Goal: Feedback & Contribution: Submit feedback/report problem

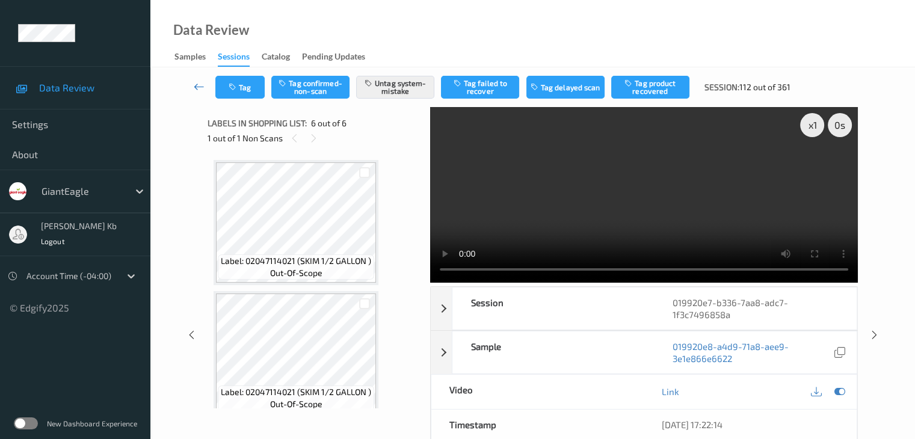
scroll to position [538, 0]
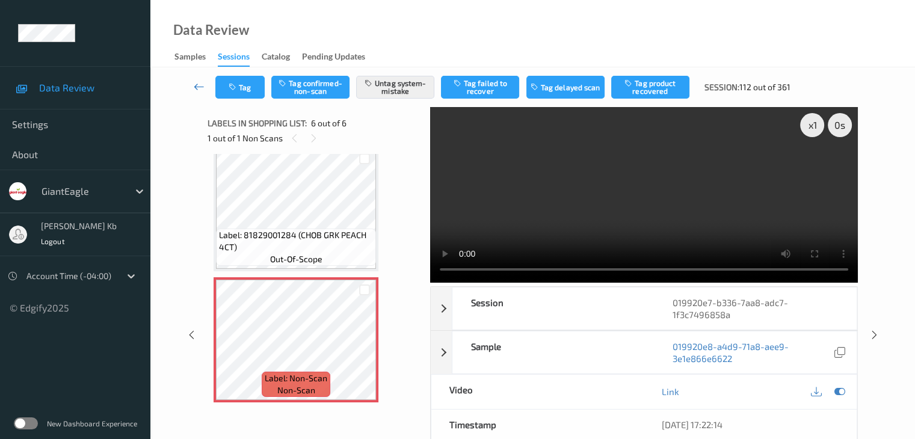
click at [202, 83] on icon at bounding box center [199, 87] width 11 height 12
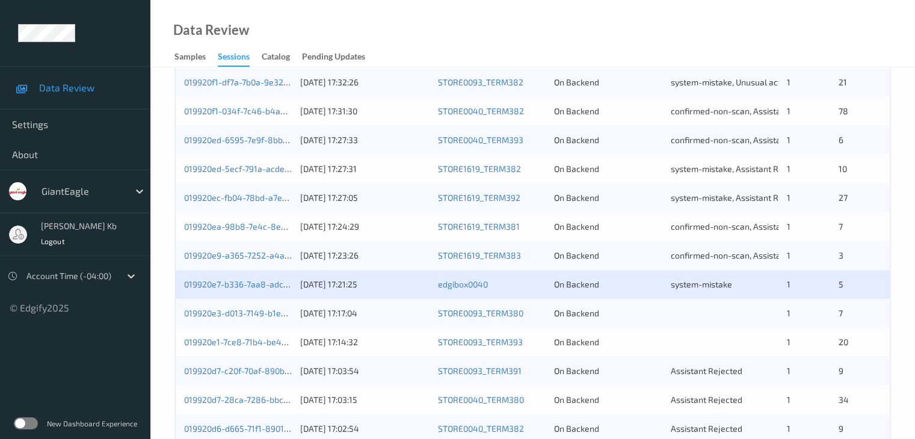
scroll to position [481, 0]
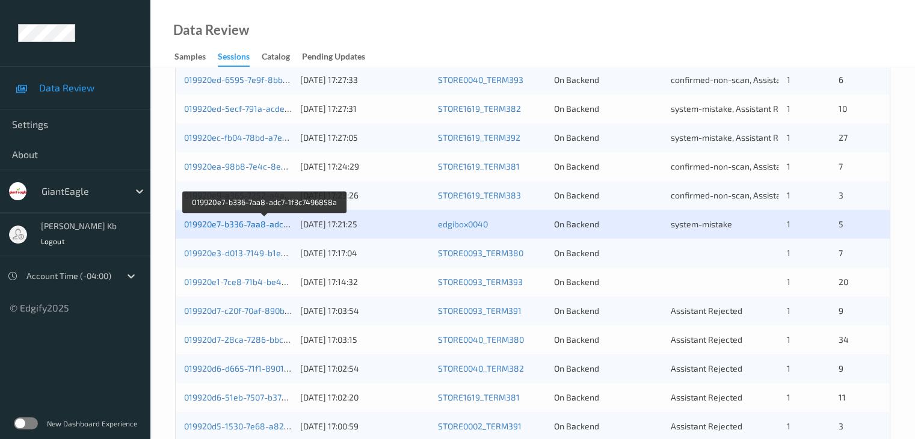
click at [257, 224] on link "019920e7-b336-7aa8-adc7-1f3c7496858a" at bounding box center [265, 224] width 162 height 10
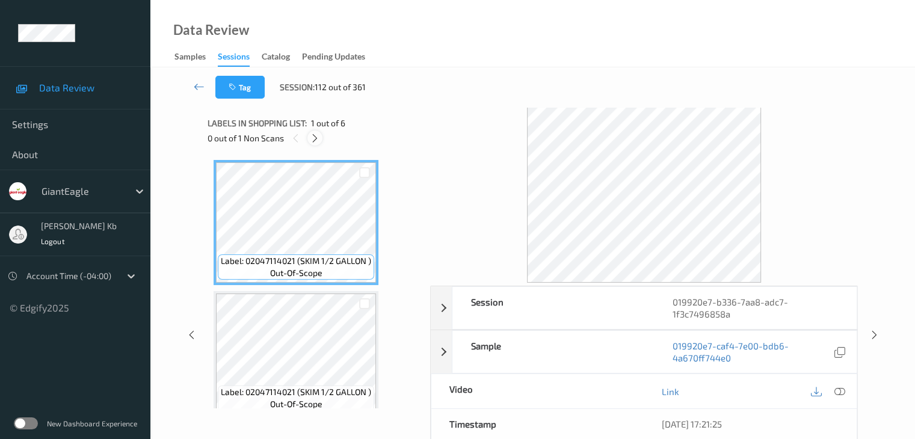
click at [317, 135] on icon at bounding box center [315, 138] width 10 height 11
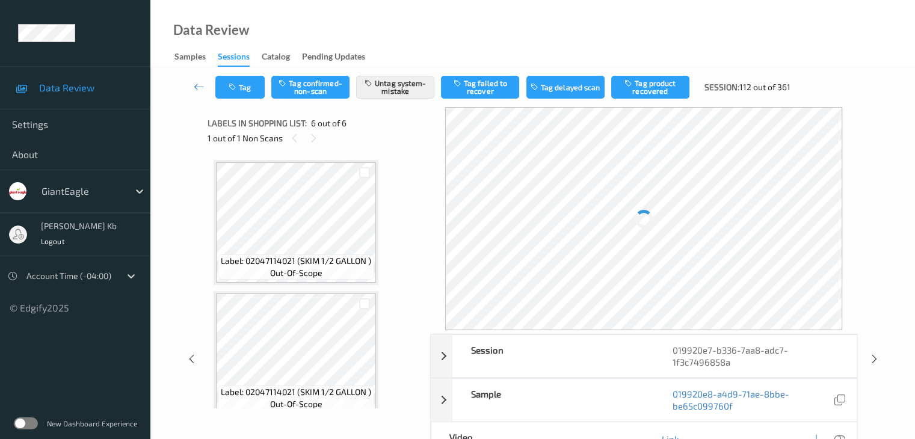
scroll to position [530, 0]
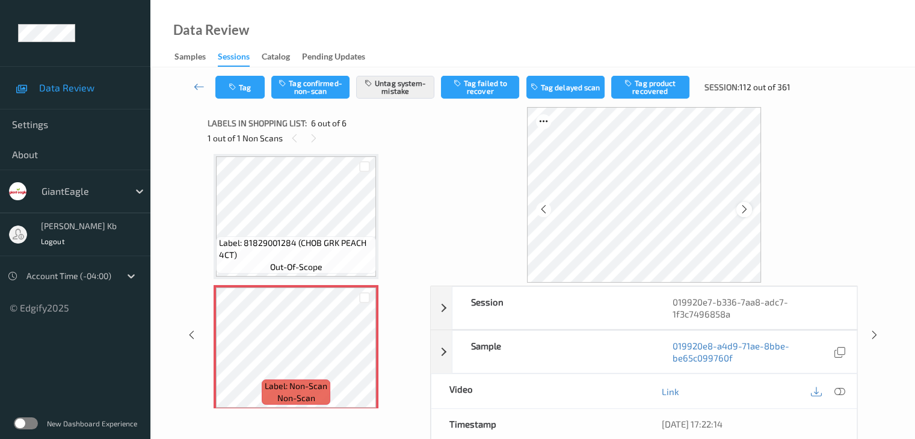
click at [744, 210] on icon at bounding box center [744, 209] width 10 height 11
click at [743, 210] on icon at bounding box center [744, 209] width 10 height 11
click at [197, 90] on icon at bounding box center [199, 87] width 11 height 12
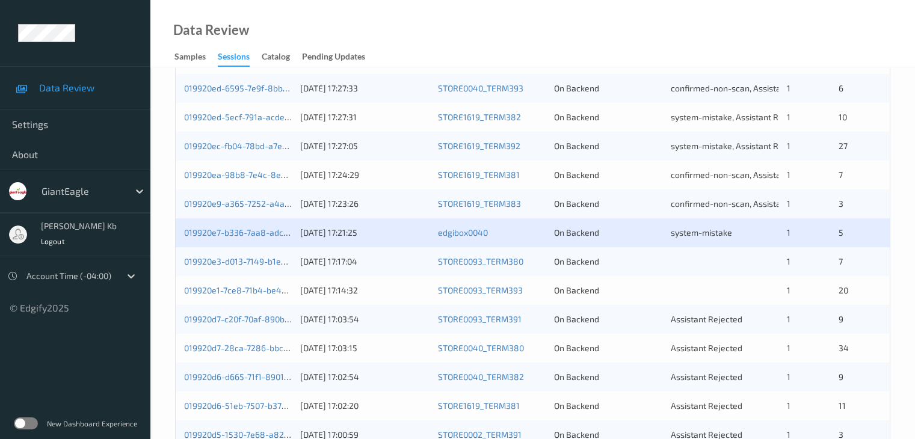
scroll to position [481, 0]
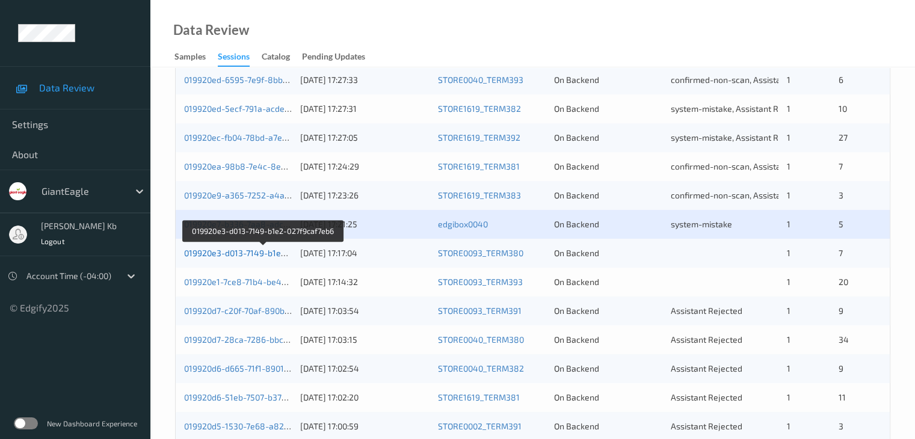
click at [241, 255] on link "019920e3-d013-7149-b1e2-027f9caf7eb6" at bounding box center [263, 253] width 158 height 10
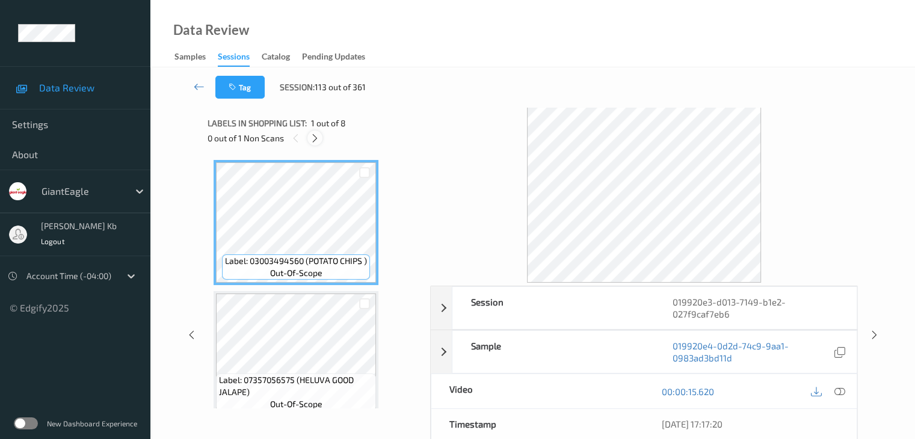
click at [310, 136] on icon at bounding box center [315, 138] width 10 height 11
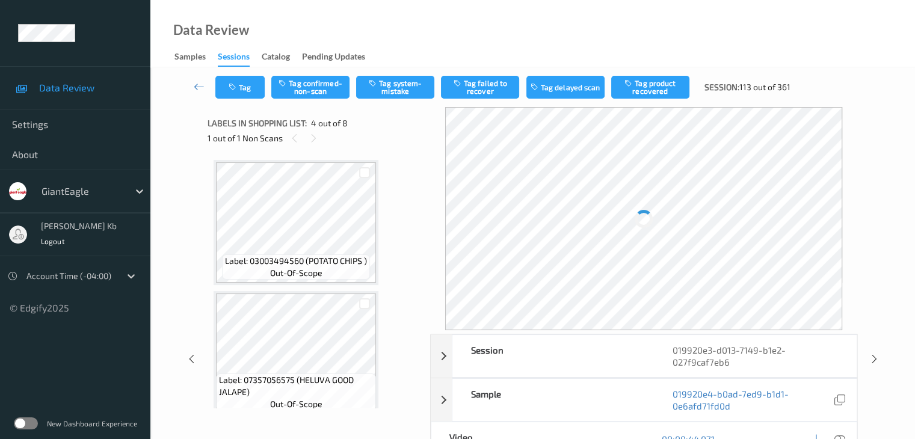
scroll to position [268, 0]
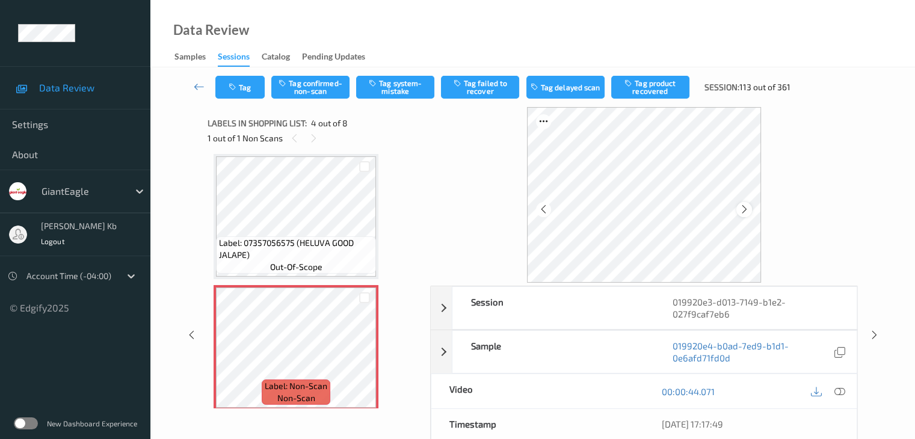
click at [749, 210] on div at bounding box center [743, 209] width 15 height 15
click at [747, 207] on icon at bounding box center [744, 209] width 10 height 11
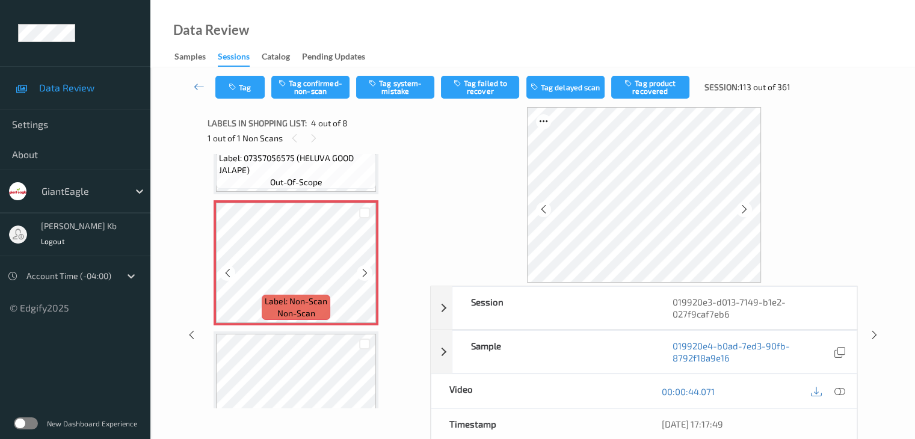
scroll to position [361, 0]
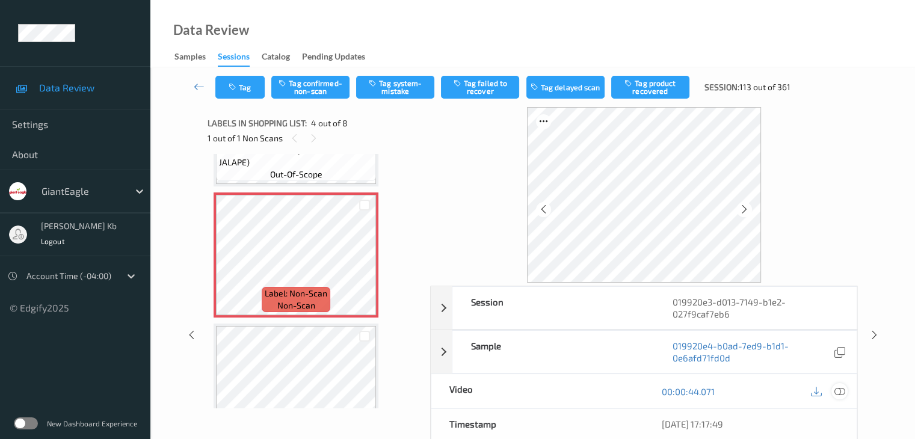
click at [839, 391] on icon at bounding box center [838, 391] width 11 height 11
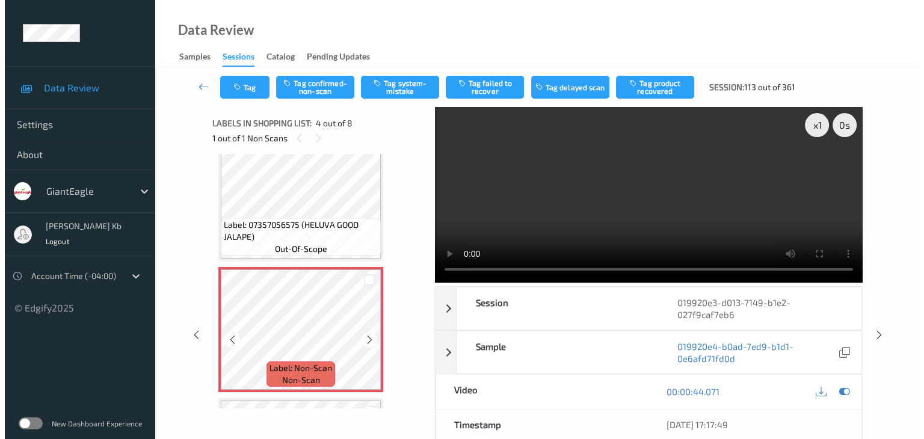
scroll to position [240, 0]
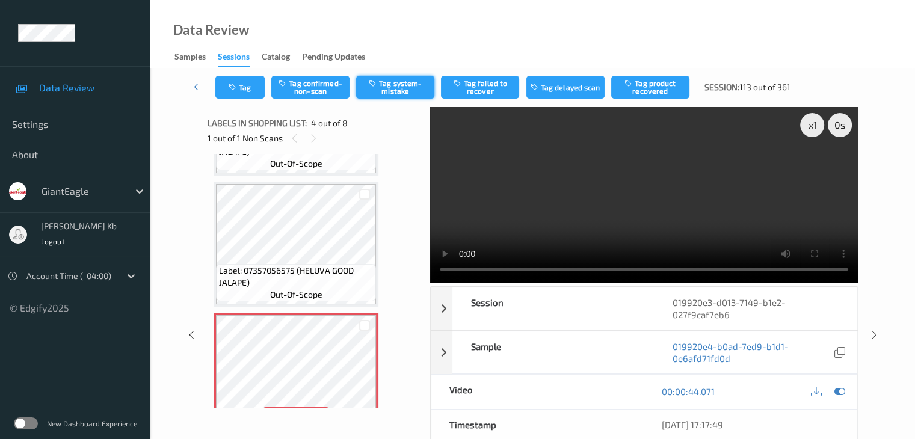
click at [409, 82] on button "Tag system-mistake" at bounding box center [395, 87] width 78 height 23
click at [252, 82] on button "Tag" at bounding box center [239, 87] width 49 height 23
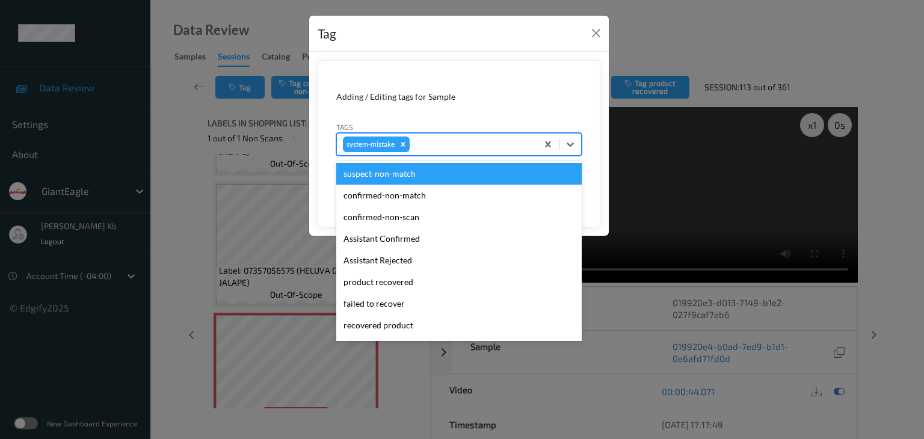
click at [445, 143] on div at bounding box center [471, 144] width 119 height 14
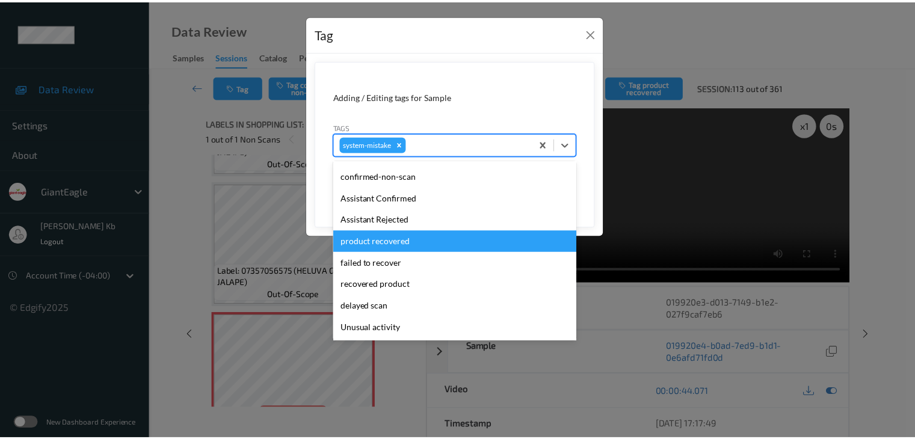
scroll to position [60, 0]
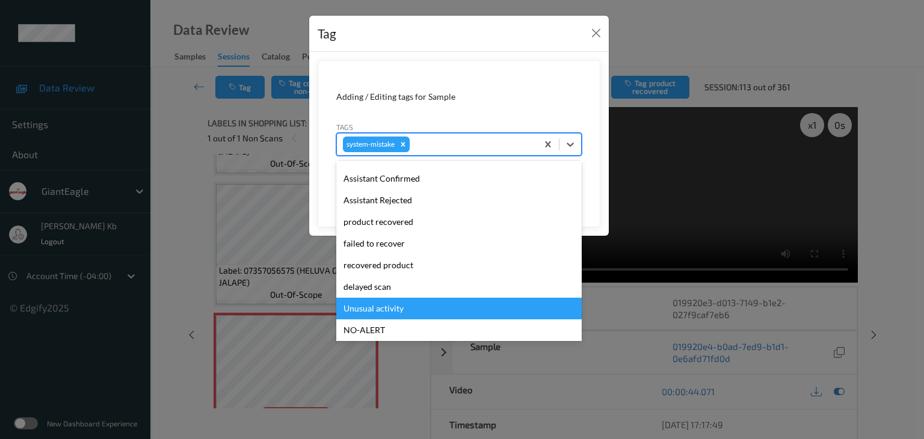
click at [393, 306] on div "Unusual activity" at bounding box center [458, 309] width 245 height 22
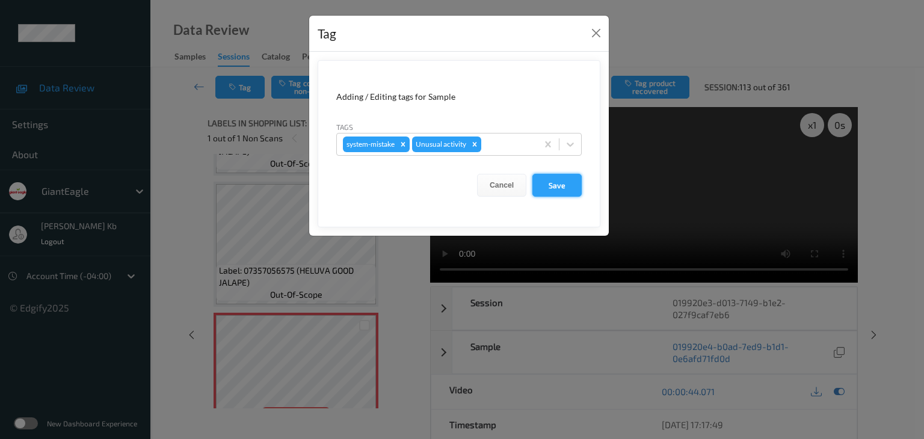
click at [553, 188] on button "Save" at bounding box center [556, 185] width 49 height 23
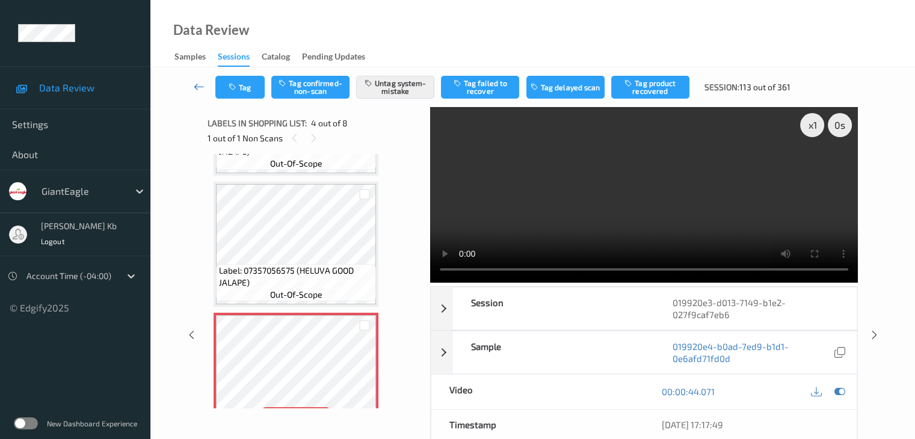
click at [202, 86] on icon at bounding box center [199, 87] width 11 height 12
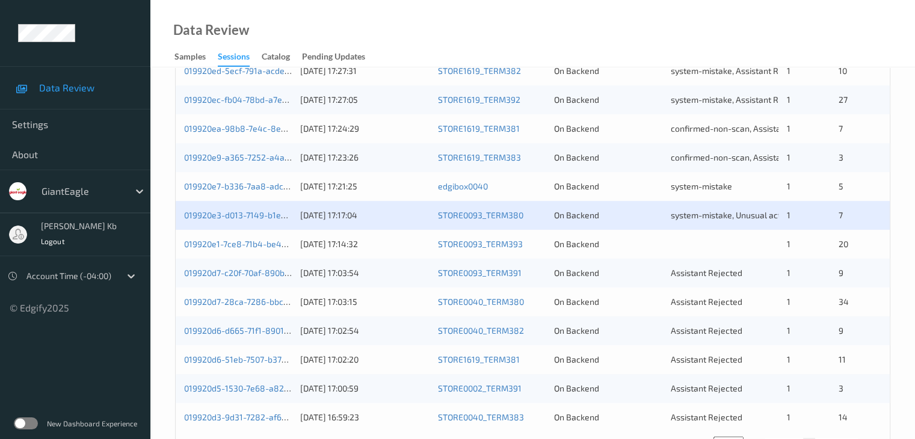
scroll to position [541, 0]
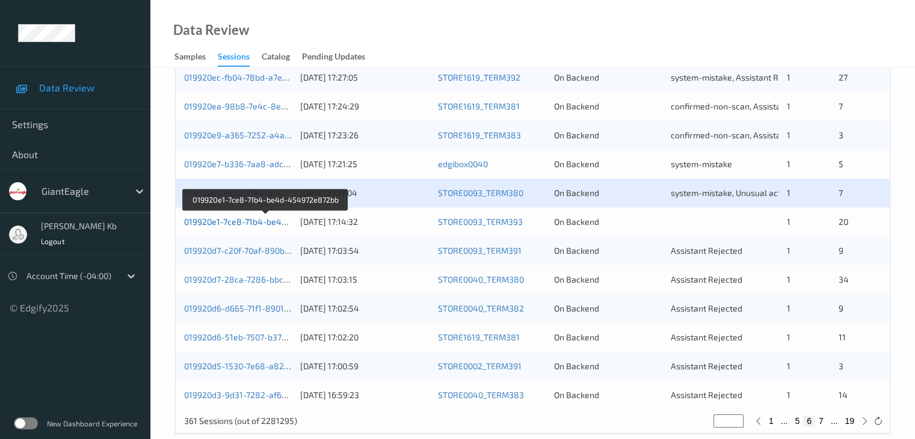
click at [240, 224] on link "019920e1-7ce8-71b4-be4d-454972e872bb" at bounding box center [266, 221] width 164 height 10
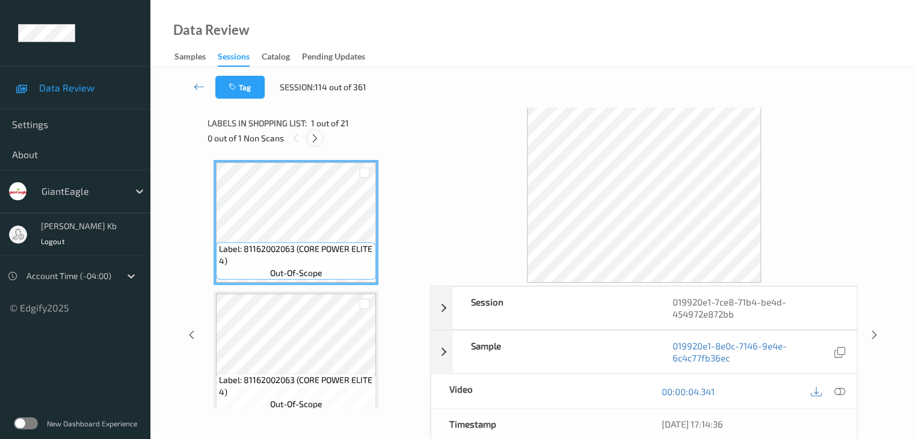
click at [315, 137] on icon at bounding box center [315, 138] width 10 height 11
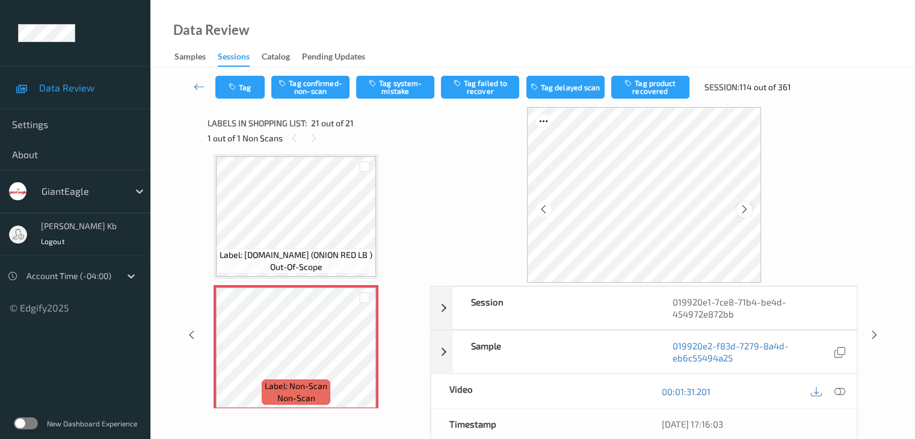
click at [743, 209] on icon at bounding box center [744, 209] width 10 height 11
click at [743, 207] on icon at bounding box center [744, 209] width 10 height 11
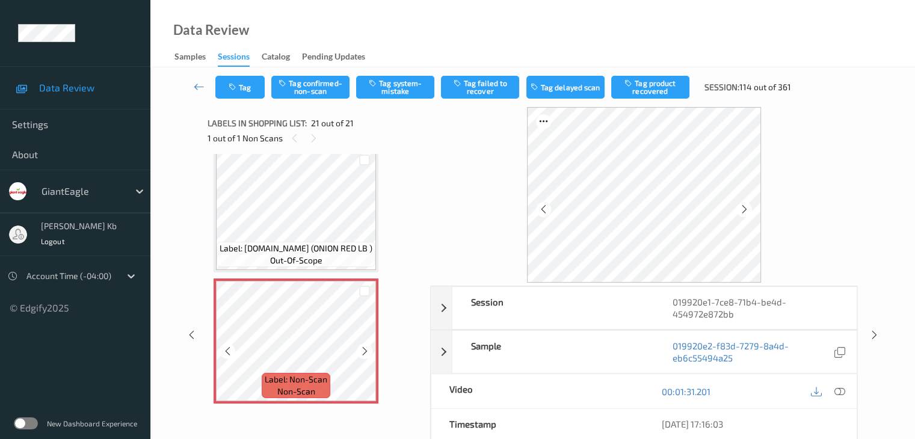
scroll to position [2504, 0]
click at [744, 208] on icon at bounding box center [744, 209] width 10 height 11
click at [842, 391] on icon at bounding box center [838, 391] width 11 height 11
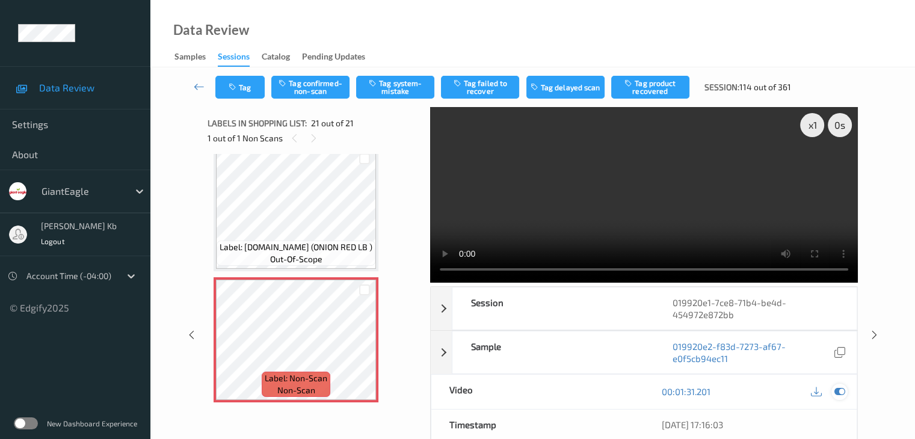
click at [405, 90] on button "Tag system-mistake" at bounding box center [395, 87] width 78 height 23
click at [197, 87] on icon at bounding box center [199, 87] width 11 height 12
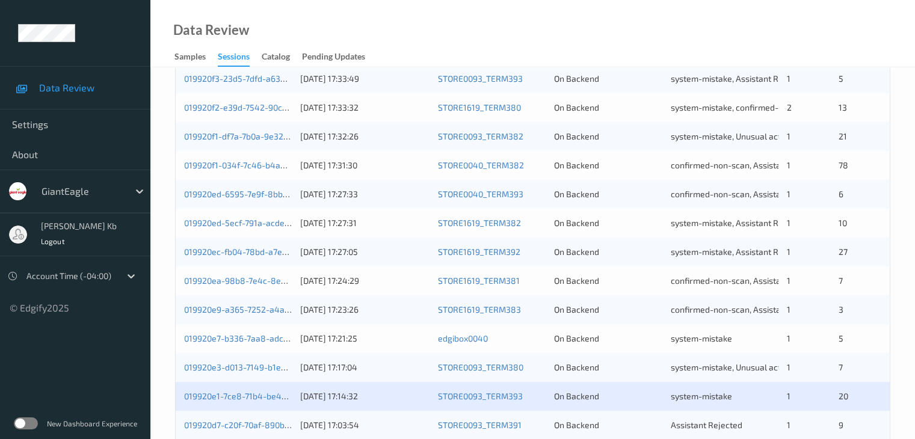
scroll to position [481, 0]
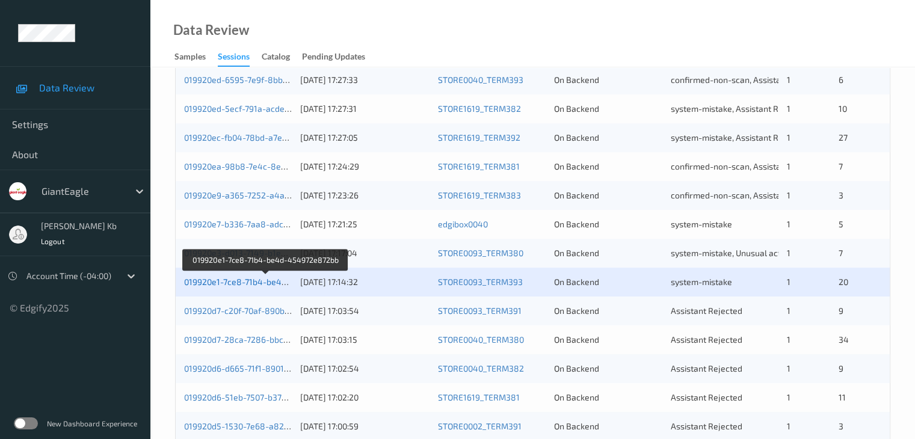
click at [245, 280] on link "019920e1-7ce8-71b4-be4d-454972e872bb" at bounding box center [266, 282] width 164 height 10
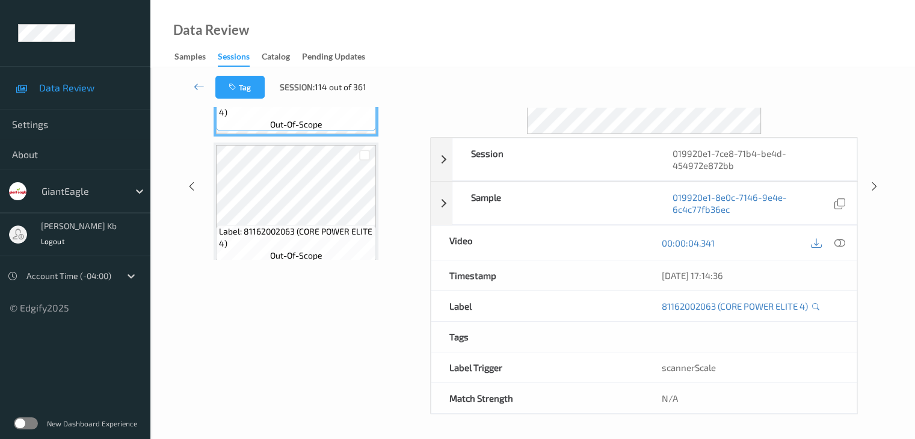
scroll to position [147, 0]
click at [196, 86] on icon at bounding box center [199, 87] width 11 height 12
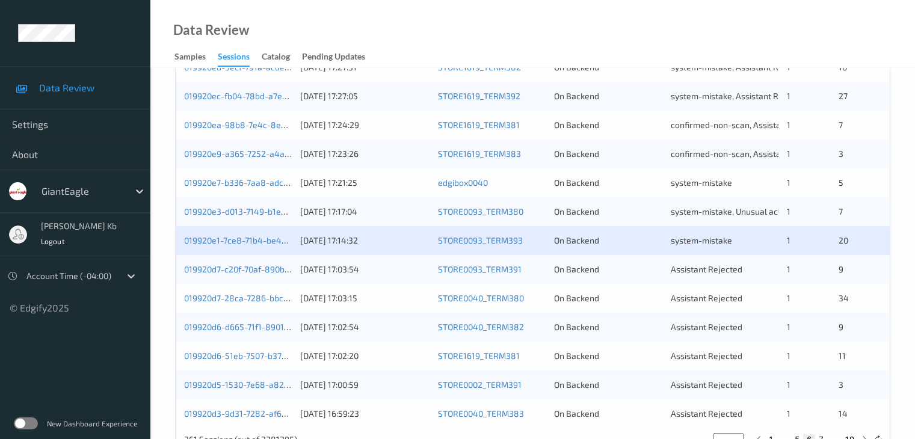
scroll to position [541, 0]
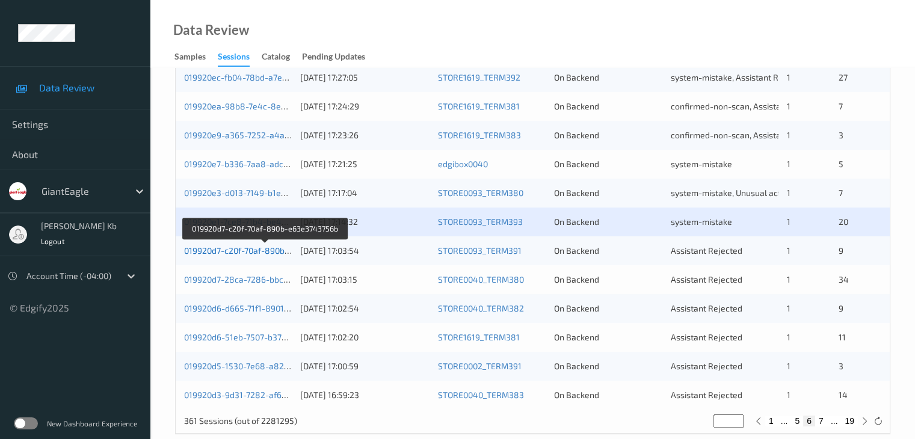
click at [240, 248] on link "019920d7-c20f-70af-890b-e63e3743756b" at bounding box center [264, 250] width 161 height 10
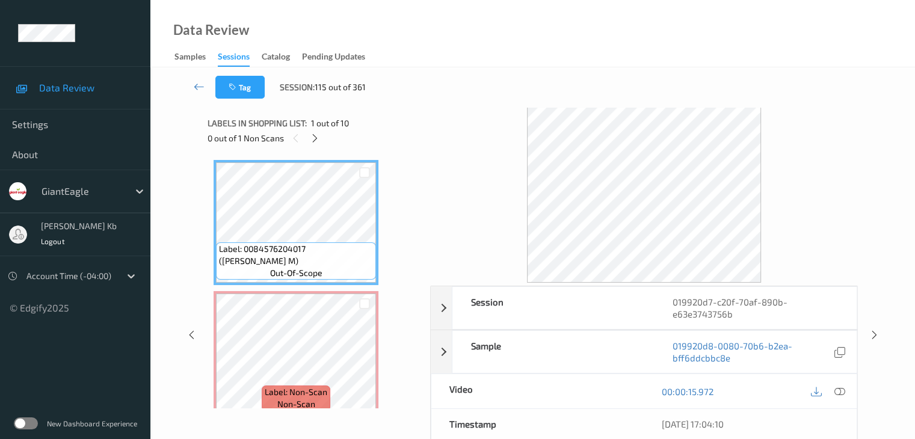
click at [316, 140] on icon at bounding box center [315, 138] width 10 height 11
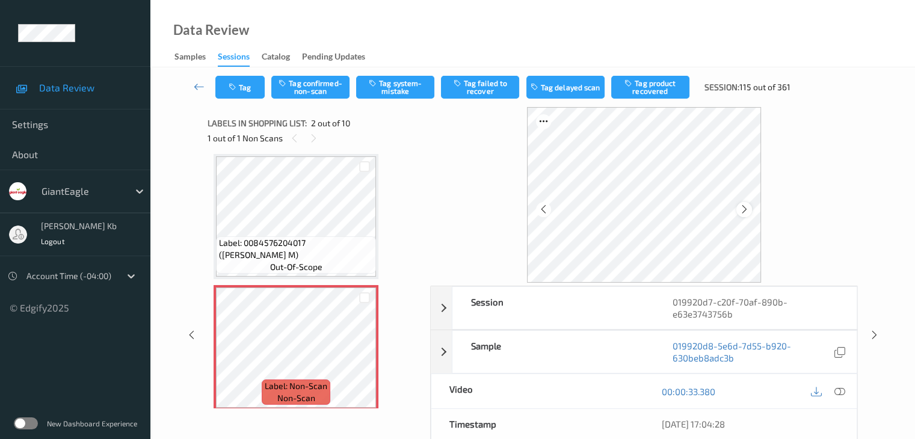
click at [743, 208] on icon at bounding box center [744, 209] width 10 height 11
click at [748, 209] on icon at bounding box center [744, 209] width 10 height 11
click at [740, 209] on icon at bounding box center [744, 209] width 10 height 11
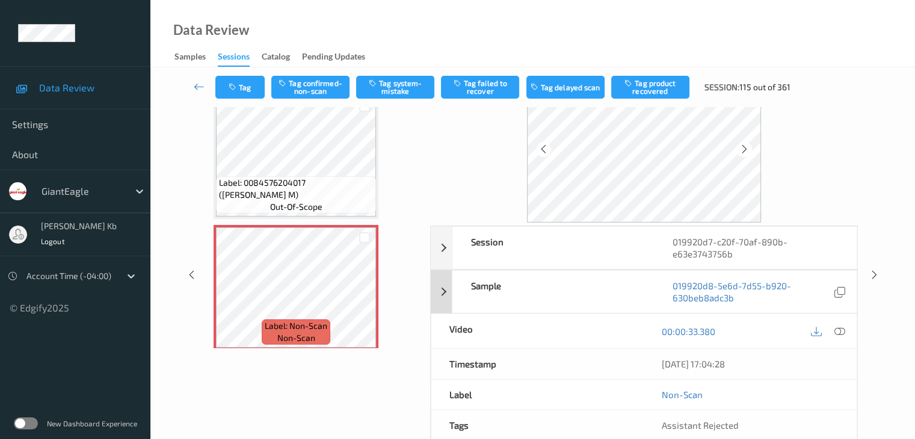
scroll to position [0, 0]
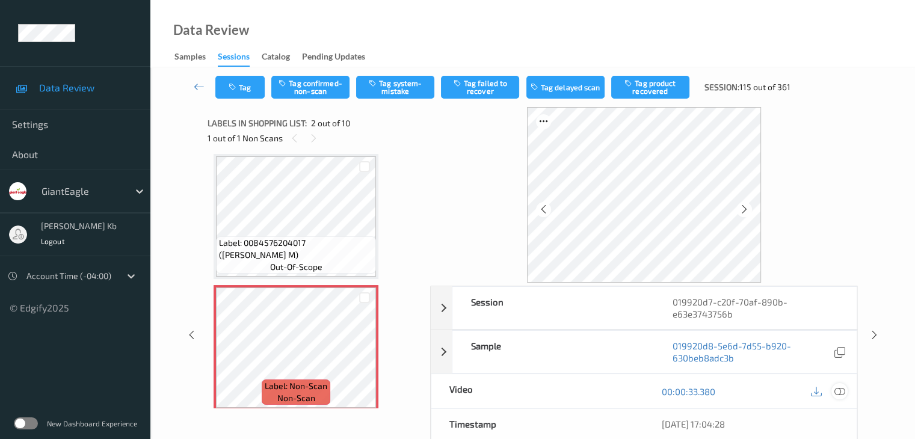
click at [839, 391] on icon at bounding box center [838, 391] width 11 height 11
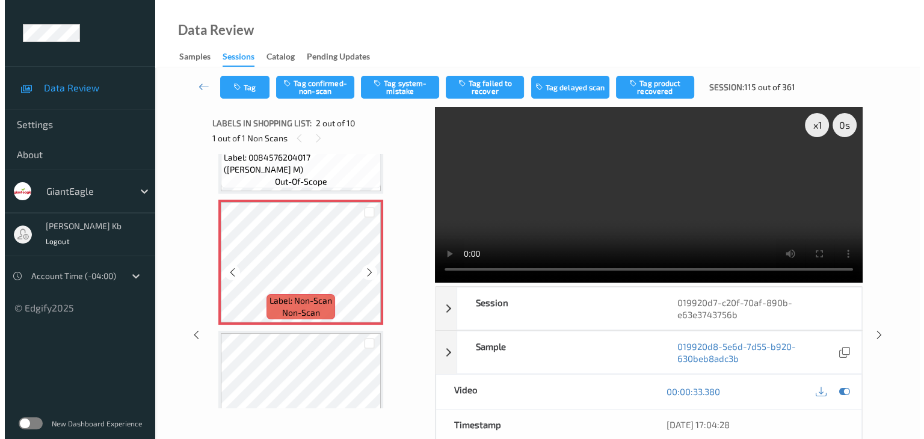
scroll to position [120, 0]
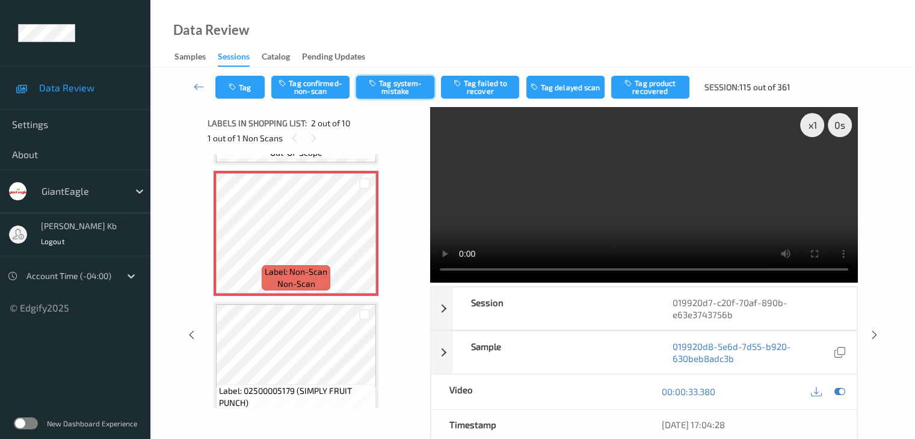
click at [394, 85] on button "Tag system-mistake" at bounding box center [395, 87] width 78 height 23
click at [255, 82] on button "Tag" at bounding box center [239, 87] width 49 height 23
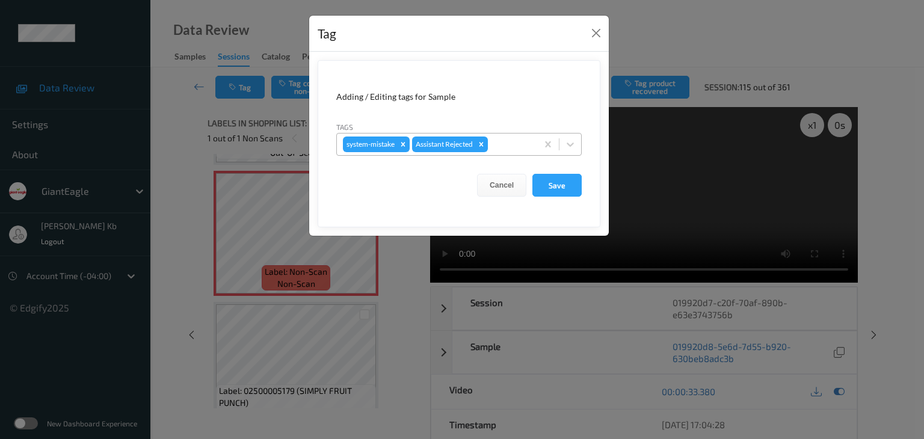
click at [501, 142] on div at bounding box center [510, 144] width 41 height 14
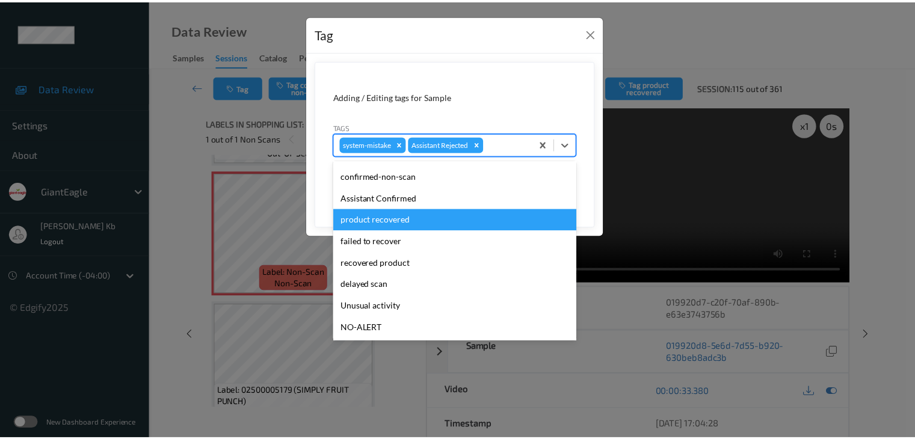
scroll to position [60, 0]
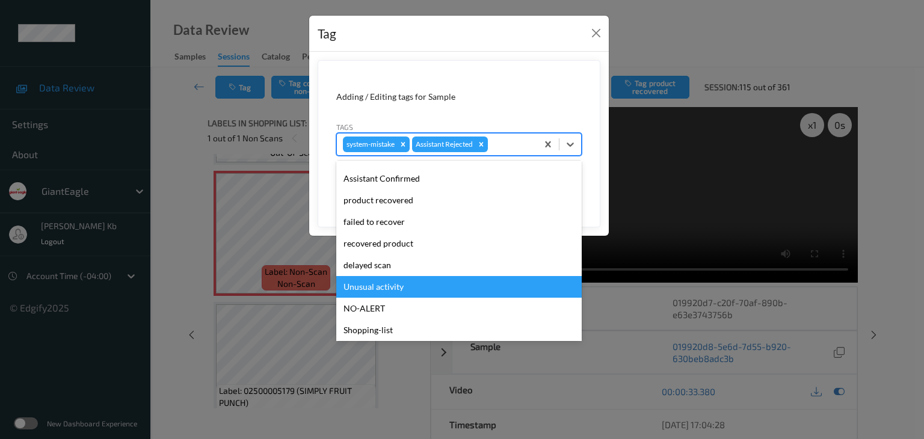
click at [387, 289] on div "Unusual activity" at bounding box center [458, 287] width 245 height 22
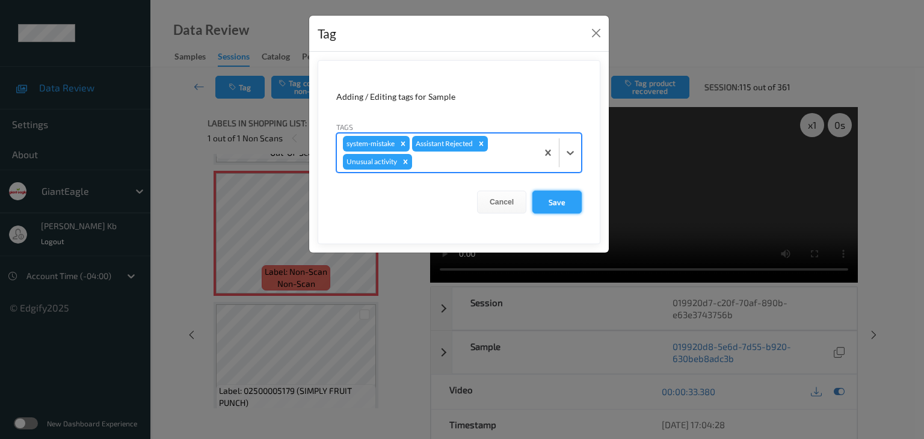
click at [558, 202] on button "Save" at bounding box center [556, 202] width 49 height 23
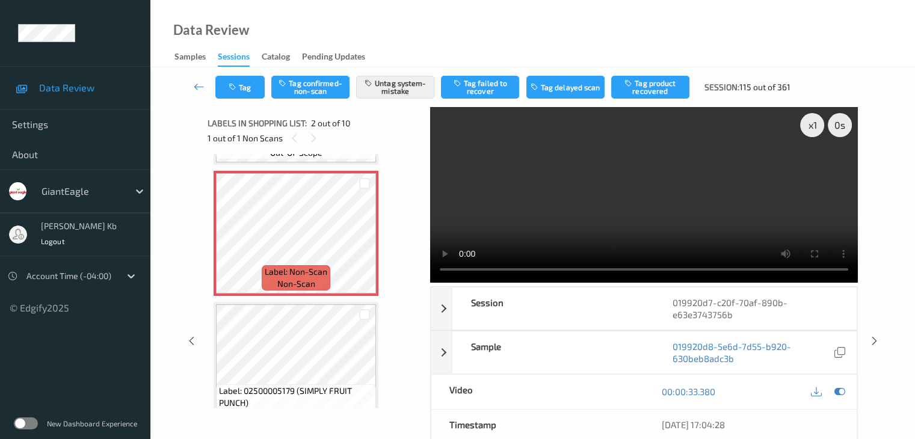
drag, startPoint x: 197, startPoint y: 84, endPoint x: 198, endPoint y: 78, distance: 6.7
click at [197, 84] on icon at bounding box center [199, 87] width 11 height 12
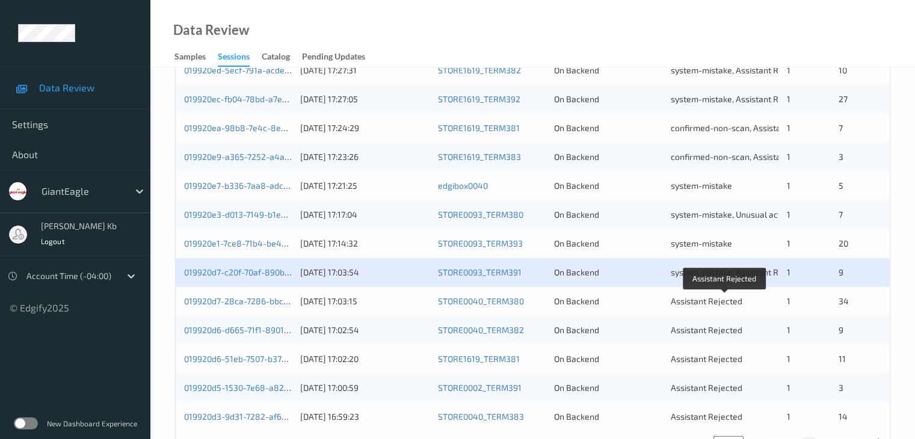
scroll to position [541, 0]
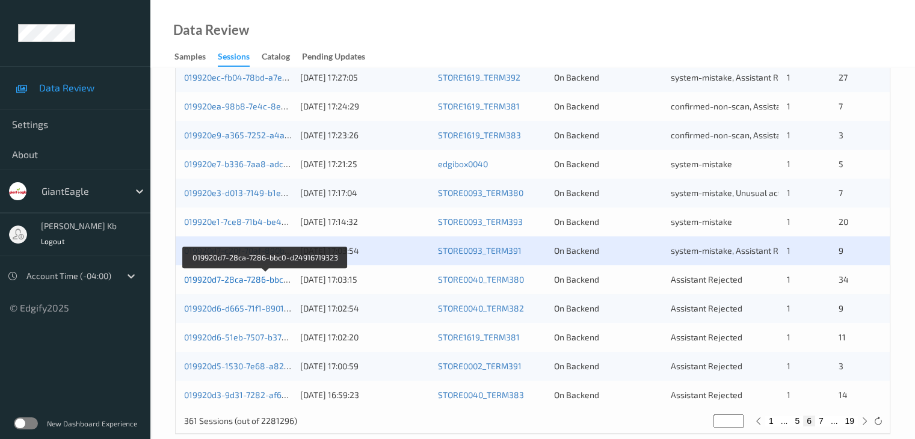
click at [260, 280] on link "019920d7-28ca-7286-bbc0-d24916719323" at bounding box center [265, 279] width 163 height 10
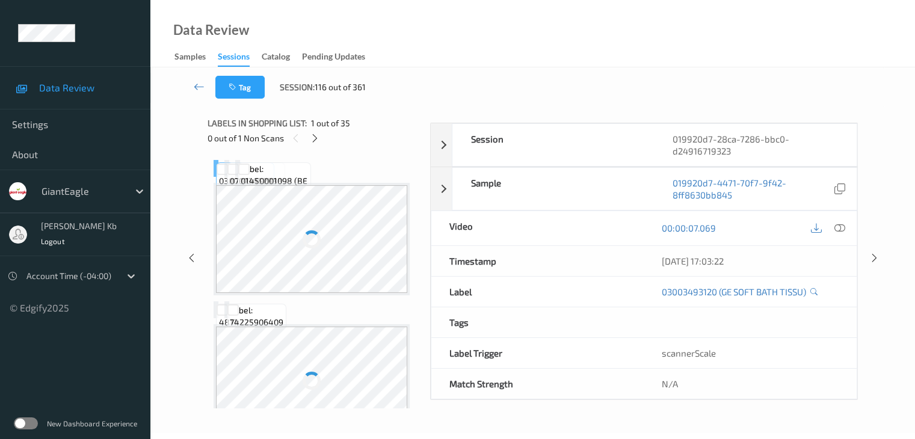
scroll to position [147, 0]
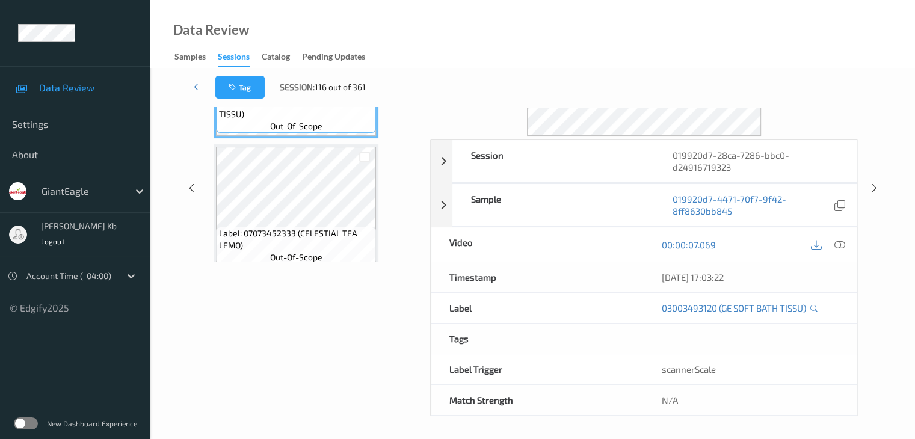
click at [334, 102] on div "Tag Session: 116 out of 361" at bounding box center [532, 87] width 715 height 40
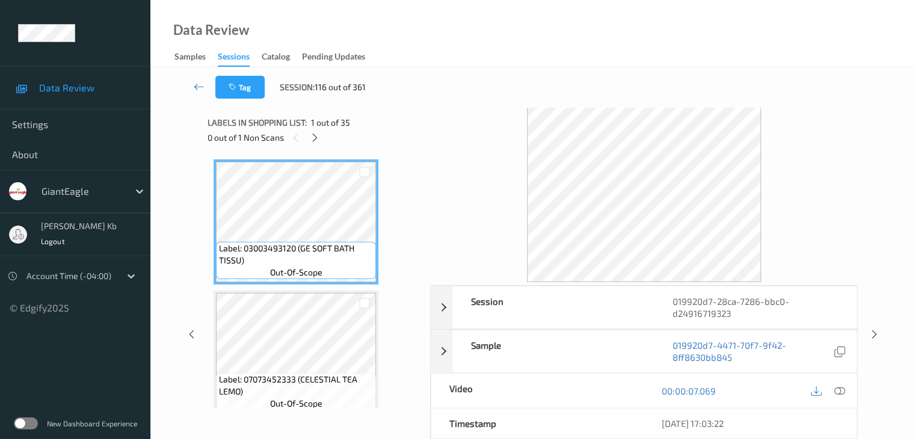
scroll to position [0, 0]
click at [317, 139] on icon at bounding box center [315, 138] width 10 height 11
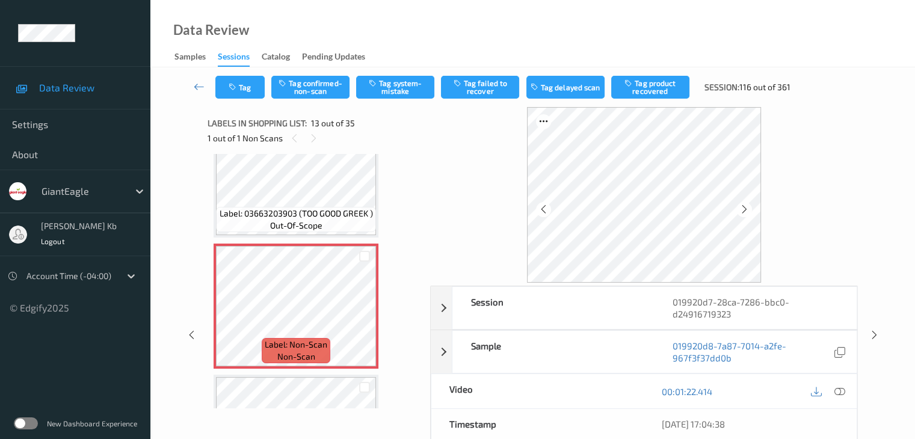
scroll to position [1508, 0]
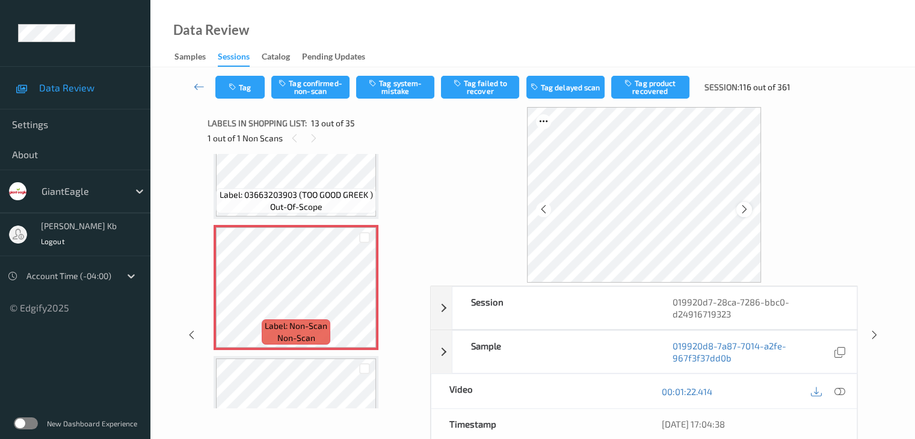
click at [746, 209] on icon at bounding box center [744, 209] width 10 height 11
click at [836, 391] on icon at bounding box center [838, 391] width 11 height 11
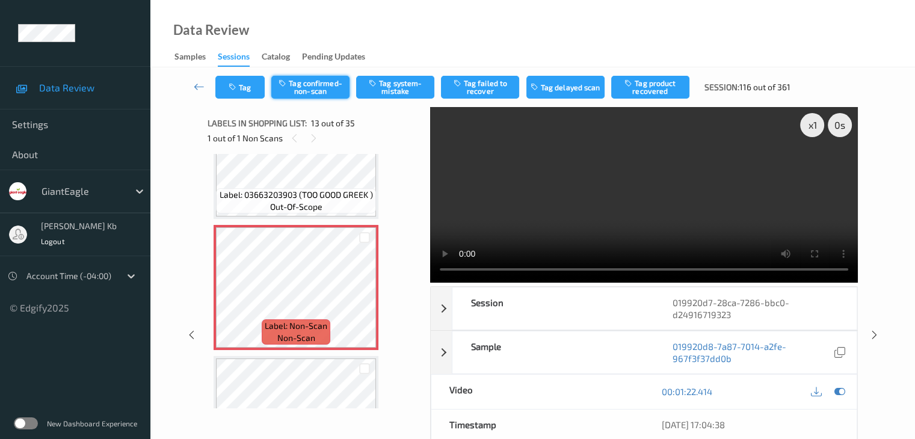
click at [326, 87] on button "Tag confirmed-non-scan" at bounding box center [310, 87] width 78 height 23
click at [646, 88] on button "Tag product recovered" at bounding box center [650, 87] width 78 height 23
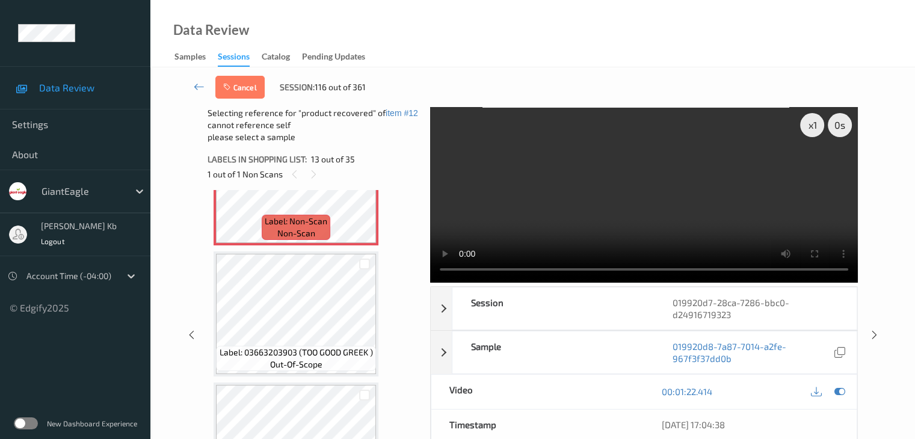
scroll to position [1628, 0]
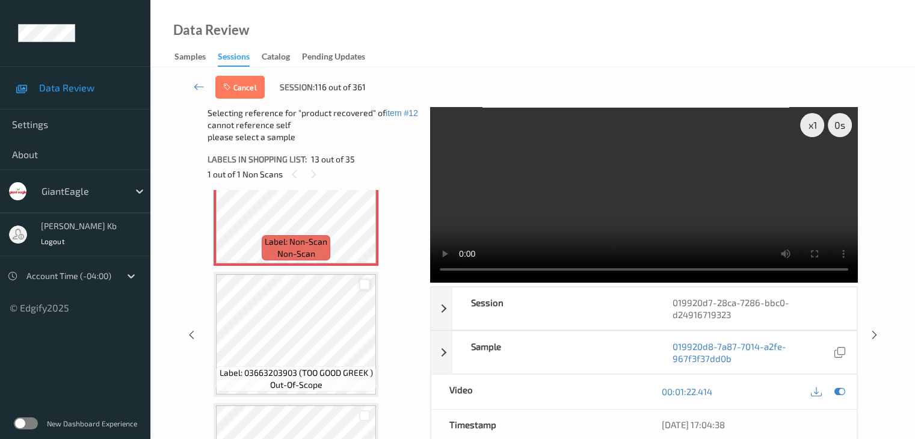
click at [367, 281] on div at bounding box center [364, 284] width 11 height 11
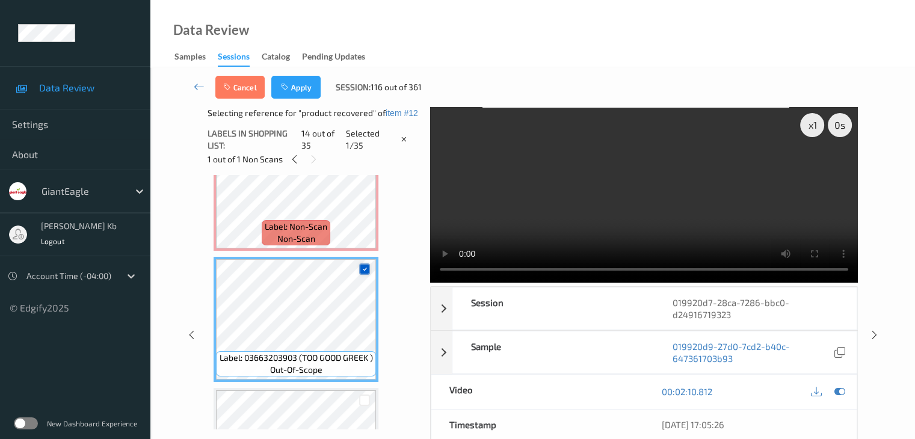
click at [366, 266] on icon at bounding box center [365, 269] width 8 height 8
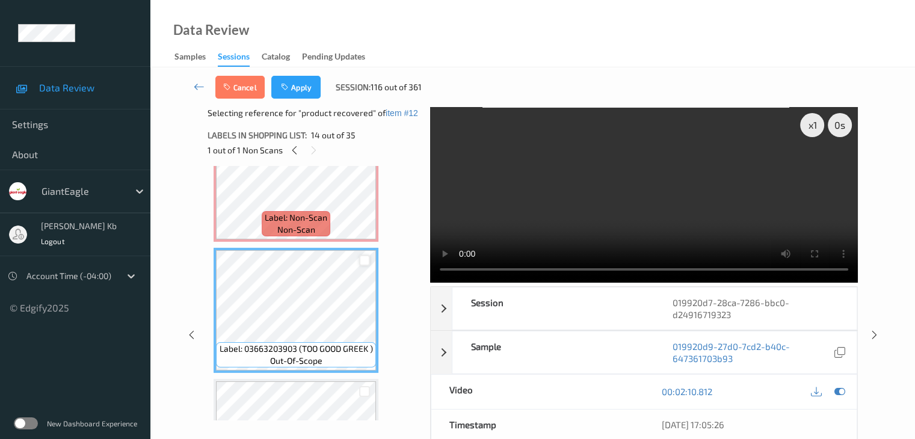
click at [362, 259] on div at bounding box center [364, 260] width 11 height 11
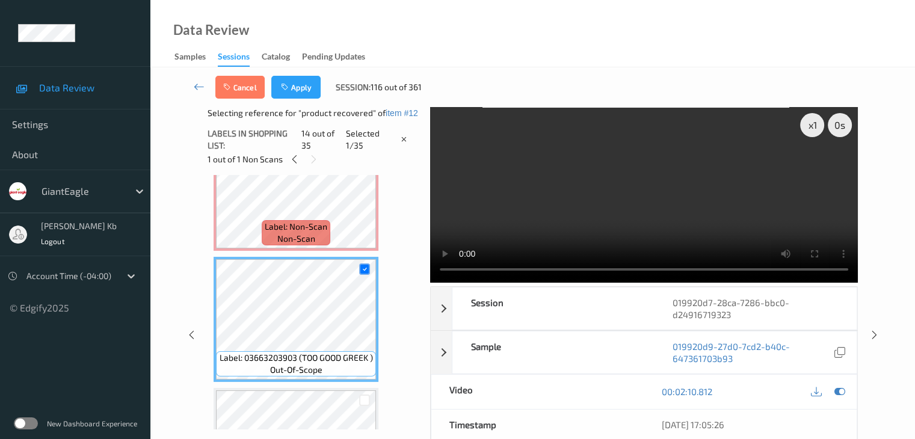
scroll to position [1688, 0]
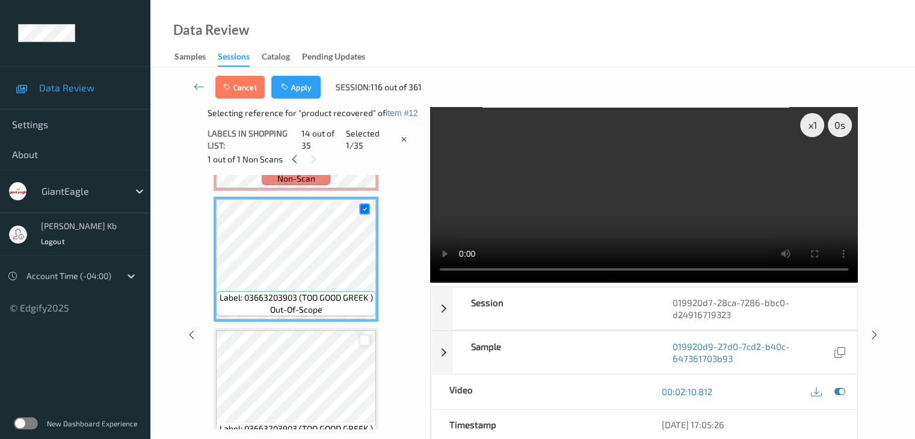
click at [366, 341] on div at bounding box center [364, 339] width 11 height 11
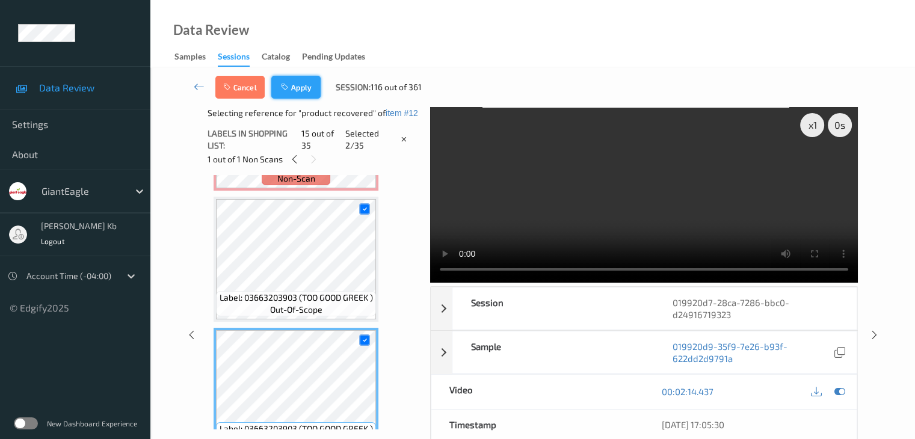
click at [296, 92] on button "Apply" at bounding box center [295, 87] width 49 height 23
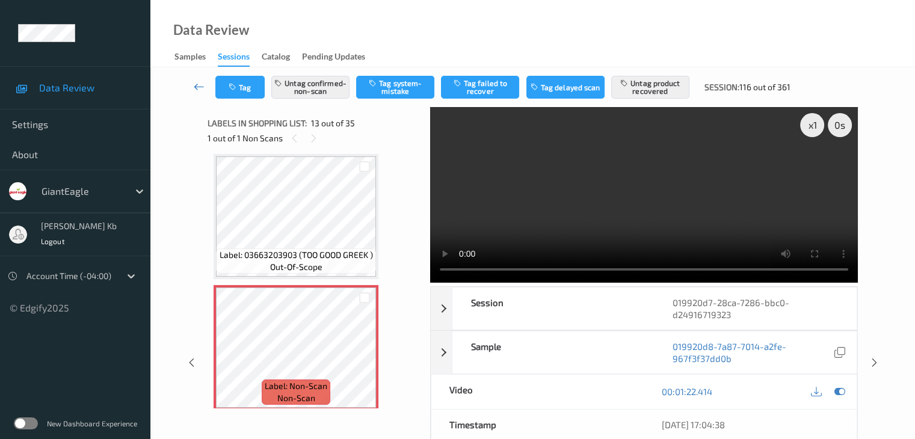
click at [200, 83] on icon at bounding box center [199, 87] width 11 height 12
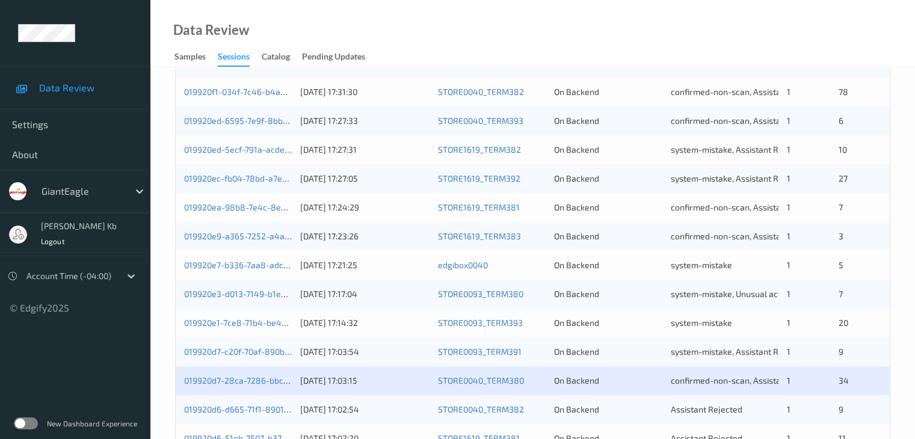
scroll to position [560, 0]
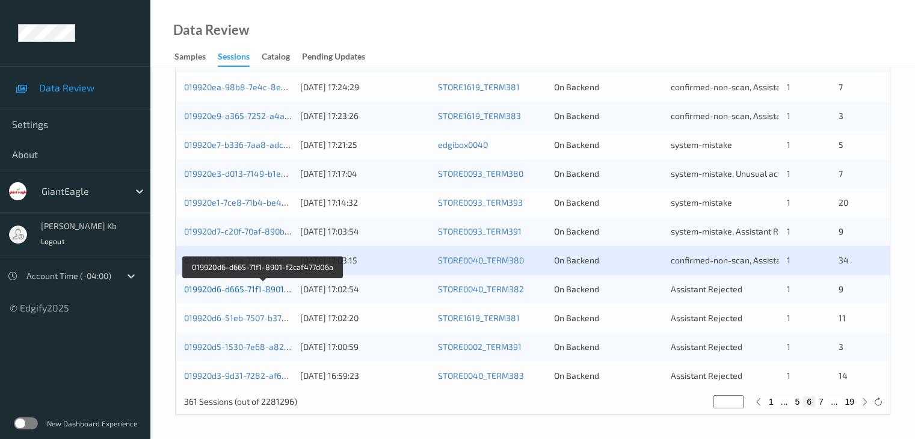
click at [262, 289] on link "019920d6-d665-71f1-8901-f2caf477d06a" at bounding box center [262, 289] width 156 height 10
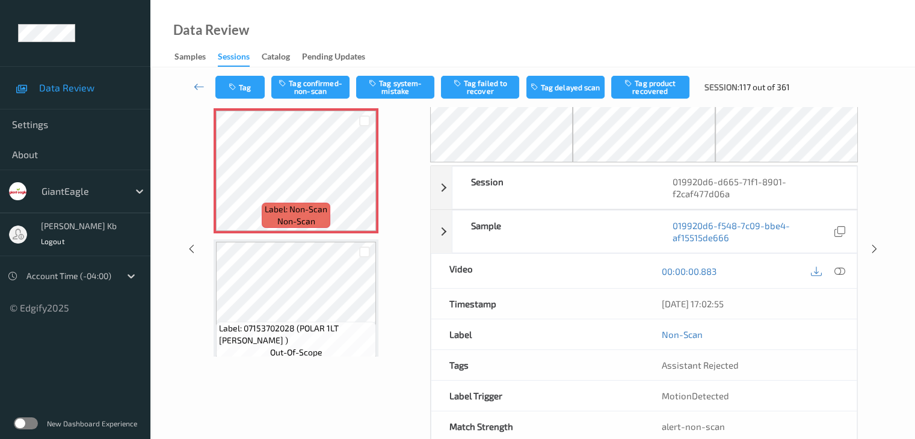
scroll to position [79, 0]
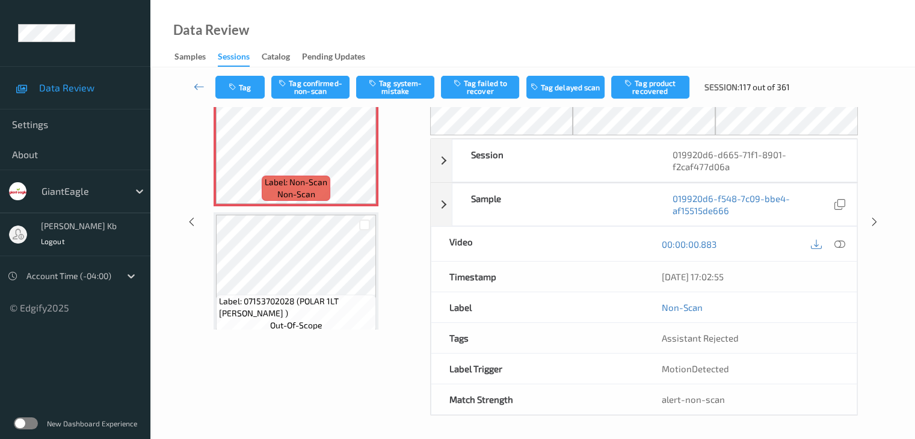
drag, startPoint x: 277, startPoint y: 1, endPoint x: 469, endPoint y: 0, distance: 192.4
click at [622, 26] on div "Data Review Samples Sessions Catalog Pending Updates" at bounding box center [532, 33] width 764 height 67
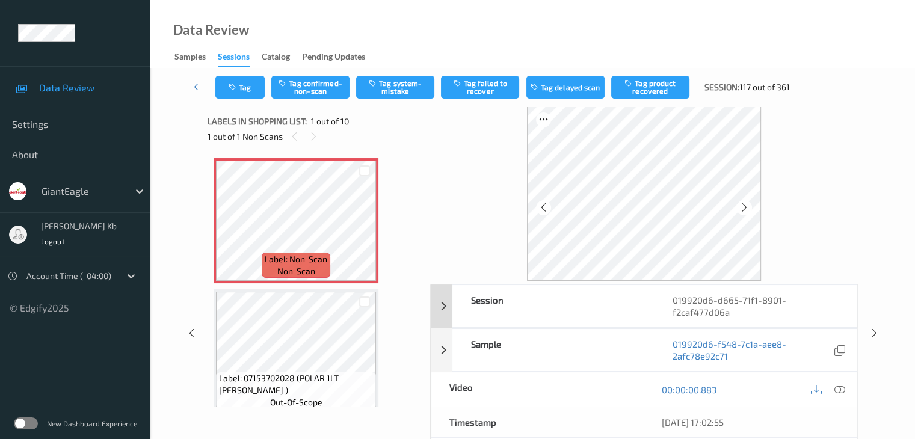
scroll to position [0, 0]
click at [744, 211] on icon at bounding box center [744, 209] width 10 height 11
click at [840, 390] on icon at bounding box center [838, 391] width 11 height 11
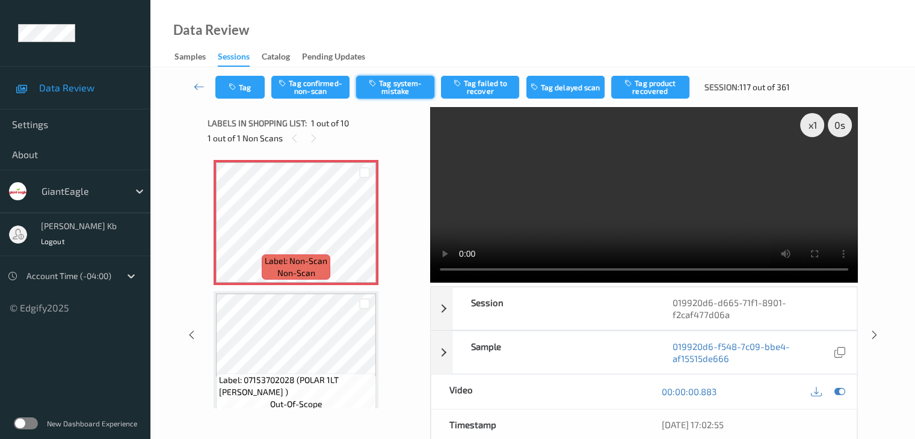
click at [401, 87] on button "Tag system-mistake" at bounding box center [395, 87] width 78 height 23
click at [198, 84] on icon at bounding box center [199, 87] width 11 height 12
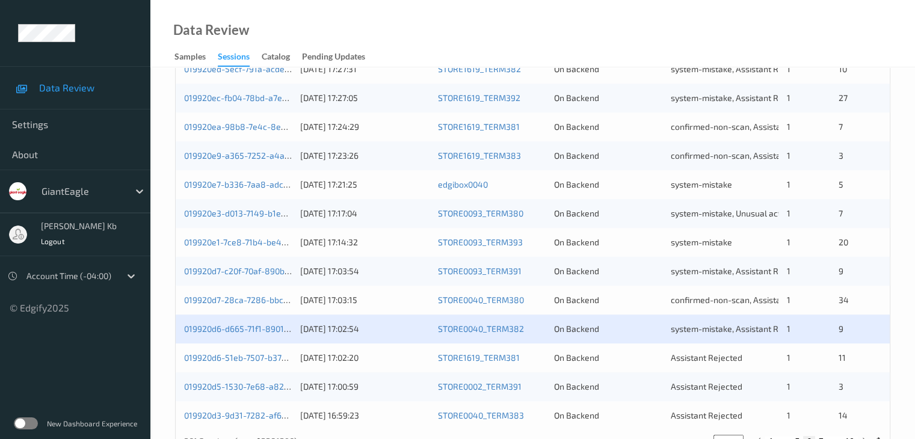
scroll to position [560, 0]
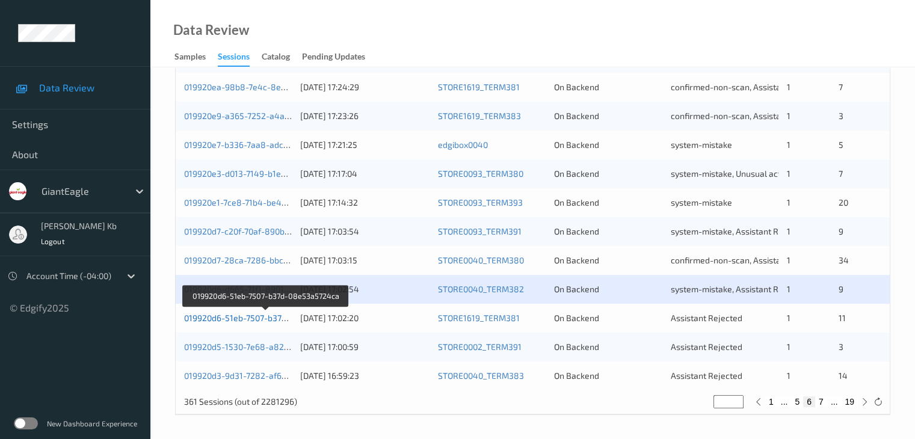
click at [228, 319] on link "019920d6-51eb-7507-b37d-08e53a5724ca" at bounding box center [266, 318] width 164 height 10
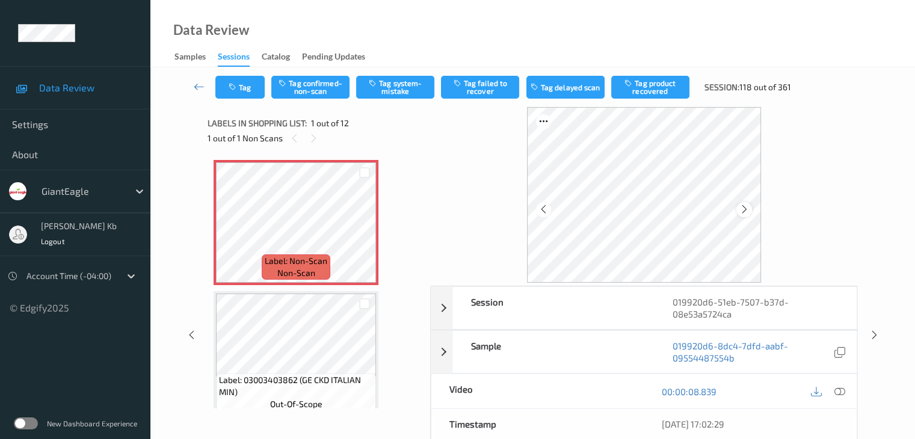
click at [743, 204] on icon at bounding box center [744, 209] width 10 height 11
click at [844, 390] on icon at bounding box center [838, 391] width 11 height 11
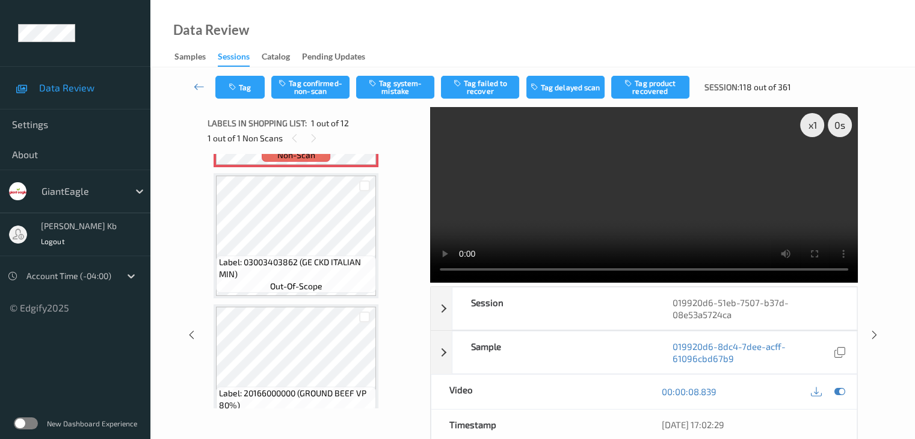
scroll to position [120, 0]
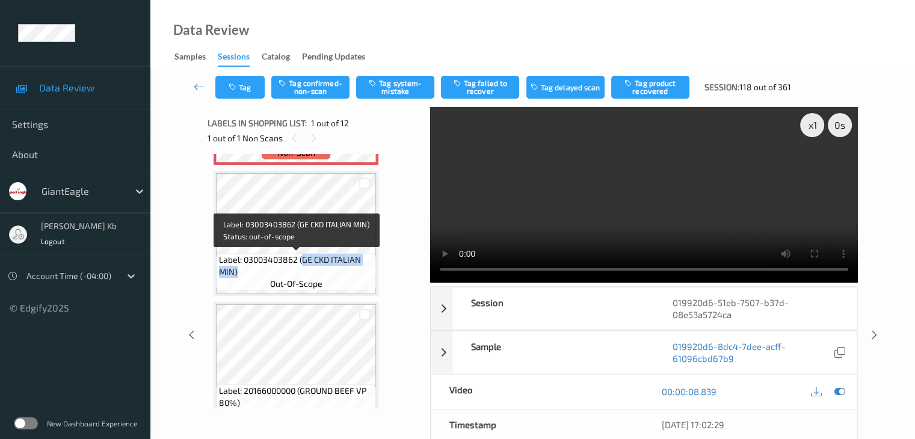
drag, startPoint x: 304, startPoint y: 258, endPoint x: 363, endPoint y: 268, distance: 60.4
click at [363, 268] on span "Label: 03003403862 (GE CKD ITALIAN MIN)" at bounding box center [296, 266] width 154 height 24
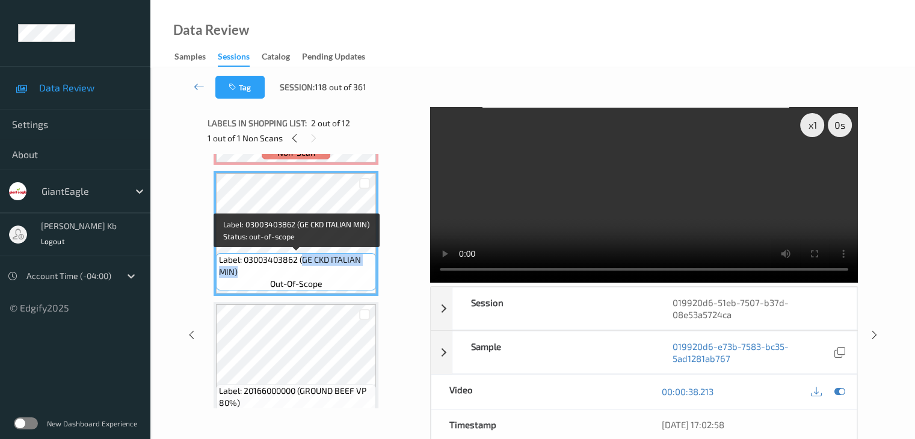
drag, startPoint x: 303, startPoint y: 259, endPoint x: 366, endPoint y: 267, distance: 63.1
click at [366, 267] on span "Label: 03003403862 (GE CKD ITALIAN MIN)" at bounding box center [296, 266] width 154 height 24
drag, startPoint x: 303, startPoint y: 259, endPoint x: 361, endPoint y: 270, distance: 58.7
click at [361, 270] on span "Label: 03003403862 (GE CKD ITALIAN MIN)" at bounding box center [296, 266] width 154 height 24
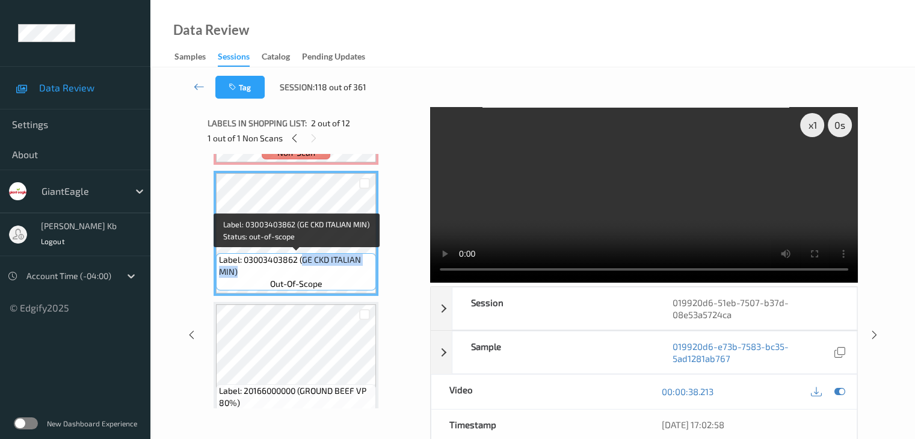
copy span "GE CKD ITALIAN MIN)"
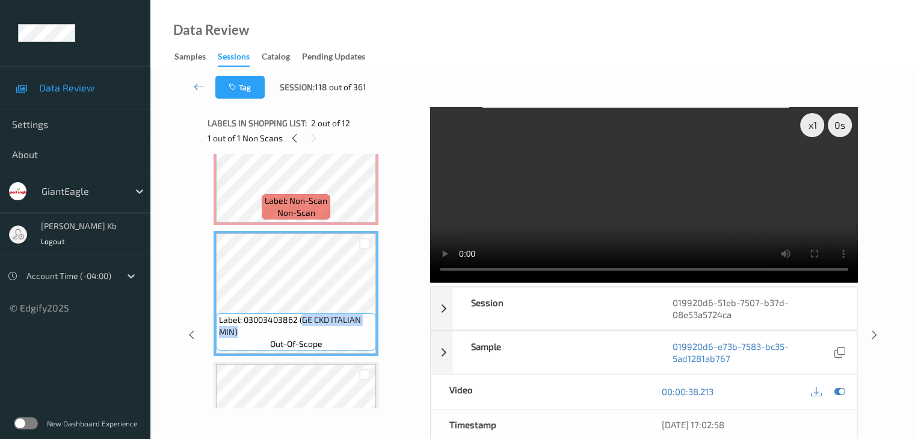
scroll to position [0, 0]
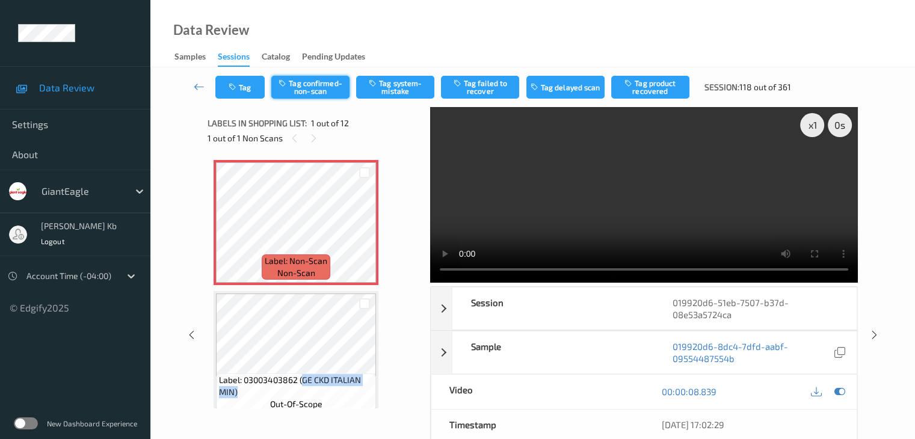
click at [325, 84] on button "Tag confirmed-non-scan" at bounding box center [310, 87] width 78 height 23
click at [481, 88] on button "Tag failed to recover" at bounding box center [480, 87] width 78 height 23
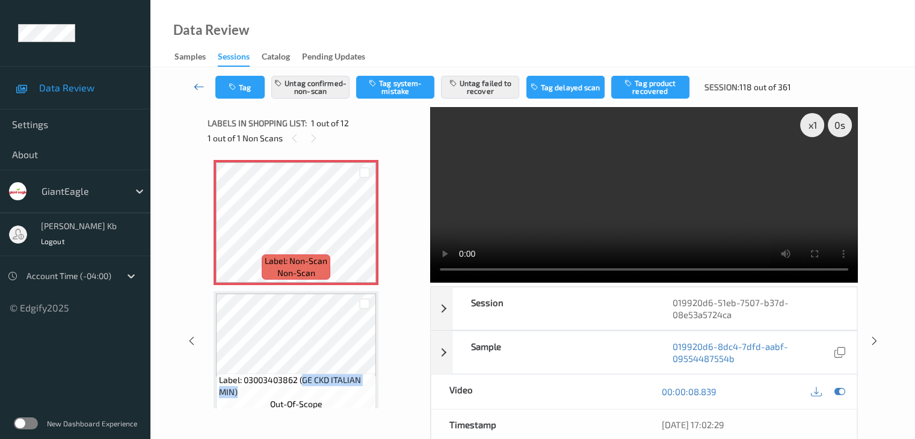
drag, startPoint x: 197, startPoint y: 85, endPoint x: 195, endPoint y: 24, distance: 60.8
click at [197, 84] on icon at bounding box center [199, 87] width 11 height 12
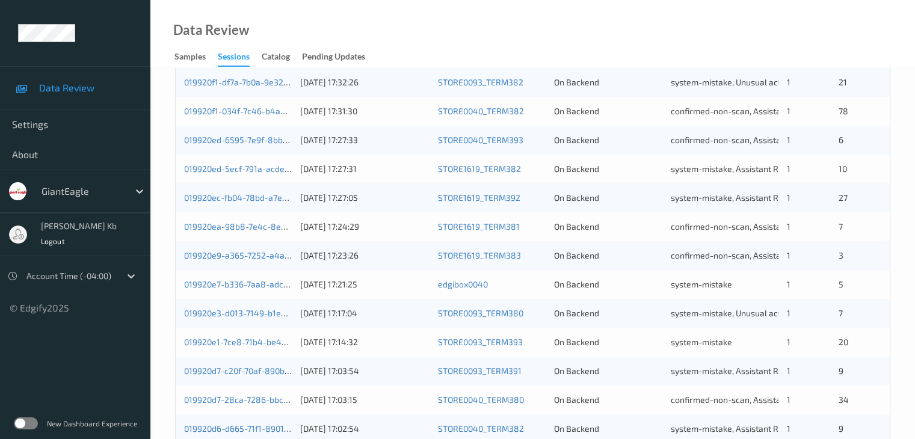
scroll to position [560, 0]
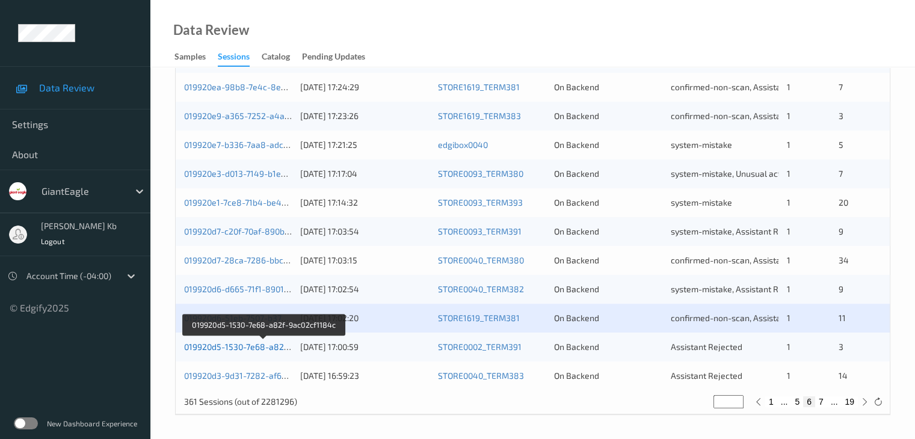
click at [267, 346] on link "019920d5-1530-7e68-a82f-9ac02cf1184c" at bounding box center [263, 347] width 159 height 10
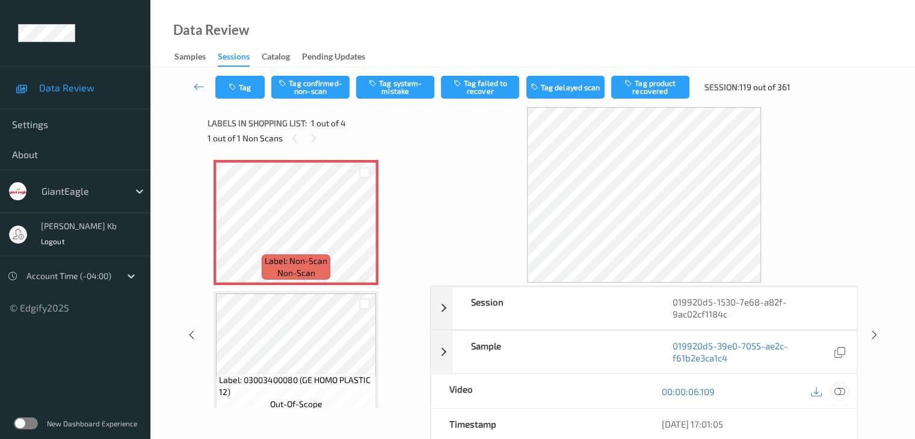
click at [841, 395] on icon at bounding box center [838, 391] width 11 height 11
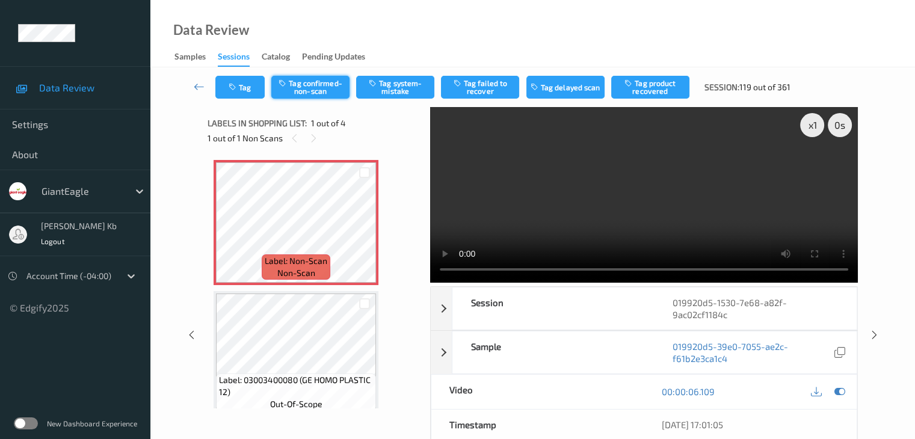
click at [334, 87] on button "Tag confirmed-non-scan" at bounding box center [310, 87] width 78 height 23
click at [642, 88] on button "Tag product recovered" at bounding box center [650, 87] width 78 height 23
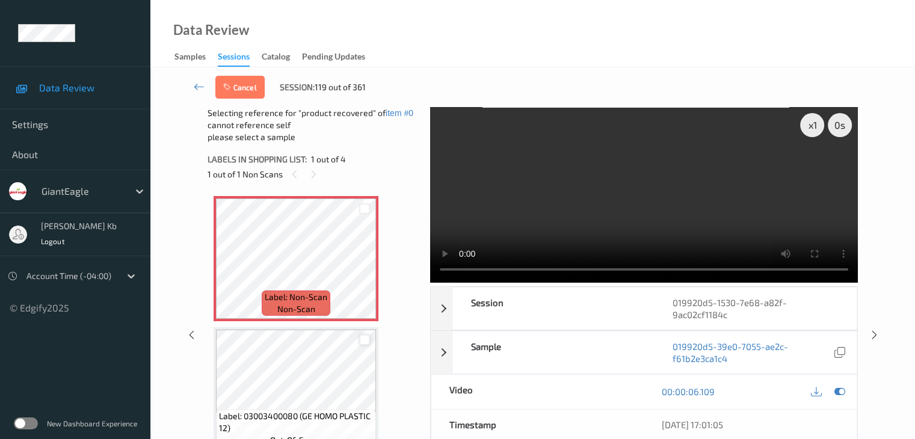
click at [364, 341] on div at bounding box center [364, 339] width 11 height 11
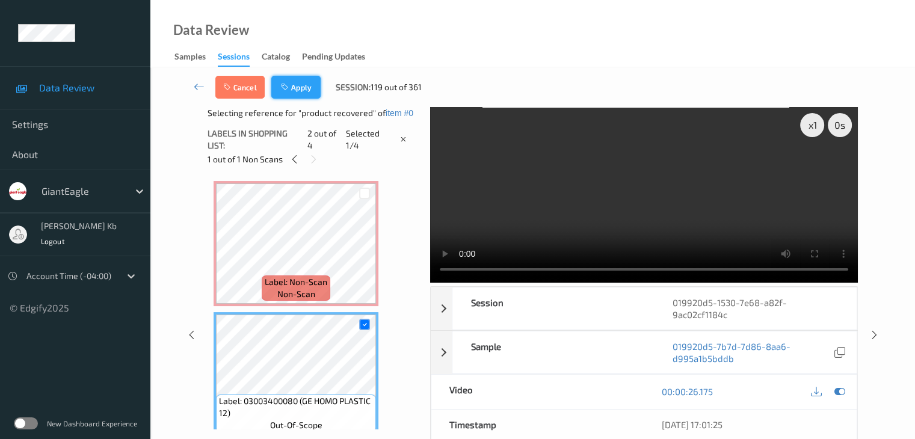
click at [305, 91] on button "Apply" at bounding box center [295, 87] width 49 height 23
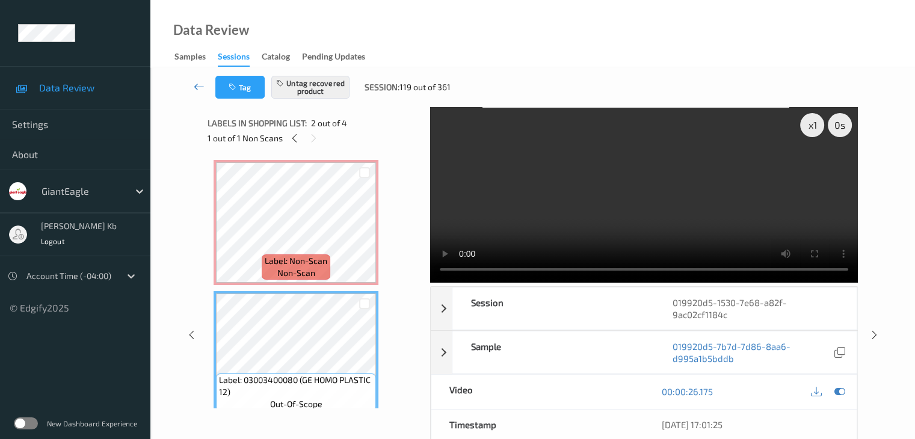
click at [197, 88] on icon at bounding box center [199, 87] width 11 height 12
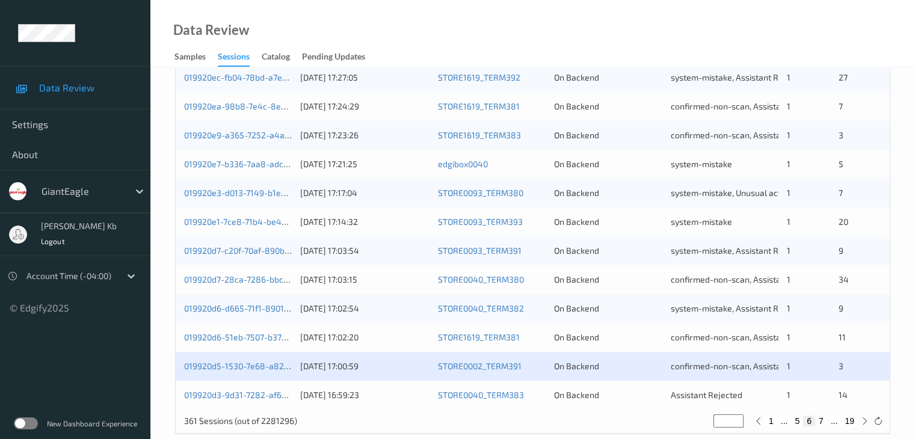
scroll to position [560, 0]
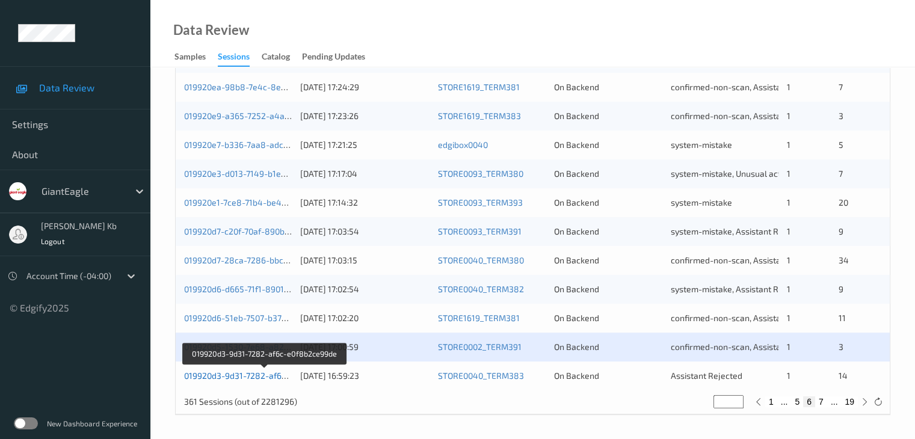
click at [226, 376] on link "019920d3-9d31-7282-af6c-e0f8b2ce99de" at bounding box center [264, 375] width 161 height 10
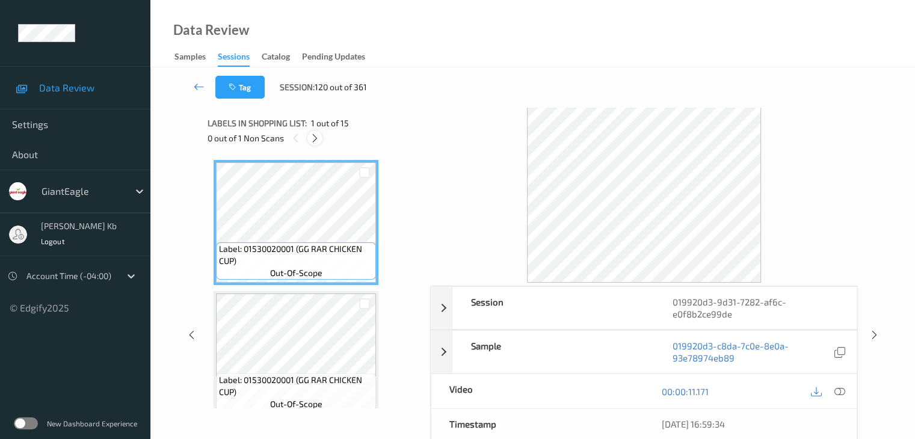
click at [316, 136] on icon at bounding box center [315, 138] width 10 height 11
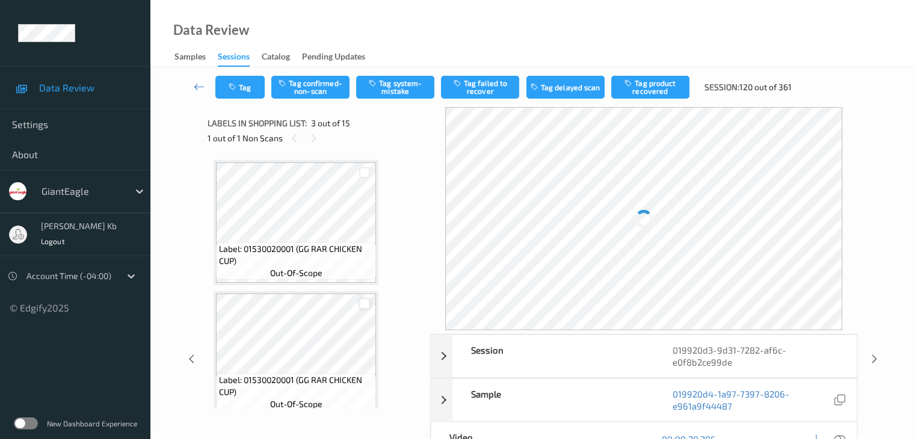
scroll to position [137, 0]
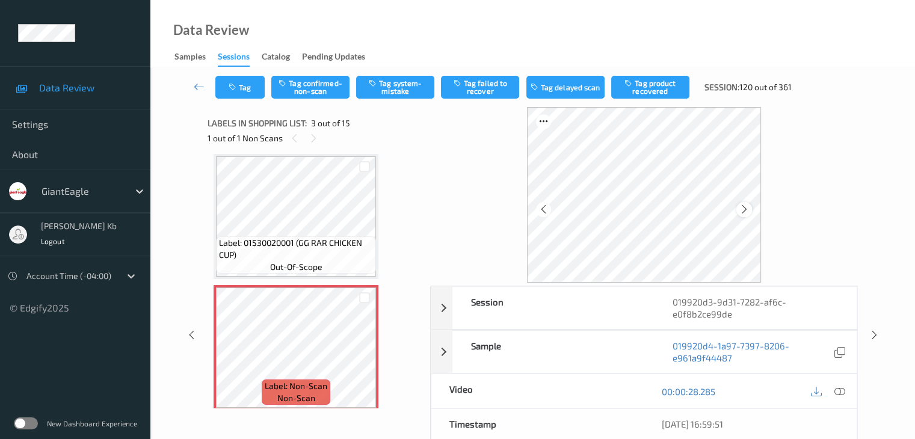
click at [744, 208] on icon at bounding box center [744, 209] width 10 height 11
click at [841, 390] on icon at bounding box center [838, 391] width 11 height 11
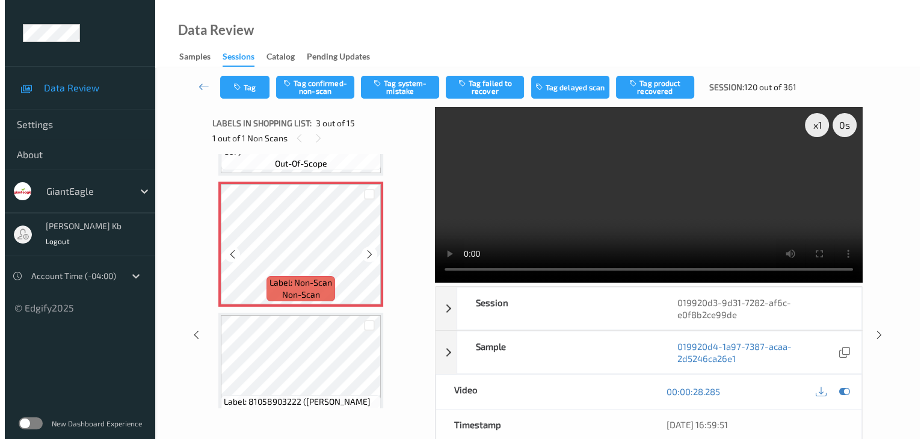
scroll to position [301, 0]
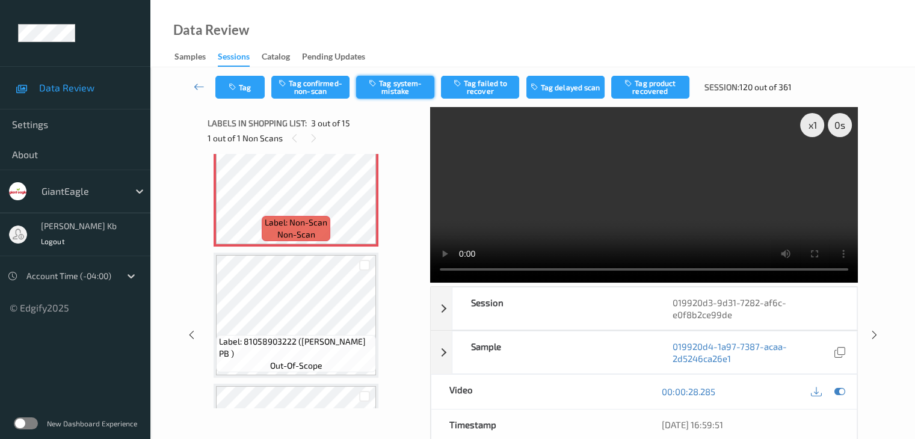
click at [420, 88] on button "Tag system-mistake" at bounding box center [395, 87] width 78 height 23
click at [257, 82] on button "Tag" at bounding box center [239, 87] width 49 height 23
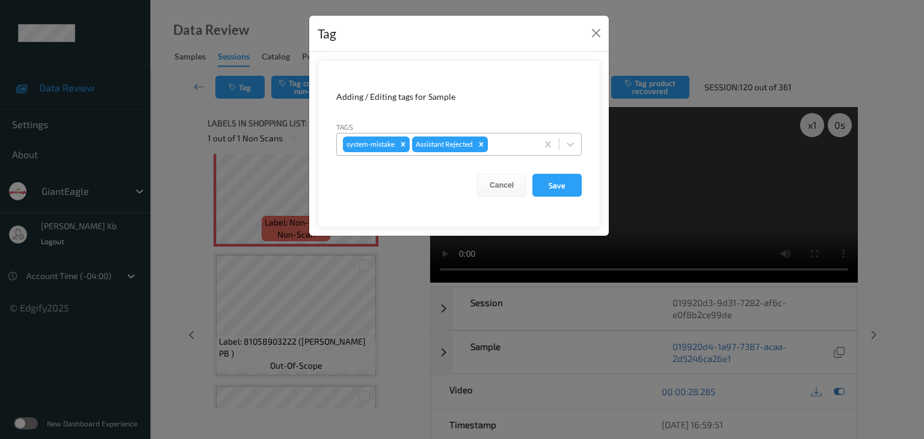
click at [510, 142] on div at bounding box center [510, 144] width 41 height 14
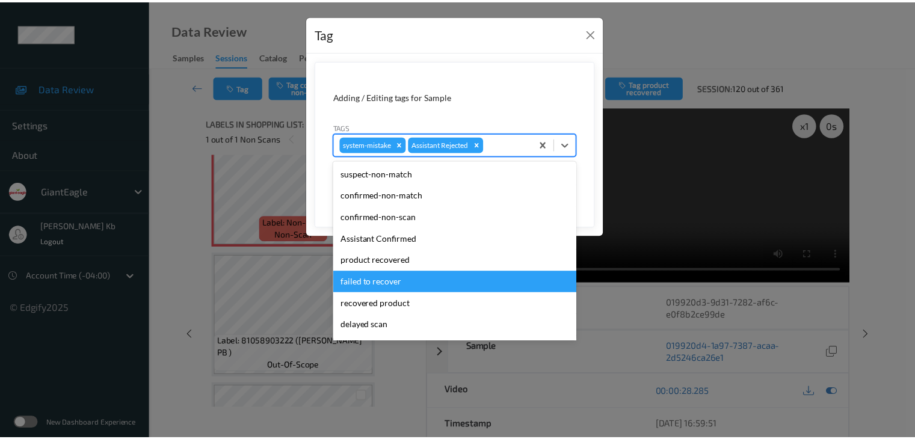
scroll to position [60, 0]
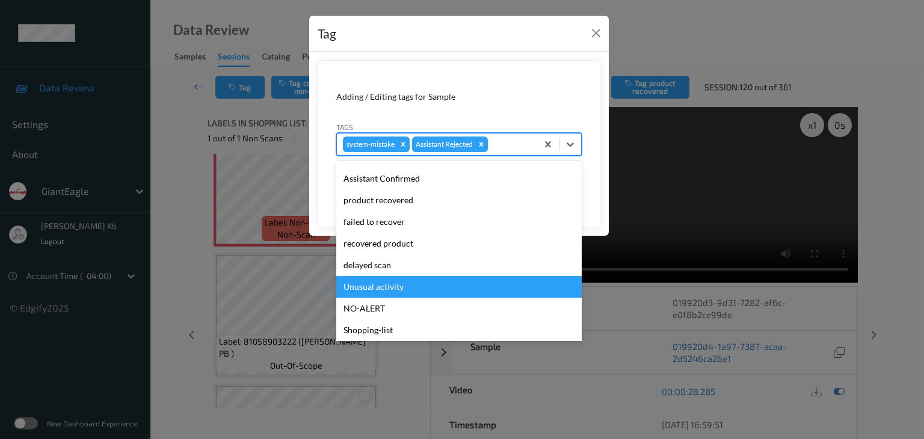
click at [381, 284] on div "Unusual activity" at bounding box center [458, 287] width 245 height 22
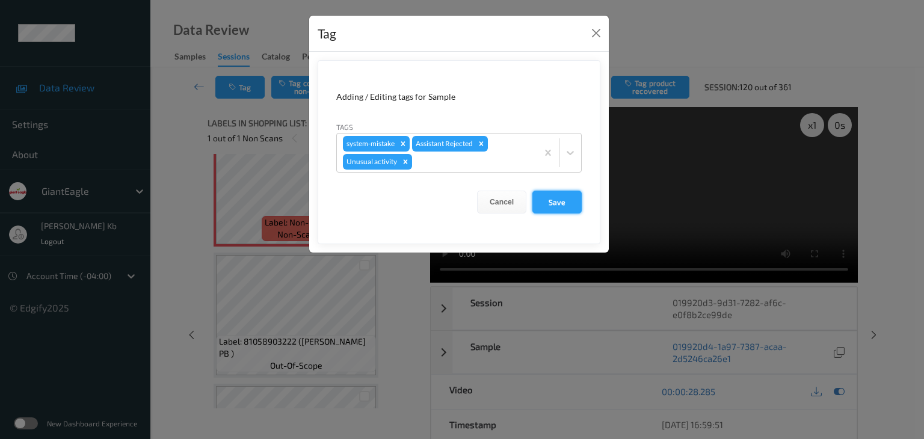
click at [557, 200] on button "Save" at bounding box center [556, 202] width 49 height 23
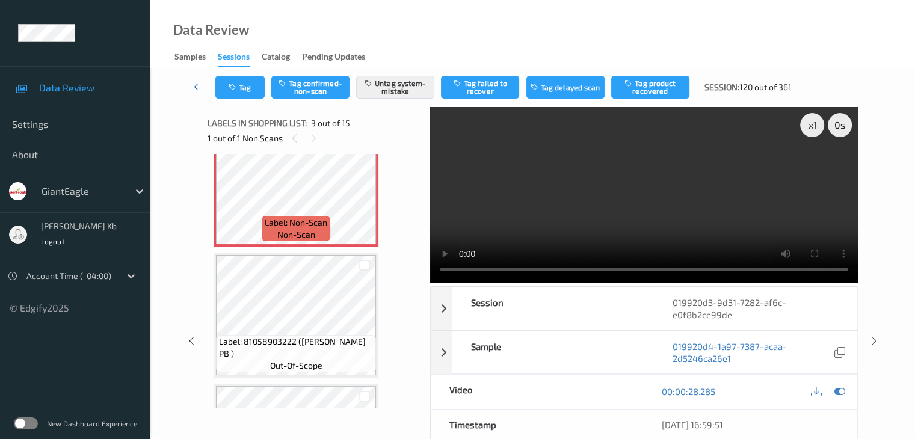
click at [195, 87] on icon at bounding box center [199, 87] width 11 height 12
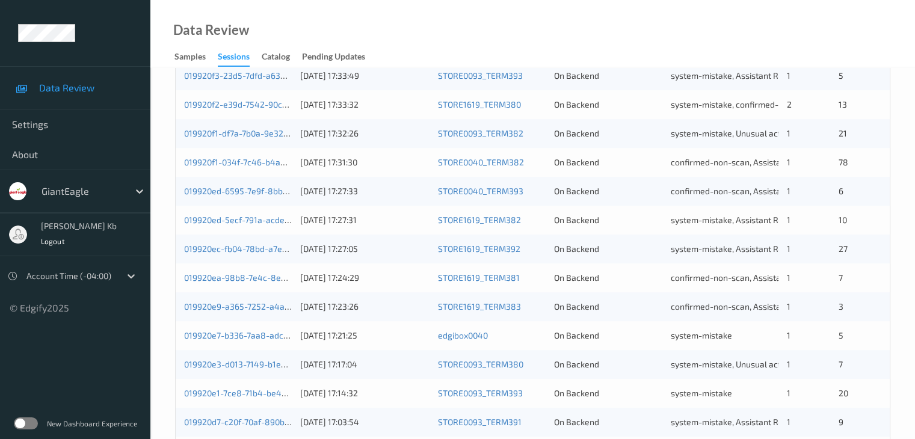
scroll to position [139, 0]
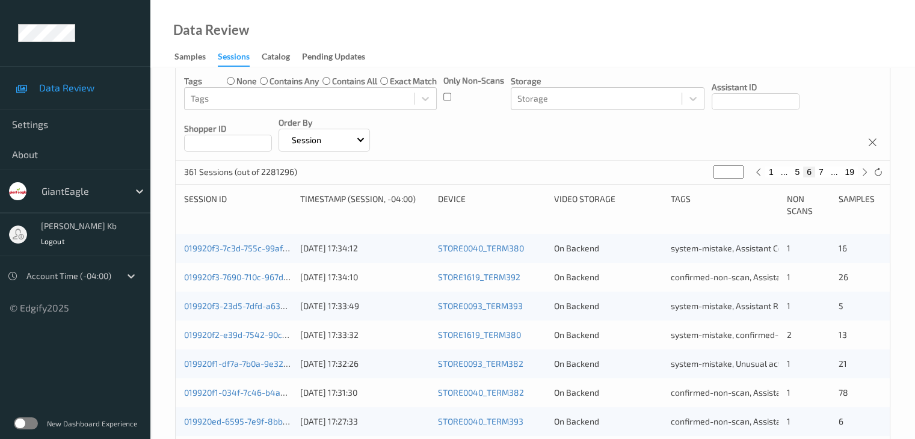
click at [819, 171] on button "7" at bounding box center [821, 172] width 12 height 11
type input "*"
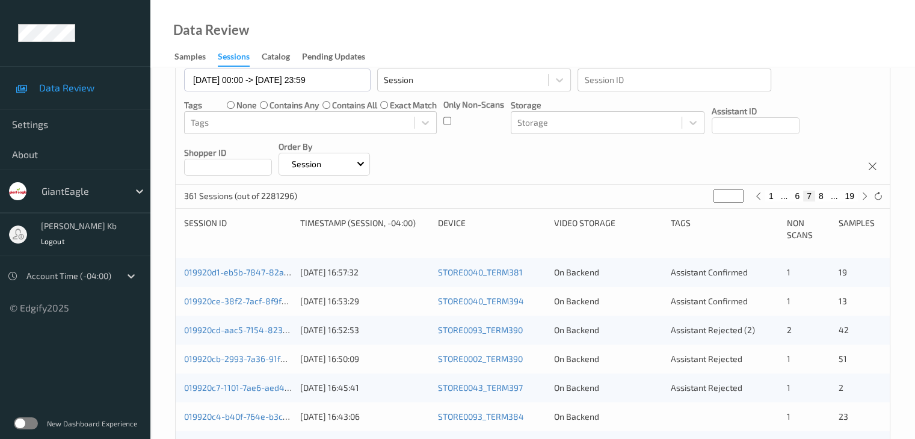
scroll to position [120, 0]
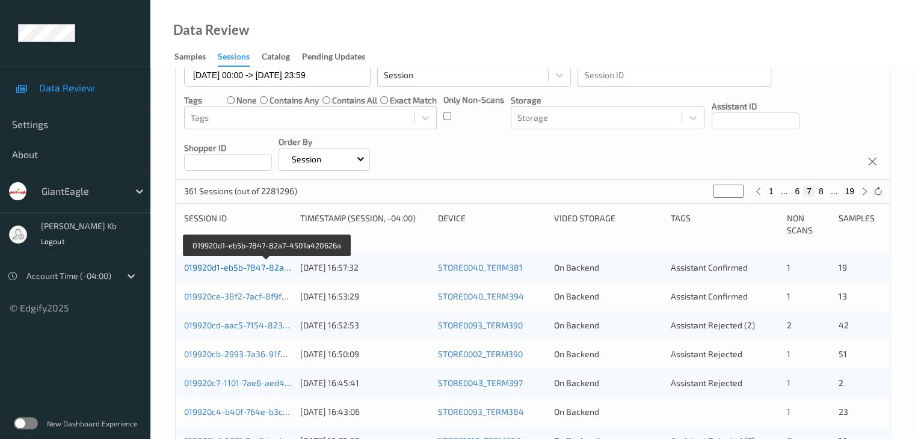
click at [251, 266] on link "019920d1-eb5b-7847-82a7-4501a420626a" at bounding box center [266, 267] width 165 height 10
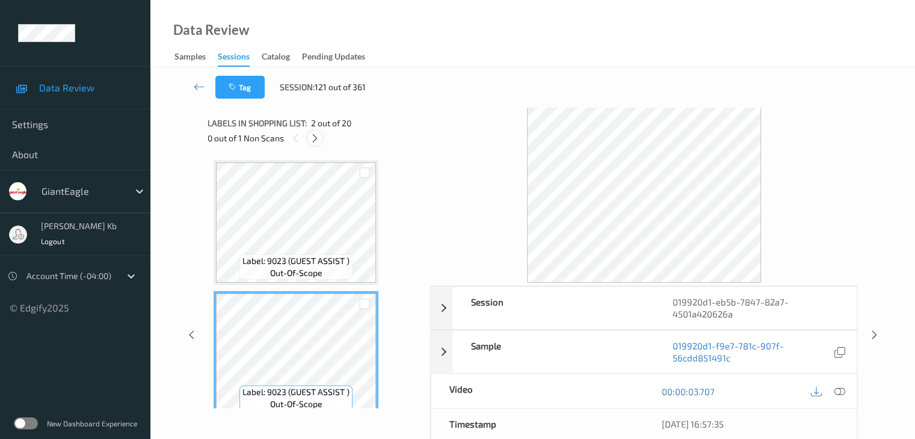
click at [315, 139] on icon at bounding box center [315, 138] width 10 height 11
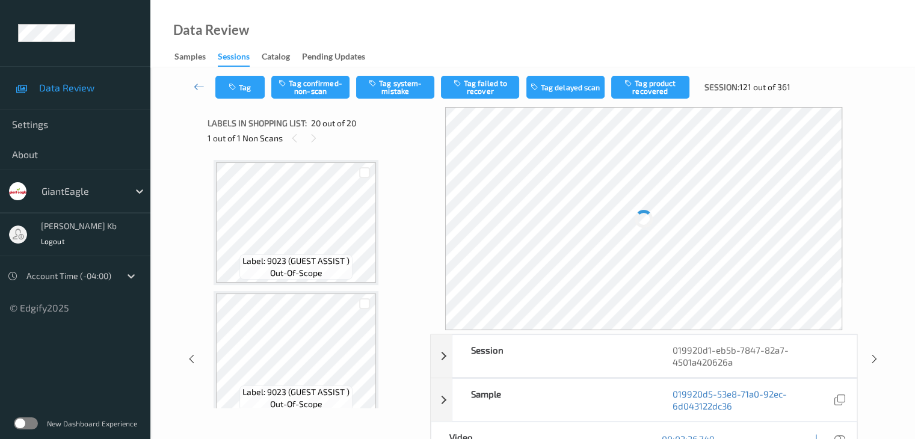
scroll to position [2365, 0]
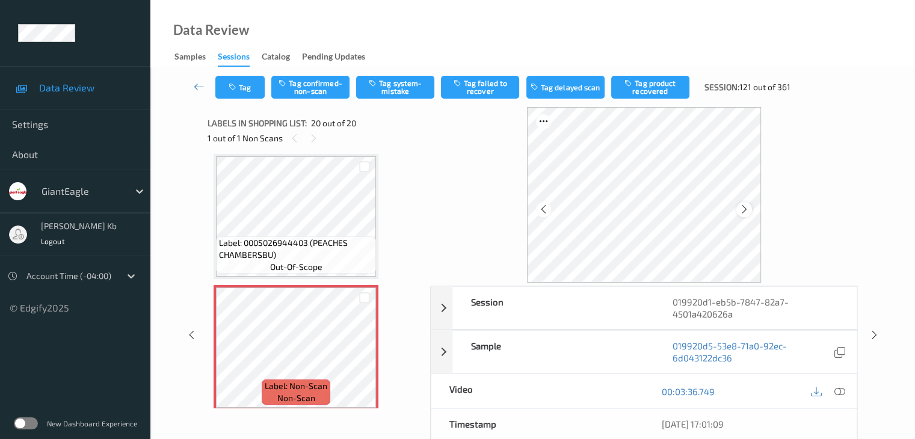
click at [746, 207] on icon at bounding box center [744, 209] width 10 height 11
click at [834, 390] on icon at bounding box center [838, 391] width 11 height 11
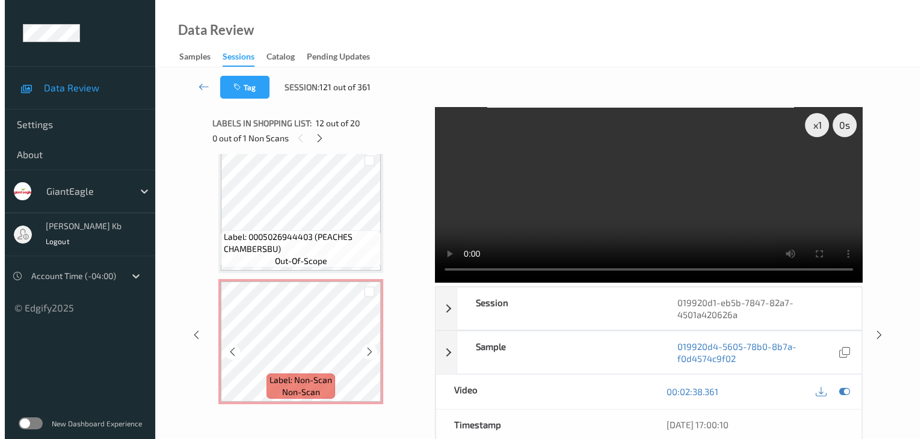
scroll to position [2373, 0]
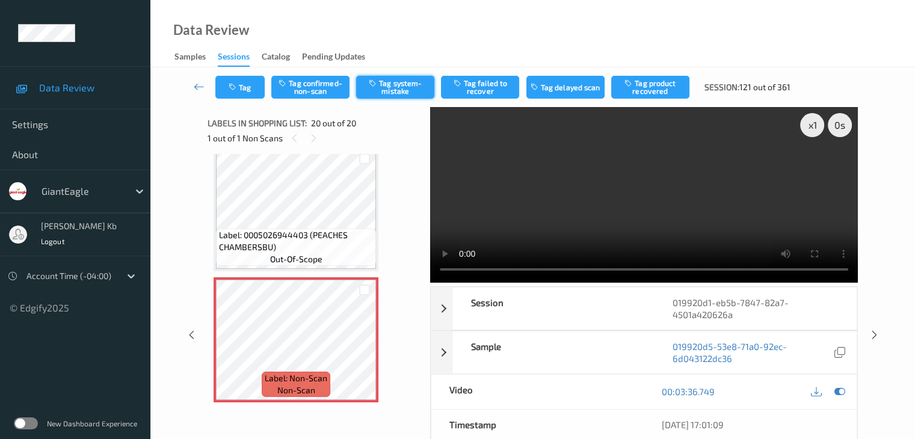
click at [408, 94] on button "Tag system-mistake" at bounding box center [395, 87] width 78 height 23
click at [254, 84] on button "Tag" at bounding box center [239, 87] width 49 height 23
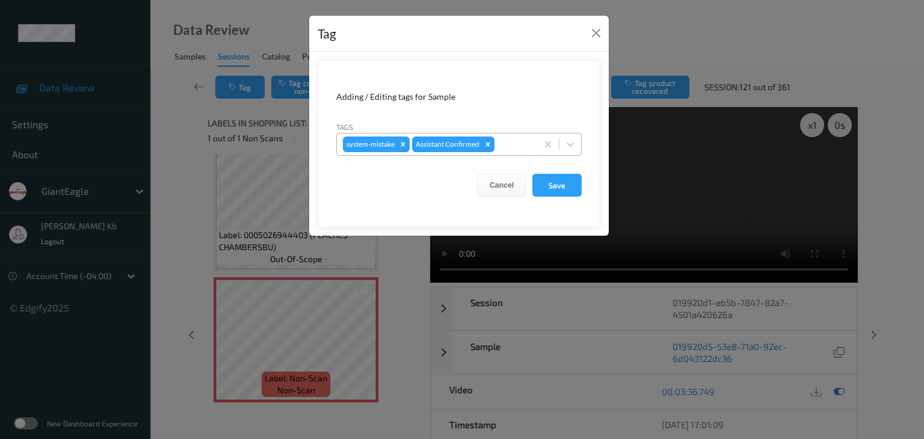
click at [519, 144] on div at bounding box center [514, 144] width 34 height 14
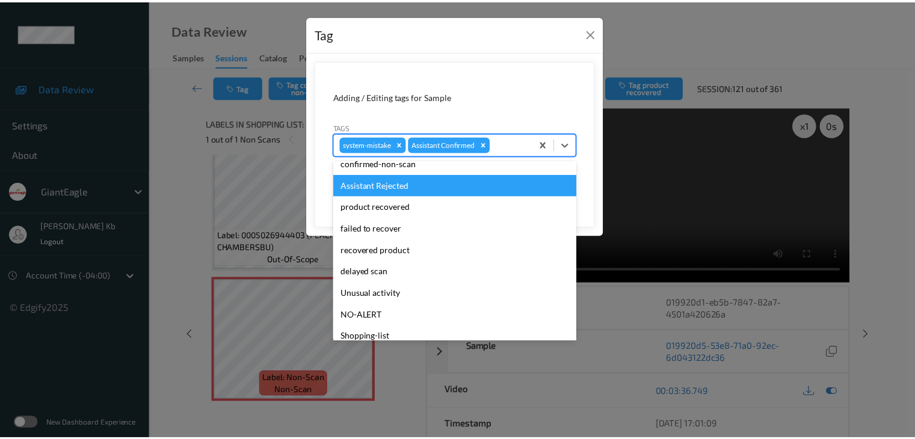
scroll to position [106, 0]
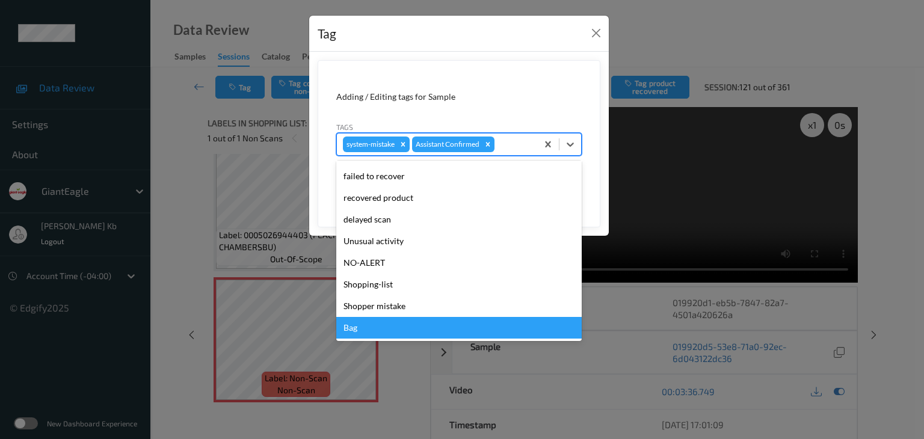
click at [368, 331] on div "Bag" at bounding box center [458, 328] width 245 height 22
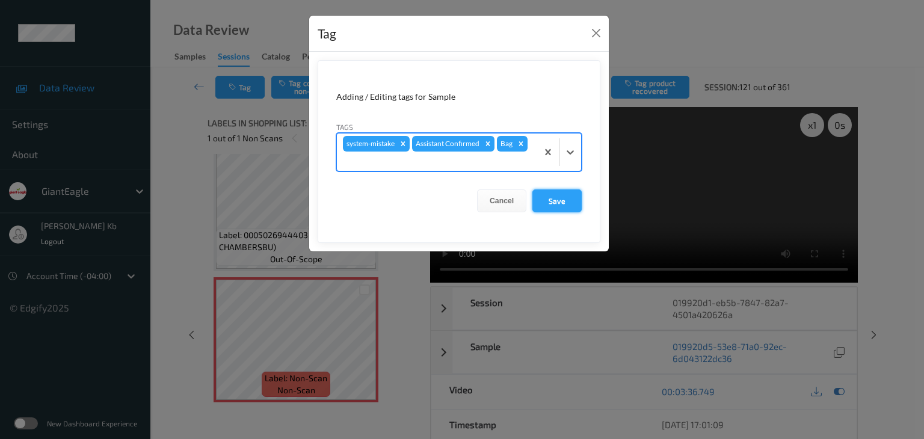
click at [560, 198] on button "Save" at bounding box center [556, 200] width 49 height 23
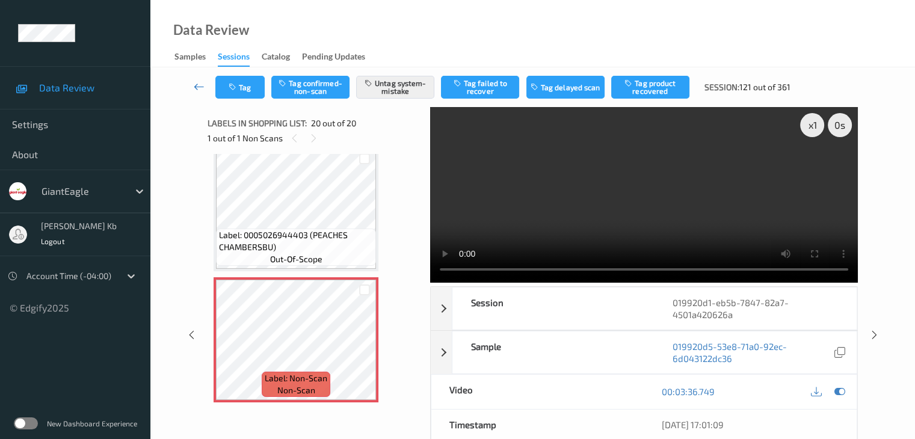
click at [204, 87] on icon at bounding box center [199, 87] width 11 height 12
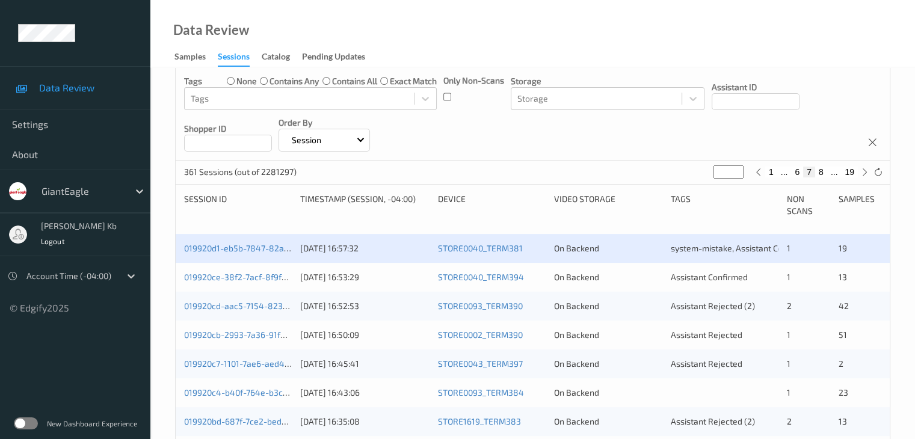
scroll to position [301, 0]
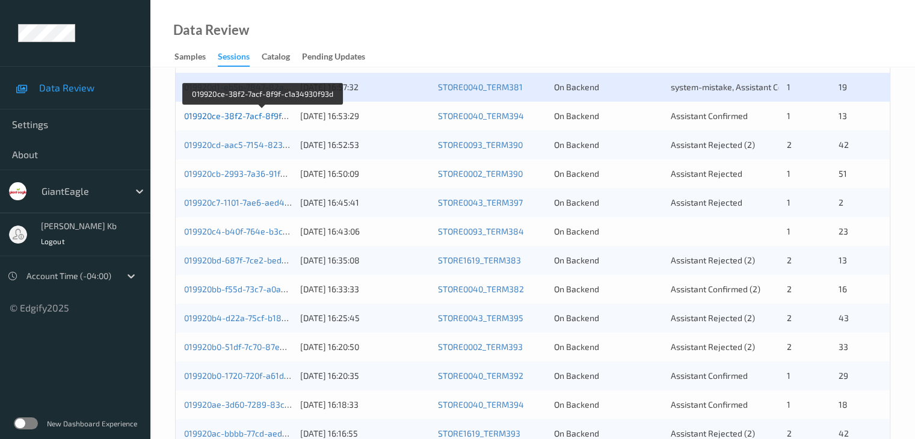
click at [267, 115] on link "019920ce-38f2-7acf-8f9f-c1a34930f93d" at bounding box center [262, 116] width 156 height 10
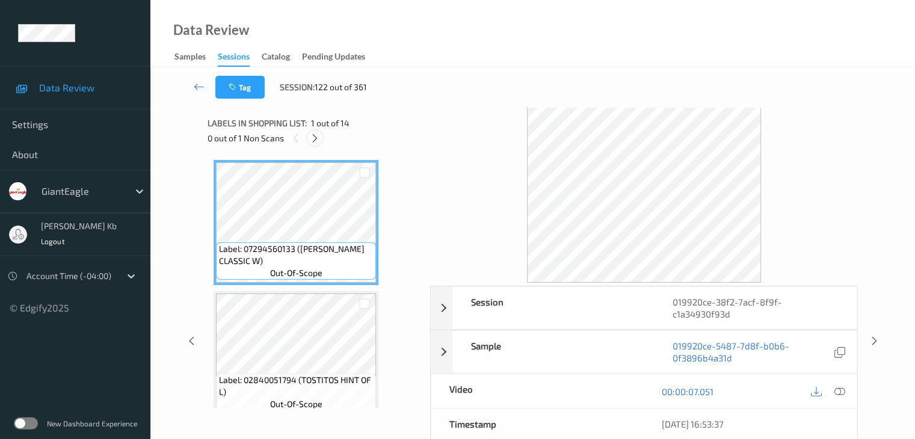
click at [317, 135] on icon at bounding box center [315, 138] width 10 height 11
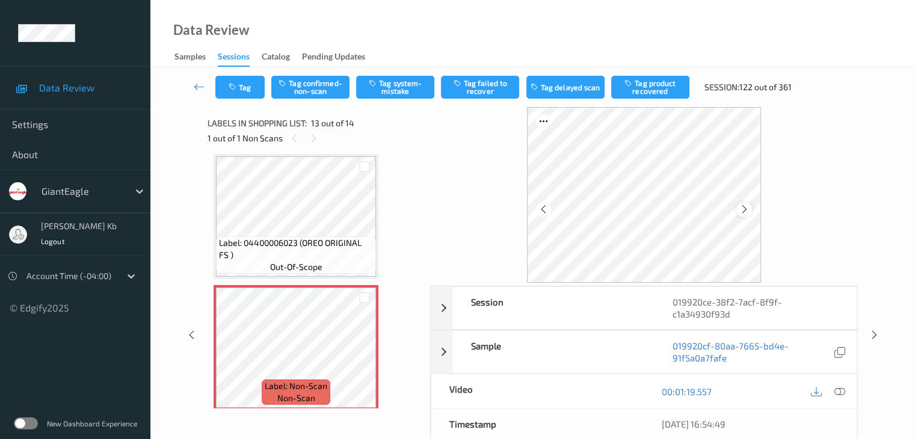
click at [743, 210] on icon at bounding box center [744, 209] width 10 height 11
click at [839, 390] on icon at bounding box center [838, 391] width 11 height 11
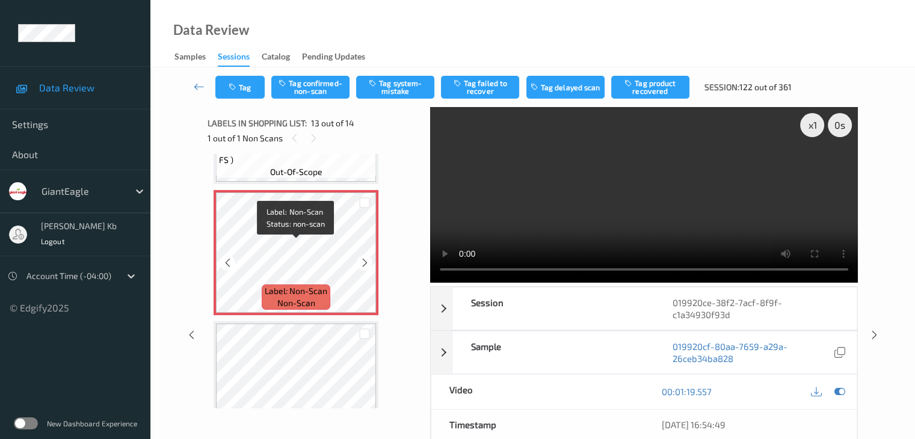
scroll to position [1466, 0]
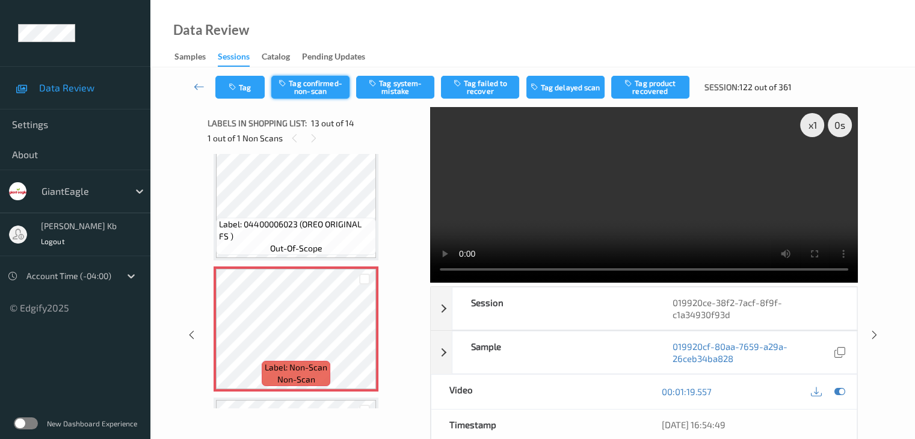
click at [325, 87] on button "Tag confirmed-non-scan" at bounding box center [310, 87] width 78 height 23
click at [478, 89] on button "Tag failed to recover" at bounding box center [480, 87] width 78 height 23
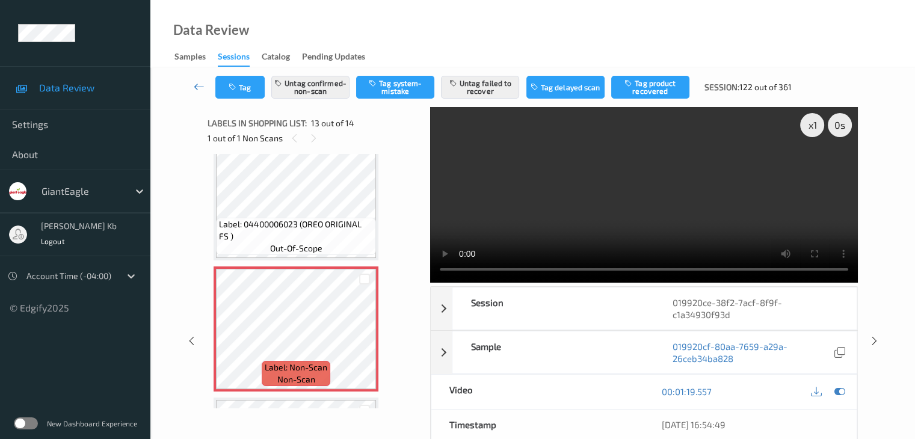
click at [199, 85] on icon at bounding box center [199, 87] width 11 height 12
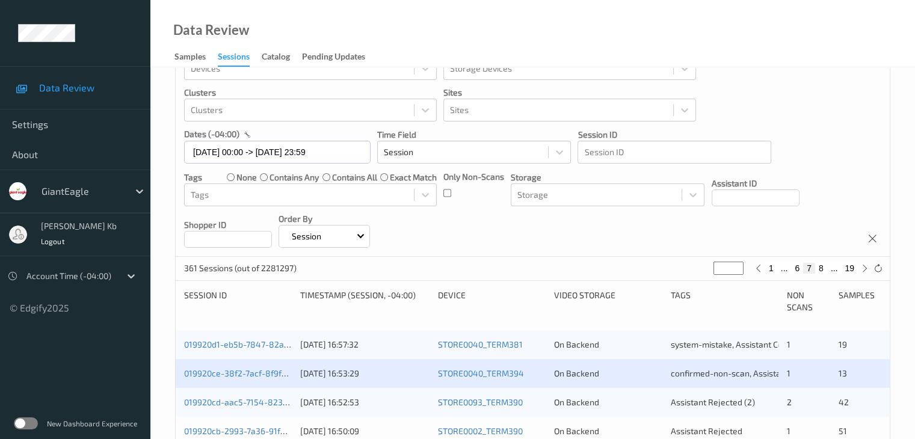
scroll to position [180, 0]
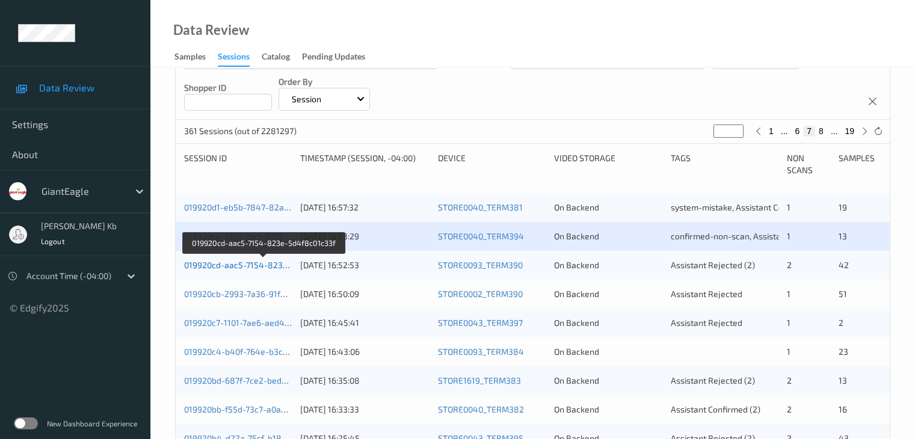
click at [260, 266] on link "019920cd-aac5-7154-823e-5d4f8c01c33f" at bounding box center [264, 265] width 160 height 10
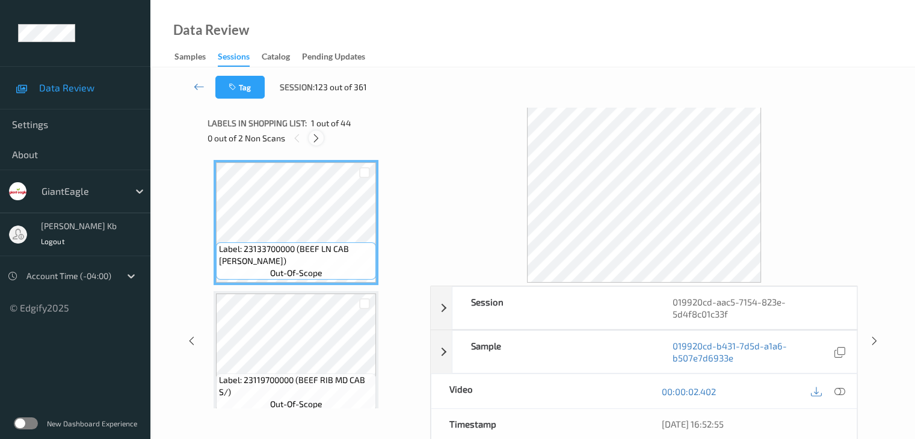
click at [319, 139] on icon at bounding box center [316, 138] width 10 height 11
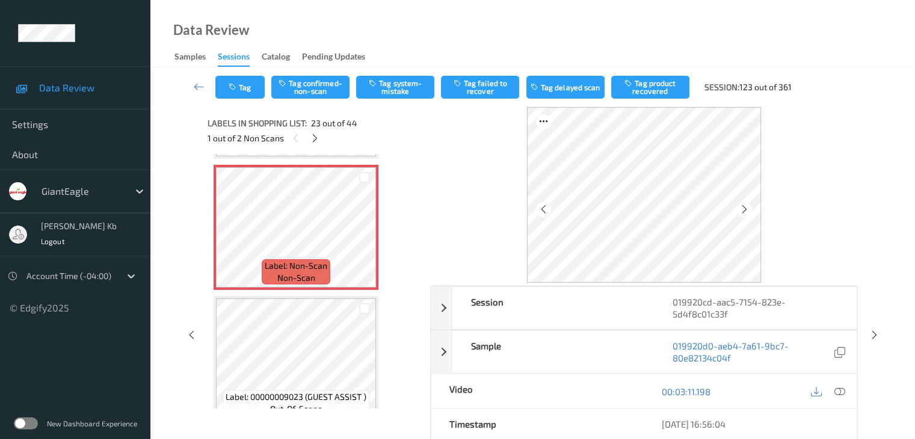
scroll to position [2879, 0]
click at [841, 391] on icon at bounding box center [838, 391] width 11 height 11
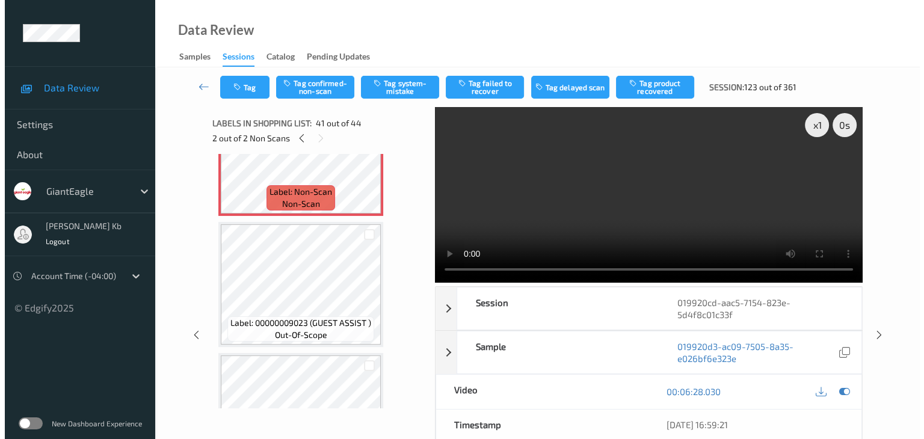
scroll to position [5284, 0]
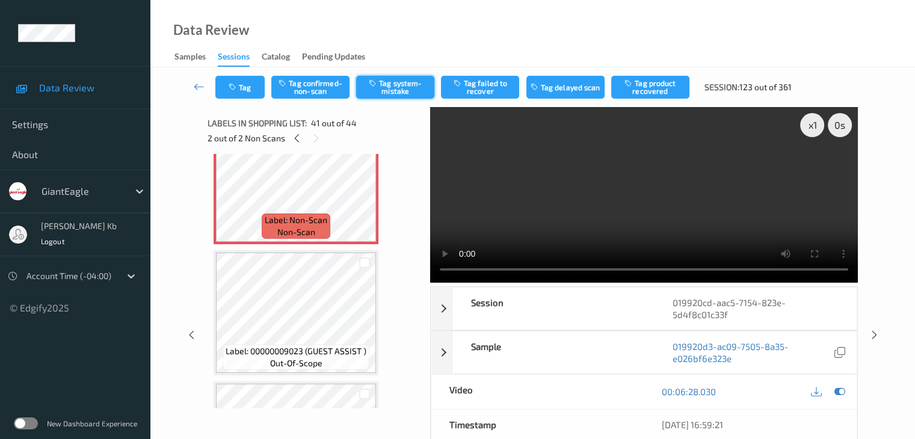
click at [402, 88] on button "Tag system-mistake" at bounding box center [395, 87] width 78 height 23
click at [256, 88] on button "Tag" at bounding box center [239, 87] width 49 height 23
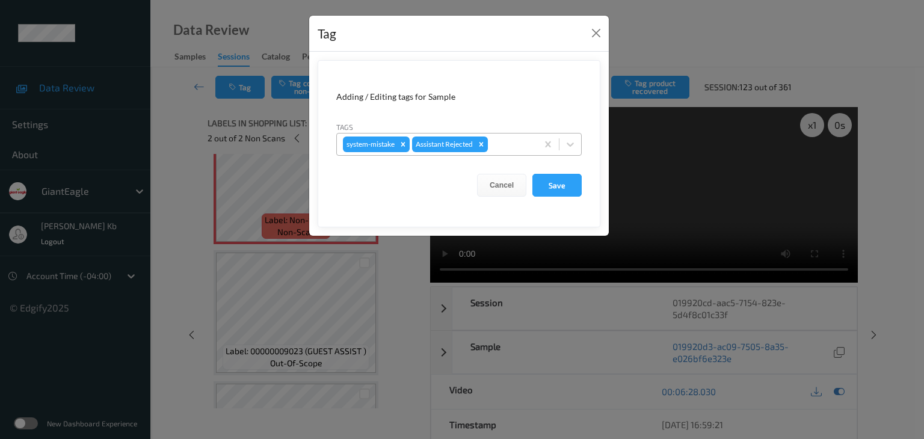
click at [498, 142] on div at bounding box center [510, 144] width 41 height 14
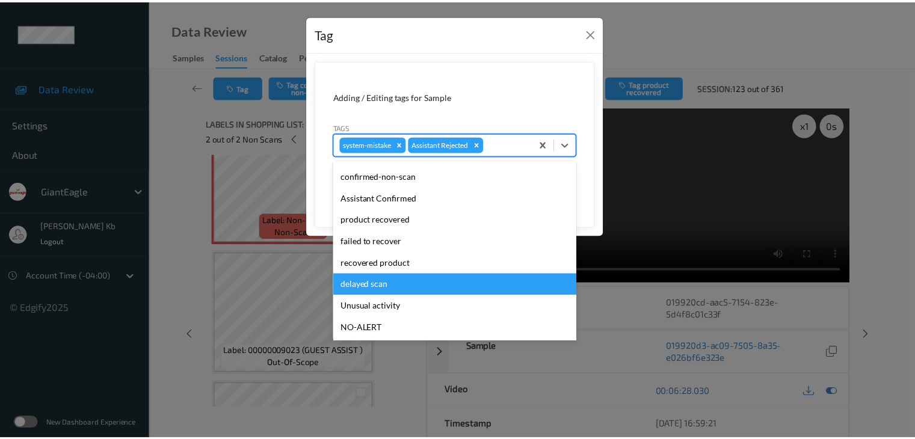
scroll to position [60, 0]
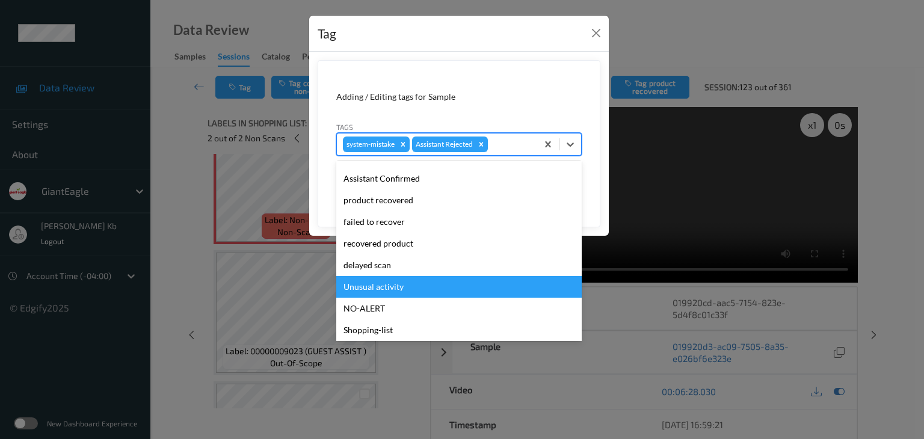
click at [386, 286] on div "Unusual activity" at bounding box center [458, 287] width 245 height 22
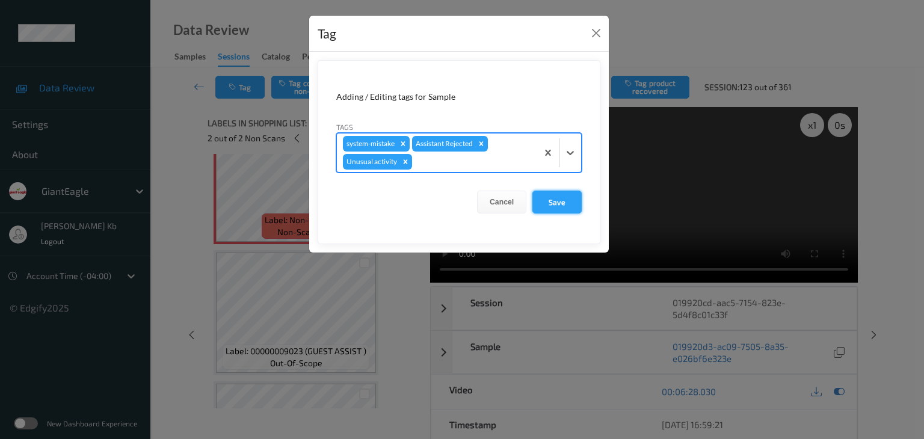
click at [558, 198] on button "Save" at bounding box center [556, 202] width 49 height 23
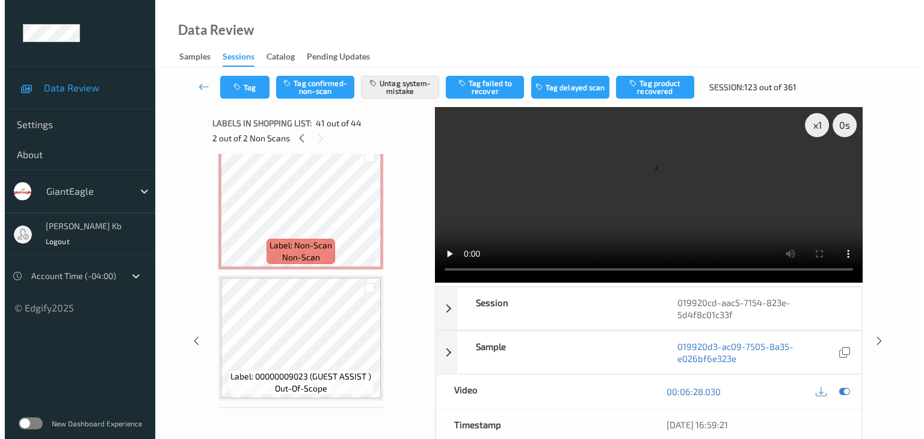
scroll to position [2879, 0]
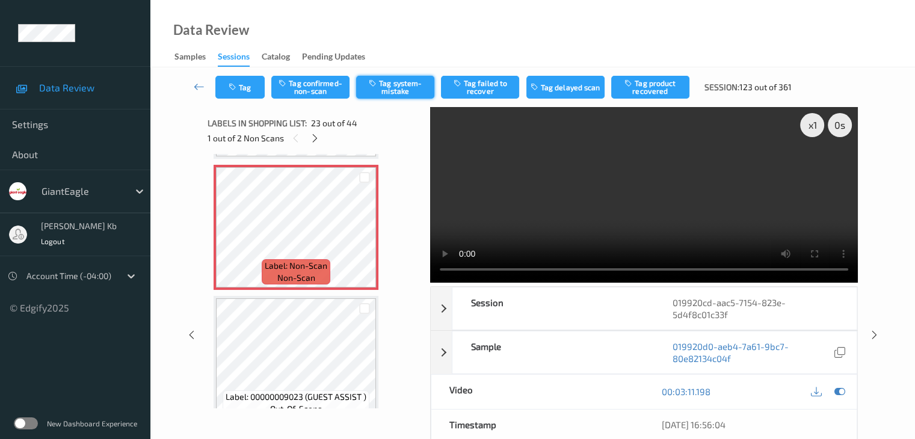
click at [409, 87] on button "Tag system-mistake" at bounding box center [395, 87] width 78 height 23
click at [256, 85] on button "Tag" at bounding box center [239, 87] width 49 height 23
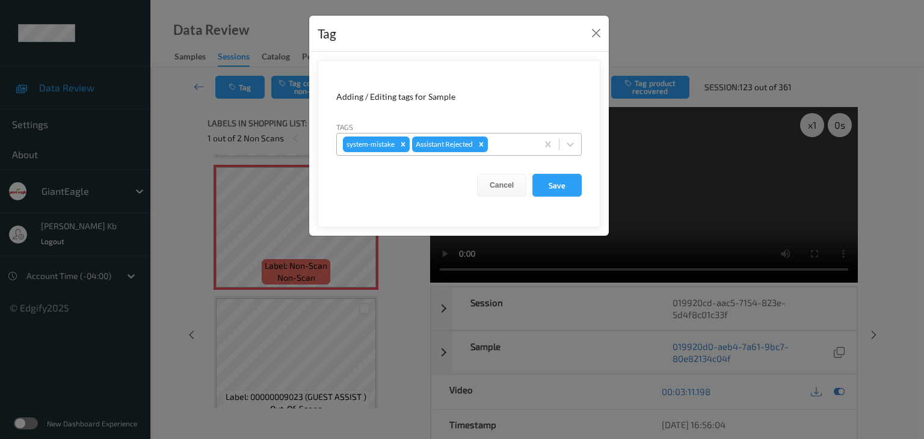
click at [497, 141] on div at bounding box center [510, 144] width 41 height 14
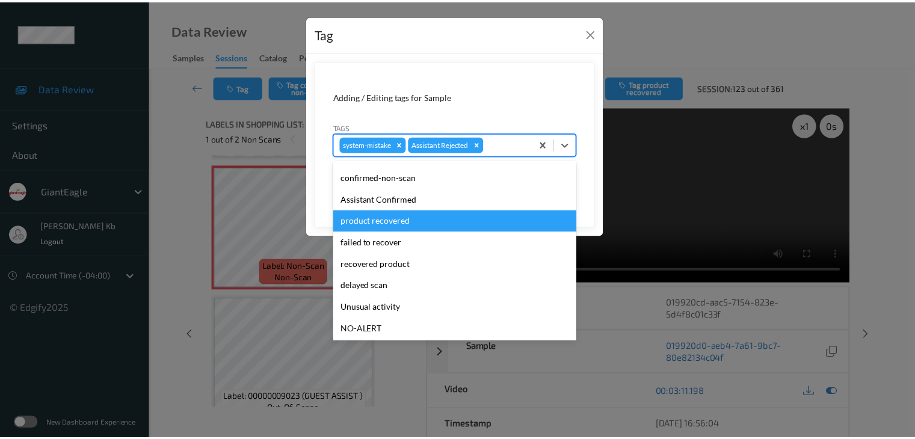
scroll to position [60, 0]
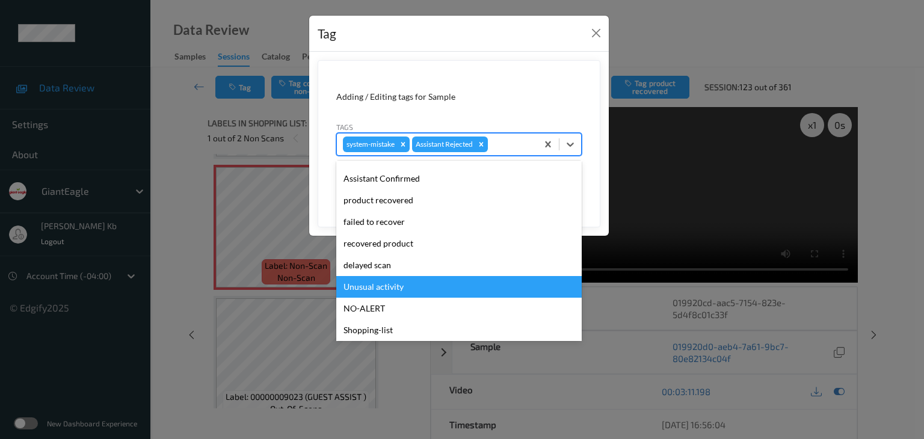
click at [373, 287] on div "Unusual activity" at bounding box center [458, 287] width 245 height 22
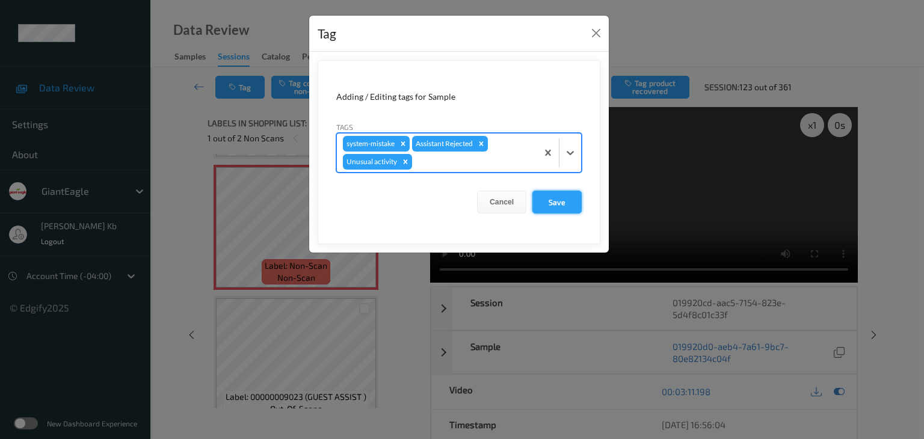
click at [556, 204] on button "Save" at bounding box center [556, 202] width 49 height 23
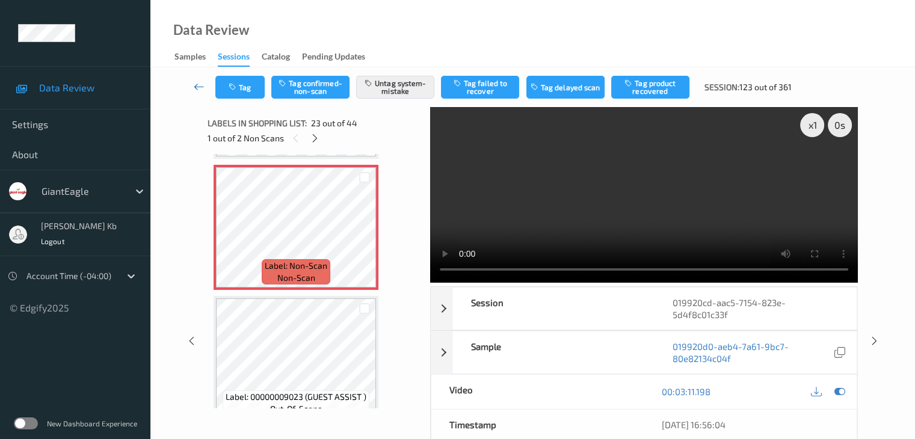
click at [197, 84] on icon at bounding box center [199, 87] width 11 height 12
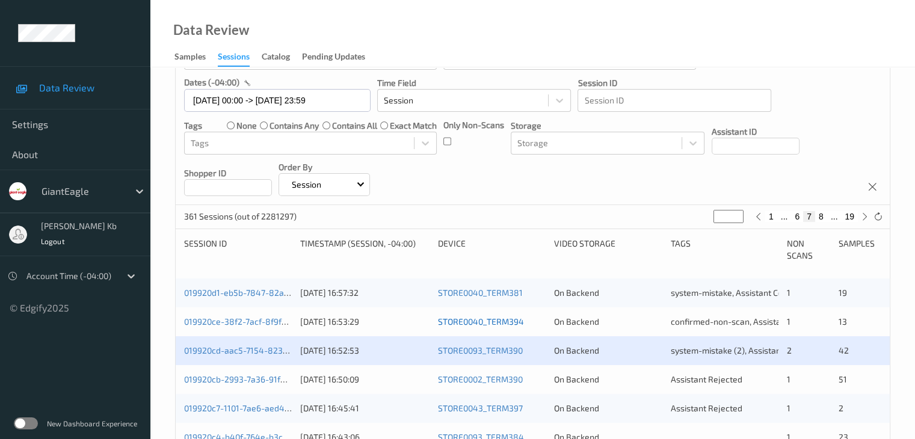
scroll to position [240, 0]
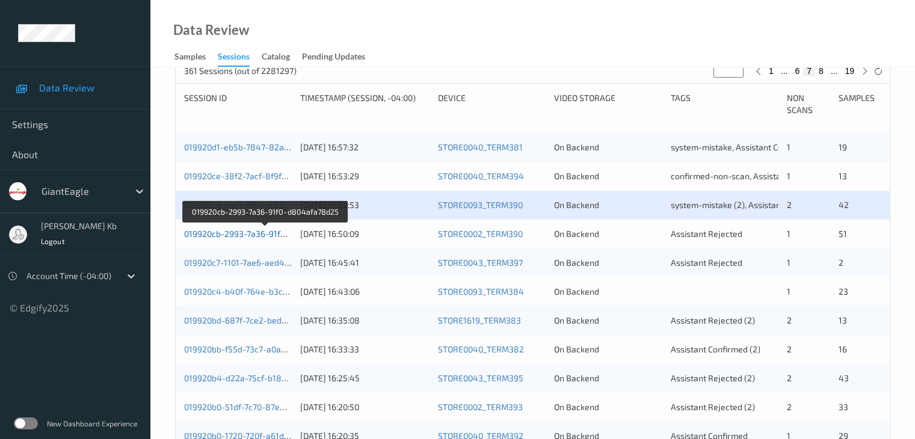
click at [257, 236] on link "019920cb-2993-7a36-91f0-d804afa78d25" at bounding box center [265, 233] width 162 height 10
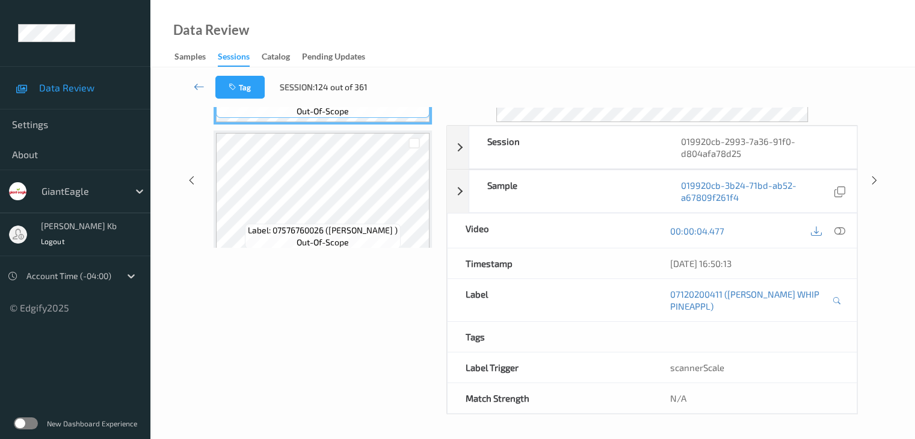
scroll to position [147, 0]
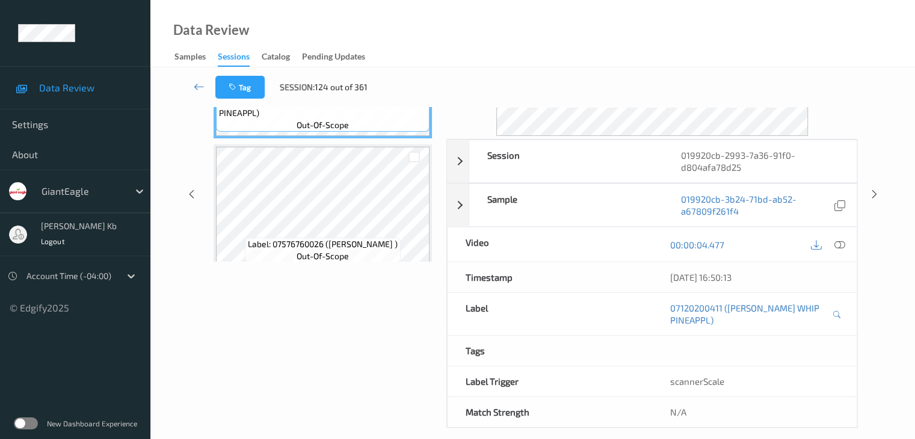
click at [322, 100] on div "Tag Session: 124 out of 361" at bounding box center [532, 87] width 715 height 40
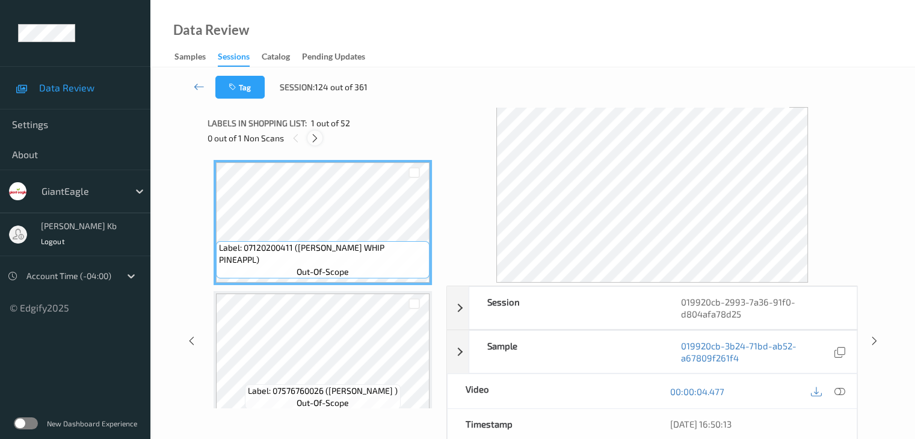
click at [317, 137] on icon at bounding box center [315, 138] width 10 height 11
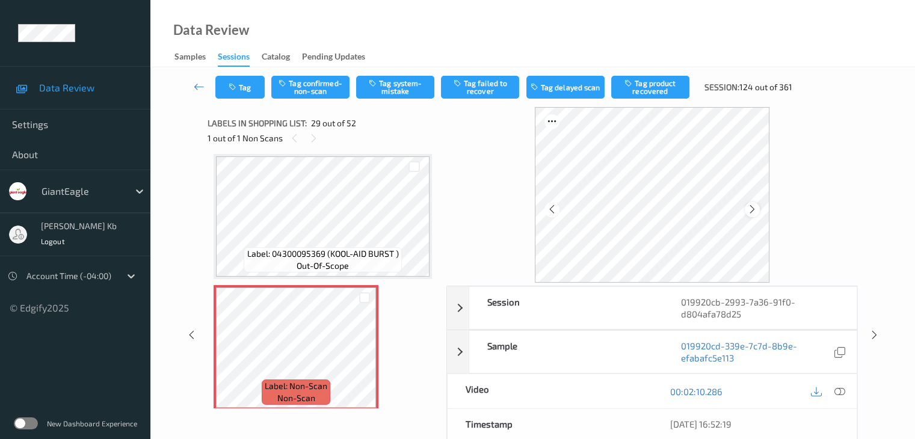
click at [756, 206] on icon at bounding box center [752, 209] width 10 height 11
click at [756, 208] on icon at bounding box center [752, 209] width 10 height 11
click at [843, 392] on icon at bounding box center [838, 391] width 11 height 11
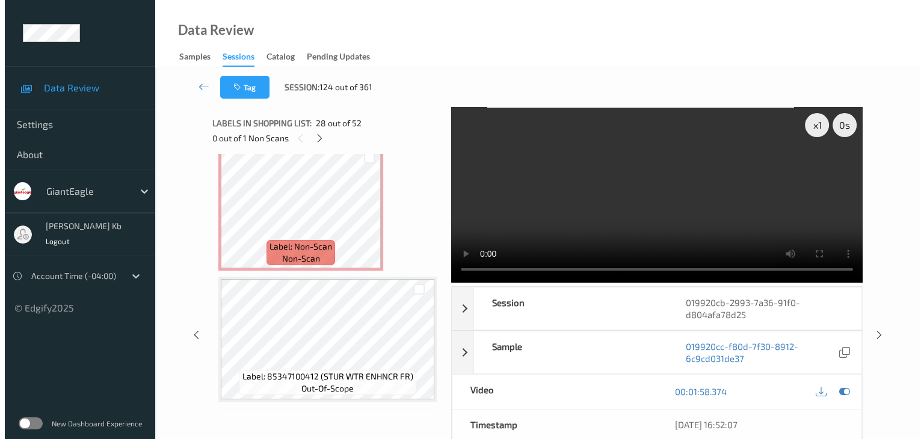
scroll to position [3665, 0]
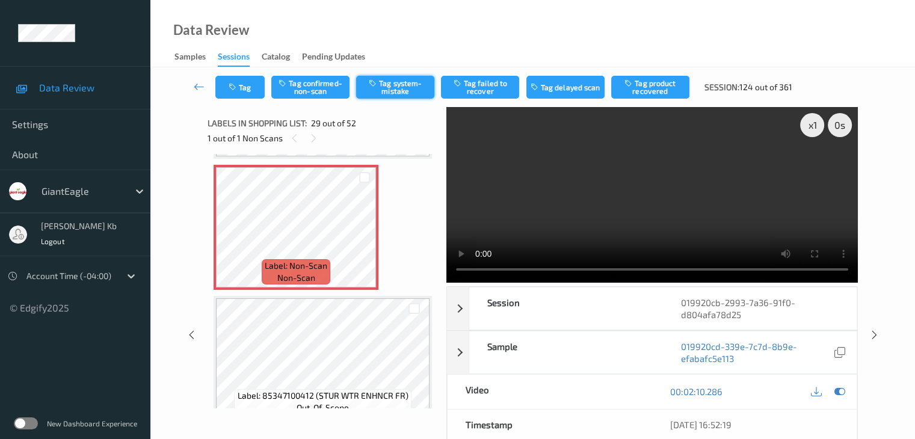
click at [397, 87] on button "Tag system-mistake" at bounding box center [395, 87] width 78 height 23
click at [259, 83] on button "Tag" at bounding box center [239, 87] width 49 height 23
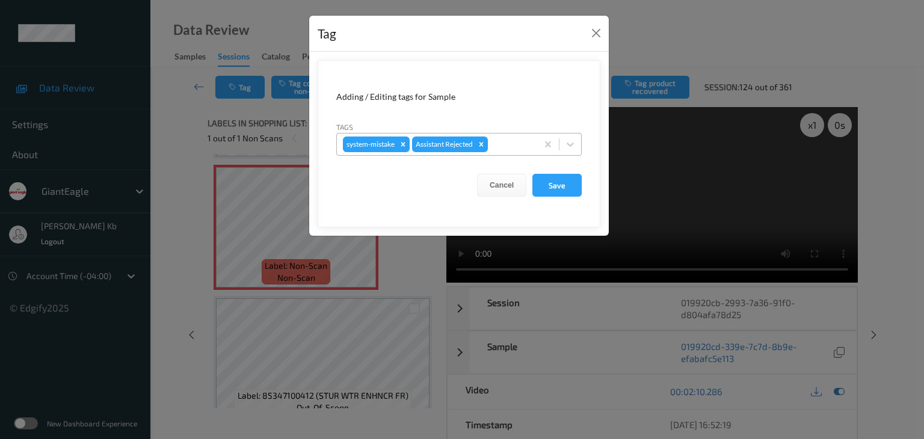
click at [510, 142] on div at bounding box center [510, 144] width 41 height 14
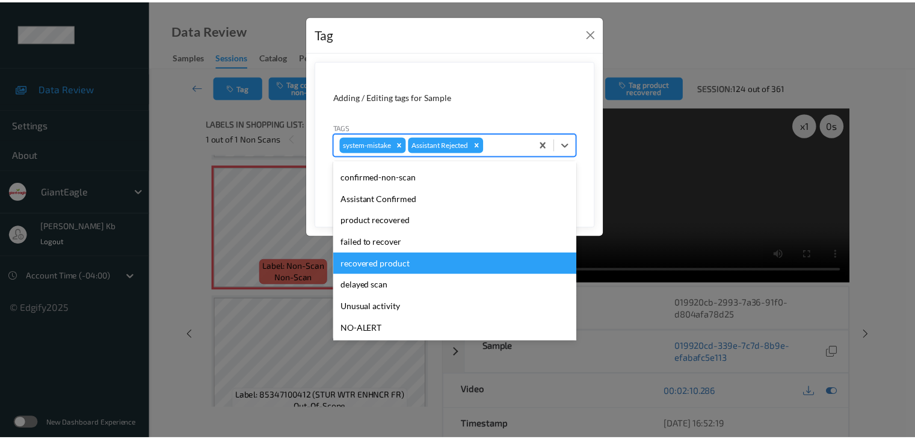
scroll to position [60, 0]
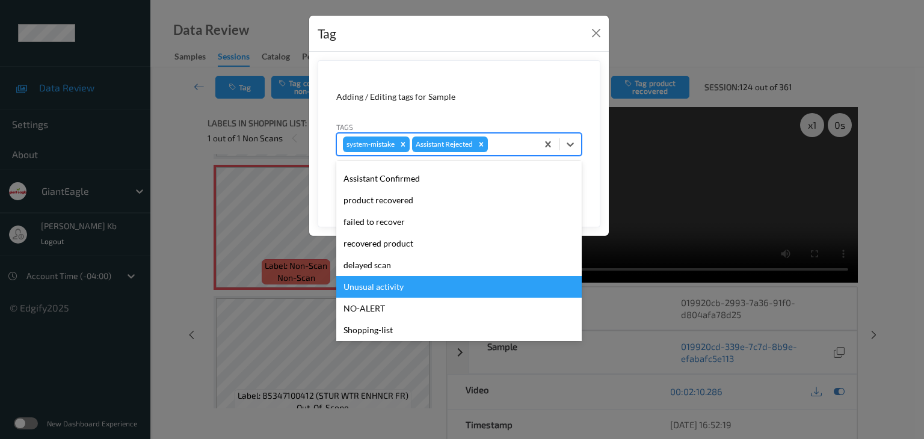
click at [382, 286] on div "Unusual activity" at bounding box center [458, 287] width 245 height 22
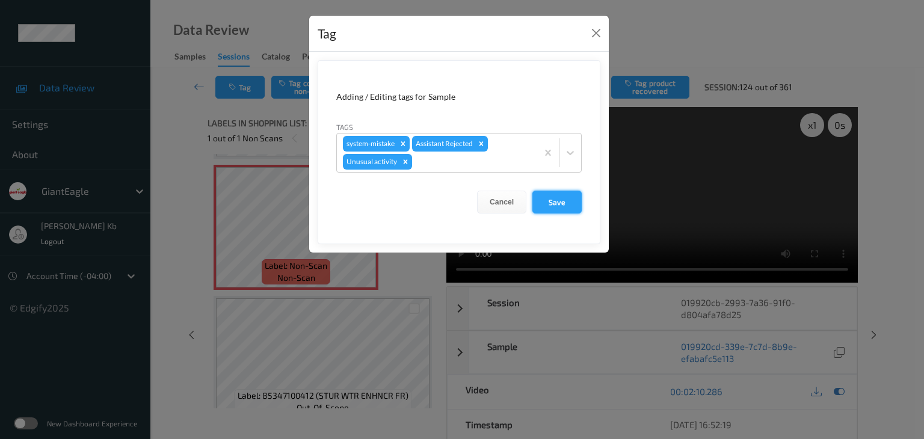
click at [557, 200] on button "Save" at bounding box center [556, 202] width 49 height 23
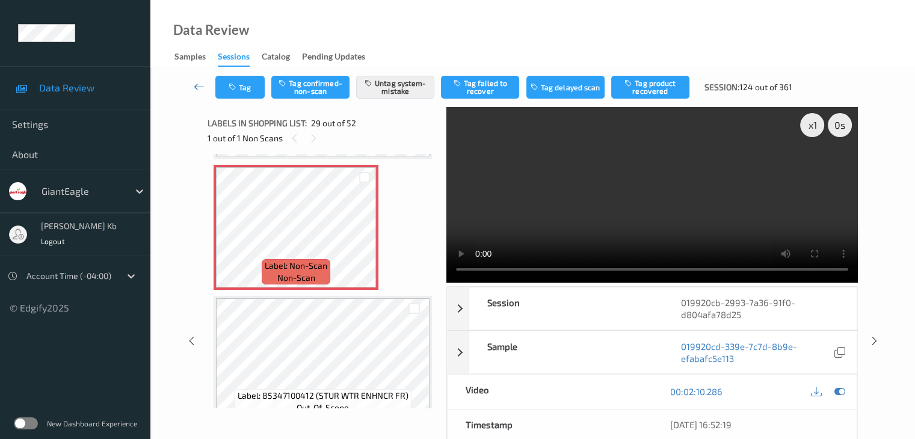
click at [198, 84] on icon at bounding box center [199, 87] width 11 height 12
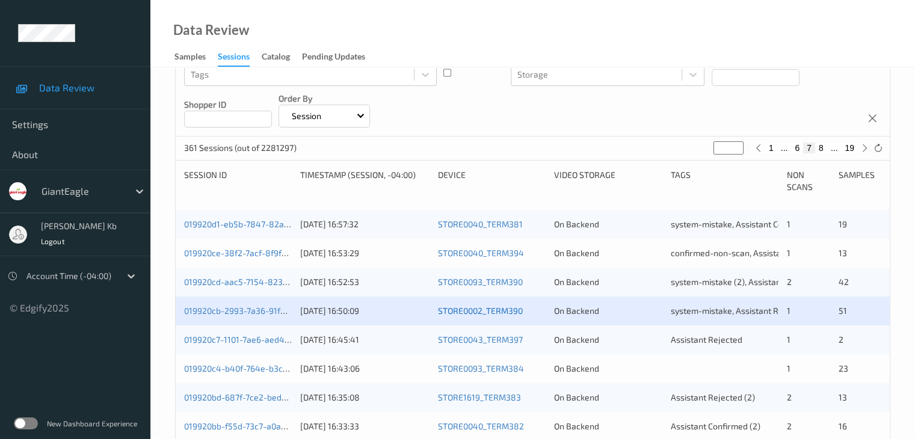
scroll to position [240, 0]
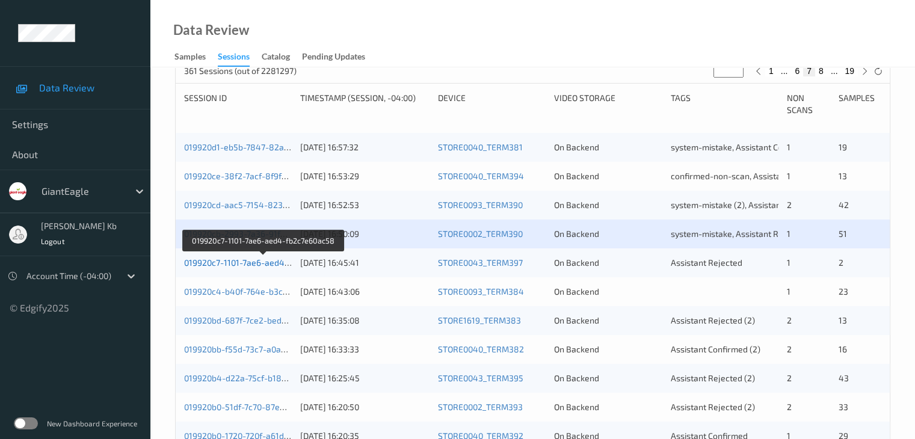
click at [224, 263] on link "019920c7-1101-7ae6-aed4-fb2c7e60ac58" at bounding box center [263, 262] width 159 height 10
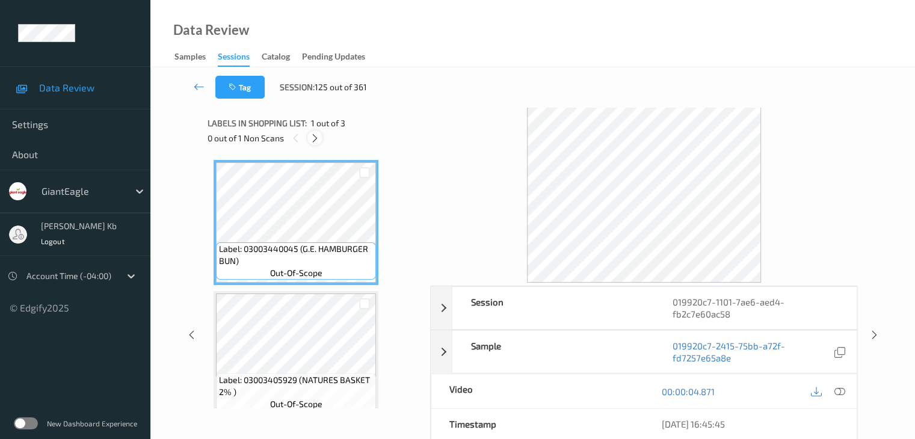
click at [320, 138] on div at bounding box center [314, 137] width 15 height 15
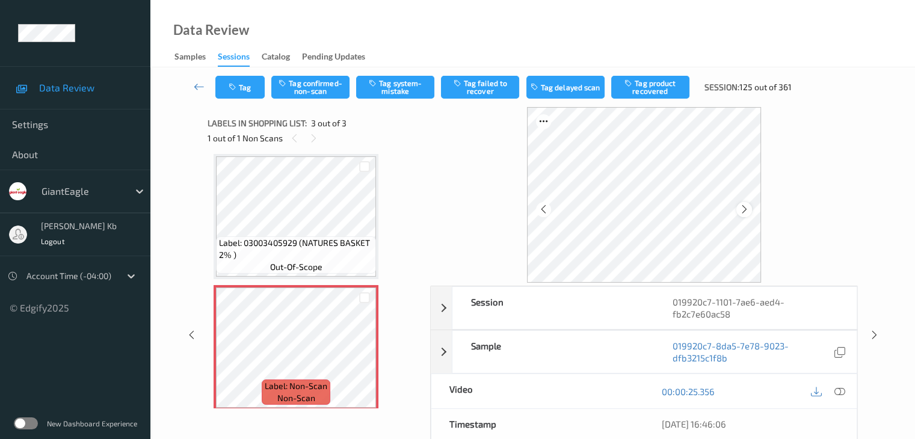
click at [746, 210] on icon at bounding box center [744, 209] width 10 height 11
click at [839, 389] on icon at bounding box center [838, 391] width 11 height 11
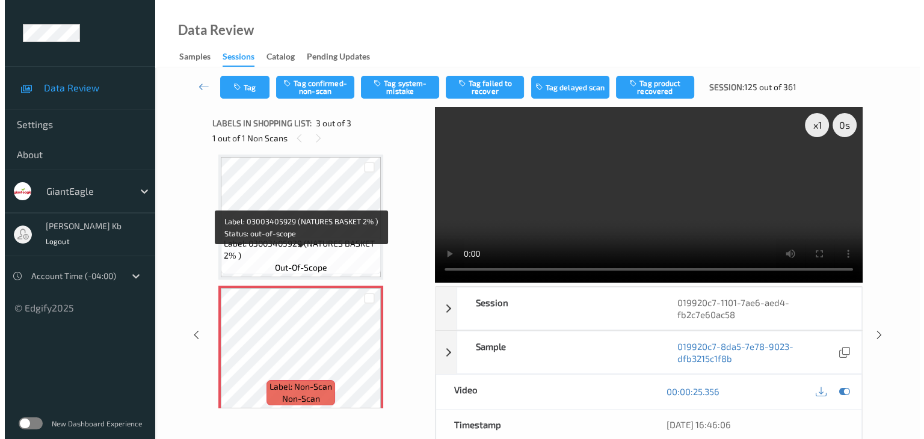
scroll to position [145, 0]
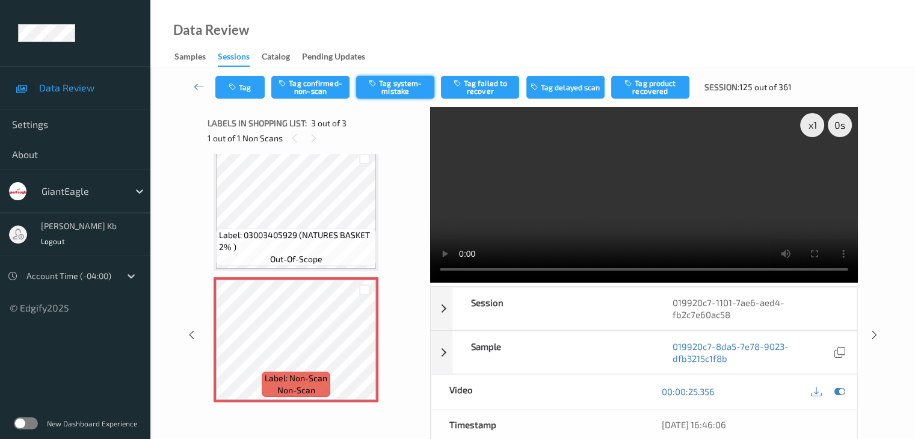
click at [407, 90] on button "Tag system-mistake" at bounding box center [395, 87] width 78 height 23
click at [248, 85] on button "Tag" at bounding box center [239, 87] width 49 height 23
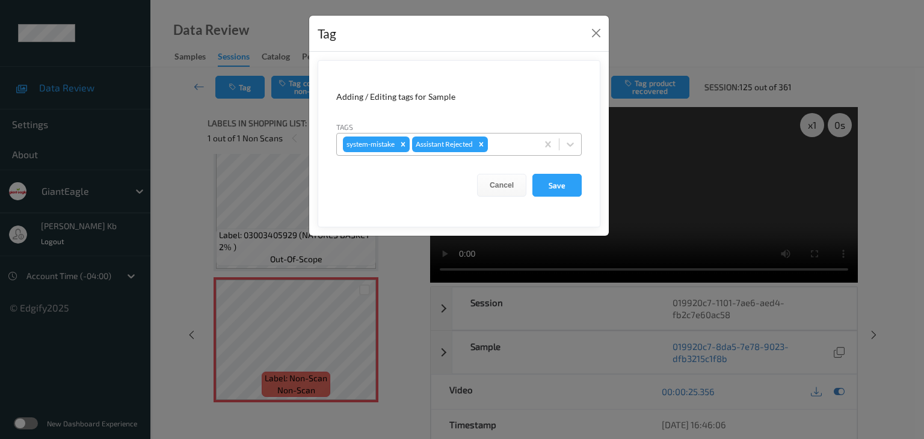
click at [503, 141] on div at bounding box center [510, 144] width 41 height 14
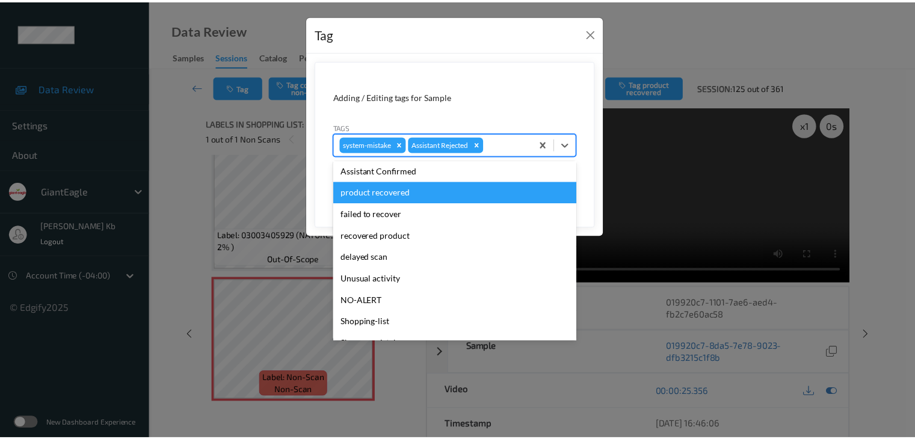
scroll to position [106, 0]
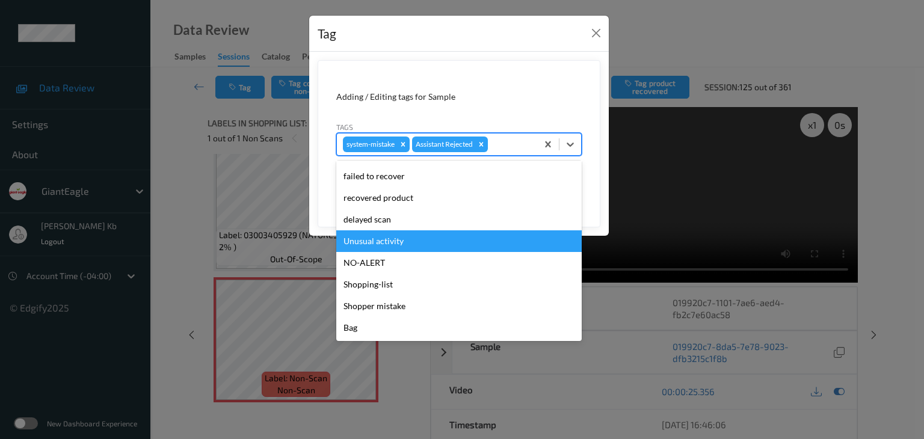
click at [397, 239] on div "Unusual activity" at bounding box center [458, 241] width 245 height 22
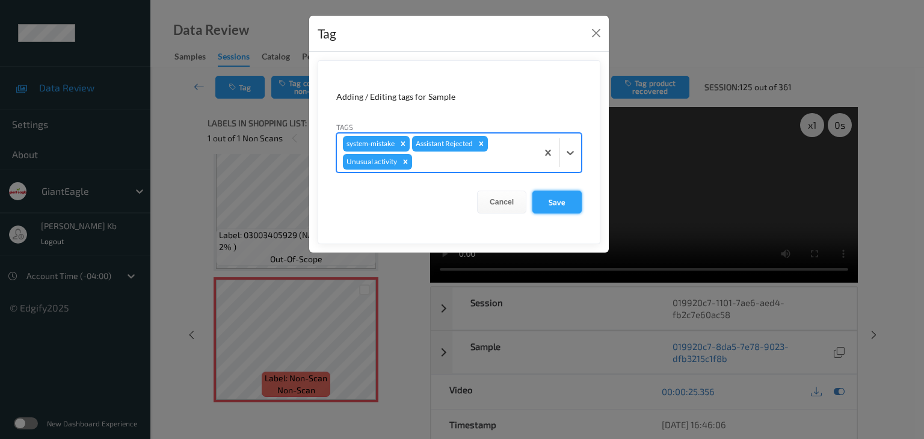
click at [553, 200] on button "Save" at bounding box center [556, 202] width 49 height 23
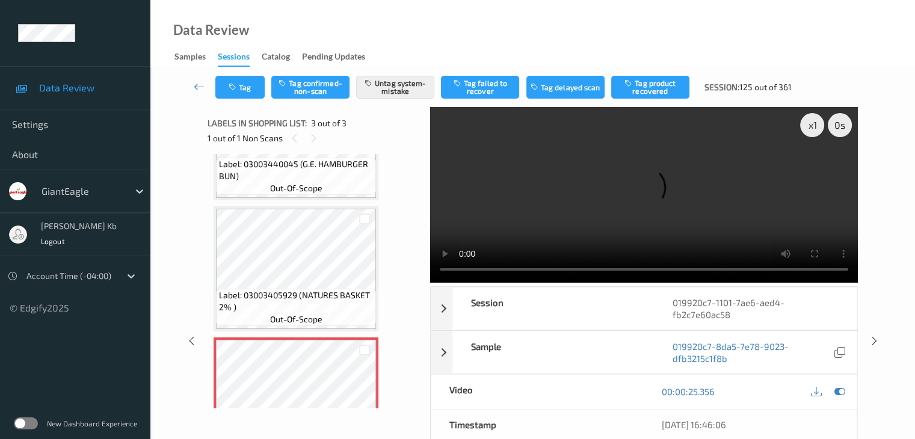
scroll to position [145, 0]
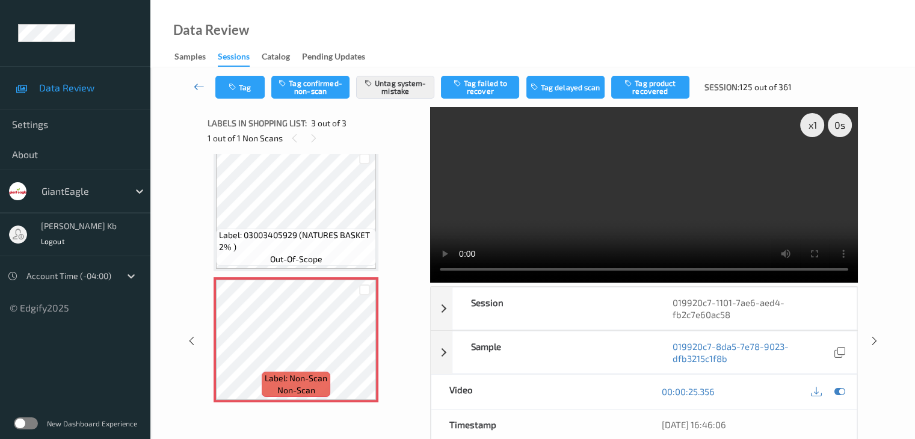
click at [204, 82] on link at bounding box center [199, 87] width 32 height 23
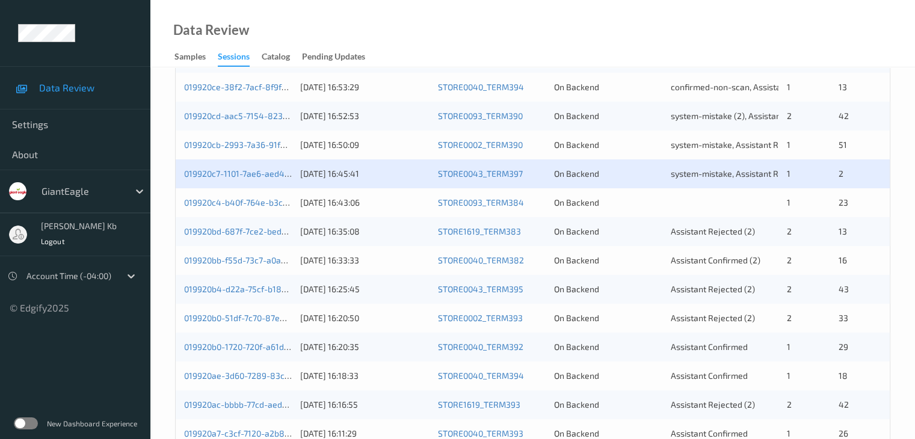
scroll to position [361, 0]
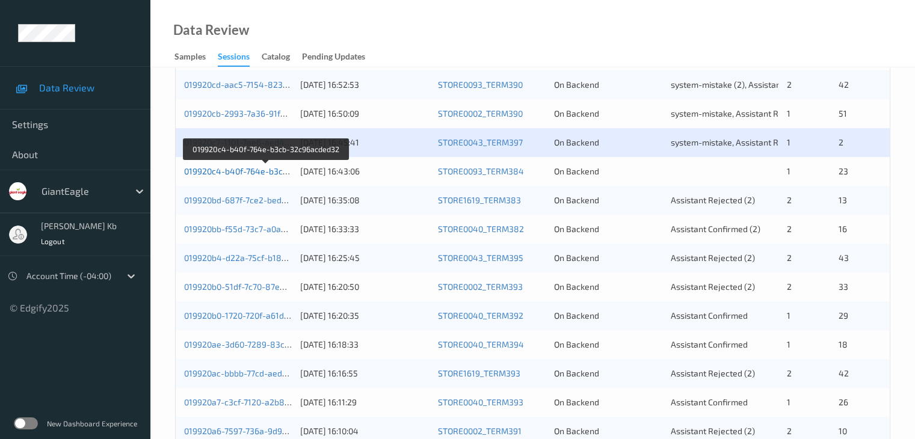
click at [220, 171] on link "019920c4-b40f-764e-b3cb-32c96acded32" at bounding box center [266, 171] width 164 height 10
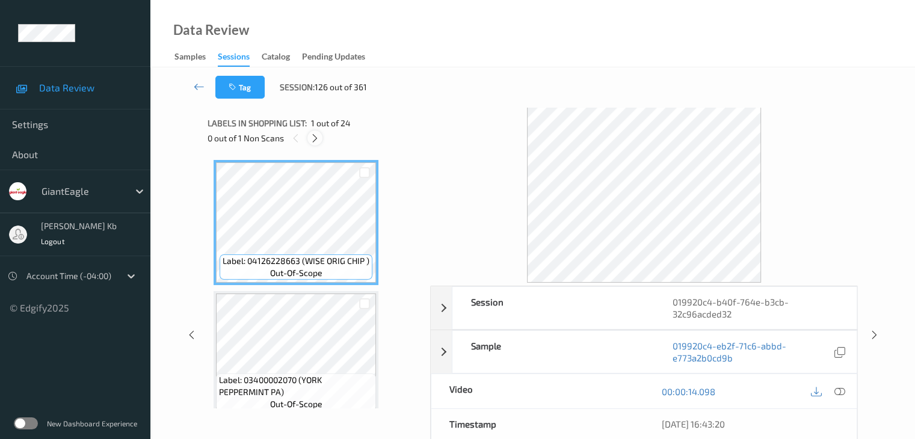
click at [315, 138] on icon at bounding box center [315, 138] width 10 height 11
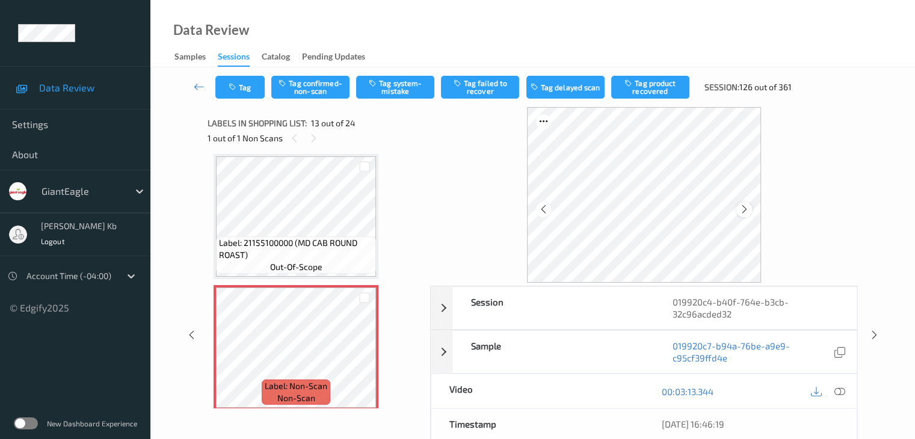
click at [747, 207] on icon at bounding box center [744, 209] width 10 height 11
click at [837, 390] on icon at bounding box center [838, 391] width 11 height 11
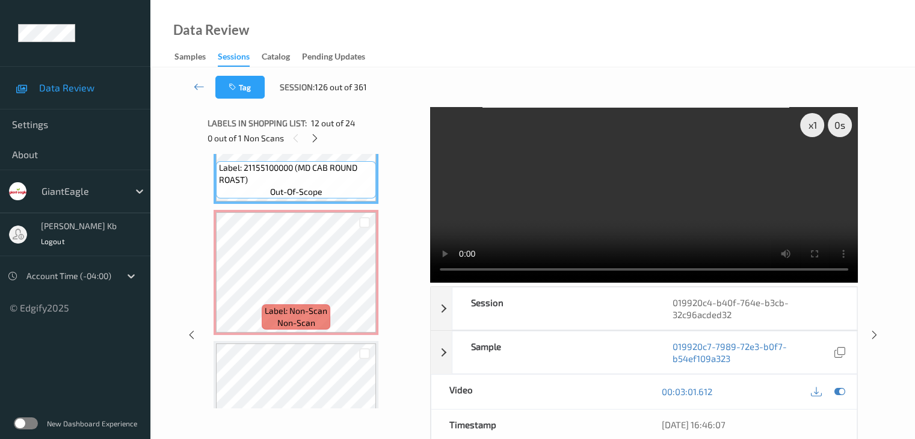
scroll to position [1575, 0]
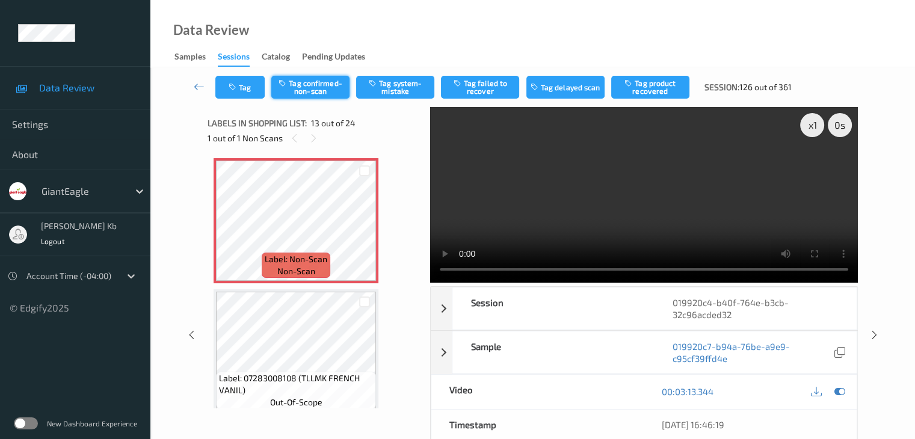
click at [323, 86] on button "Tag confirmed-non-scan" at bounding box center [310, 87] width 78 height 23
click at [572, 420] on div "Timestamp" at bounding box center [537, 424] width 213 height 30
click at [484, 90] on button "Tag failed to recover" at bounding box center [480, 87] width 78 height 23
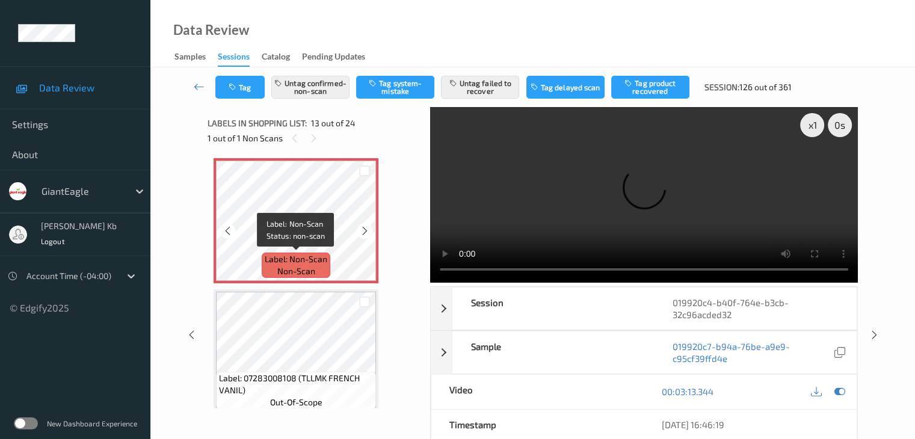
scroll to position [1515, 0]
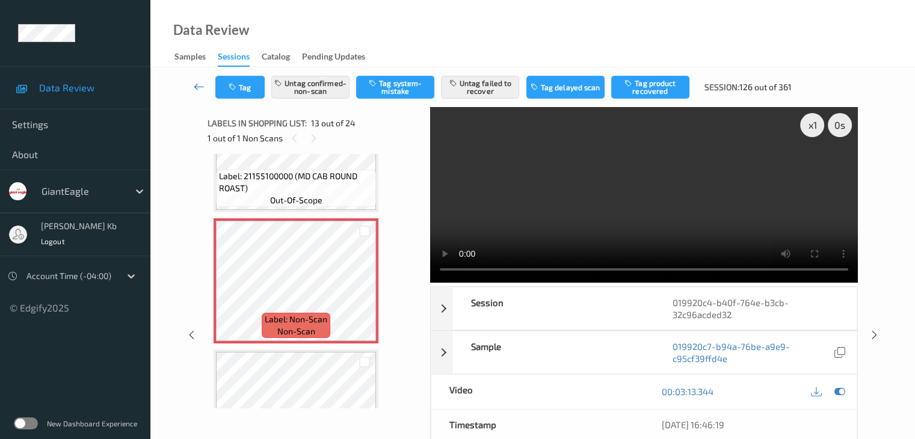
click at [197, 88] on icon at bounding box center [199, 87] width 11 height 12
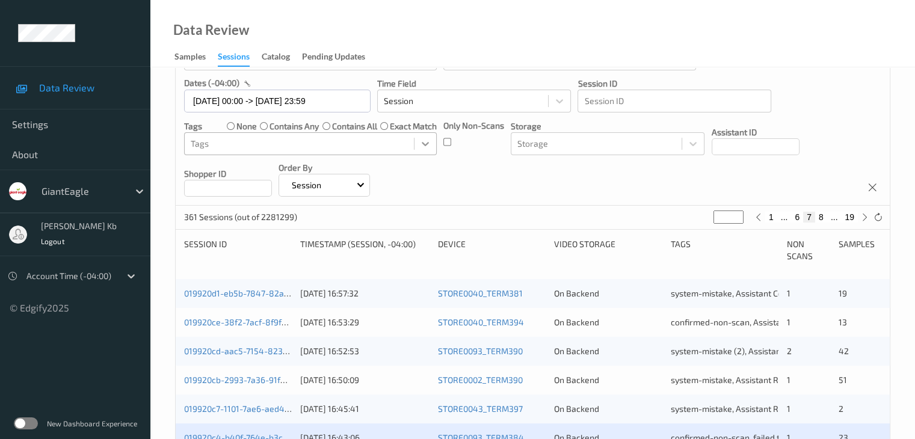
scroll to position [301, 0]
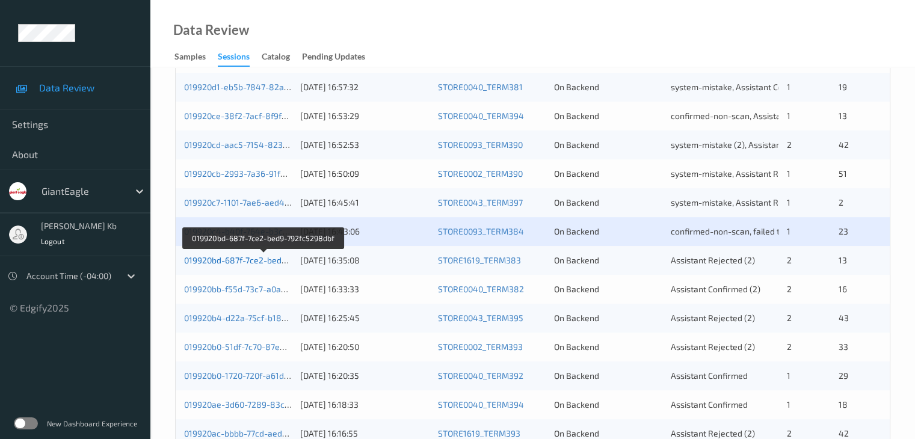
click at [247, 262] on link "019920bd-687f-7ce2-bed9-792fc5298dbf" at bounding box center [263, 260] width 159 height 10
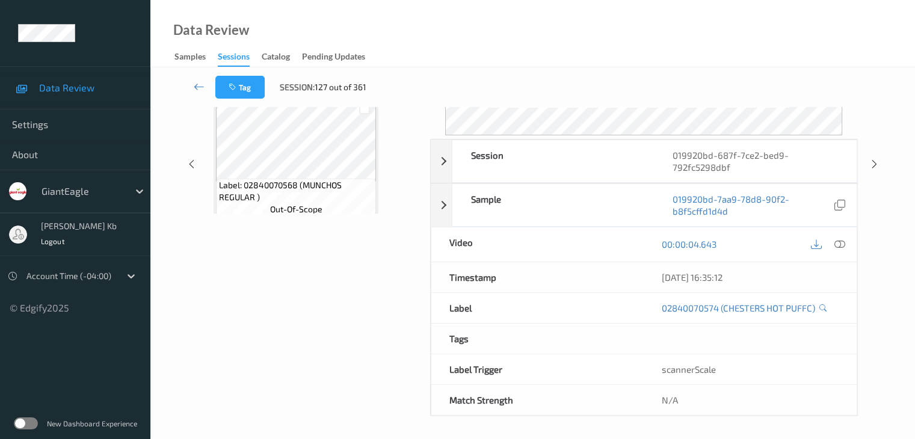
scroll to position [147, 0]
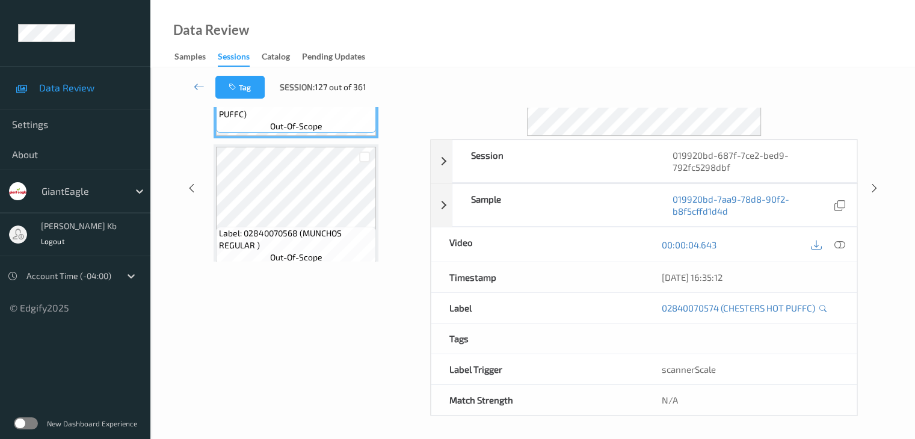
drag, startPoint x: 269, startPoint y: 0, endPoint x: 645, endPoint y: 36, distance: 377.5
click at [654, 36] on div "Data Review Samples Sessions Catalog Pending Updates" at bounding box center [532, 33] width 764 height 67
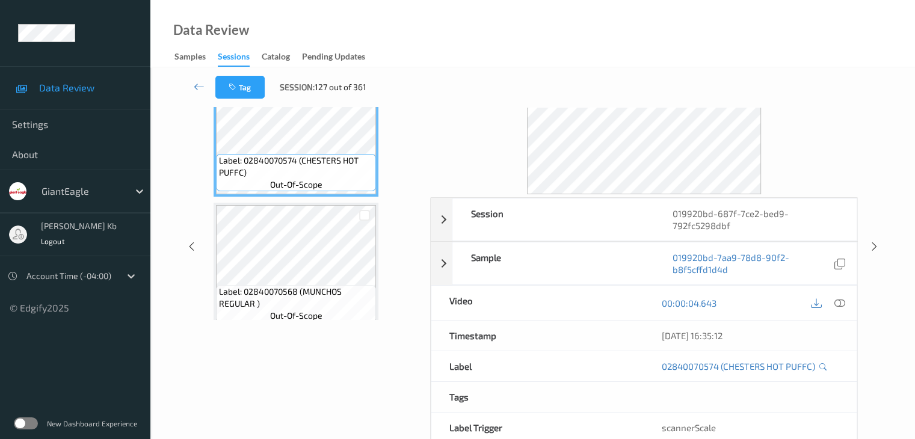
scroll to position [26, 0]
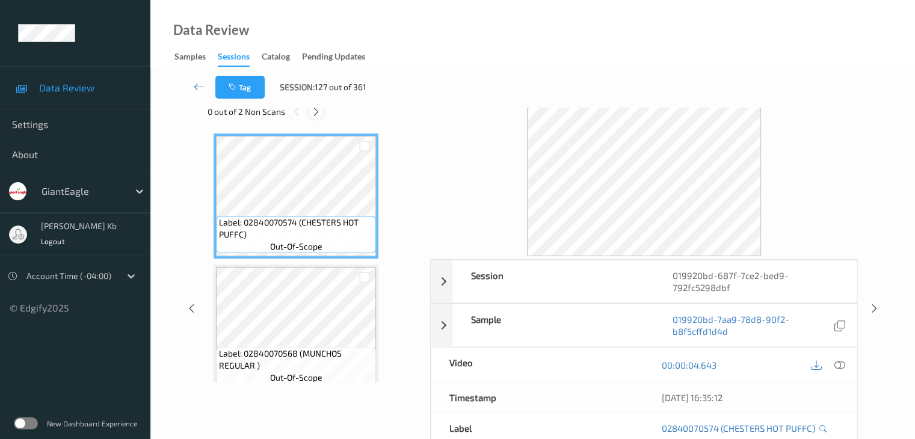
click at [315, 115] on icon at bounding box center [316, 111] width 10 height 11
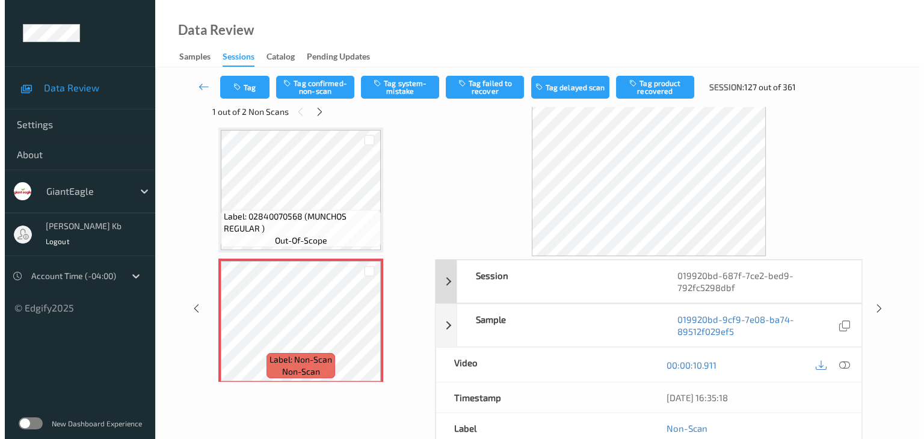
scroll to position [0, 0]
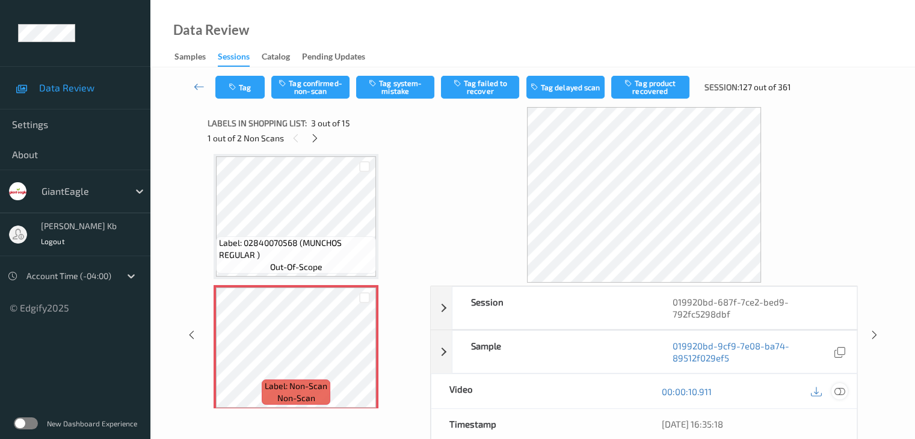
click at [841, 390] on icon at bounding box center [838, 391] width 11 height 11
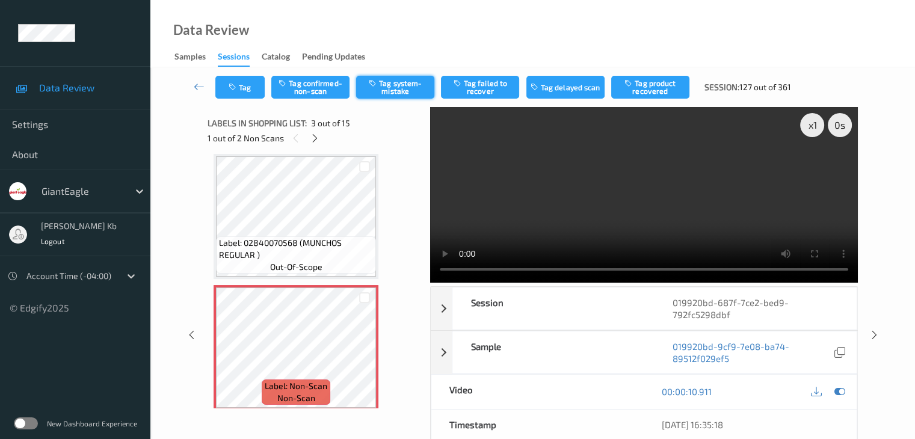
click at [406, 87] on button "Tag system-mistake" at bounding box center [395, 87] width 78 height 23
click at [255, 82] on button "Tag" at bounding box center [239, 87] width 49 height 23
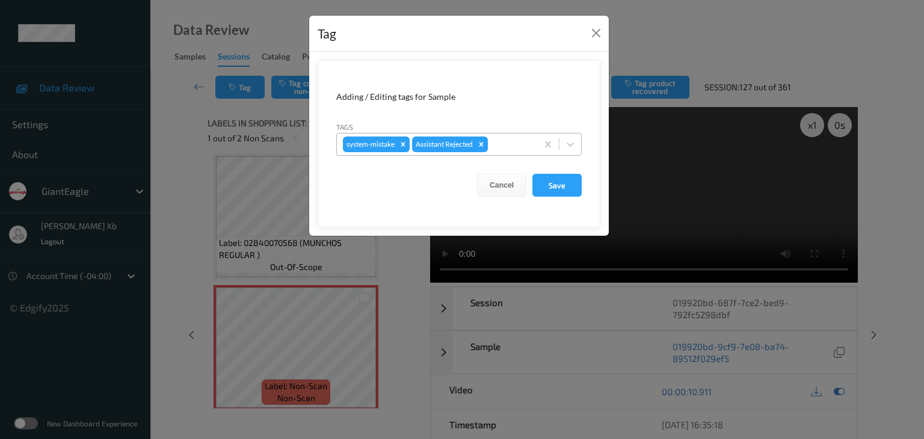
click at [518, 142] on div at bounding box center [510, 144] width 41 height 14
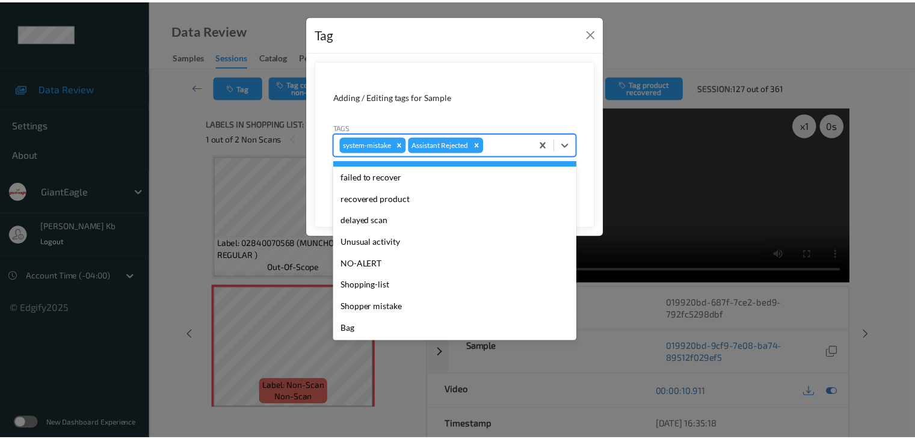
scroll to position [106, 0]
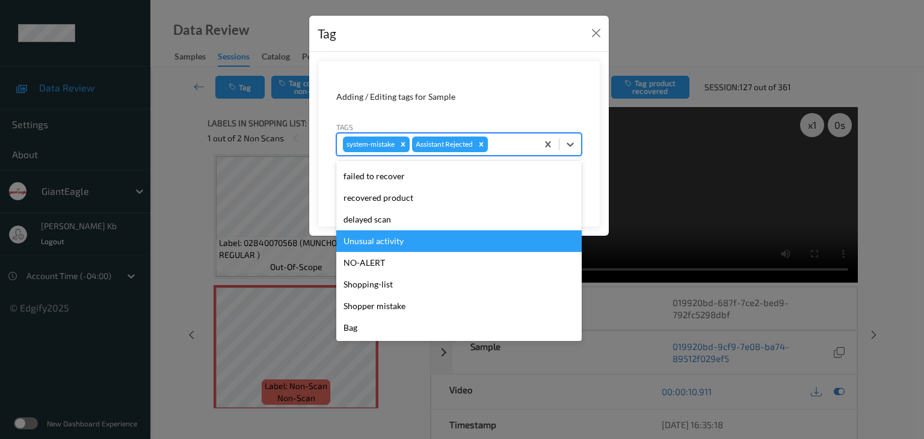
click at [361, 241] on div "Unusual activity" at bounding box center [458, 241] width 245 height 22
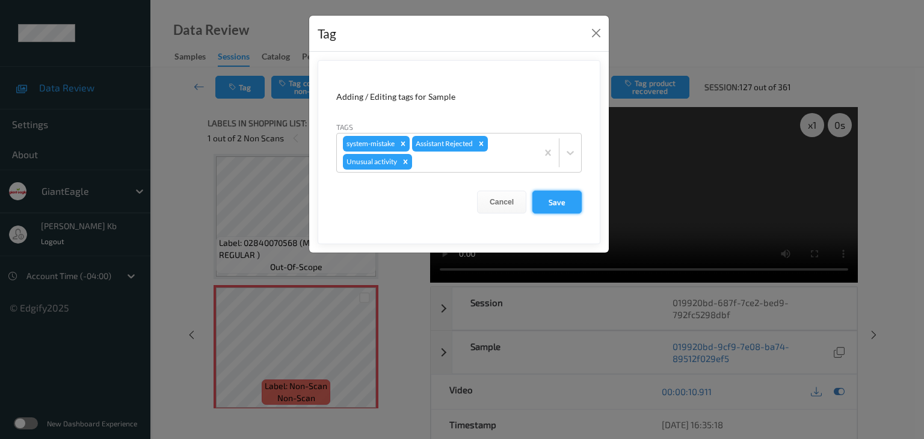
click at [563, 199] on button "Save" at bounding box center [556, 202] width 49 height 23
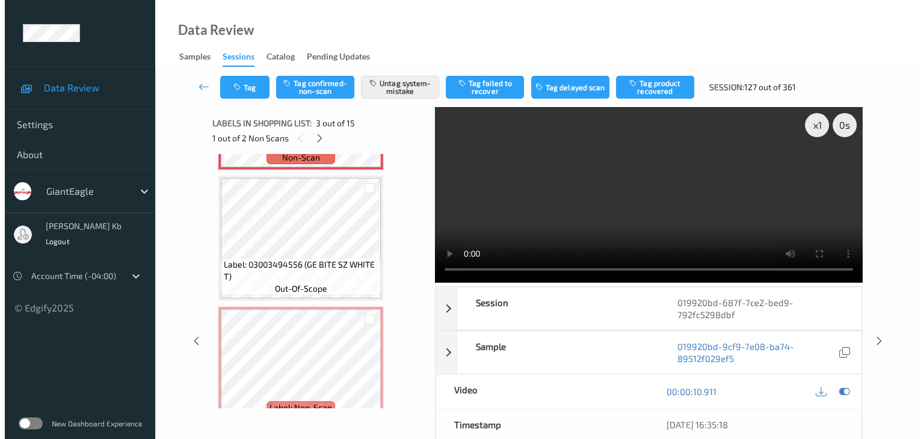
scroll to position [438, 0]
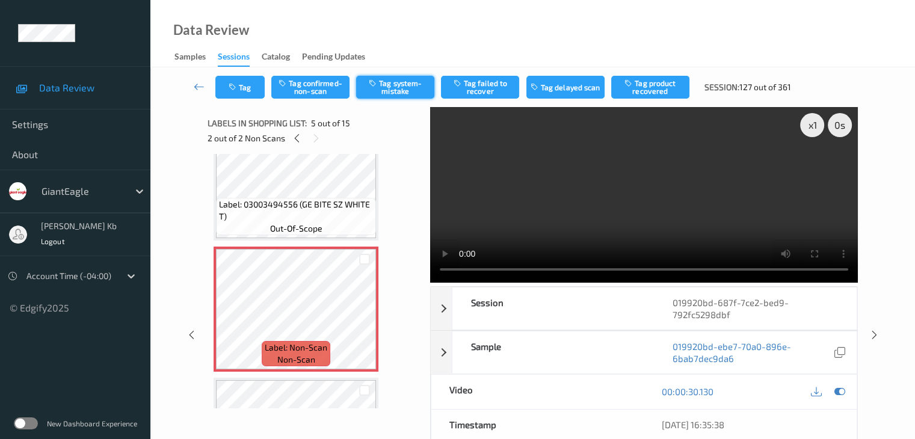
click at [411, 82] on button "Tag system-mistake" at bounding box center [395, 87] width 78 height 23
click at [259, 86] on button "Tag" at bounding box center [239, 87] width 49 height 23
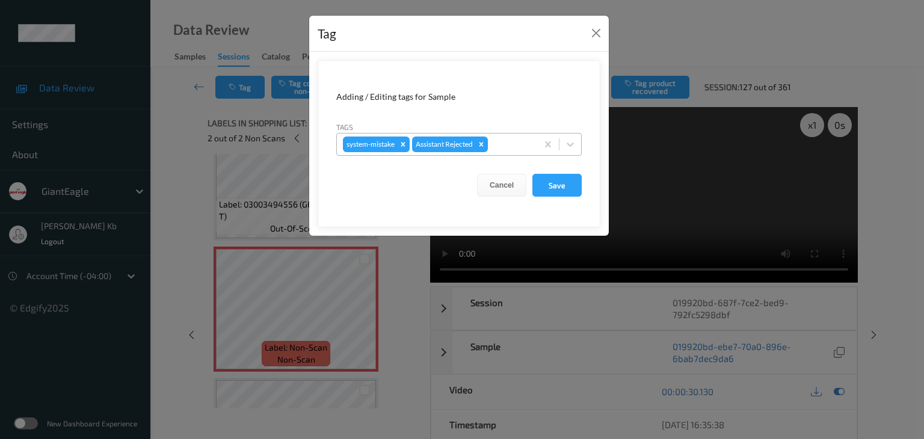
click at [509, 142] on div at bounding box center [510, 144] width 41 height 14
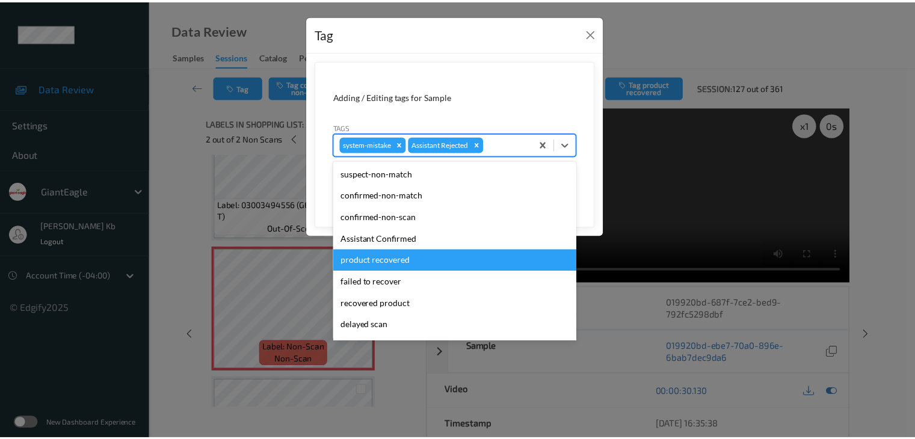
scroll to position [60, 0]
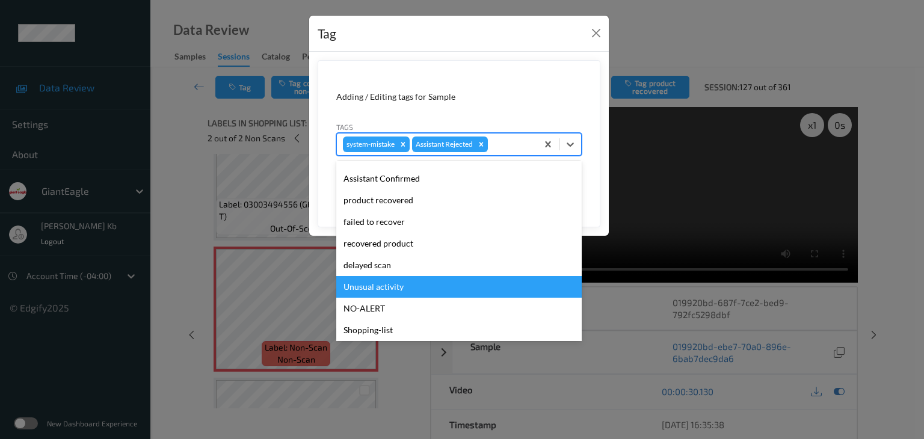
click at [370, 284] on div "Unusual activity" at bounding box center [458, 287] width 245 height 22
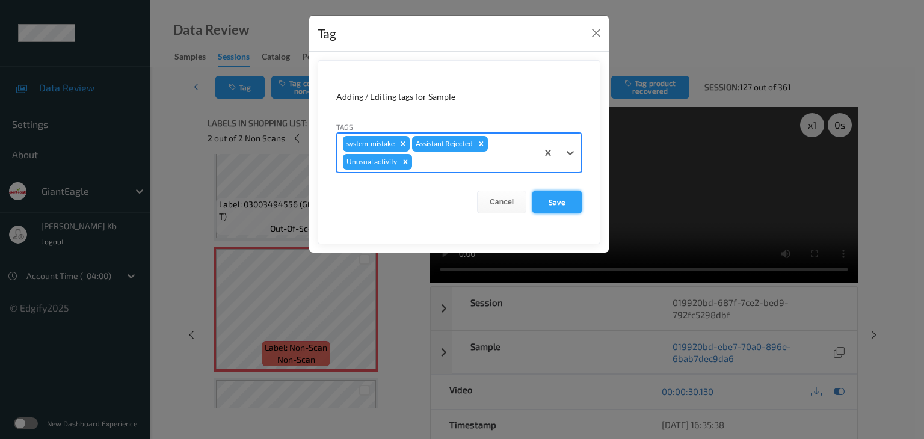
click at [559, 205] on button "Save" at bounding box center [556, 202] width 49 height 23
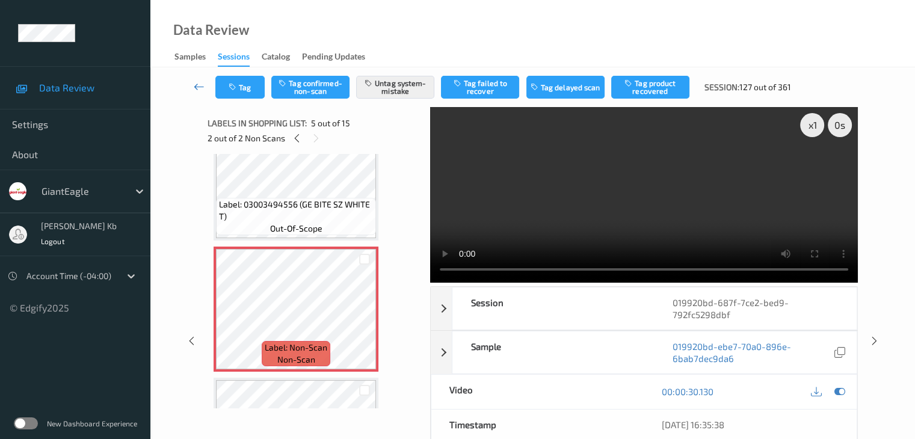
click at [201, 87] on icon at bounding box center [199, 87] width 11 height 12
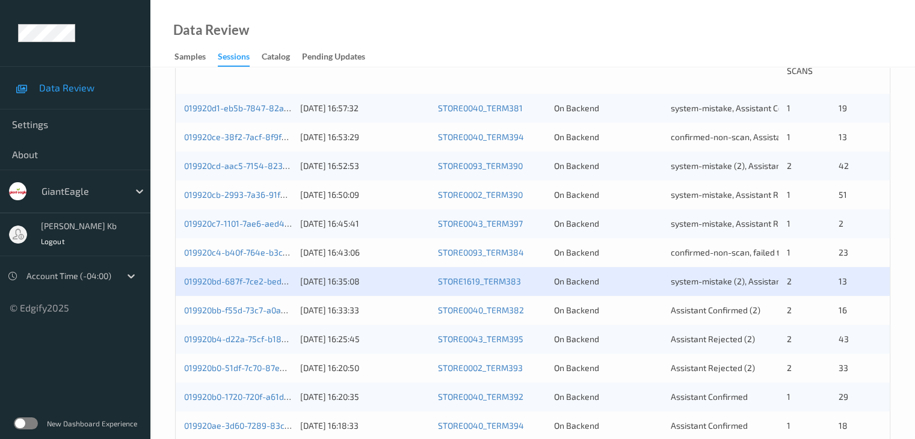
scroll to position [301, 0]
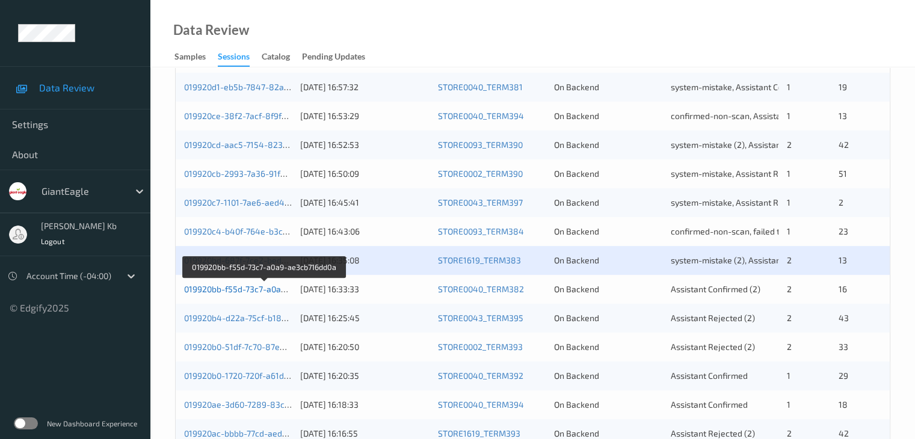
click at [253, 291] on link "019920bb-f55d-73c7-a0a9-ae3cb716dd0a" at bounding box center [264, 289] width 161 height 10
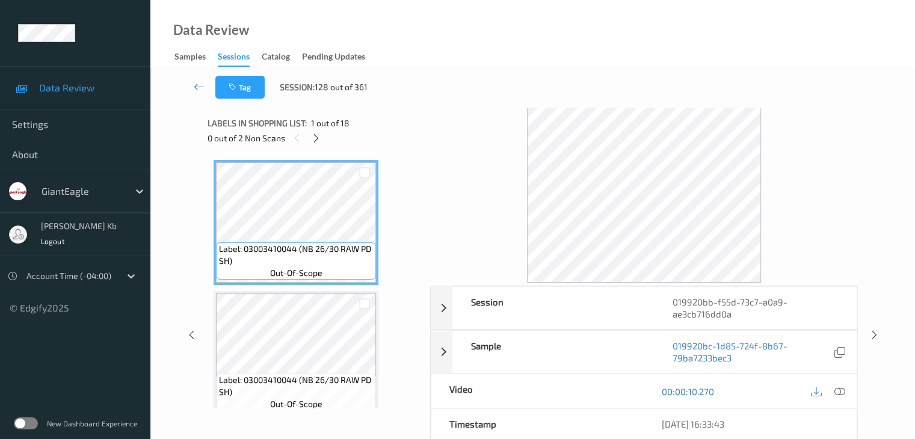
drag, startPoint x: 315, startPoint y: 136, endPoint x: 322, endPoint y: 139, distance: 8.1
click at [315, 136] on icon at bounding box center [316, 138] width 10 height 11
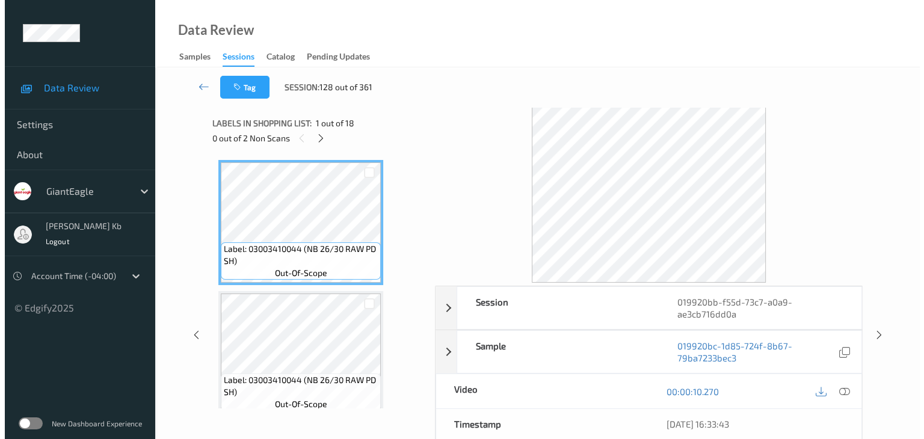
scroll to position [137, 0]
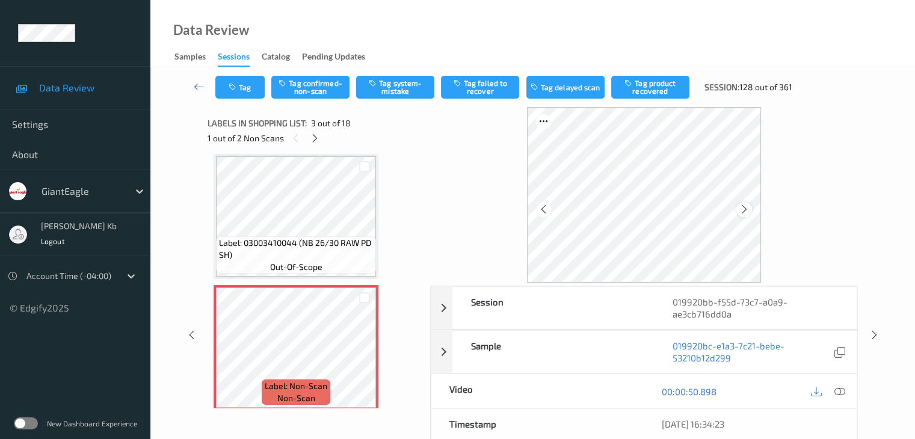
click at [747, 215] on div at bounding box center [743, 209] width 15 height 15
click at [841, 391] on icon at bounding box center [838, 391] width 11 height 11
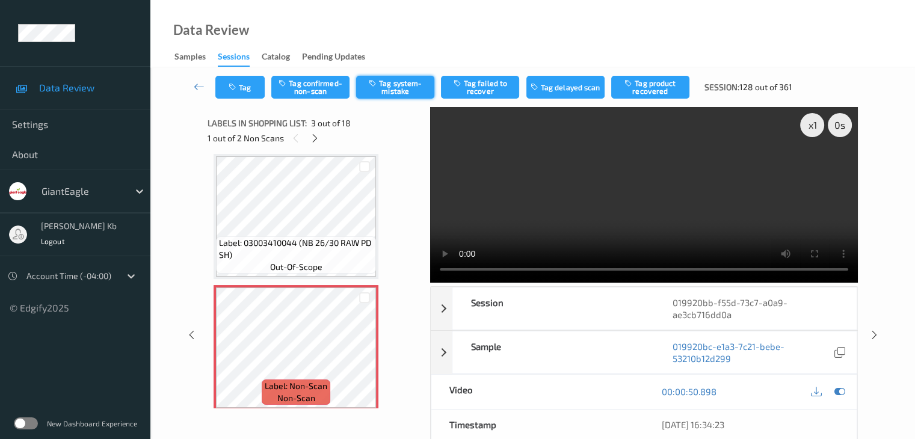
click at [397, 84] on button "Tag system-mistake" at bounding box center [395, 87] width 78 height 23
click at [256, 82] on button "Tag" at bounding box center [239, 87] width 49 height 23
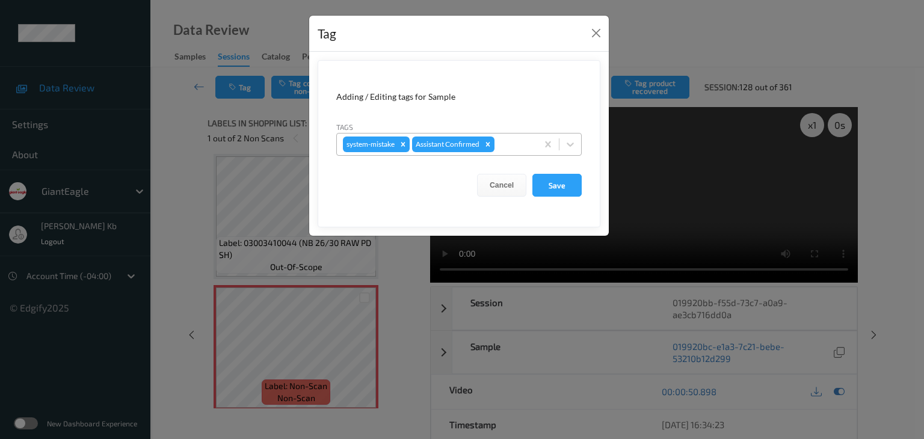
click at [524, 141] on div at bounding box center [514, 144] width 34 height 14
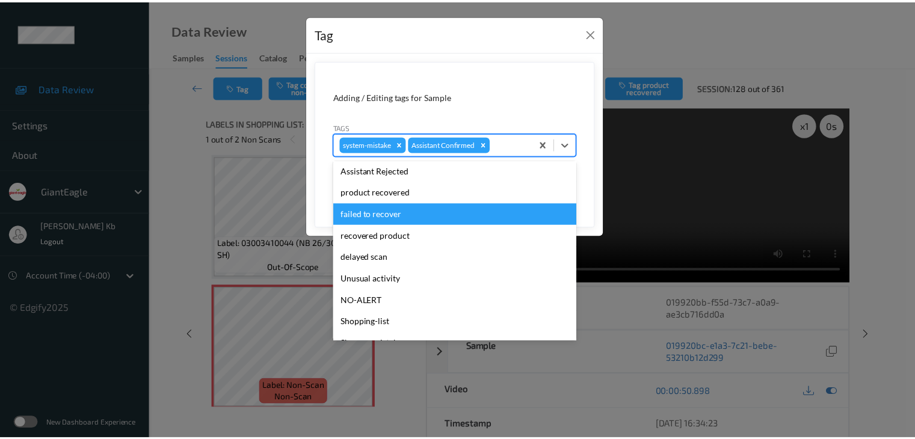
scroll to position [106, 0]
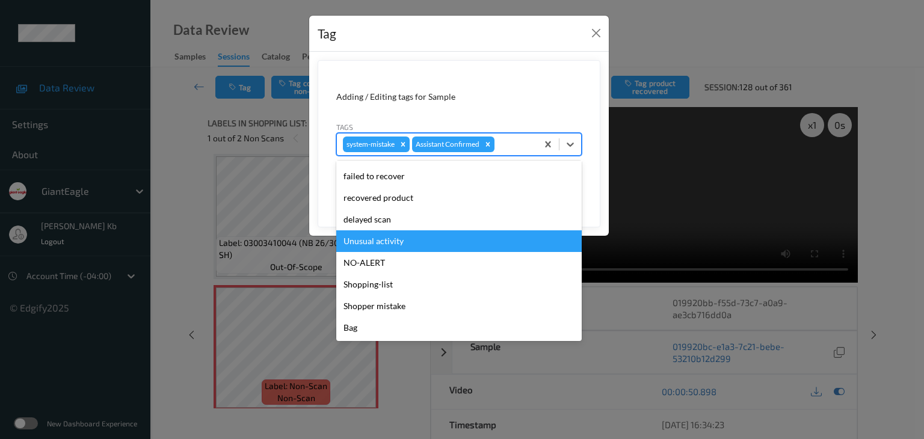
click at [390, 244] on div "Unusual activity" at bounding box center [458, 241] width 245 height 22
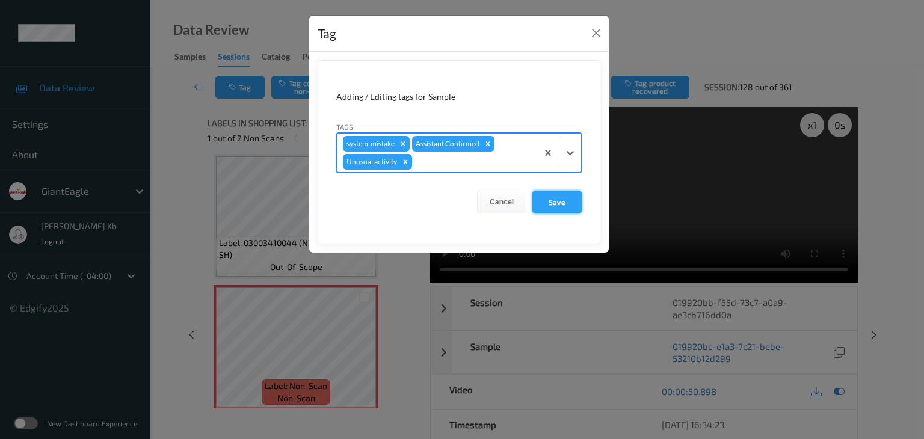
click at [560, 201] on button "Save" at bounding box center [556, 202] width 49 height 23
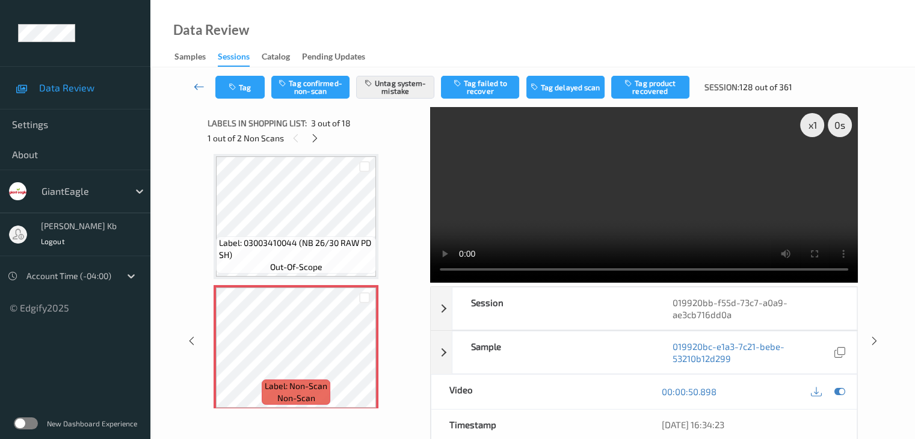
click at [197, 81] on icon at bounding box center [199, 87] width 11 height 12
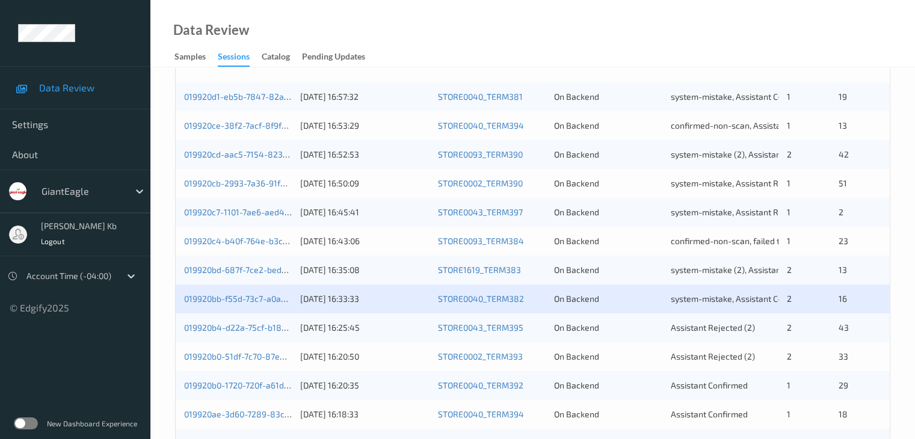
scroll to position [301, 0]
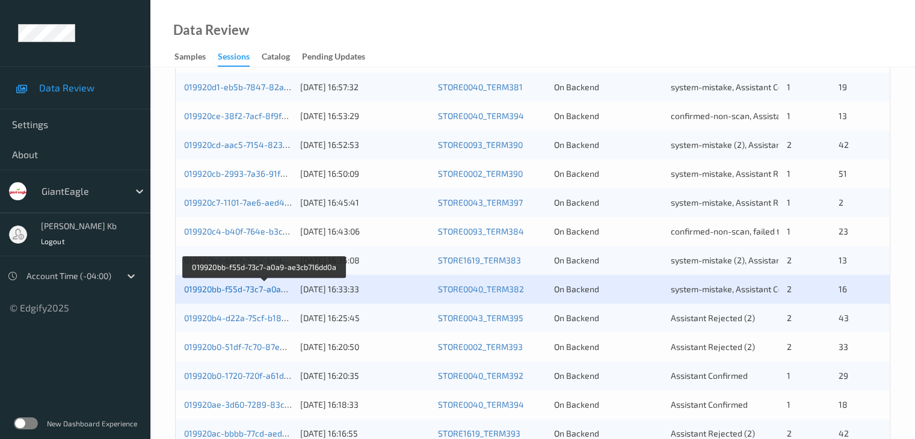
click at [250, 289] on link "019920bb-f55d-73c7-a0a9-ae3cb716dd0a" at bounding box center [264, 289] width 161 height 10
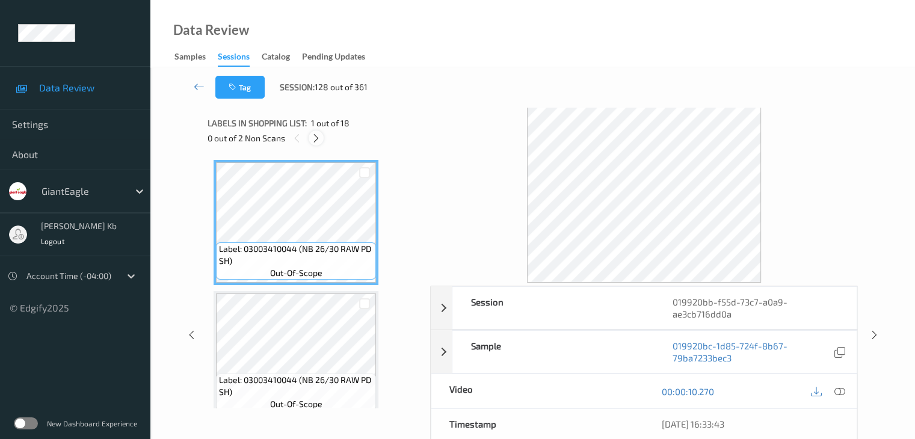
click at [316, 138] on icon at bounding box center [316, 138] width 10 height 11
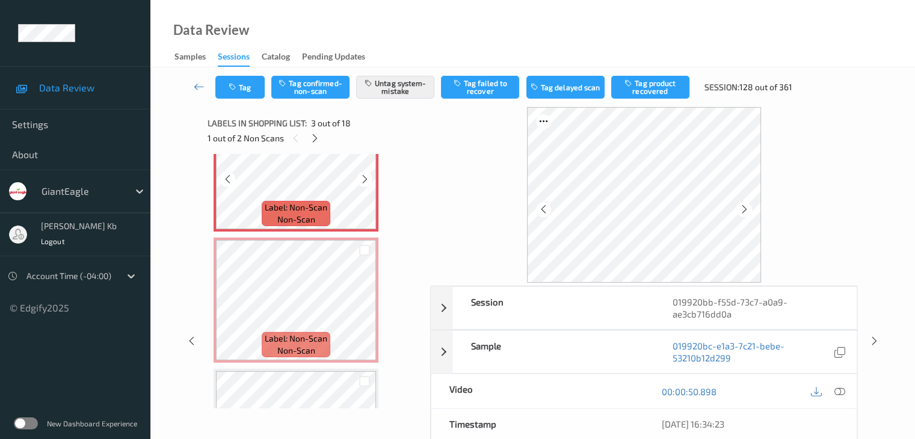
scroll to position [317, 0]
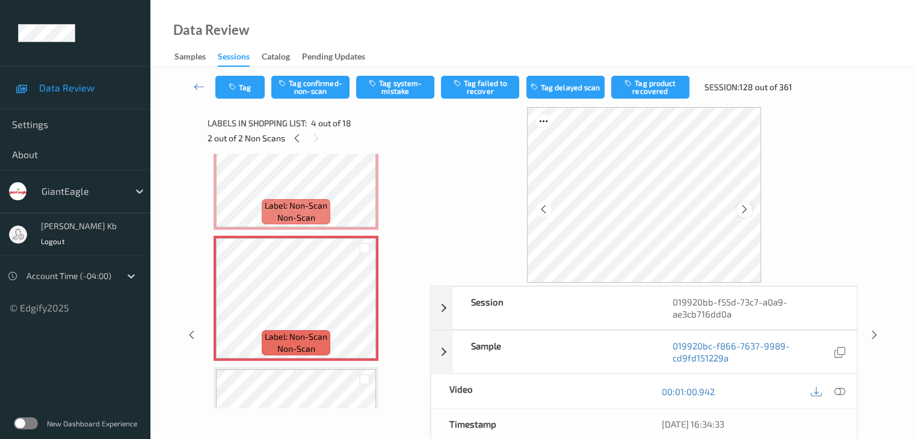
click at [743, 209] on icon at bounding box center [744, 209] width 10 height 11
click at [842, 387] on icon at bounding box center [838, 391] width 11 height 11
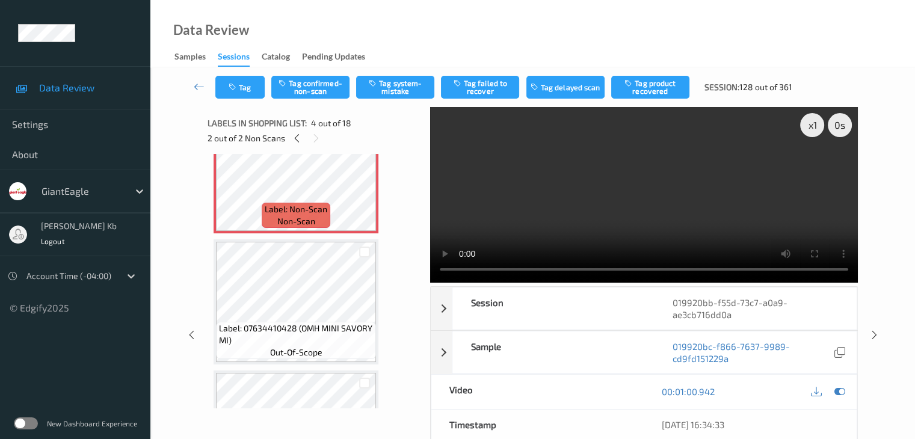
scroll to position [438, 0]
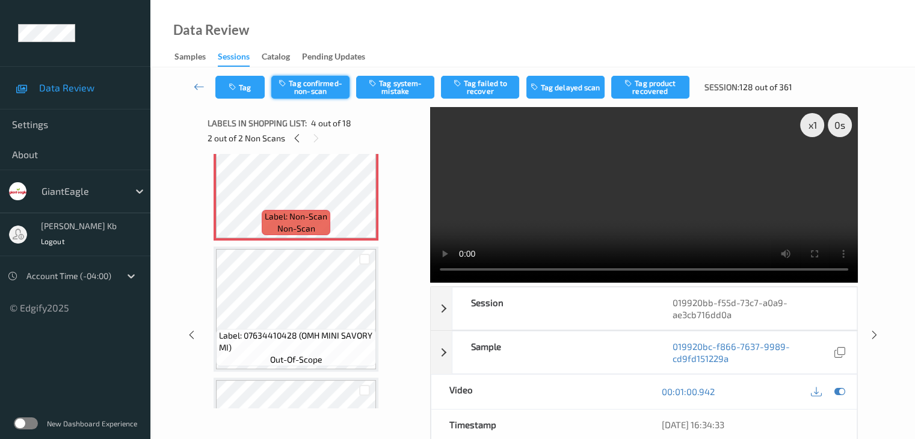
click at [327, 84] on button "Tag confirmed-non-scan" at bounding box center [310, 87] width 78 height 23
click at [654, 90] on button "Tag product recovered" at bounding box center [650, 87] width 78 height 23
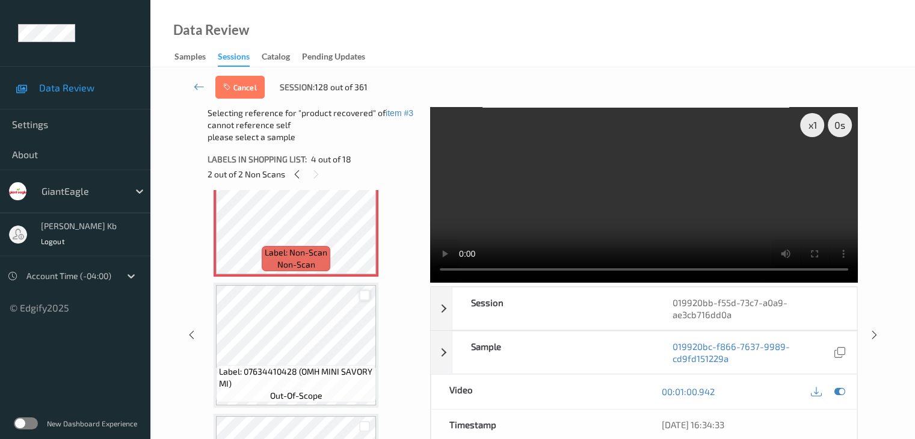
click at [363, 295] on div at bounding box center [364, 295] width 11 height 11
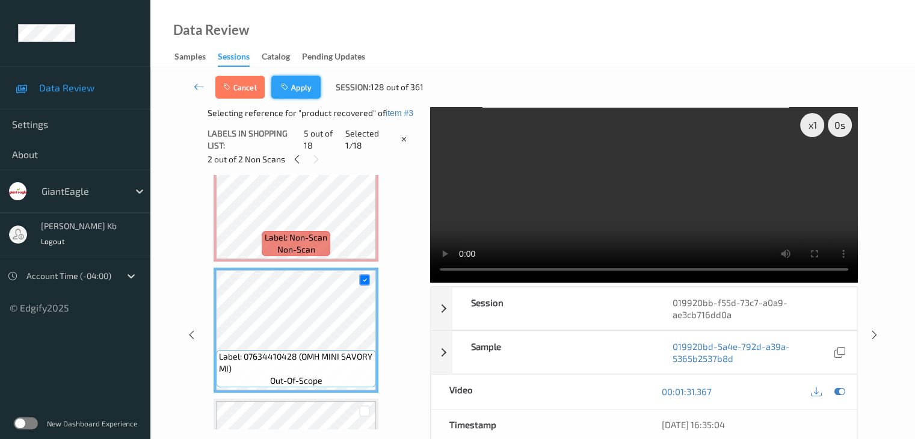
click at [292, 84] on button "Apply" at bounding box center [295, 87] width 49 height 23
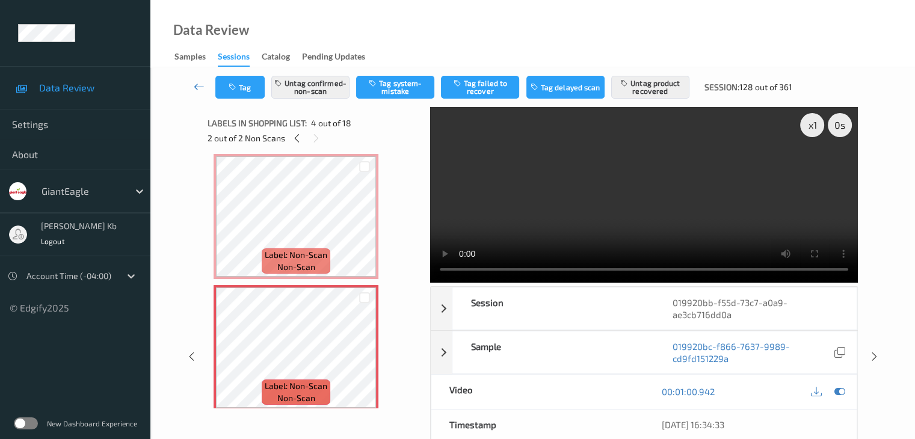
click at [194, 84] on icon at bounding box center [199, 87] width 11 height 12
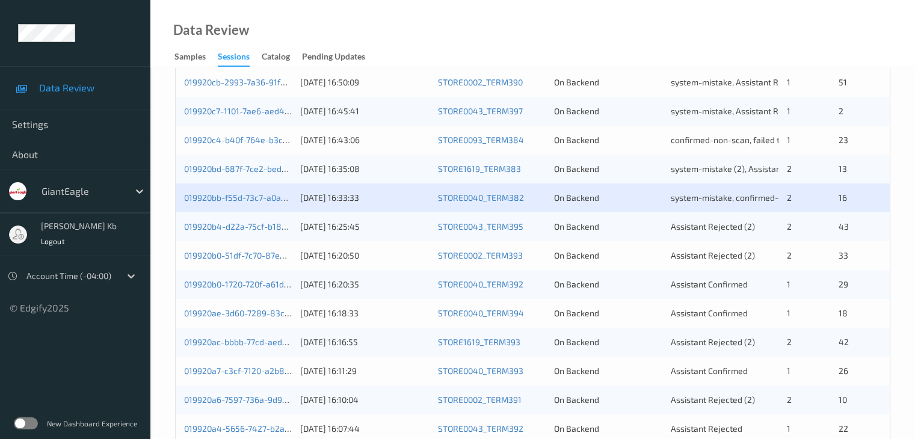
scroll to position [421, 0]
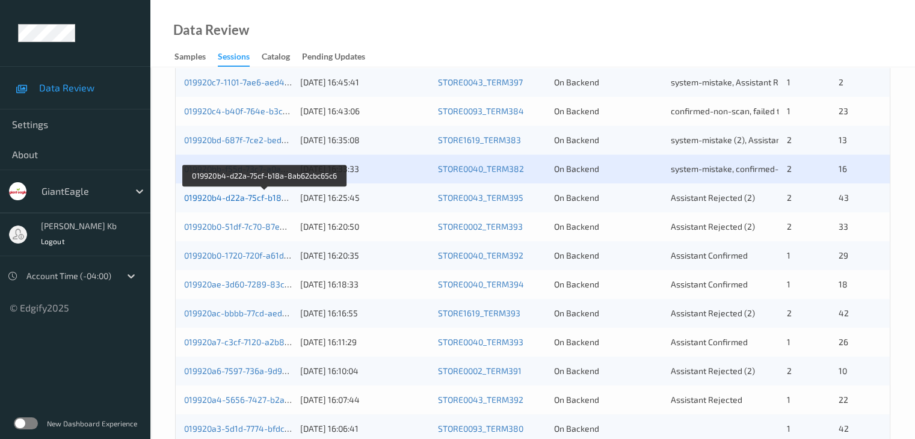
click at [240, 198] on link "019920b4-d22a-75cf-b18a-8ab62cbc65c6" at bounding box center [265, 197] width 162 height 10
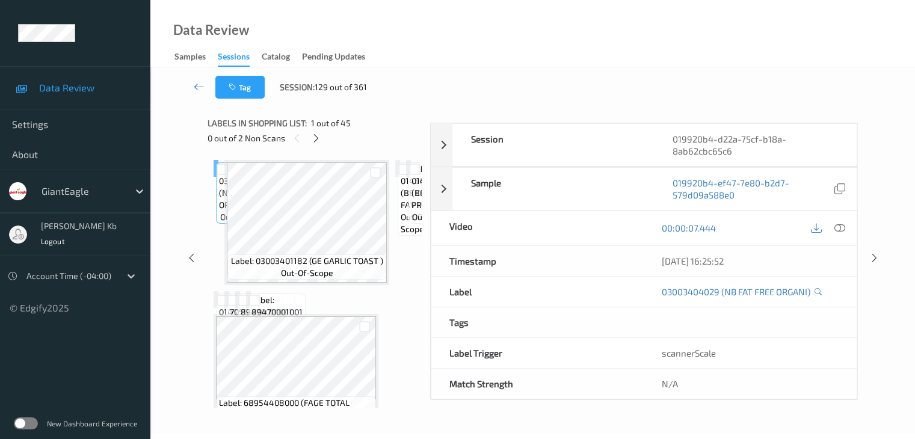
scroll to position [147, 0]
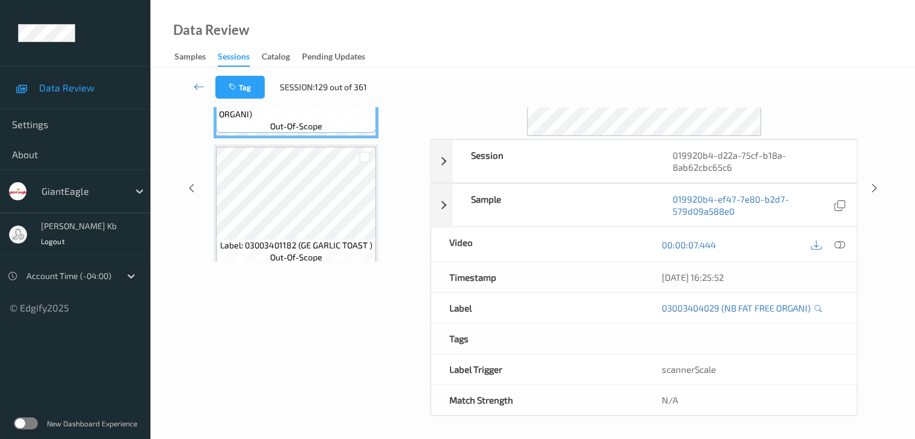
drag, startPoint x: 313, startPoint y: 0, endPoint x: 597, endPoint y: 20, distance: 284.5
click at [673, 22] on div "Data Review Samples Sessions Catalog Pending Updates" at bounding box center [532, 33] width 764 height 67
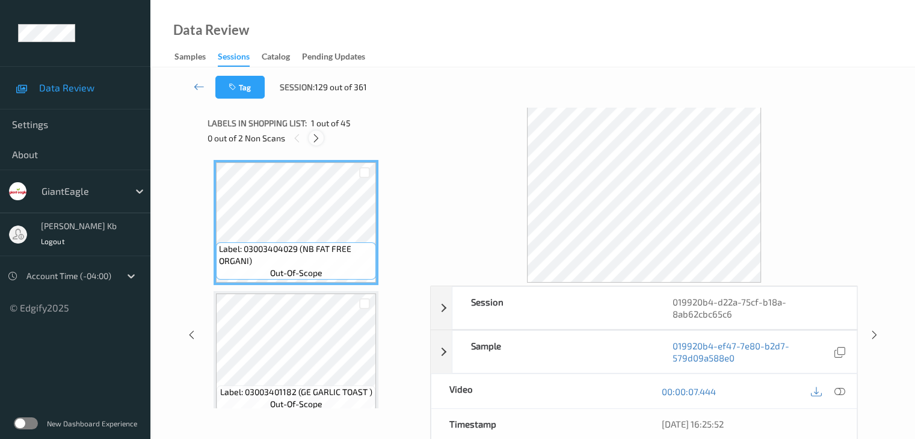
scroll to position [0, 0]
click at [318, 135] on icon at bounding box center [316, 138] width 10 height 11
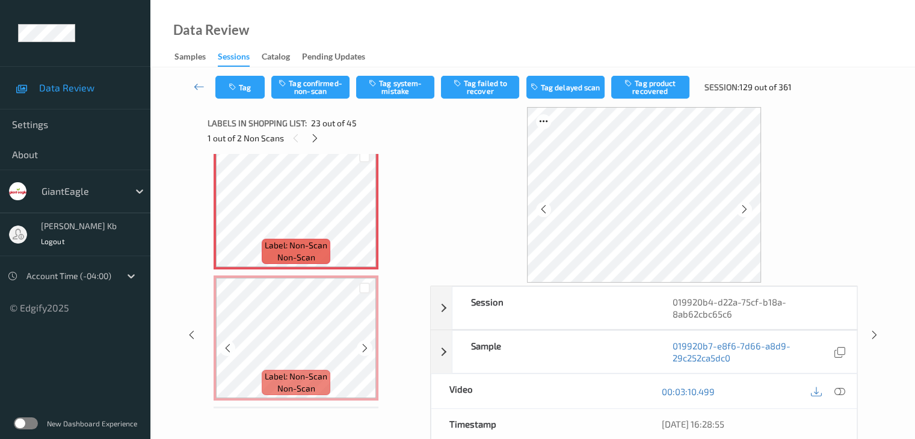
scroll to position [2879, 0]
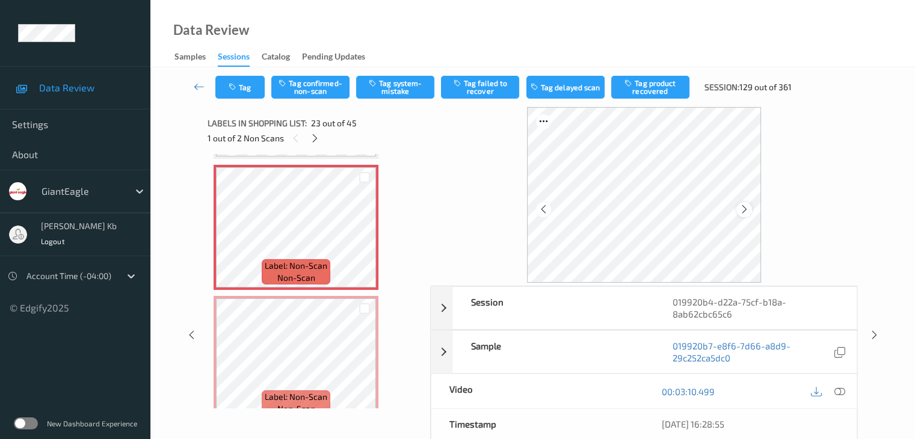
click at [745, 211] on icon at bounding box center [744, 209] width 10 height 11
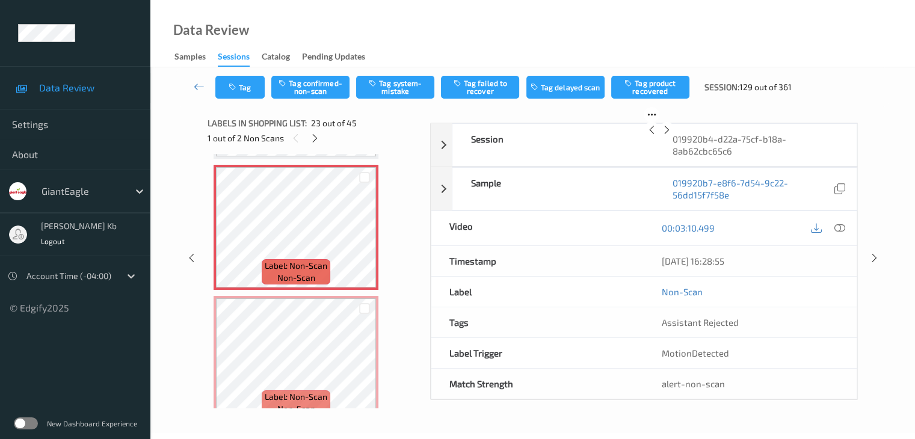
click at [672, 135] on icon at bounding box center [666, 129] width 10 height 11
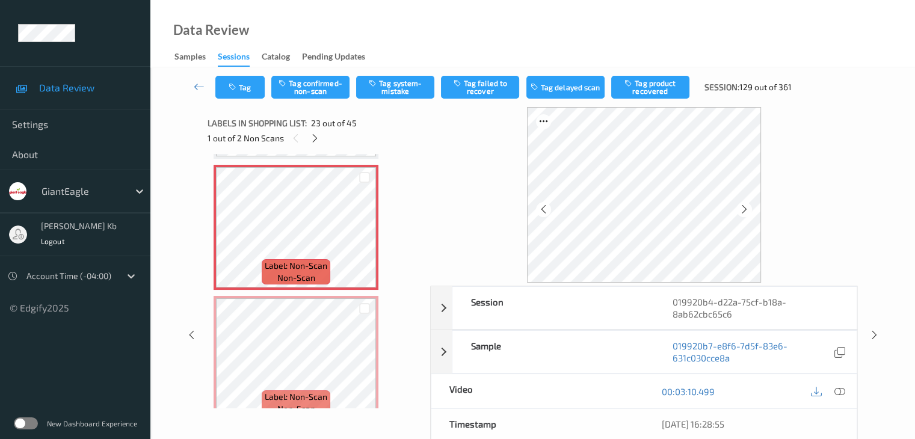
click at [745, 211] on icon at bounding box center [744, 209] width 10 height 11
click at [841, 392] on icon at bounding box center [838, 391] width 11 height 11
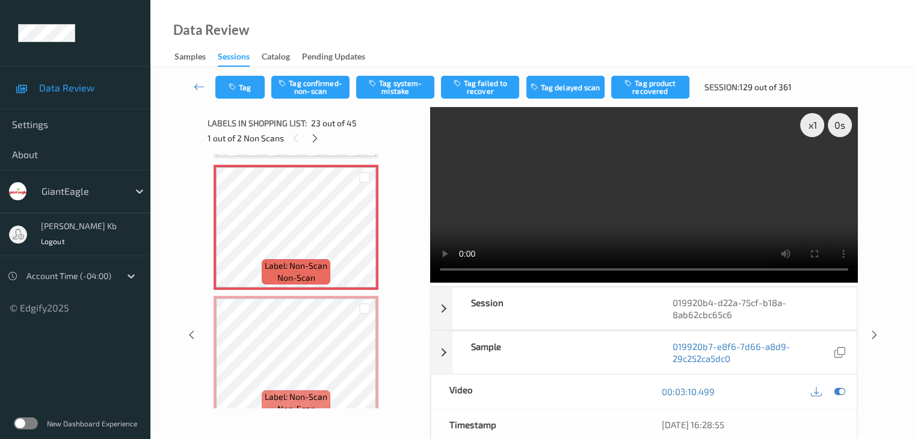
click at [366, 237] on icon at bounding box center [365, 237] width 10 height 11
click at [363, 236] on icon at bounding box center [365, 237] width 10 height 11
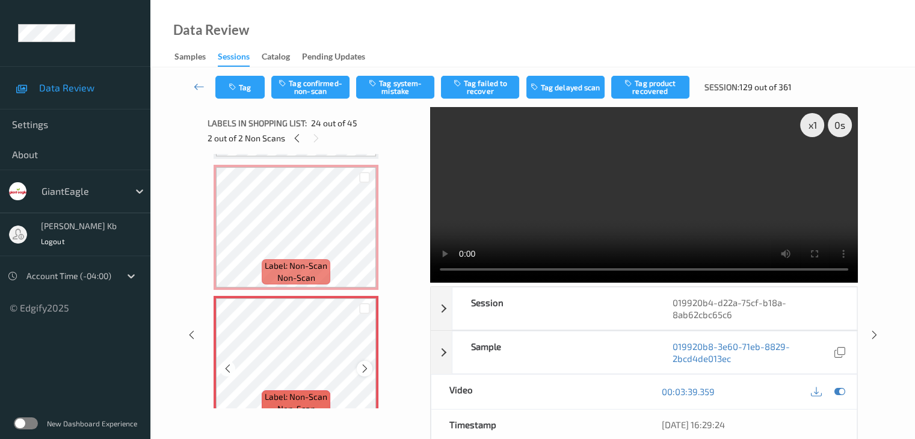
click at [363, 370] on icon at bounding box center [365, 368] width 10 height 11
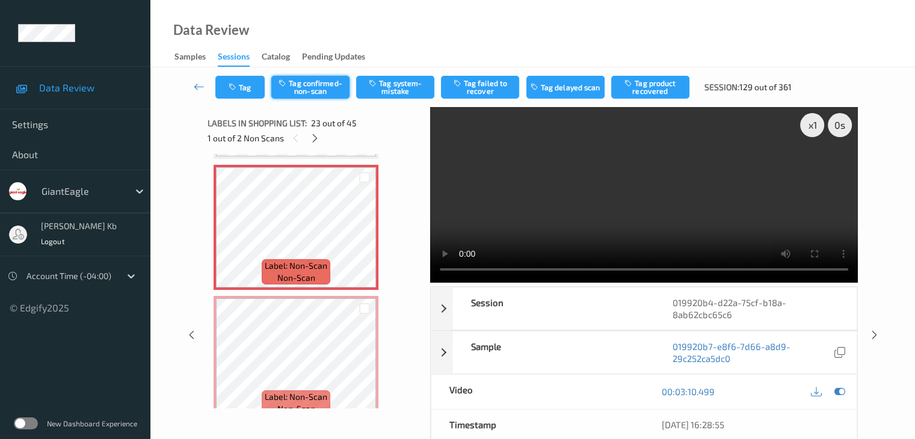
click at [325, 88] on button "Tag confirmed-non-scan" at bounding box center [310, 87] width 78 height 23
click at [657, 87] on button "Tag product recovered" at bounding box center [650, 87] width 78 height 23
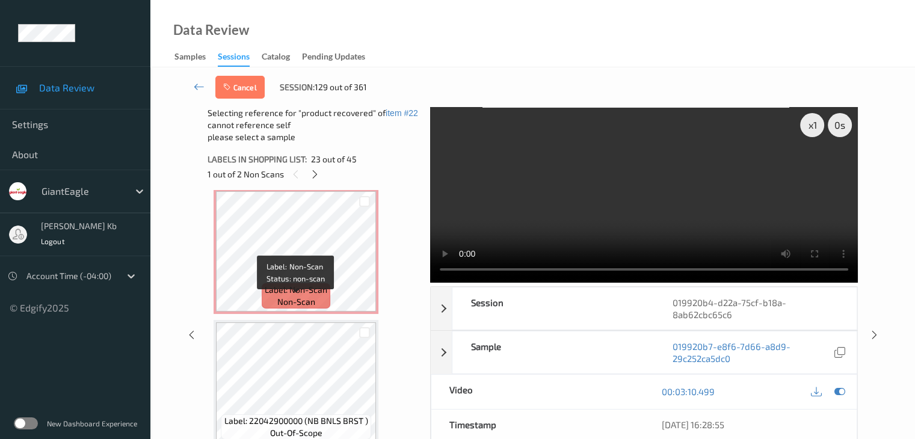
scroll to position [3059, 0]
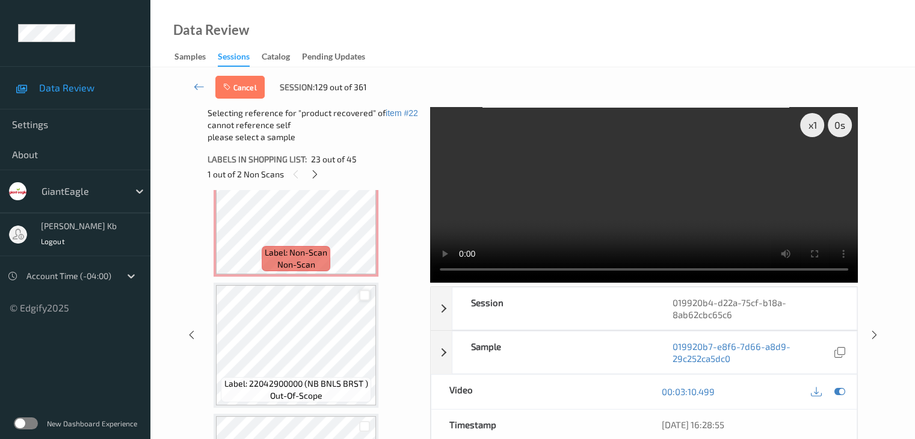
click at [366, 292] on div at bounding box center [364, 295] width 11 height 11
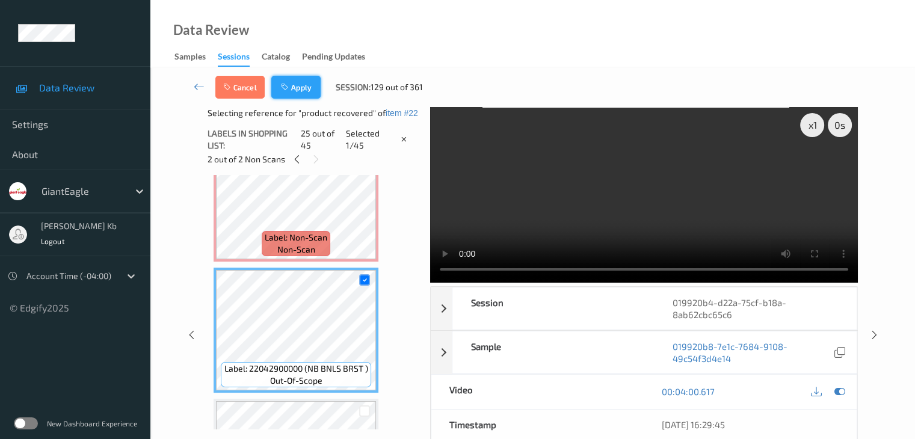
click at [297, 85] on button "Apply" at bounding box center [295, 87] width 49 height 23
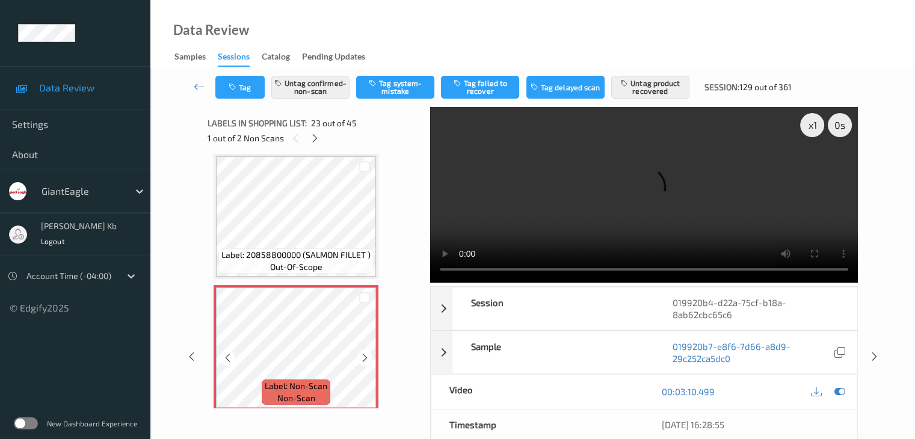
scroll to position [2939, 0]
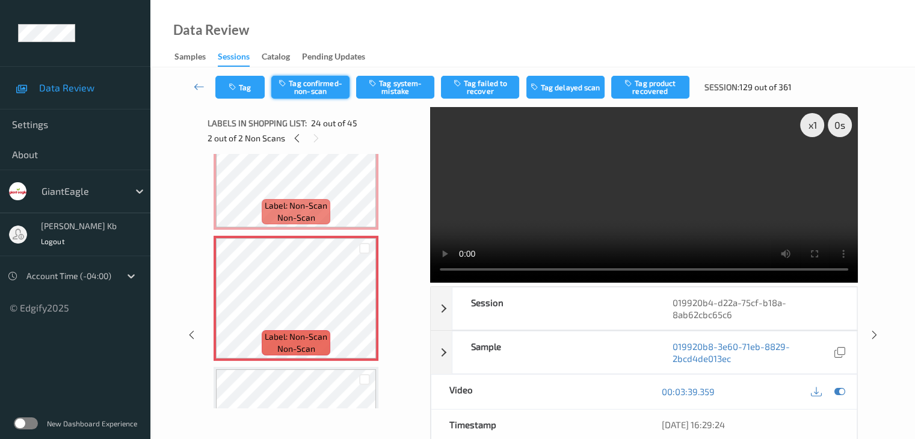
click at [326, 85] on button "Tag confirmed-non-scan" at bounding box center [310, 87] width 78 height 23
click at [650, 94] on button "Tag product recovered" at bounding box center [650, 87] width 78 height 23
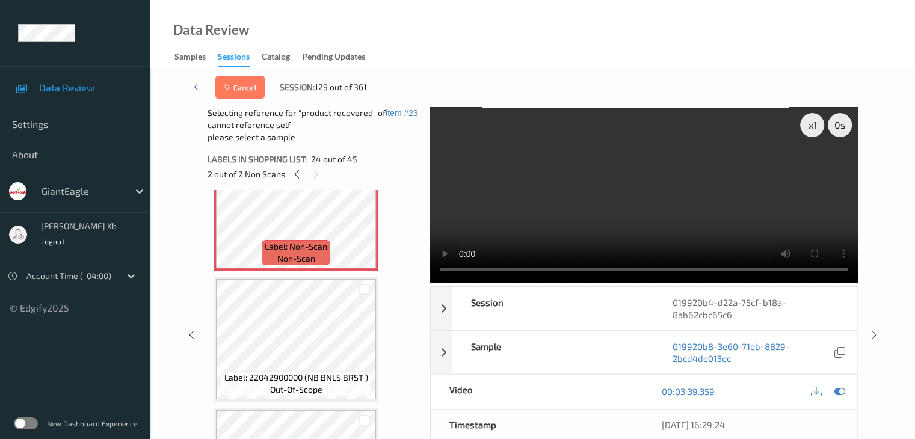
scroll to position [3059, 0]
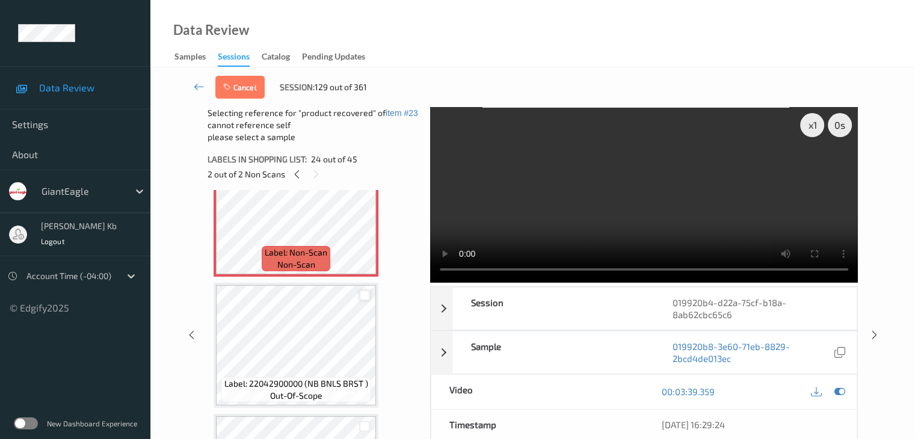
click at [364, 296] on div at bounding box center [364, 295] width 11 height 11
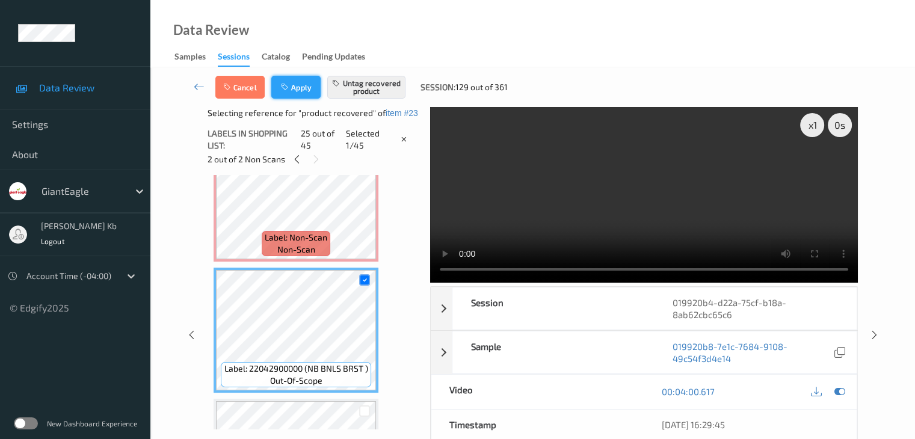
click at [296, 91] on button "Apply" at bounding box center [295, 87] width 49 height 23
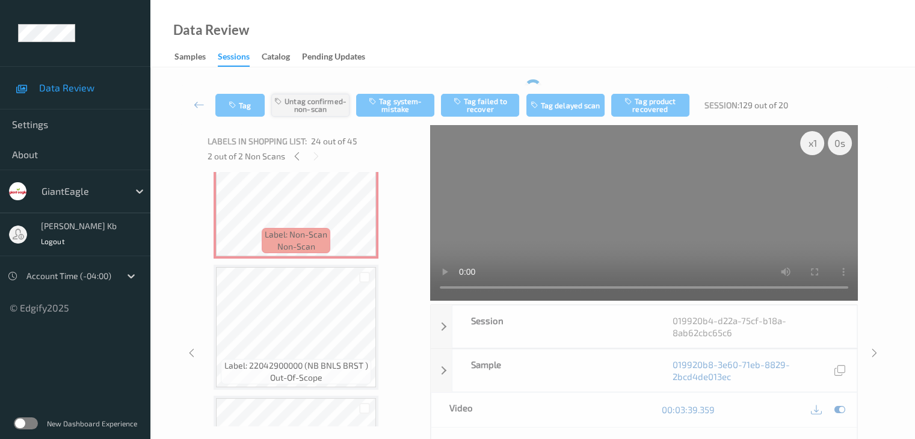
scroll to position [2890, 0]
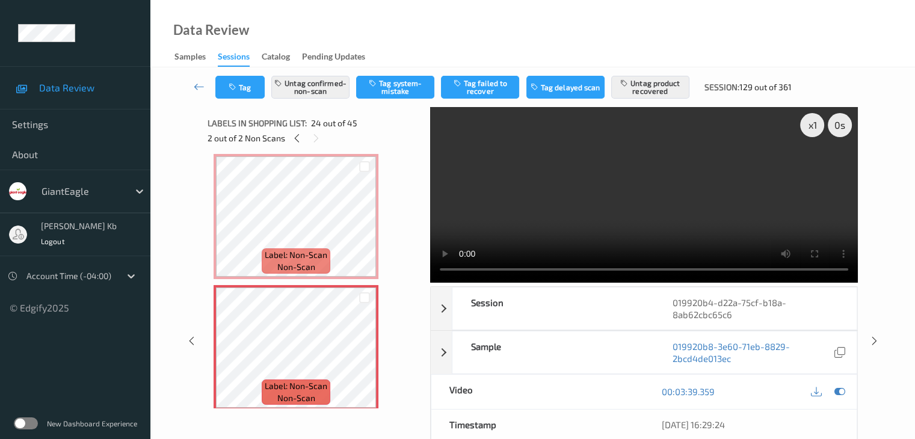
drag, startPoint x: 202, startPoint y: 86, endPoint x: 204, endPoint y: 78, distance: 8.8
click at [202, 86] on icon at bounding box center [199, 87] width 11 height 12
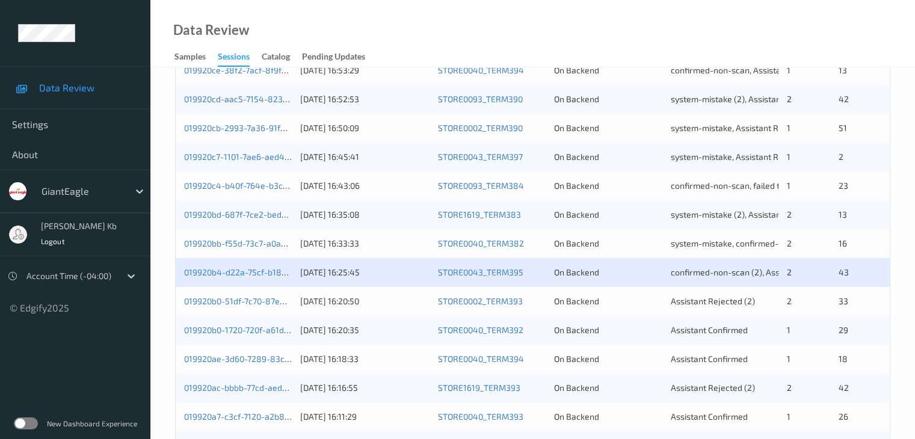
scroll to position [361, 0]
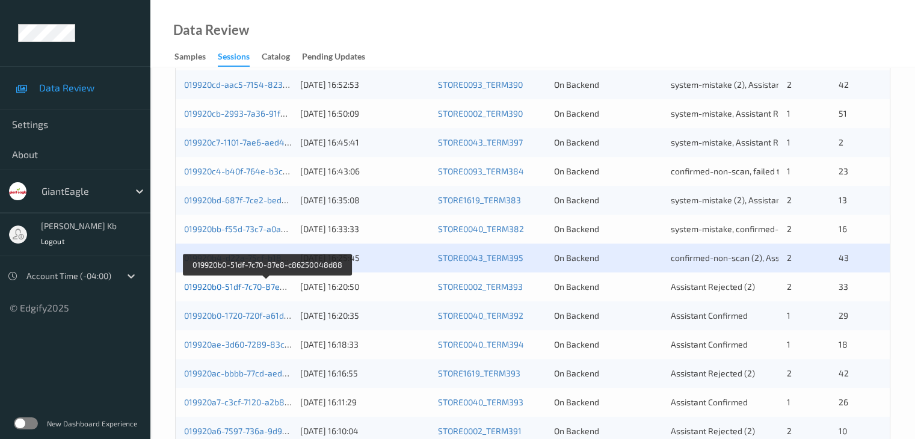
click at [264, 287] on link "019920b0-51df-7c70-87e8-c86250048d88" at bounding box center [266, 286] width 165 height 10
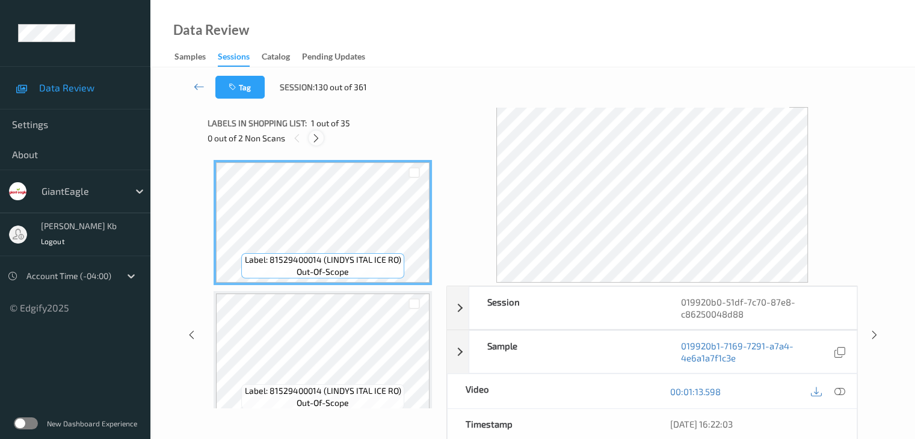
click at [316, 142] on icon at bounding box center [316, 138] width 10 height 11
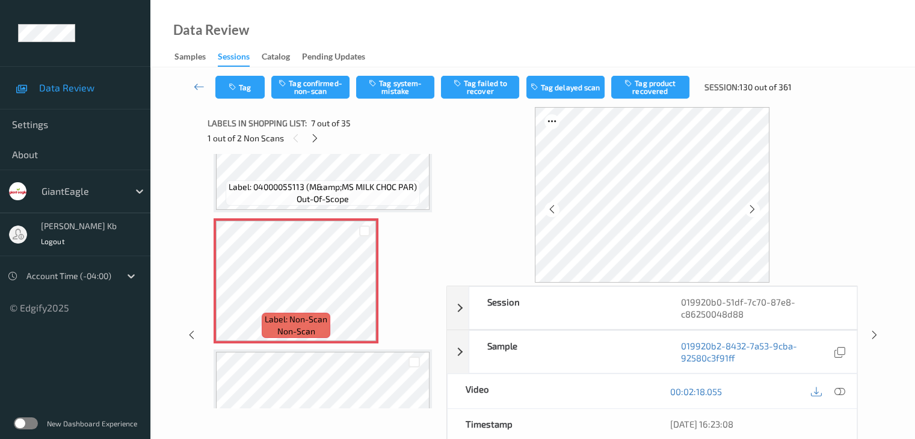
scroll to position [721, 0]
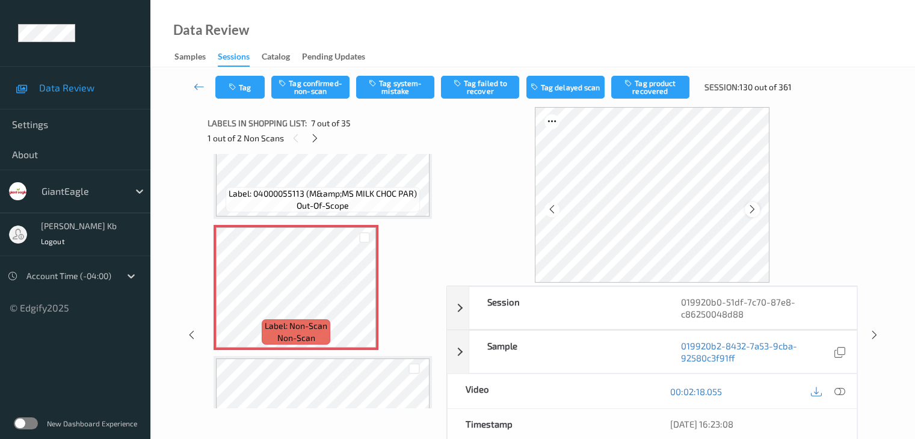
click at [755, 211] on icon at bounding box center [752, 209] width 10 height 11
click at [841, 389] on icon at bounding box center [838, 391] width 11 height 11
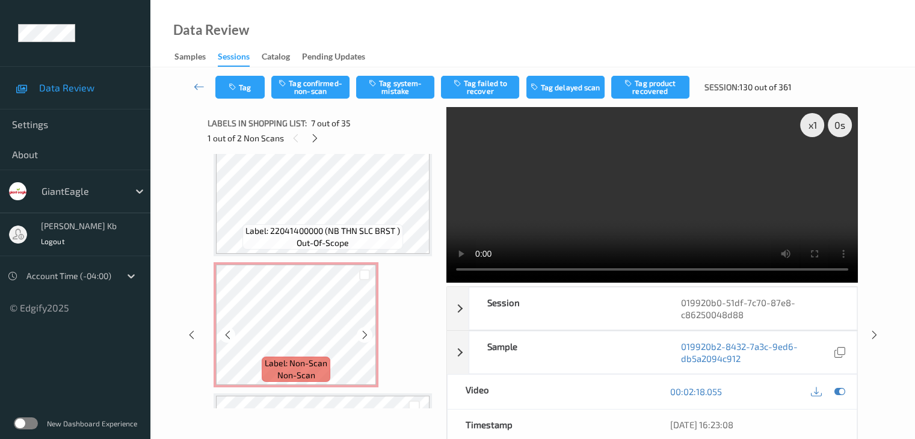
scroll to position [1924, 0]
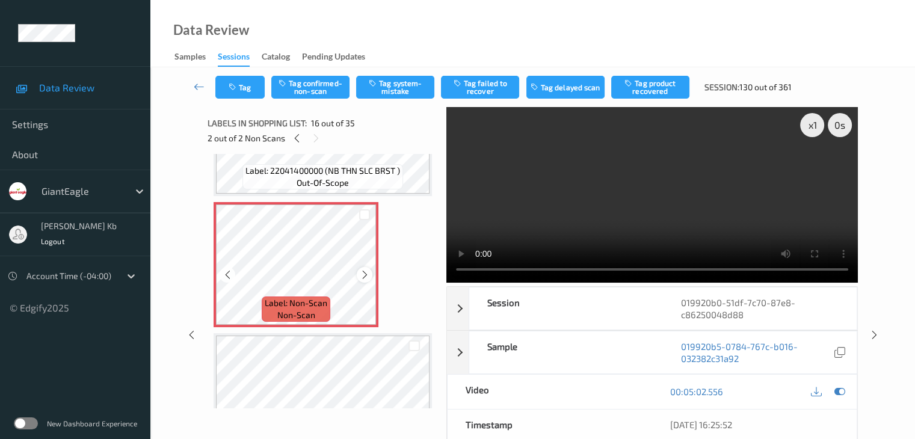
click at [364, 275] on icon at bounding box center [365, 274] width 10 height 11
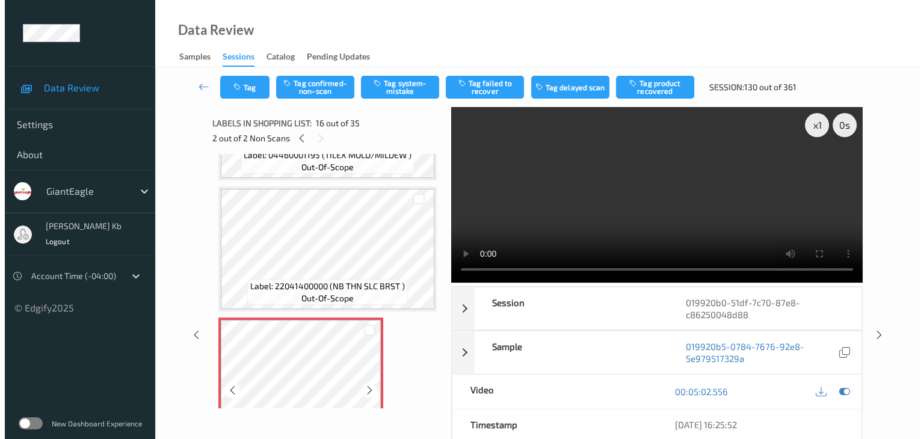
scroll to position [1864, 0]
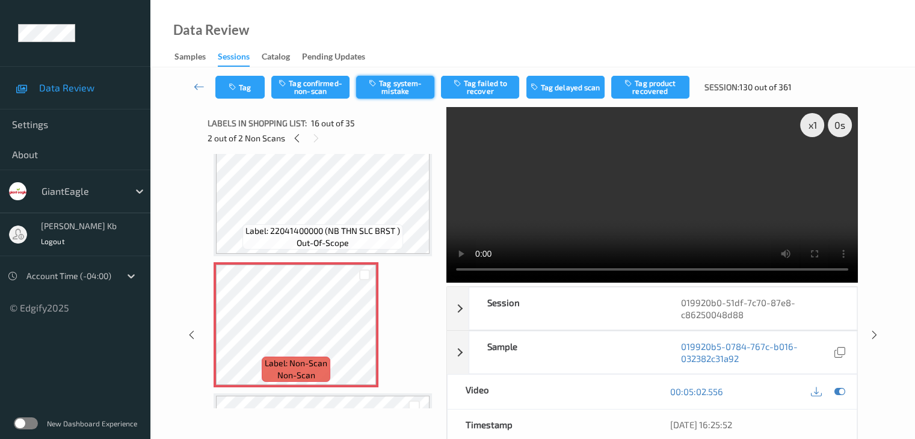
click at [405, 84] on button "Tag system-mistake" at bounding box center [395, 87] width 78 height 23
click at [253, 85] on button "Tag" at bounding box center [239, 87] width 49 height 23
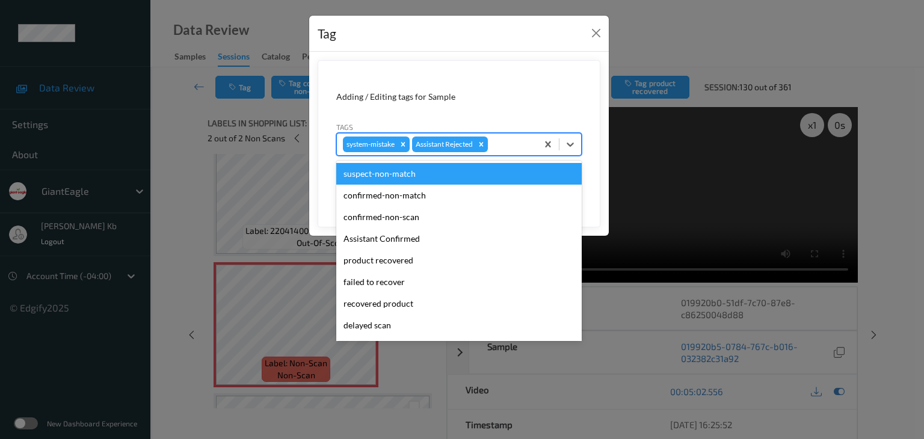
click at [505, 141] on div at bounding box center [510, 144] width 41 height 14
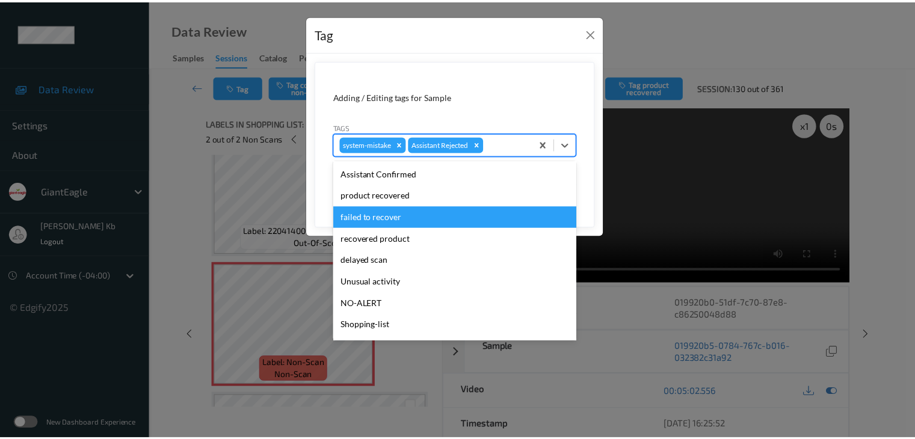
scroll to position [106, 0]
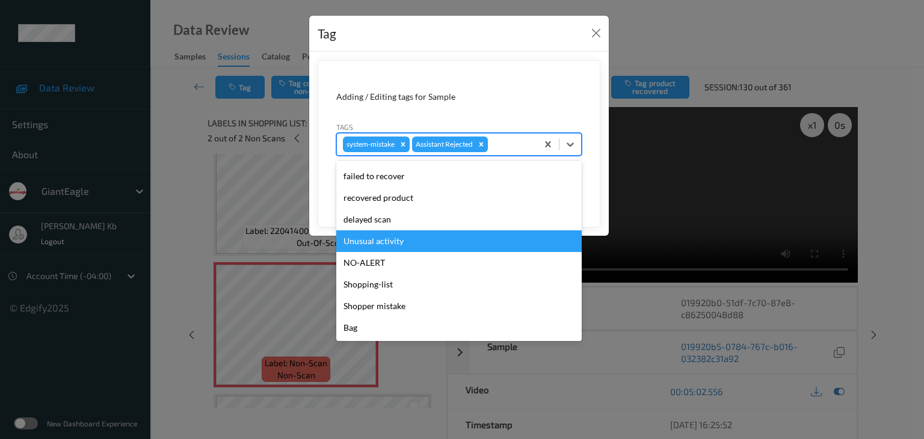
click at [386, 242] on div "Unusual activity" at bounding box center [458, 241] width 245 height 22
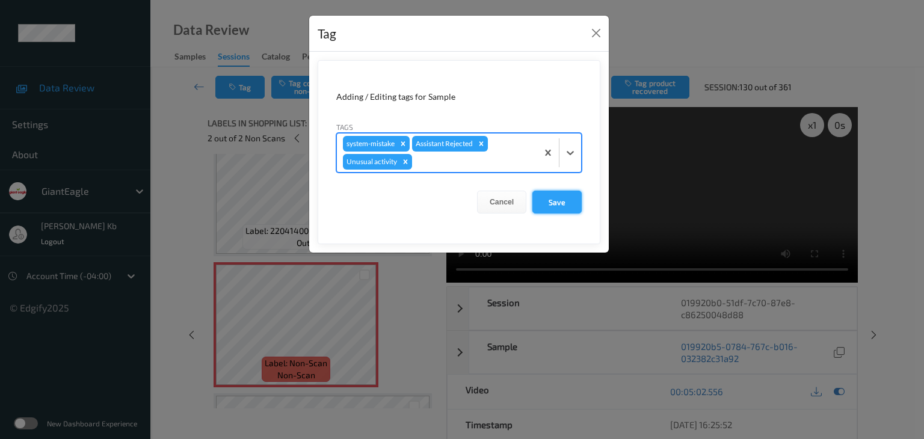
drag, startPoint x: 572, startPoint y: 204, endPoint x: 560, endPoint y: 205, distance: 11.5
click at [572, 204] on button "Save" at bounding box center [556, 202] width 49 height 23
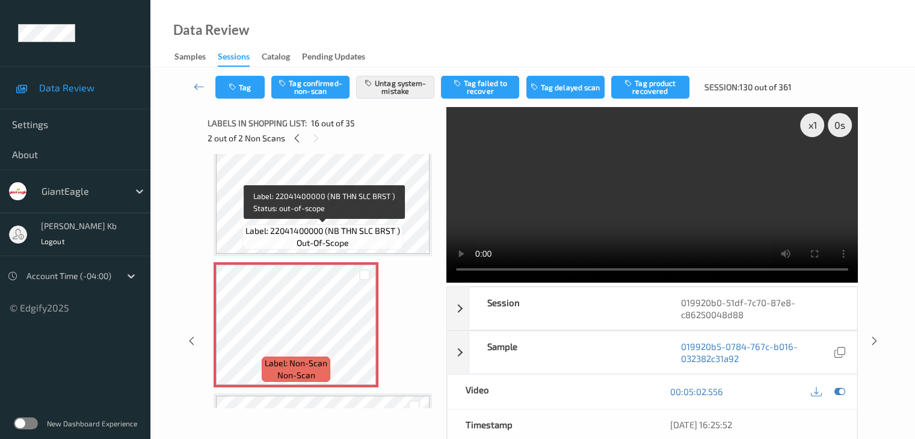
click at [329, 228] on span "Label: 22041400000 (NB THN SLC BRST )" at bounding box center [322, 231] width 155 height 12
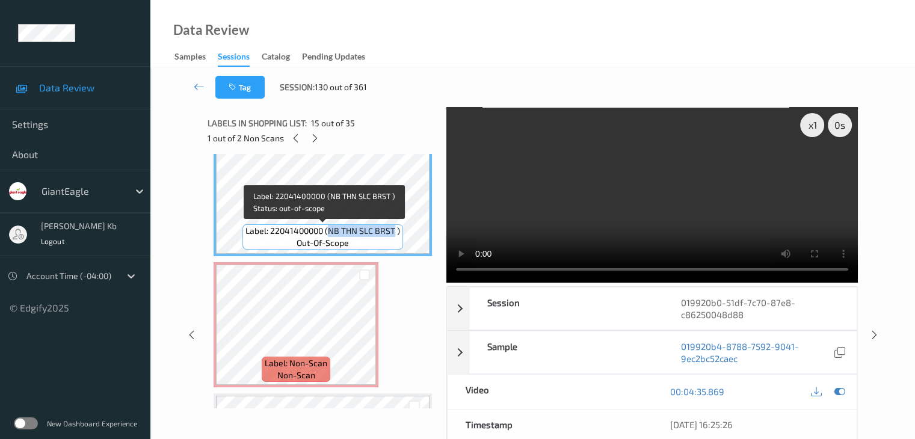
drag, startPoint x: 329, startPoint y: 228, endPoint x: 391, endPoint y: 231, distance: 62.6
click at [391, 231] on span "Label: 22041400000 (NB THN SLC BRST )" at bounding box center [322, 231] width 155 height 12
drag, startPoint x: 328, startPoint y: 228, endPoint x: 392, endPoint y: 228, distance: 63.7
click at [392, 228] on span "Label: 22041400000 (NB THN SLC BRST )" at bounding box center [322, 231] width 155 height 12
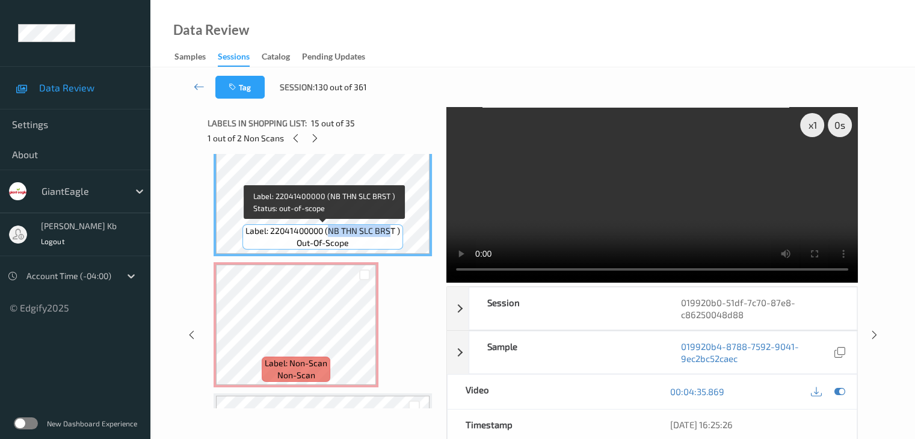
click at [392, 228] on span "Label: 22041400000 (NB THN SLC BRST )" at bounding box center [322, 231] width 155 height 12
drag, startPoint x: 329, startPoint y: 229, endPoint x: 399, endPoint y: 232, distance: 69.8
click at [399, 232] on span "Label: 22041400000 (NB THN SLC BRST )" at bounding box center [322, 231] width 155 height 12
drag, startPoint x: 394, startPoint y: 230, endPoint x: 387, endPoint y: 230, distance: 7.8
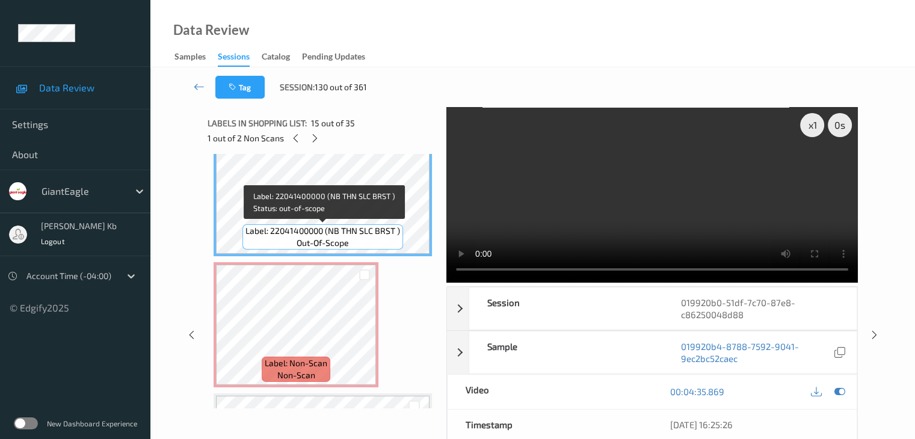
click at [394, 230] on span "Label: 22041400000 (NB THN SLC BRST )" at bounding box center [322, 231] width 155 height 12
drag, startPoint x: 387, startPoint y: 230, endPoint x: 354, endPoint y: 231, distance: 33.1
click at [354, 231] on span "Label: 22041400000 (NB THN SLC BRST )" at bounding box center [322, 231] width 155 height 12
click at [316, 231] on span "Label: 22041400000 (NB THN SLC BRST )" at bounding box center [322, 231] width 155 height 12
click at [329, 230] on span "Label: 22041400000 (NB THN SLC BRST )" at bounding box center [322, 231] width 155 height 12
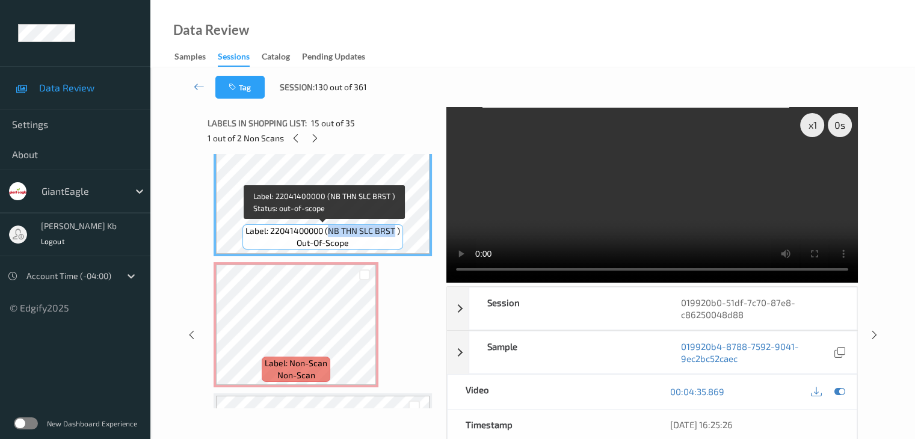
drag, startPoint x: 329, startPoint y: 230, endPoint x: 390, endPoint y: 230, distance: 60.1
click at [390, 230] on span "Label: 22041400000 (NB THN SLC BRST )" at bounding box center [322, 231] width 155 height 12
copy span "NB THN SLC BRST"
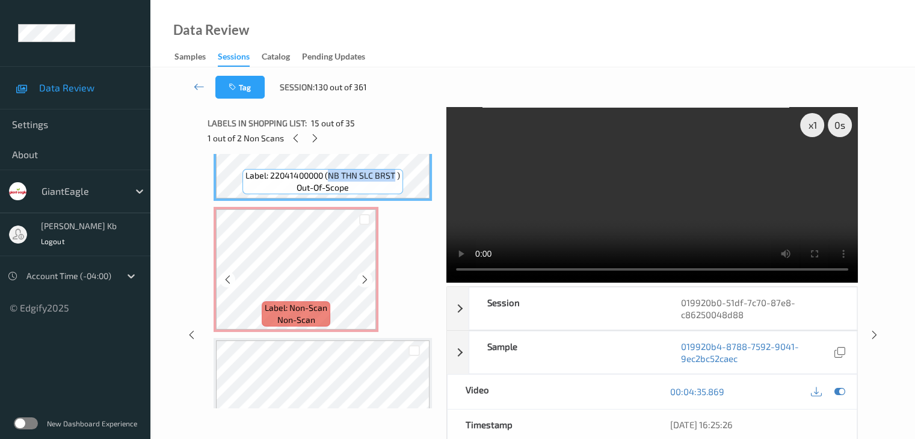
scroll to position [1924, 0]
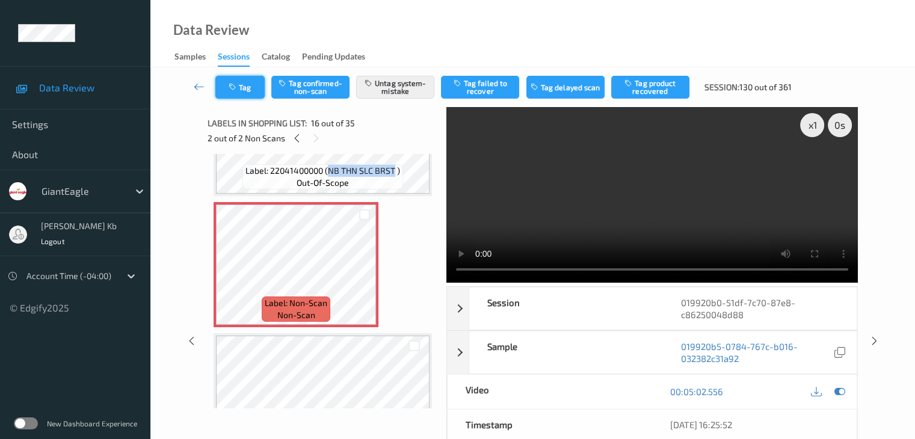
click at [254, 87] on button "Tag" at bounding box center [239, 87] width 49 height 23
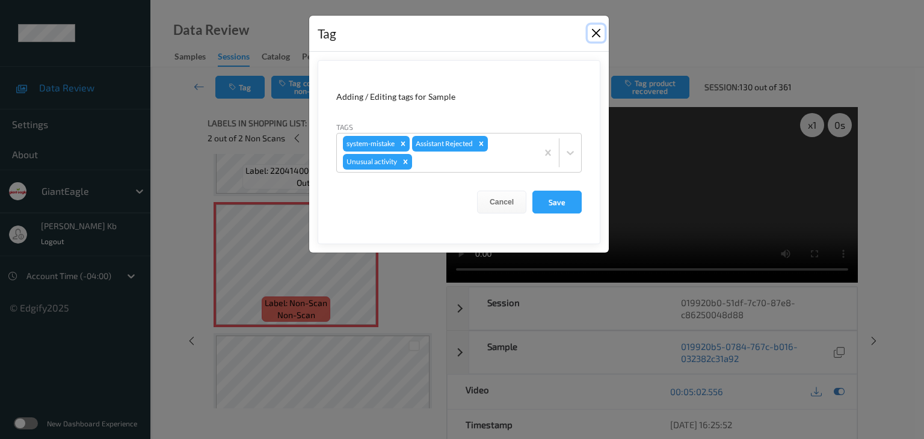
click at [596, 28] on button "Close" at bounding box center [595, 33] width 17 height 17
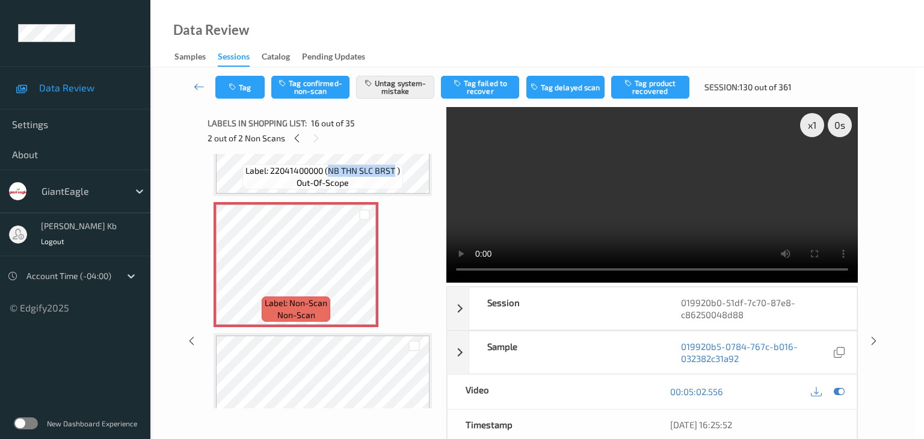
click at [596, 11] on button "Close" at bounding box center [595, 3] width 17 height 17
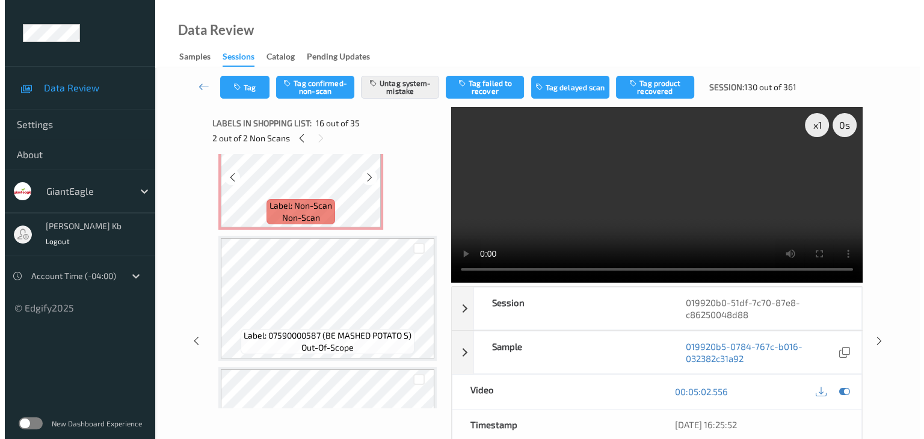
scroll to position [782, 0]
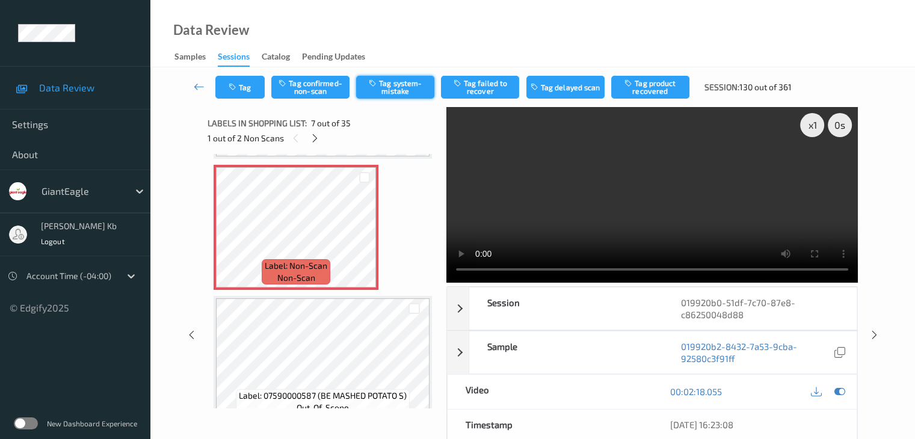
click at [397, 91] on button "Tag system-mistake" at bounding box center [395, 87] width 78 height 23
click at [255, 88] on button "Tag" at bounding box center [239, 87] width 49 height 23
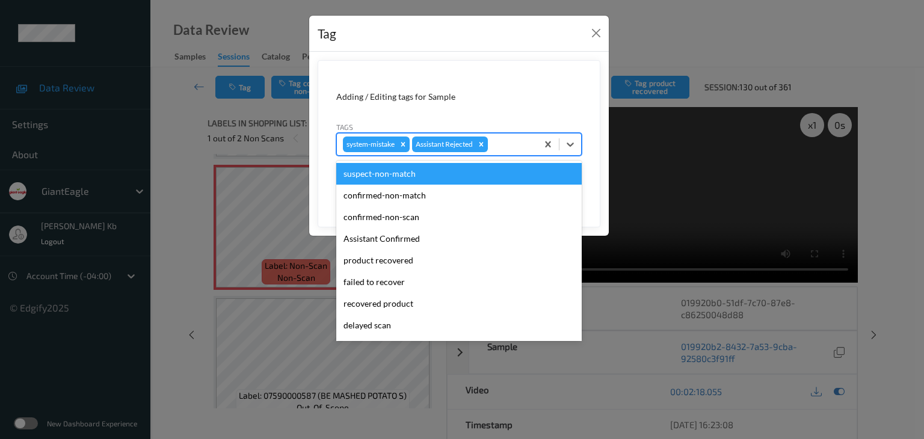
click at [512, 147] on div at bounding box center [510, 144] width 41 height 14
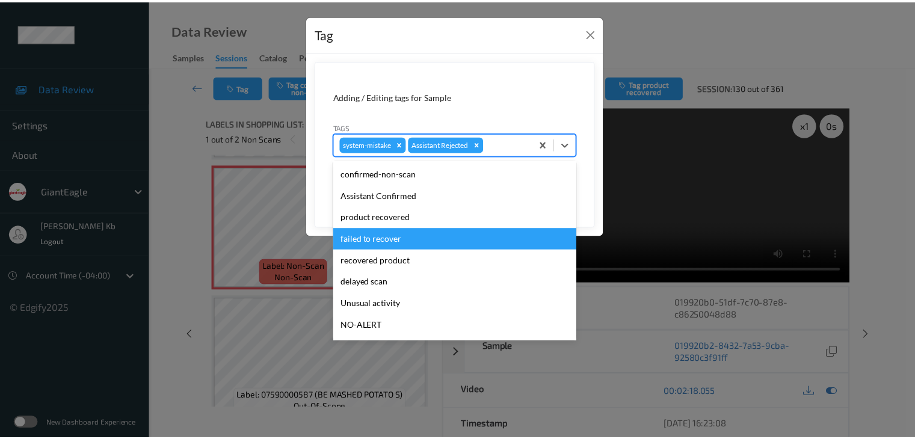
scroll to position [60, 0]
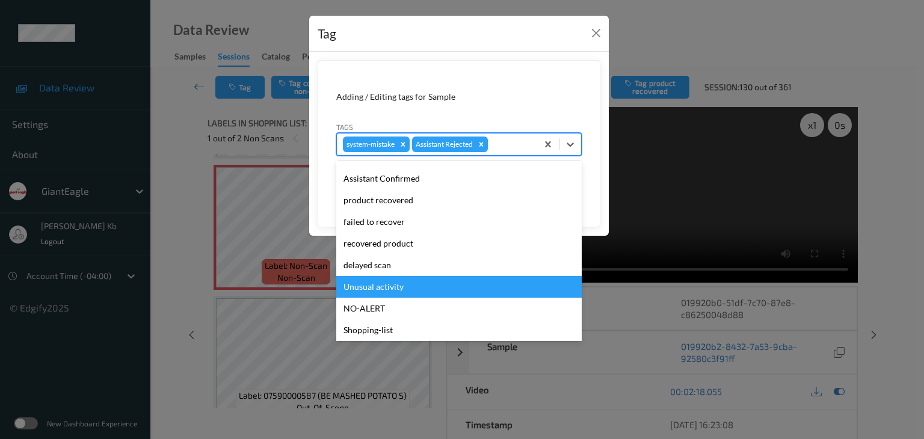
click at [371, 290] on div "Unusual activity" at bounding box center [458, 287] width 245 height 22
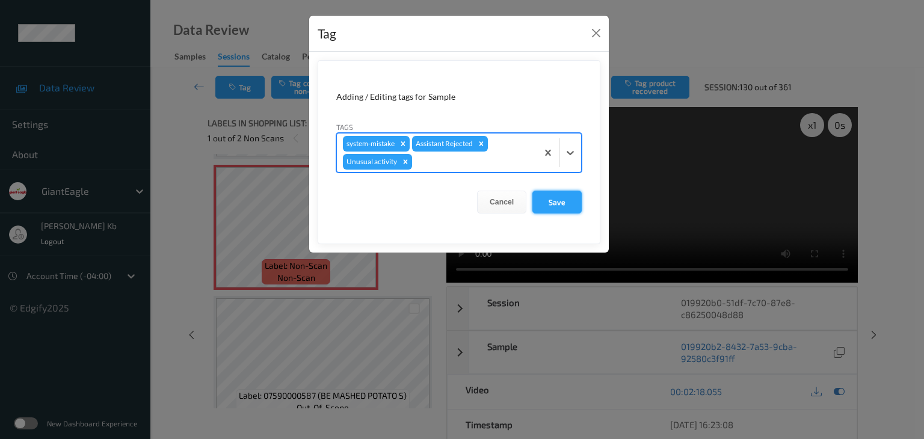
click at [559, 202] on button "Save" at bounding box center [556, 202] width 49 height 23
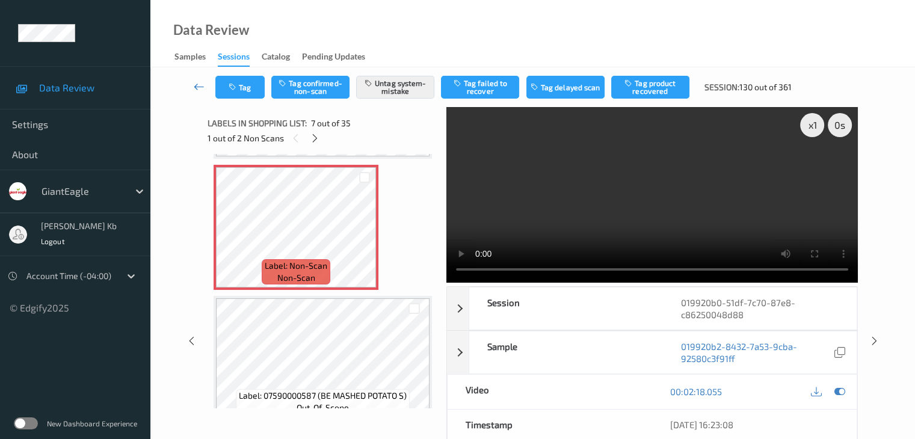
click at [197, 88] on icon at bounding box center [199, 87] width 11 height 12
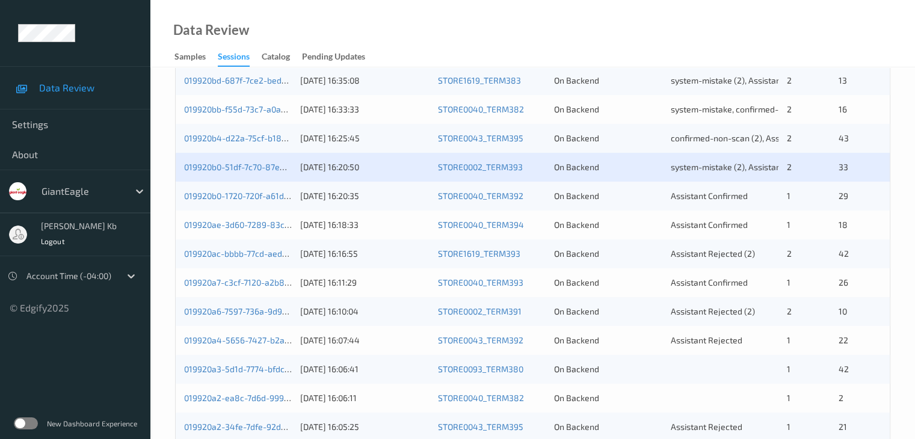
scroll to position [481, 0]
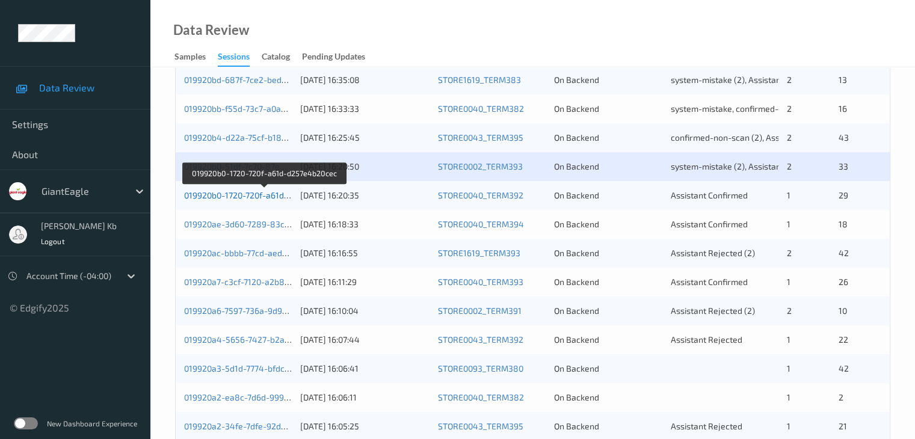
click at [256, 198] on link "019920b0-1720-720f-a61d-d257e4b20cec" at bounding box center [264, 195] width 160 height 10
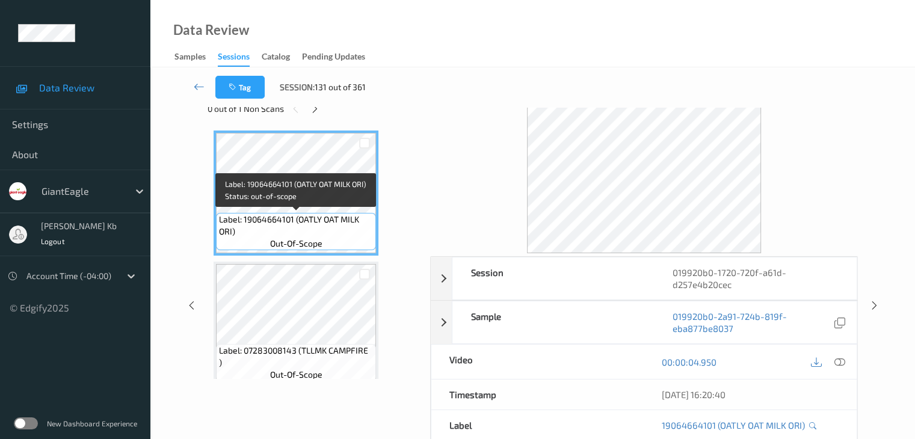
scroll to position [26, 0]
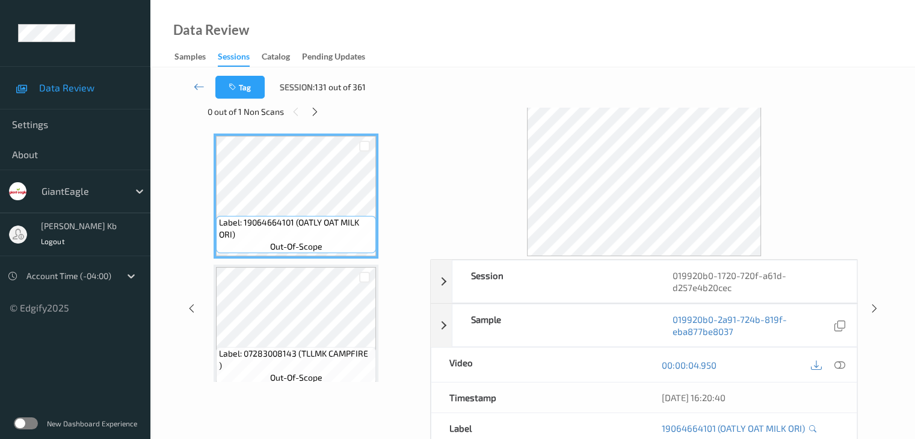
drag, startPoint x: 319, startPoint y: 108, endPoint x: 323, endPoint y: 123, distance: 15.5
click at [319, 108] on icon at bounding box center [315, 111] width 10 height 11
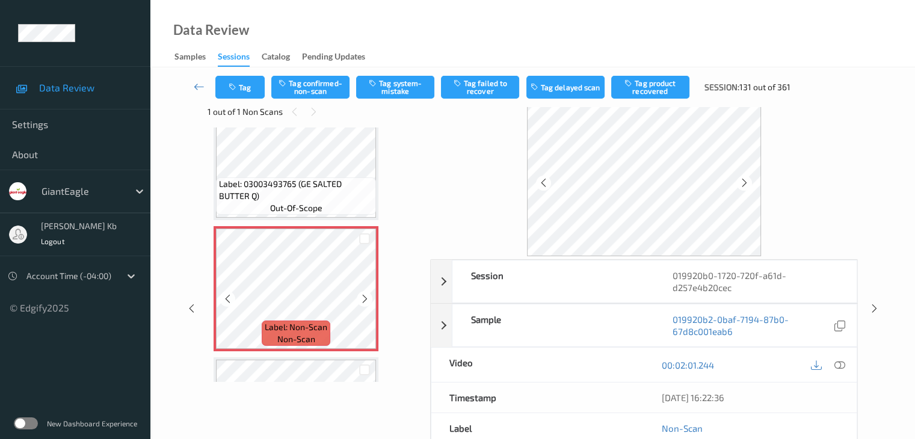
scroll to position [2688, 0]
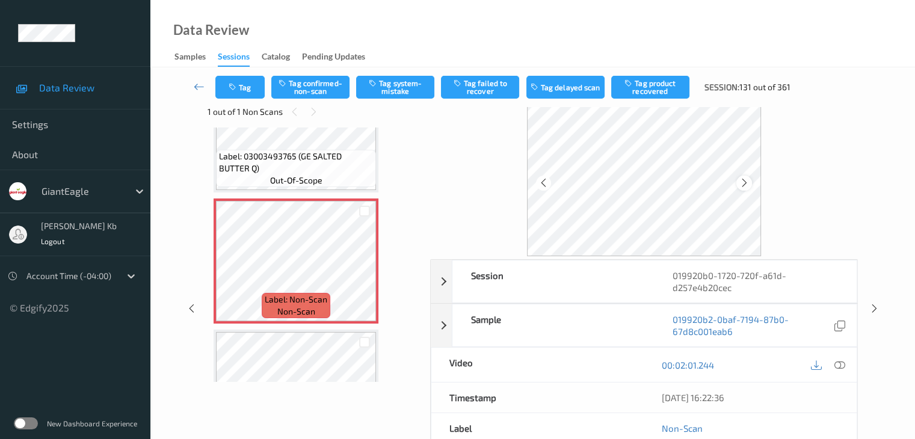
click at [740, 185] on icon at bounding box center [744, 182] width 10 height 11
click at [840, 362] on icon at bounding box center [838, 365] width 11 height 11
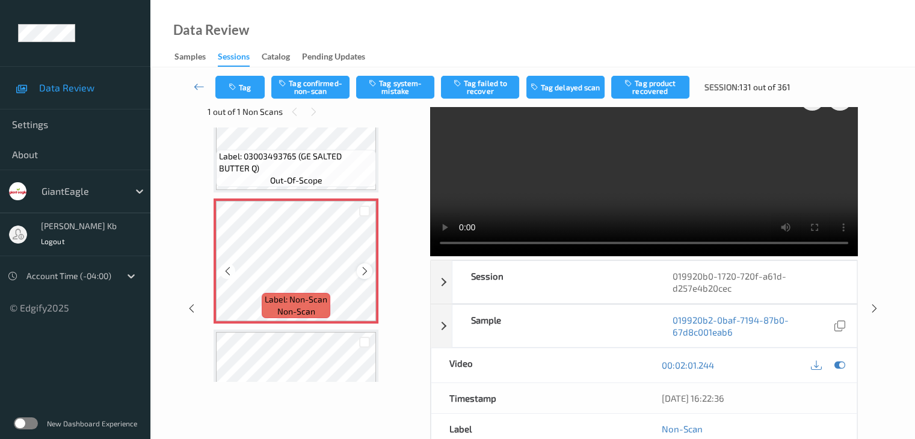
click at [366, 268] on icon at bounding box center [365, 271] width 10 height 11
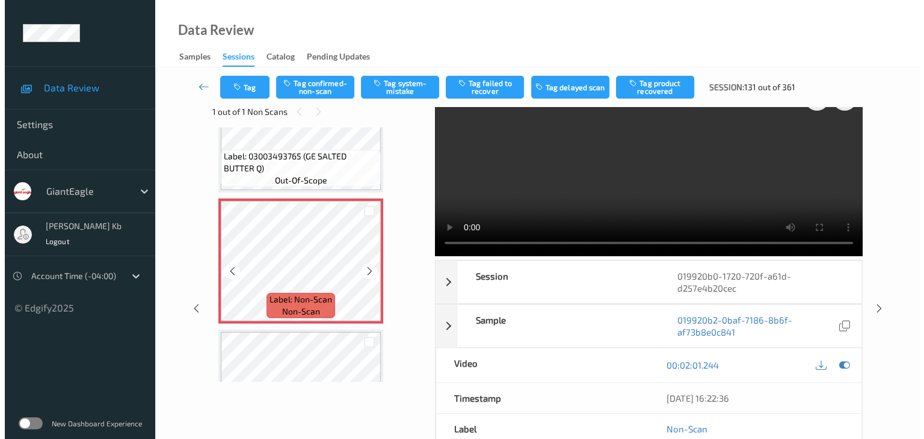
scroll to position [2748, 0]
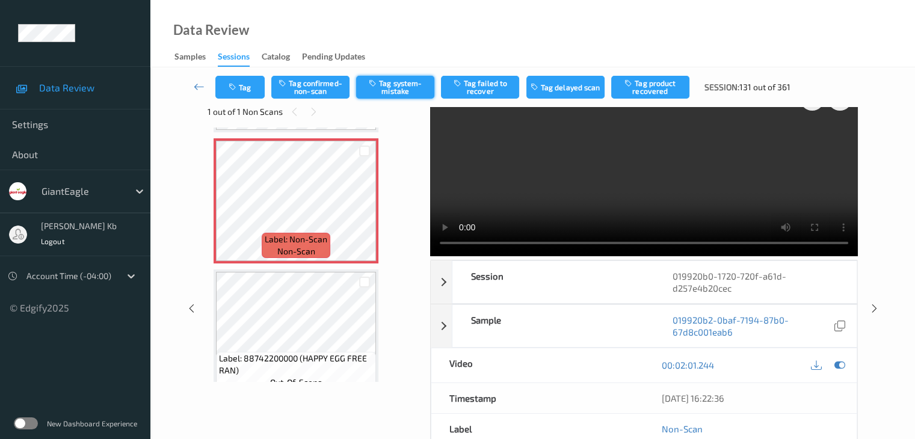
click at [390, 90] on button "Tag system-mistake" at bounding box center [395, 87] width 78 height 23
click at [248, 89] on button "Tag" at bounding box center [239, 87] width 49 height 23
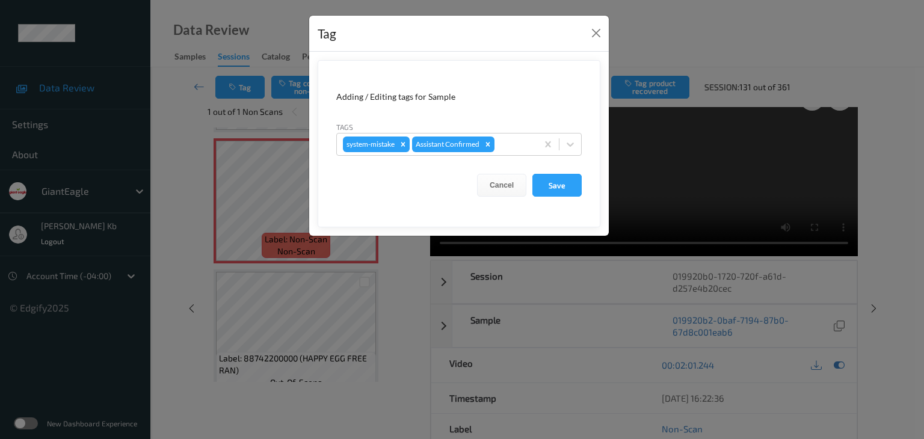
drag, startPoint x: 514, startPoint y: 144, endPoint x: 509, endPoint y: 157, distance: 14.3
click at [514, 144] on div at bounding box center [514, 144] width 34 height 14
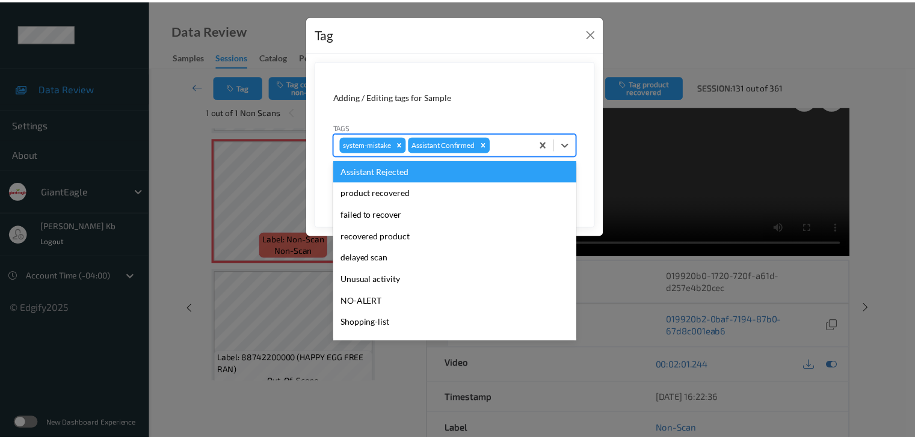
scroll to position [106, 0]
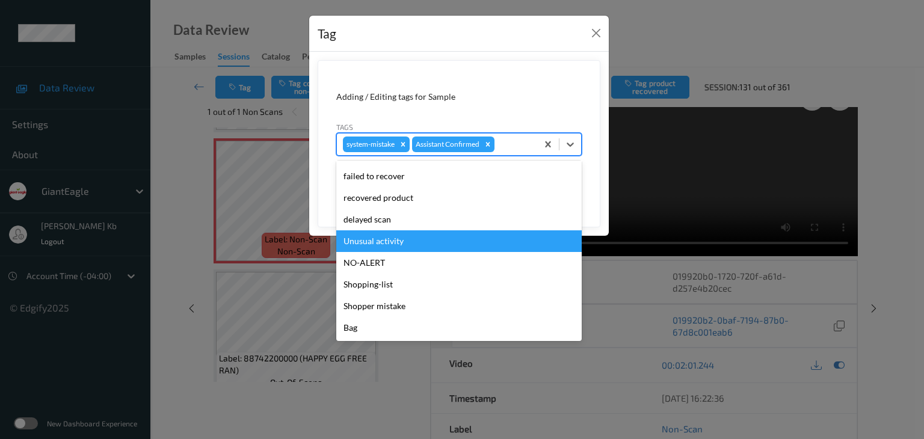
click at [387, 244] on div "Unusual activity" at bounding box center [458, 241] width 245 height 22
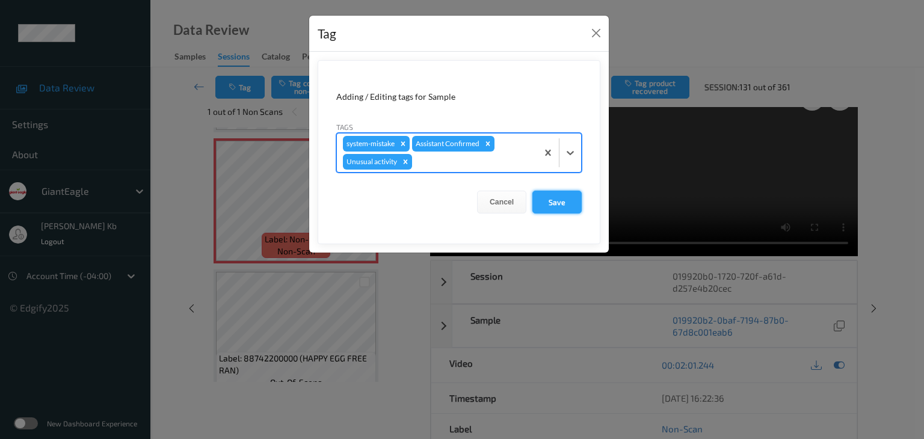
click at [560, 204] on button "Save" at bounding box center [556, 202] width 49 height 23
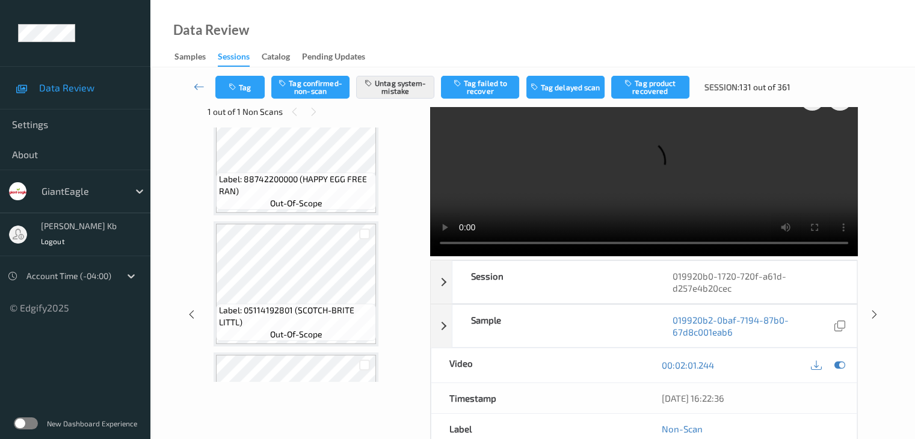
scroll to position [2928, 0]
click at [204, 85] on icon at bounding box center [199, 87] width 11 height 12
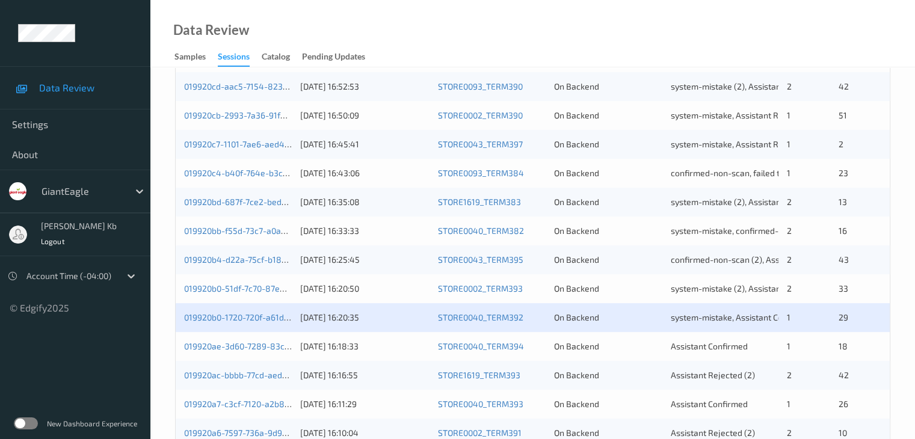
scroll to position [361, 0]
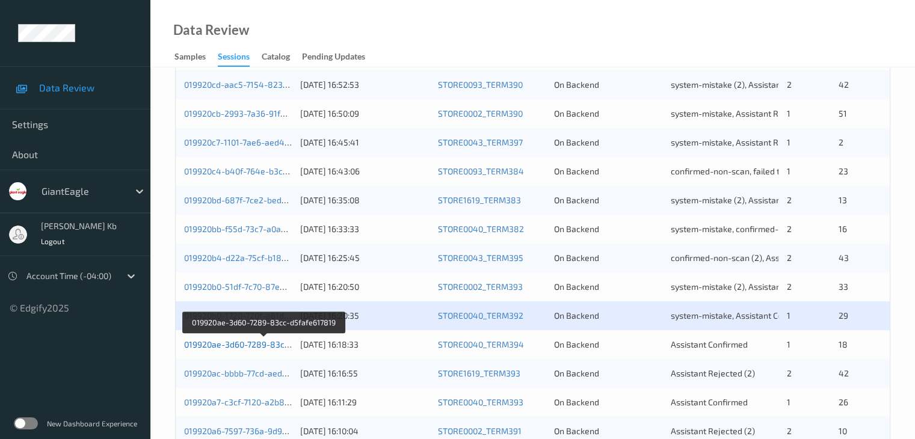
click at [257, 346] on link "019920ae-3d60-7289-83cc-d5fafe617819" at bounding box center [264, 344] width 160 height 10
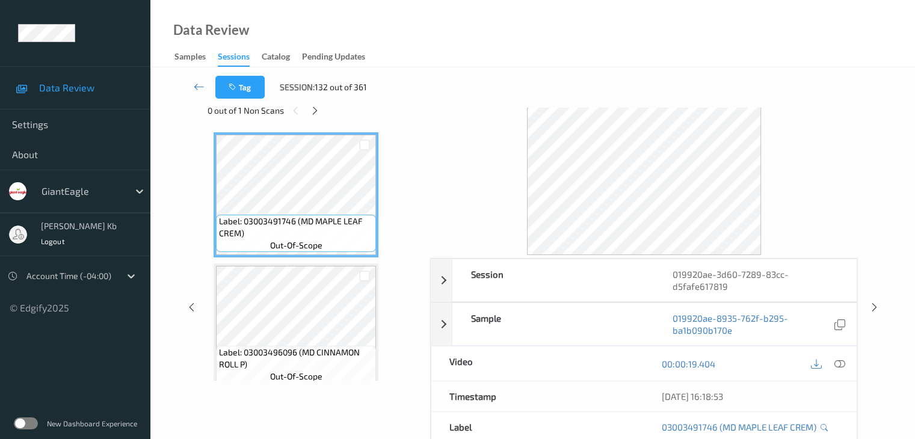
scroll to position [26, 0]
drag, startPoint x: 320, startPoint y: 108, endPoint x: 323, endPoint y: 120, distance: 13.0
click at [320, 108] on div at bounding box center [314, 111] width 15 height 15
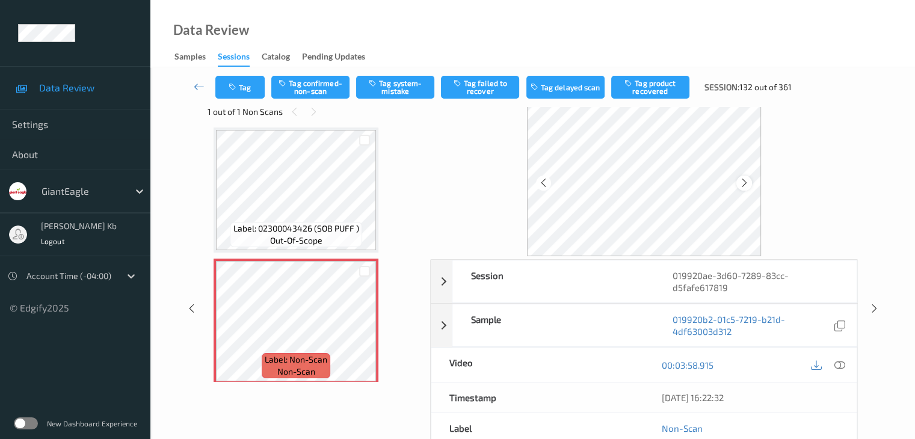
click at [746, 181] on icon at bounding box center [744, 182] width 10 height 11
click at [741, 185] on icon at bounding box center [744, 182] width 10 height 11
drag, startPoint x: 836, startPoint y: 363, endPoint x: 818, endPoint y: 354, distance: 20.4
click at [836, 363] on icon at bounding box center [838, 365] width 11 height 11
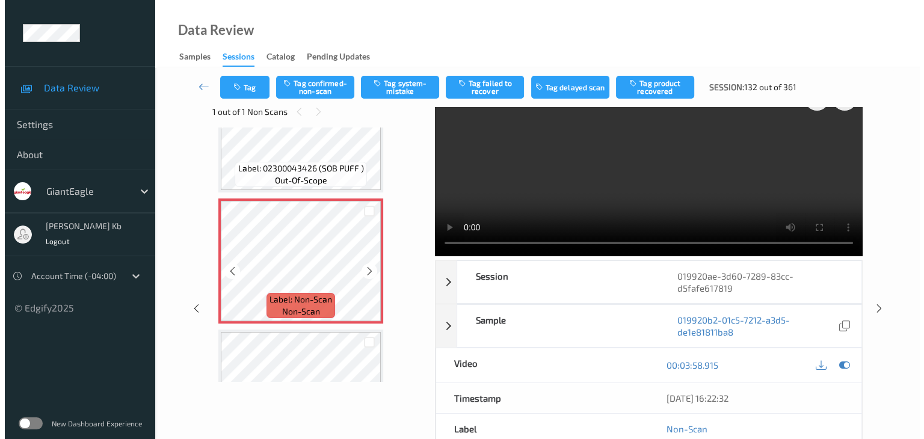
scroll to position [2223, 0]
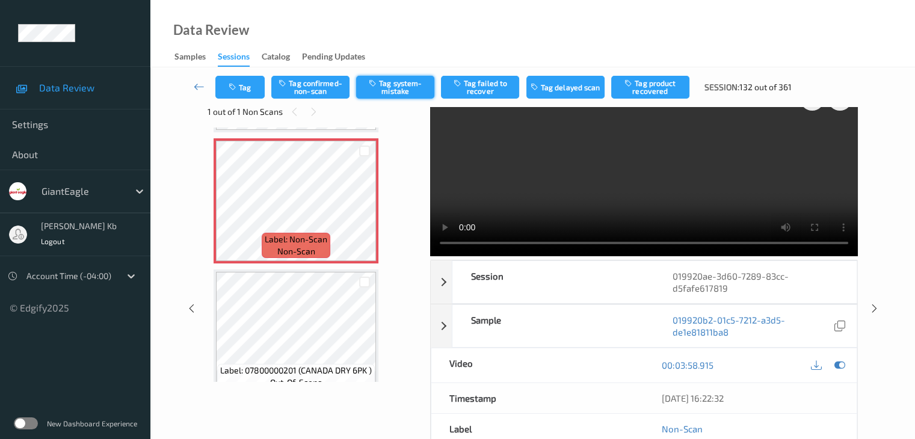
click at [410, 87] on button "Tag system-mistake" at bounding box center [395, 87] width 78 height 23
click at [253, 87] on button "Tag" at bounding box center [239, 87] width 49 height 23
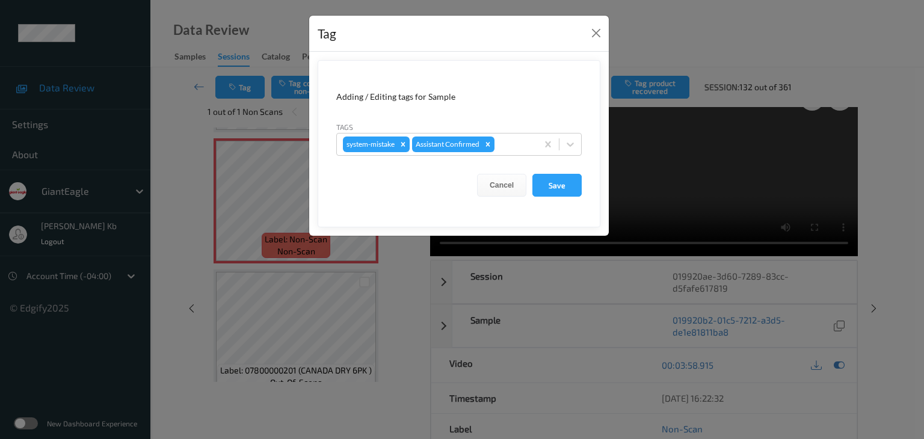
drag, startPoint x: 512, startPoint y: 144, endPoint x: 509, endPoint y: 158, distance: 13.6
click at [512, 144] on div at bounding box center [514, 144] width 34 height 14
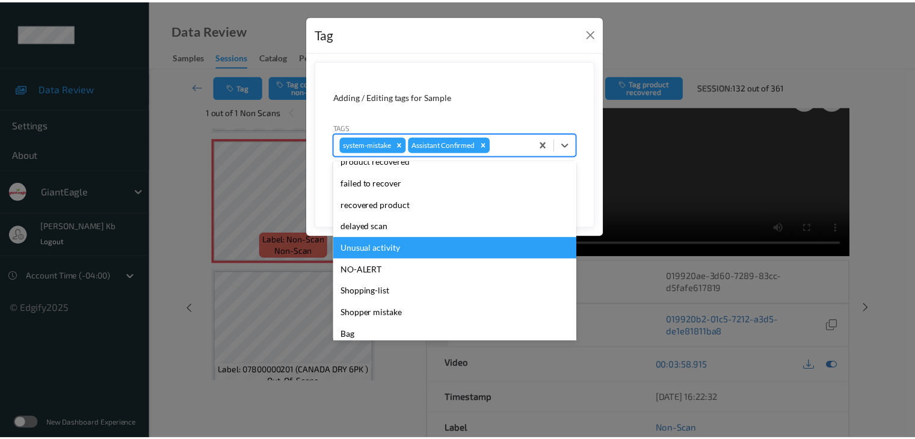
scroll to position [106, 0]
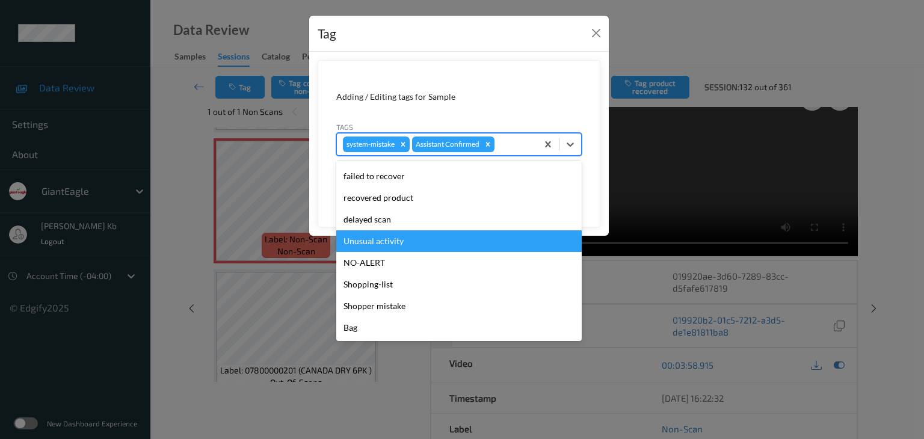
click at [383, 244] on div "Unusual activity" at bounding box center [458, 241] width 245 height 22
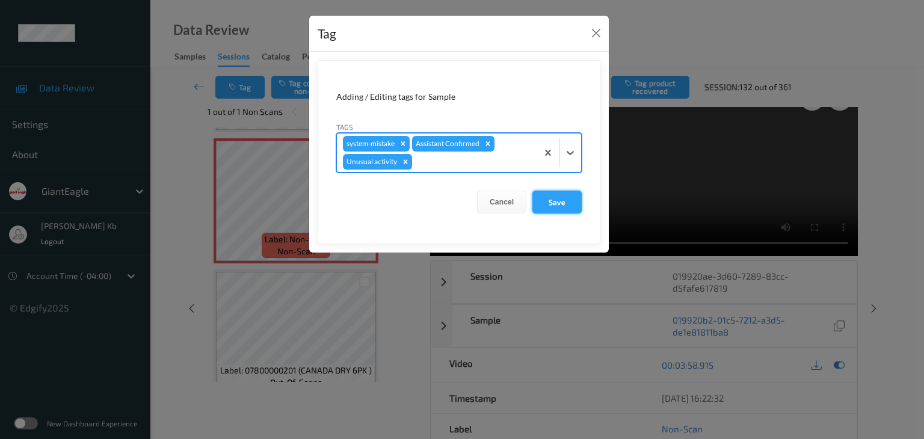
click at [558, 200] on button "Save" at bounding box center [556, 202] width 49 height 23
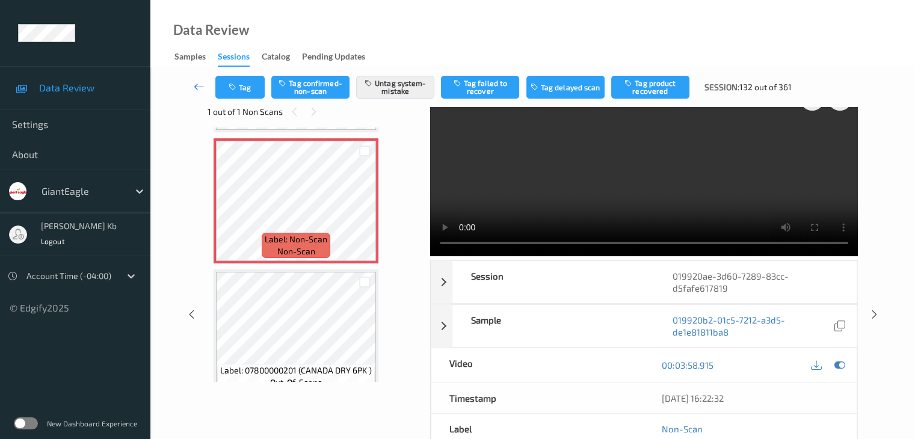
click at [198, 84] on icon at bounding box center [199, 87] width 11 height 12
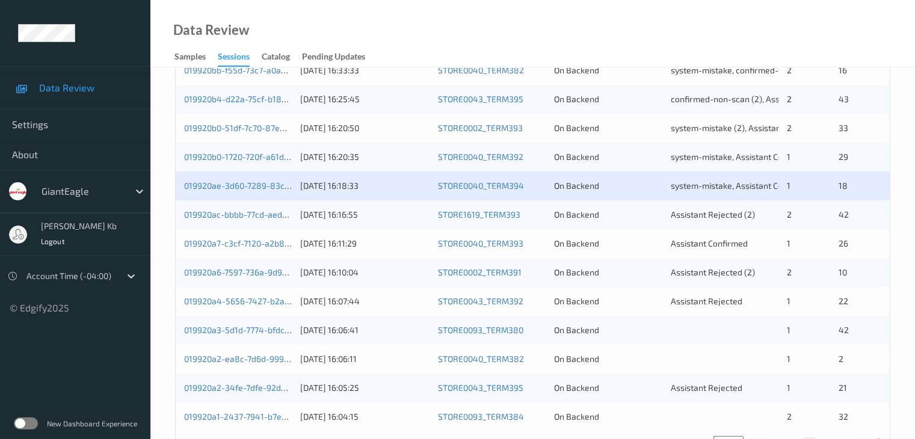
scroll to position [560, 0]
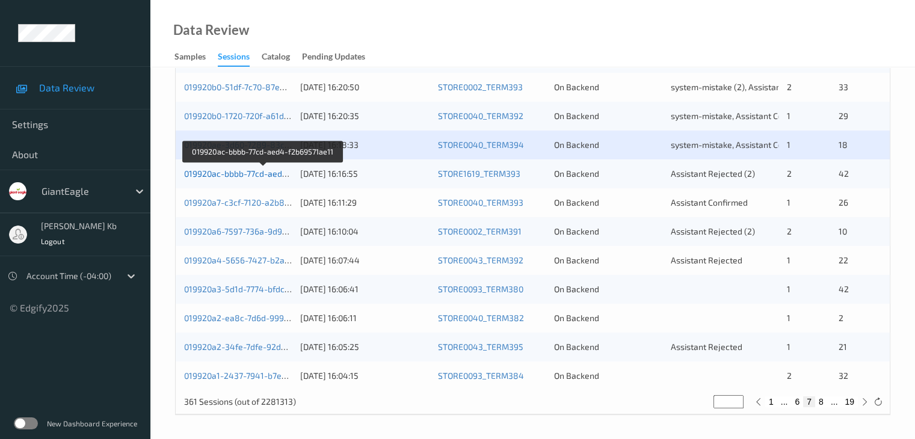
click at [259, 171] on link "019920ac-bbbb-77cd-aed4-f2b69571ae11" at bounding box center [263, 173] width 159 height 10
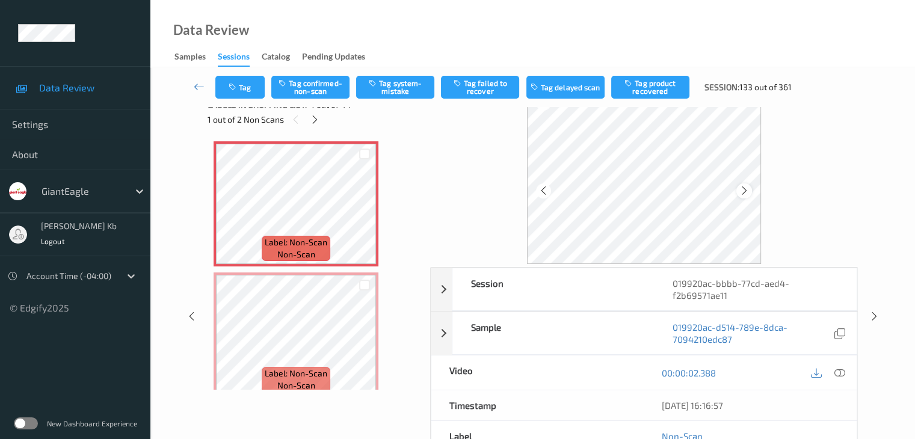
click at [744, 191] on icon at bounding box center [744, 190] width 10 height 11
click at [844, 370] on icon at bounding box center [838, 372] width 11 height 11
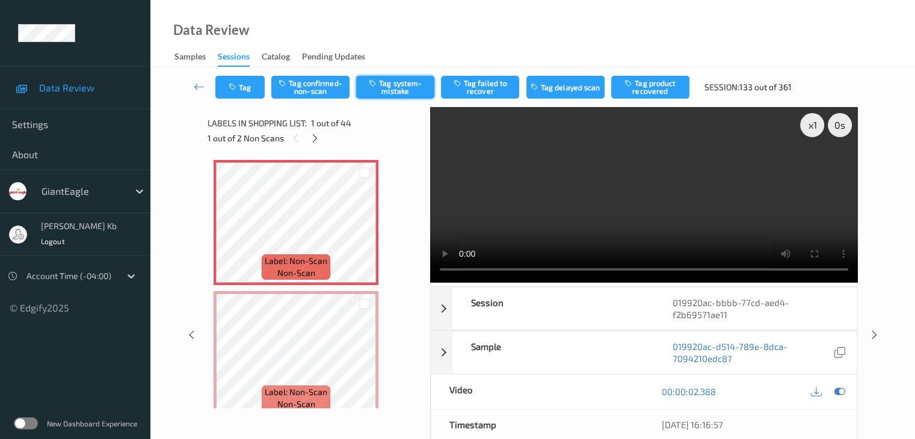
click at [396, 89] on button "Tag system-mistake" at bounding box center [395, 87] width 78 height 23
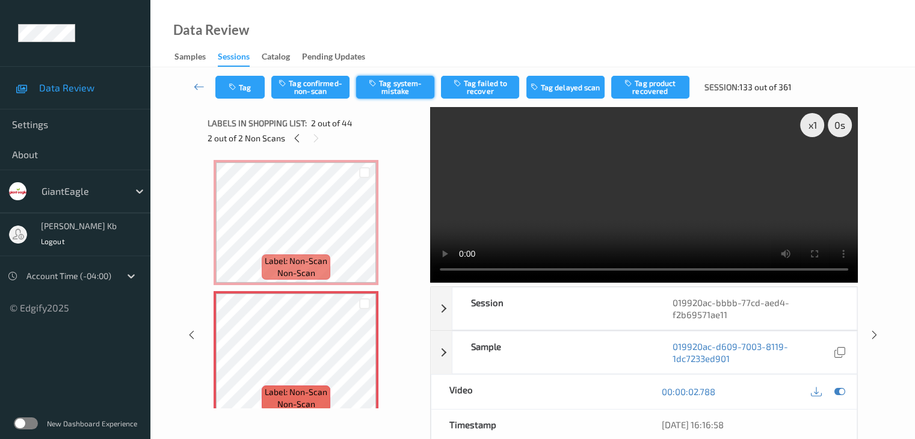
click at [391, 86] on button "Tag system-mistake" at bounding box center [395, 87] width 78 height 23
click at [197, 84] on icon at bounding box center [199, 87] width 11 height 12
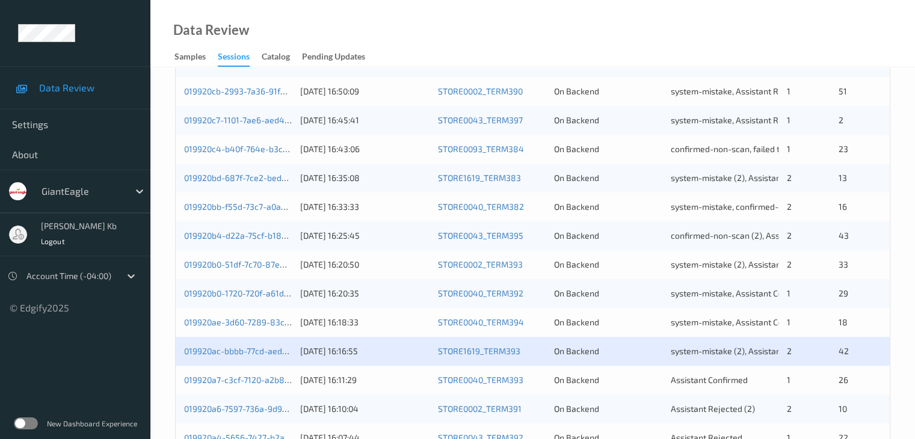
scroll to position [541, 0]
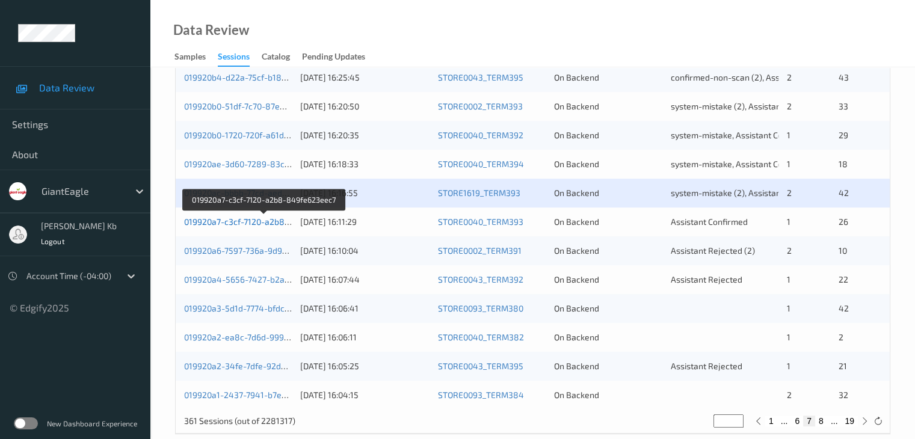
click at [254, 221] on link "019920a7-c3cf-7120-a2b8-849fe623eec7" at bounding box center [264, 221] width 160 height 10
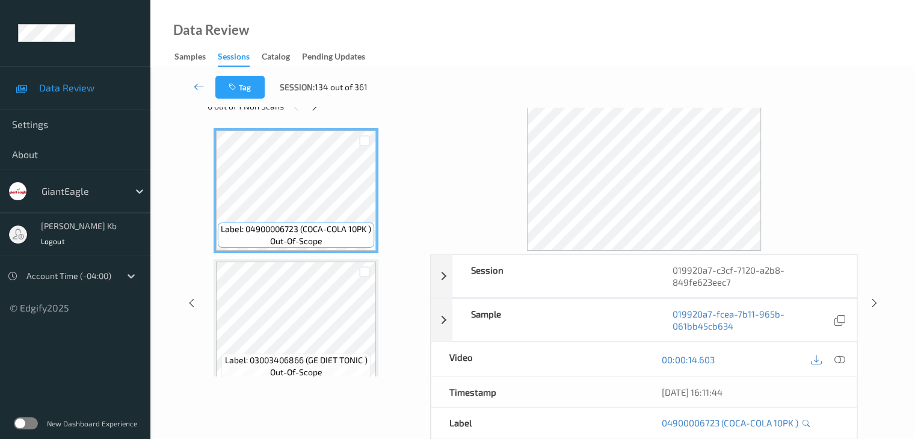
scroll to position [26, 0]
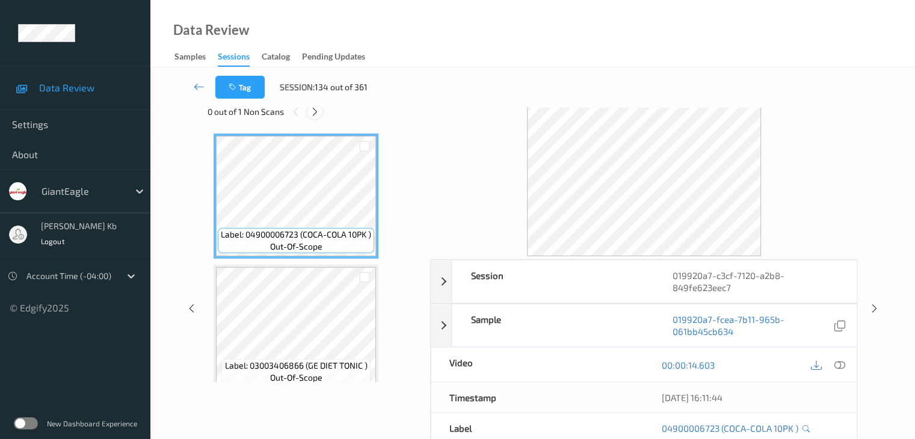
click at [315, 114] on icon at bounding box center [315, 111] width 10 height 11
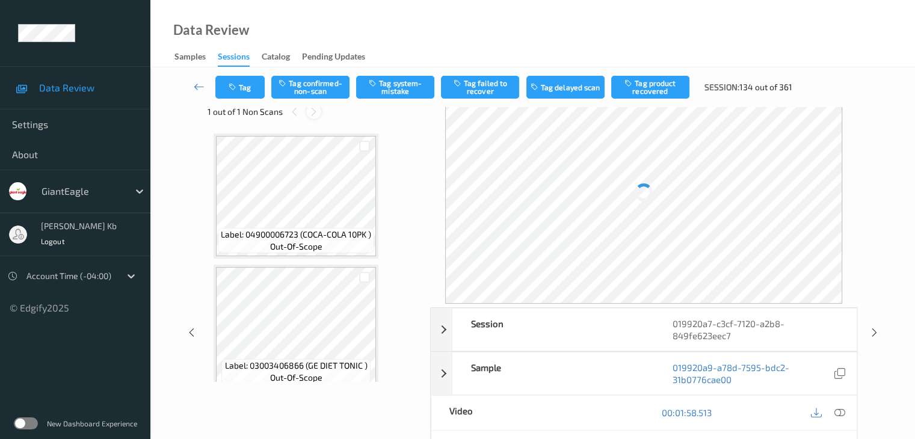
scroll to position [2103, 0]
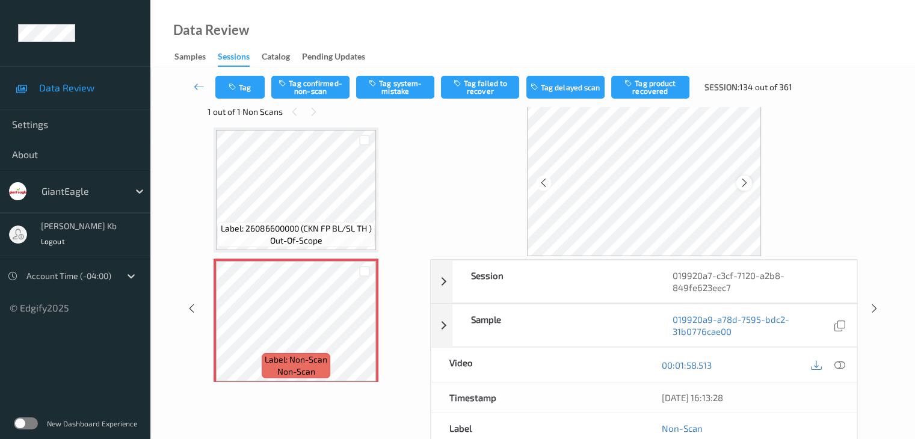
click at [737, 183] on div at bounding box center [743, 183] width 15 height 15
click at [839, 363] on icon at bounding box center [838, 365] width 11 height 11
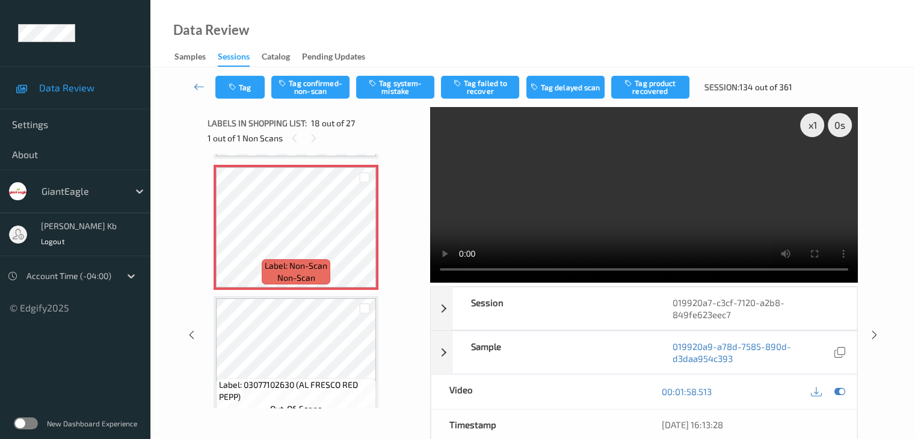
scroll to position [2163, 0]
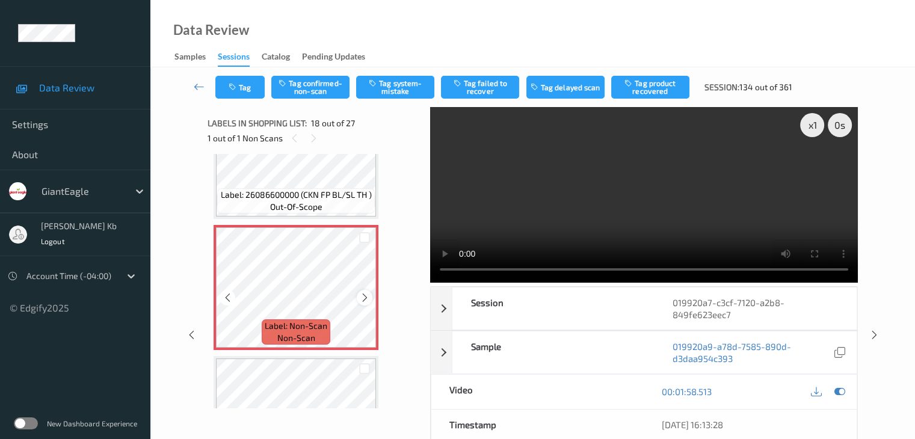
click at [358, 298] on div at bounding box center [364, 297] width 15 height 15
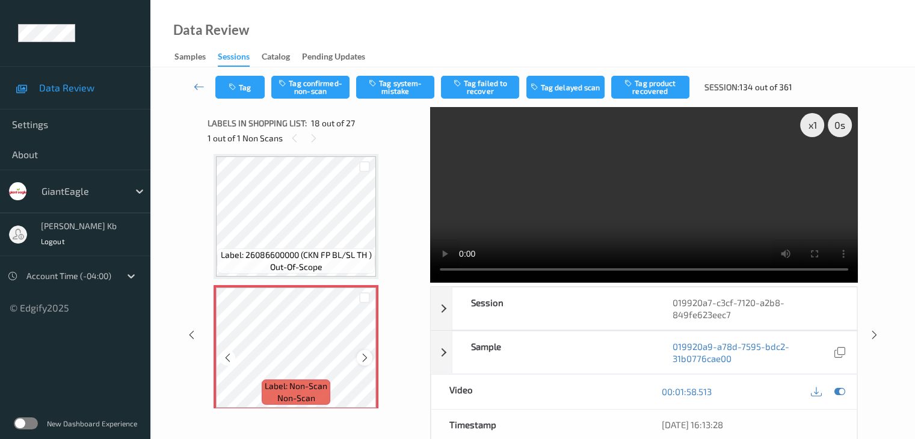
click at [361, 355] on icon at bounding box center [365, 357] width 10 height 11
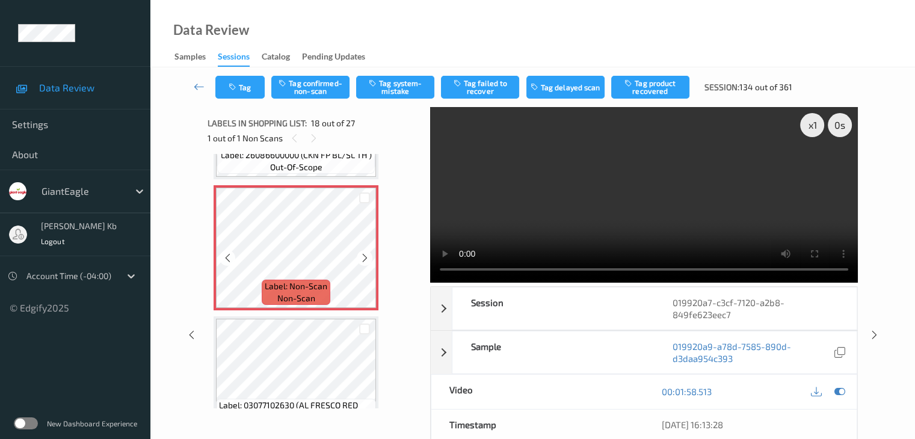
scroll to position [2223, 0]
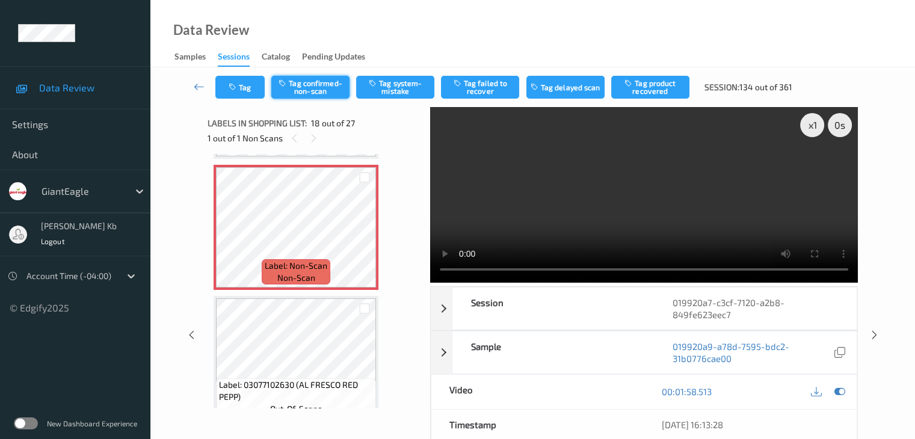
click at [319, 85] on button "Tag confirmed-non-scan" at bounding box center [310, 87] width 78 height 23
drag, startPoint x: 659, startPoint y: 87, endPoint x: 637, endPoint y: 99, distance: 24.5
click at [659, 87] on button "Tag product recovered" at bounding box center [650, 87] width 78 height 23
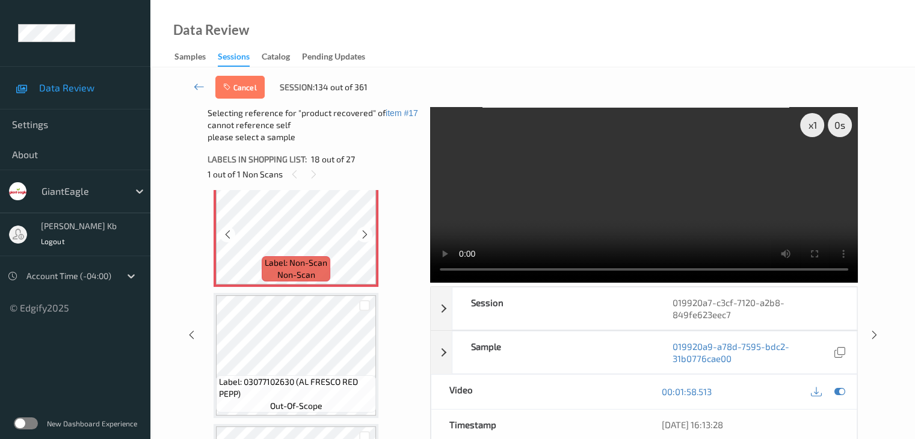
scroll to position [2284, 0]
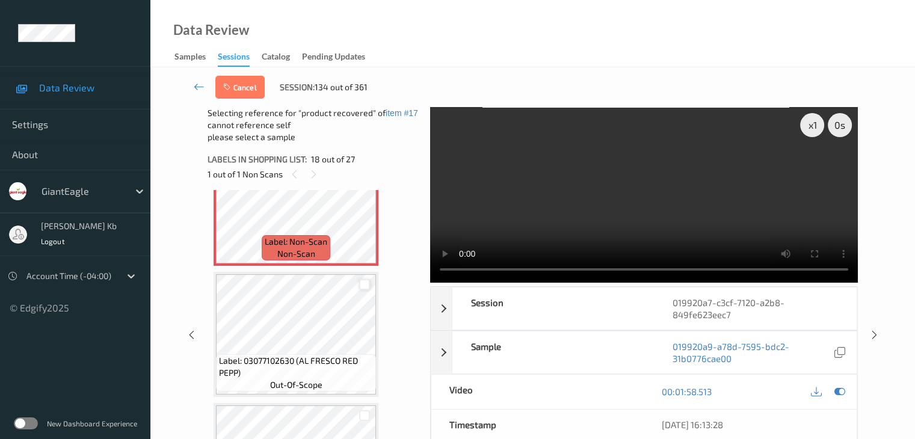
click at [363, 286] on div at bounding box center [364, 284] width 11 height 11
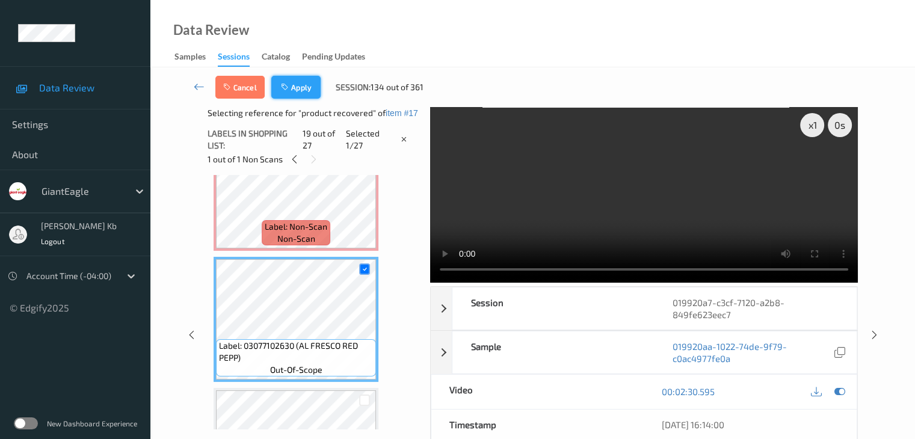
click at [308, 88] on button "Apply" at bounding box center [295, 87] width 49 height 23
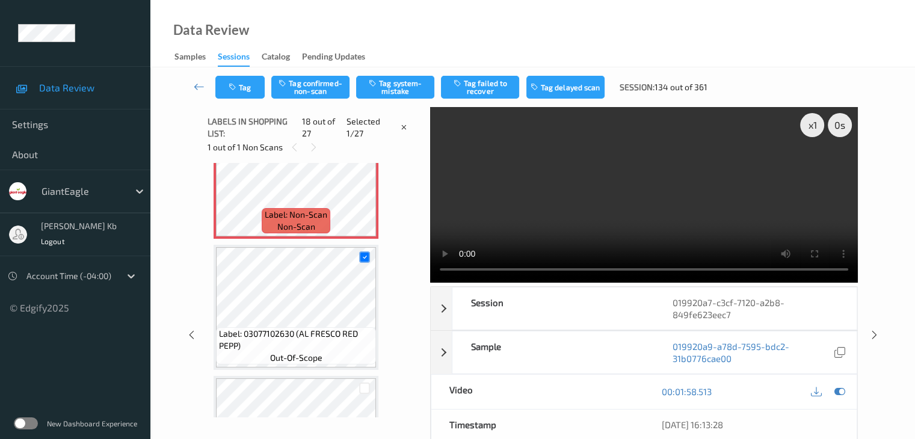
scroll to position [2103, 0]
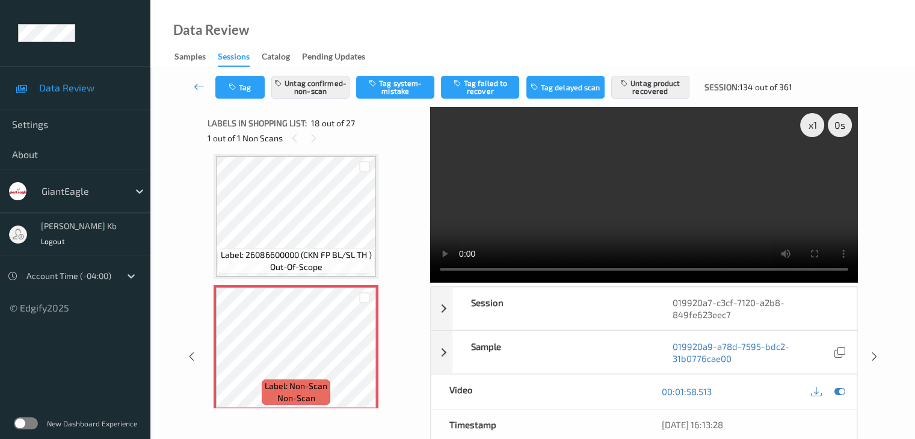
click at [201, 81] on icon at bounding box center [199, 87] width 11 height 12
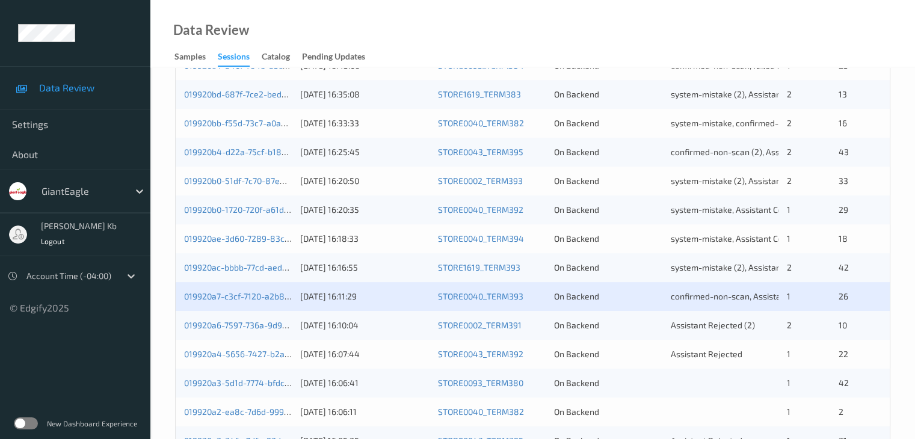
scroll to position [541, 0]
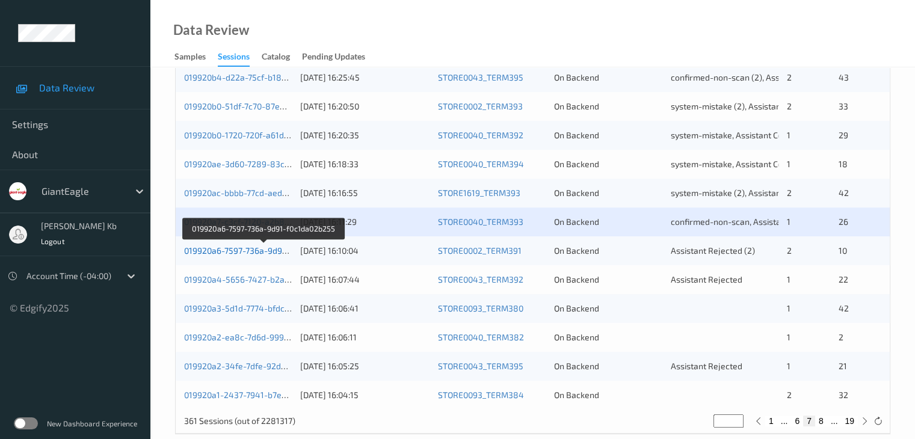
click at [255, 247] on link "019920a6-7597-736a-9d91-f0c1da02b255" at bounding box center [263, 250] width 159 height 10
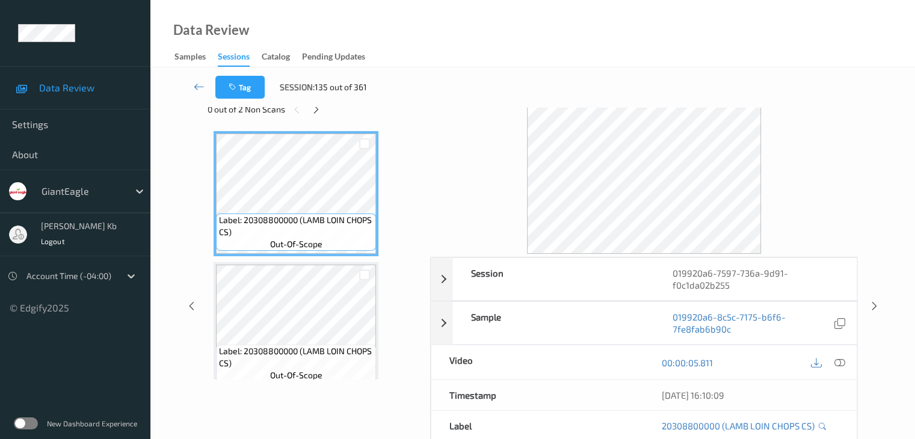
scroll to position [26, 0]
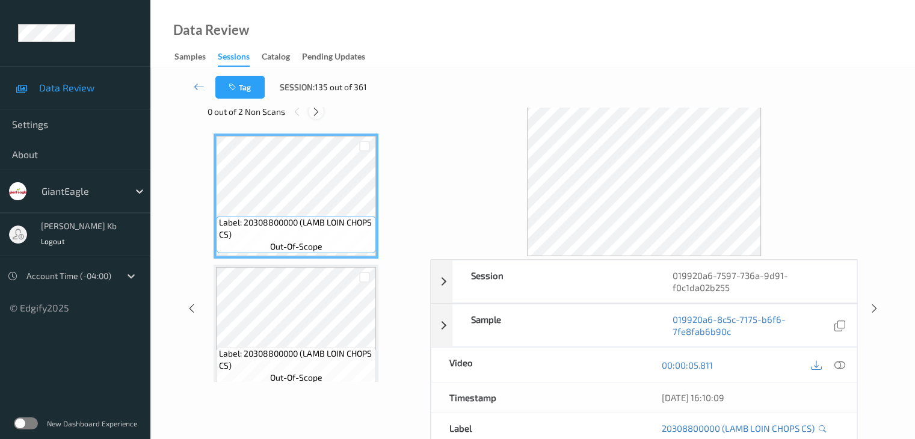
click at [322, 109] on div at bounding box center [315, 111] width 15 height 15
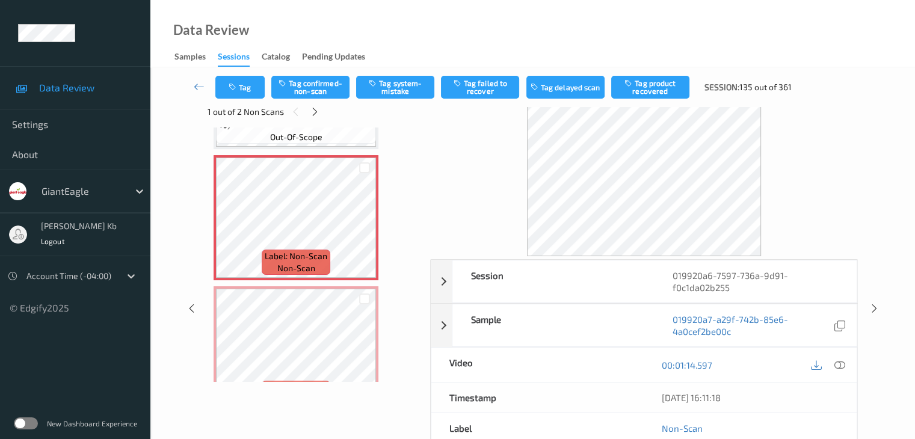
scroll to position [1306, 0]
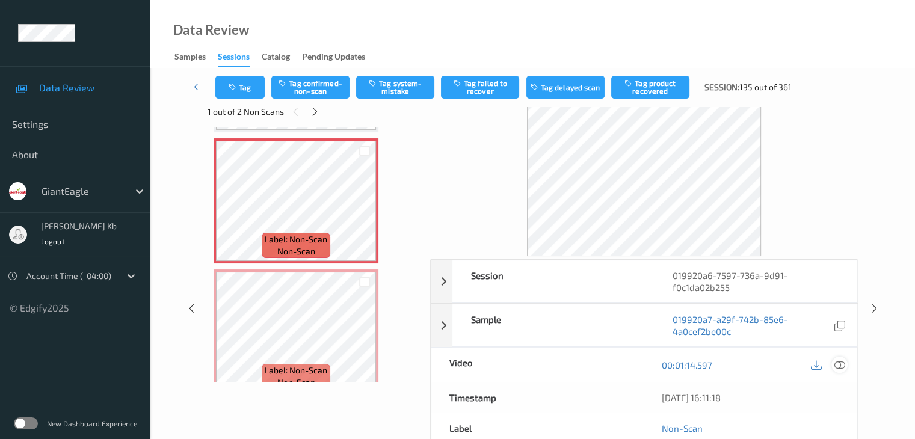
click at [838, 363] on icon at bounding box center [838, 365] width 11 height 11
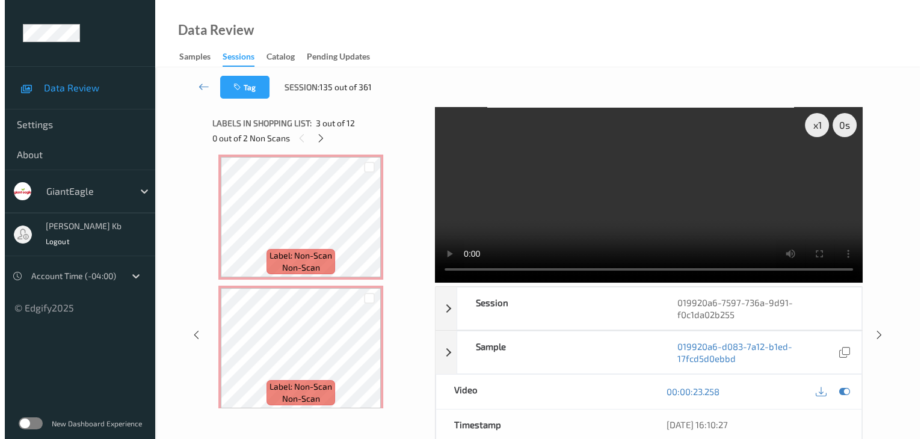
scroll to position [1325, 0]
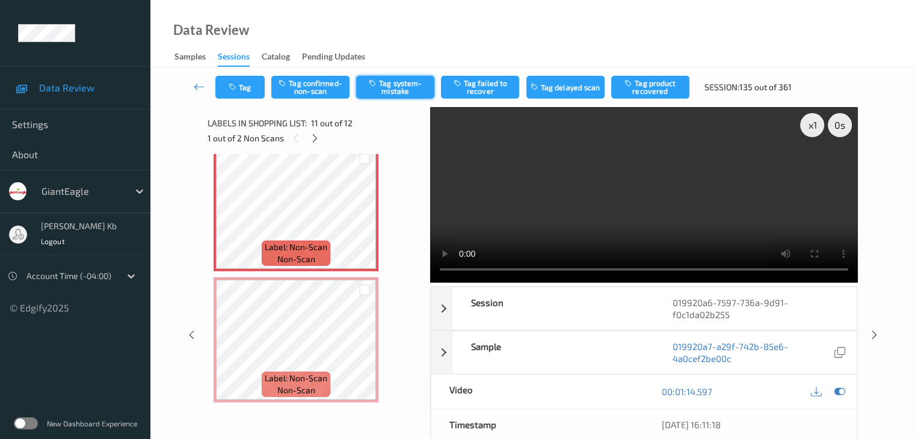
click at [400, 82] on button "Tag system-mistake" at bounding box center [395, 87] width 78 height 23
click at [259, 82] on button "Tag" at bounding box center [239, 87] width 49 height 23
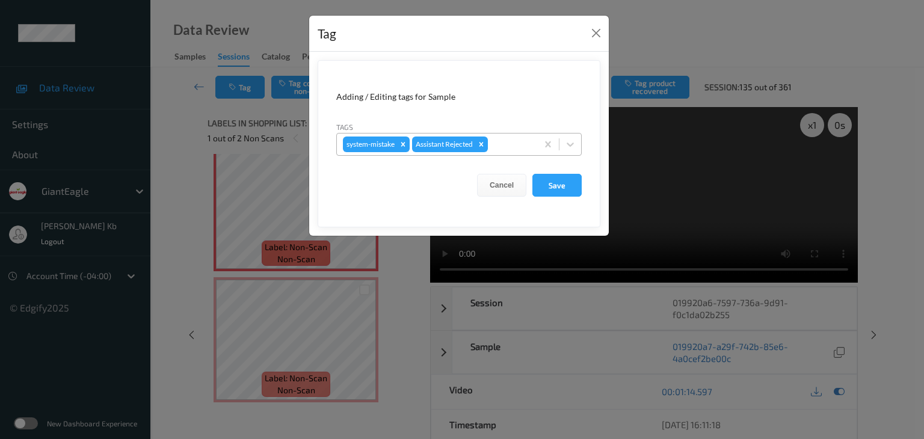
click at [505, 142] on div at bounding box center [510, 144] width 41 height 14
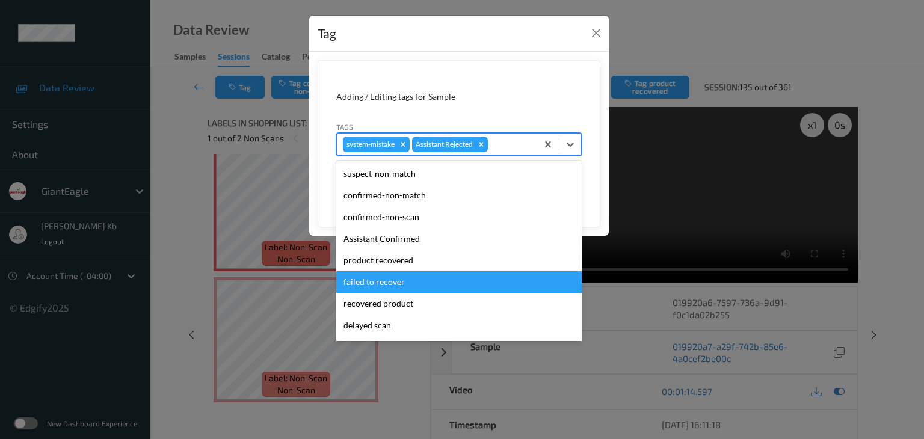
scroll to position [60, 0]
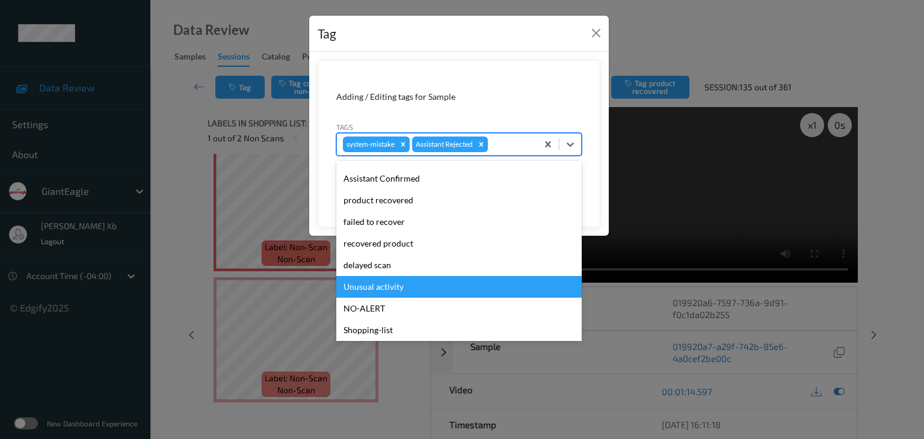
click at [392, 288] on div "Unusual activity" at bounding box center [458, 287] width 245 height 22
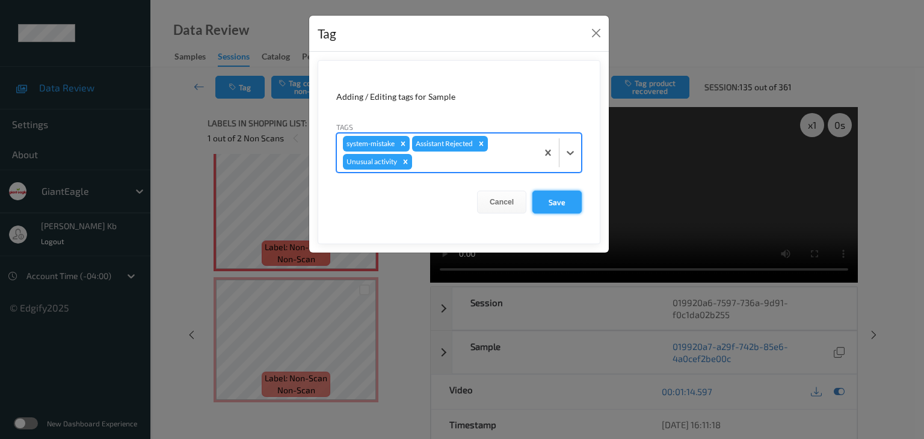
click at [563, 201] on button "Save" at bounding box center [556, 202] width 49 height 23
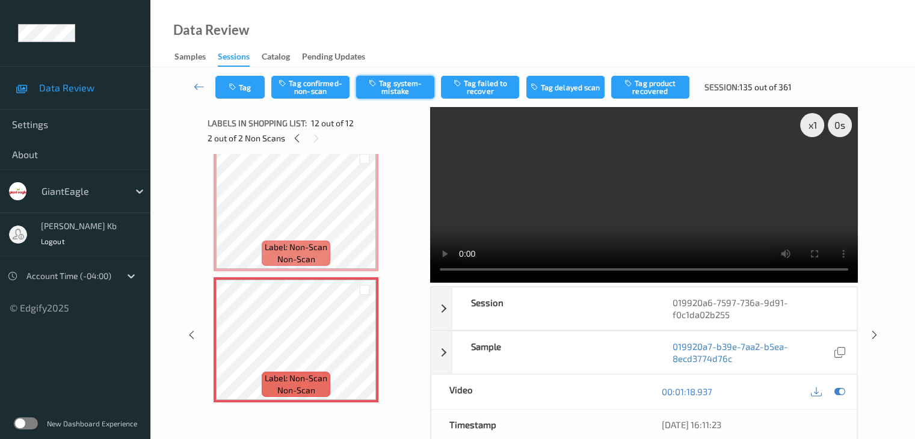
click at [405, 87] on button "Tag system-mistake" at bounding box center [395, 87] width 78 height 23
click at [254, 82] on button "Tag" at bounding box center [239, 87] width 49 height 23
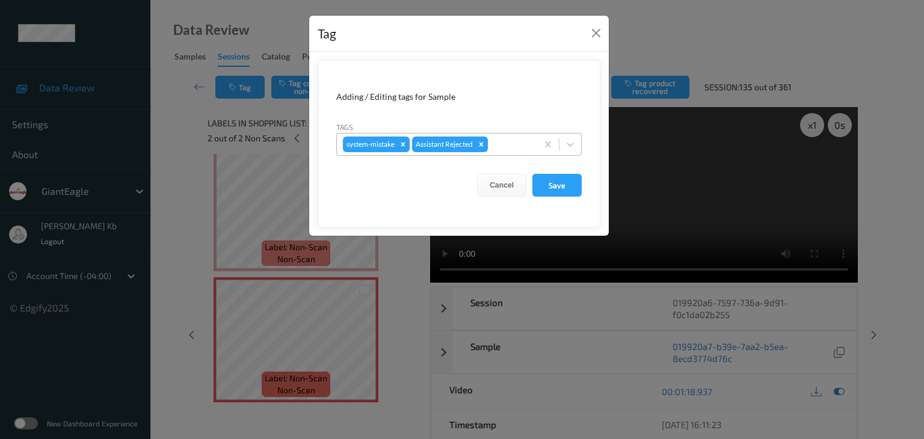
click at [507, 141] on div at bounding box center [510, 144] width 41 height 14
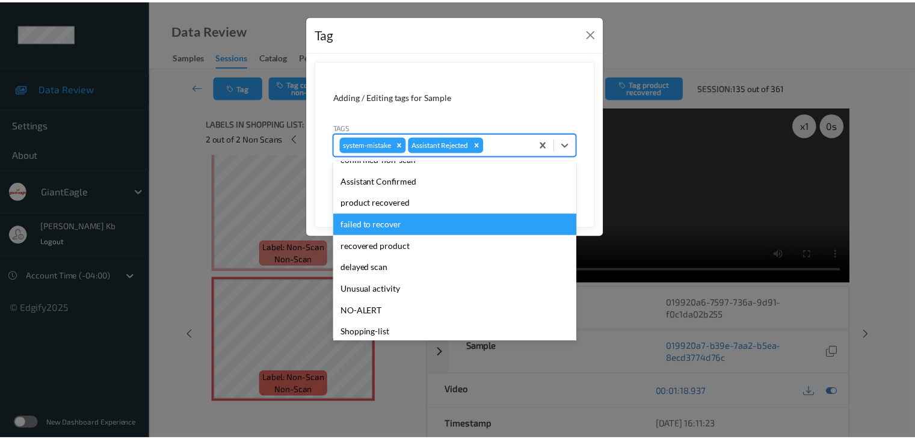
scroll to position [106, 0]
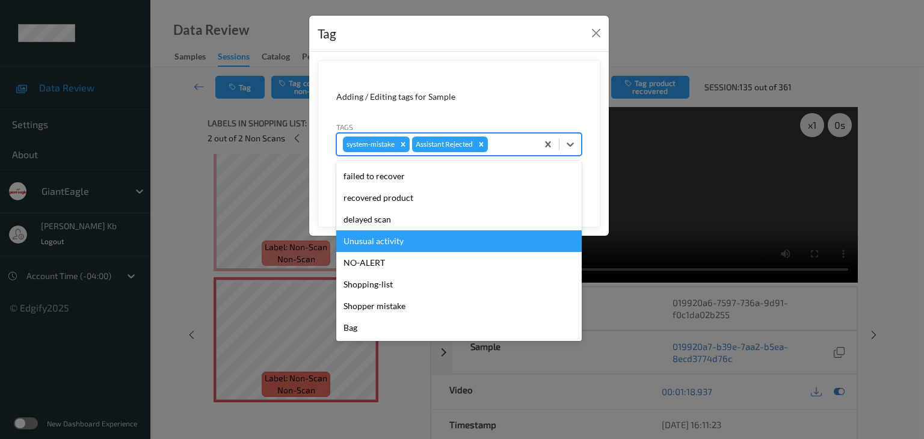
click at [387, 244] on div "Unusual activity" at bounding box center [458, 241] width 245 height 22
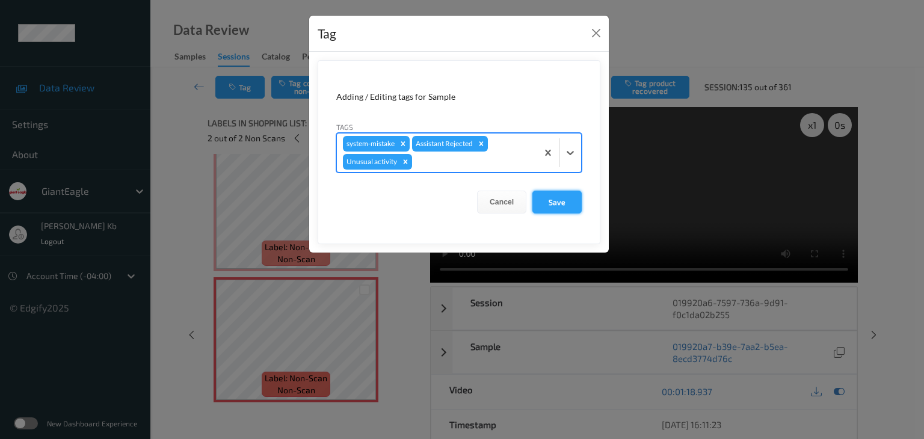
click at [562, 202] on button "Save" at bounding box center [556, 202] width 49 height 23
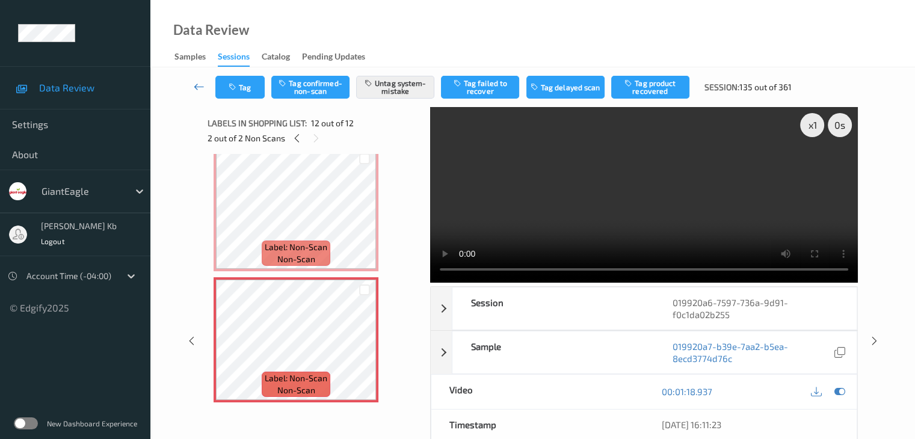
click at [198, 85] on icon at bounding box center [199, 87] width 11 height 12
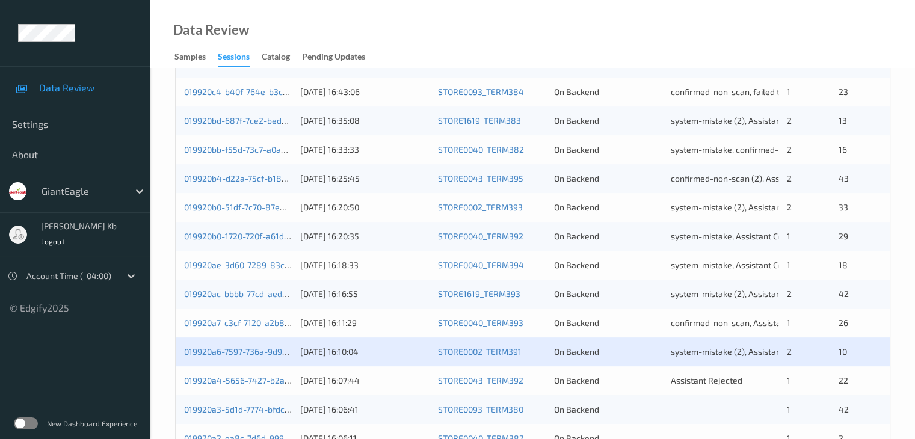
scroll to position [541, 0]
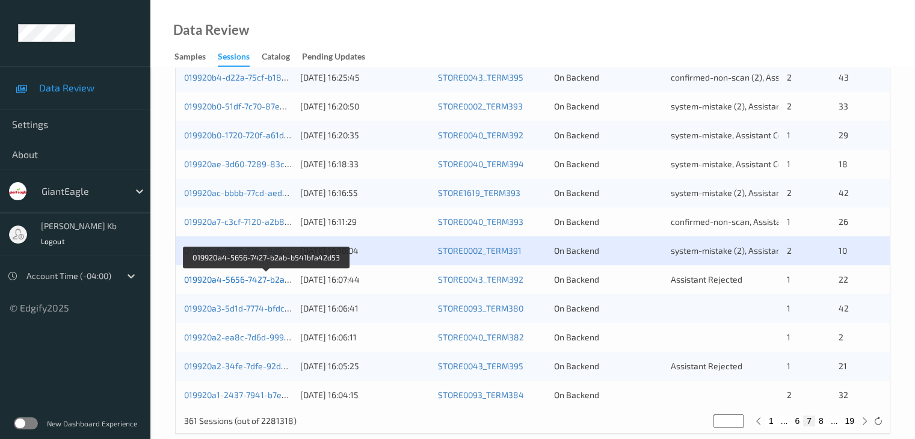
click at [250, 281] on link "019920a4-5656-7427-b2ab-b541bfa42d53" at bounding box center [266, 279] width 165 height 10
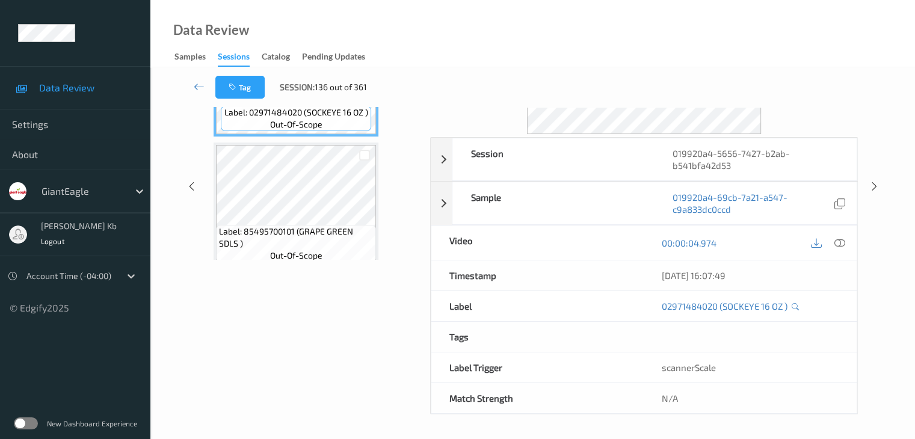
scroll to position [147, 0]
drag, startPoint x: 336, startPoint y: 0, endPoint x: 553, endPoint y: 28, distance: 218.9
click at [619, 30] on div "Data Review Samples Sessions Catalog Pending Updates" at bounding box center [532, 33] width 764 height 67
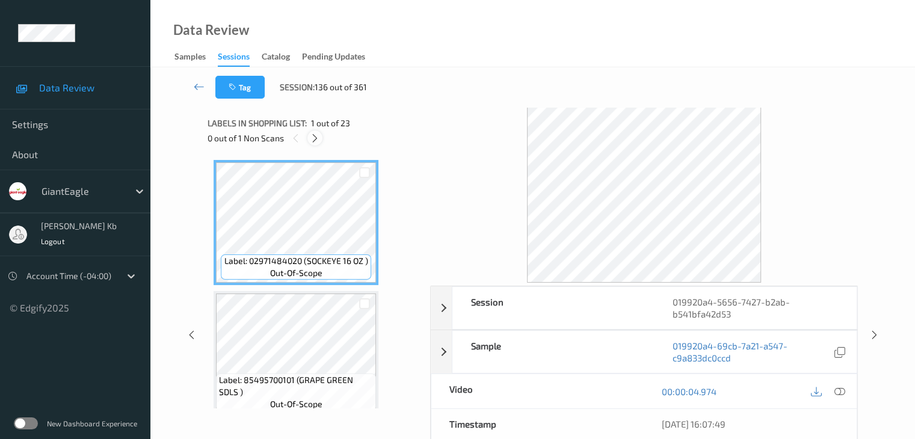
click at [313, 138] on icon at bounding box center [315, 138] width 10 height 11
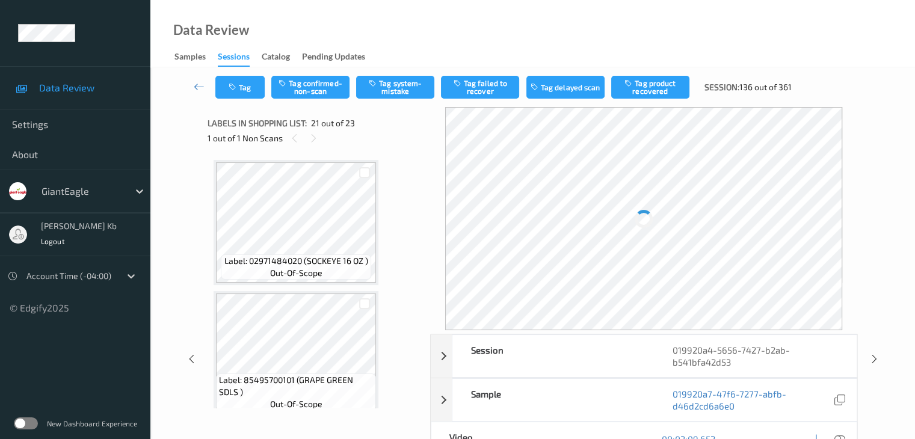
scroll to position [2496, 0]
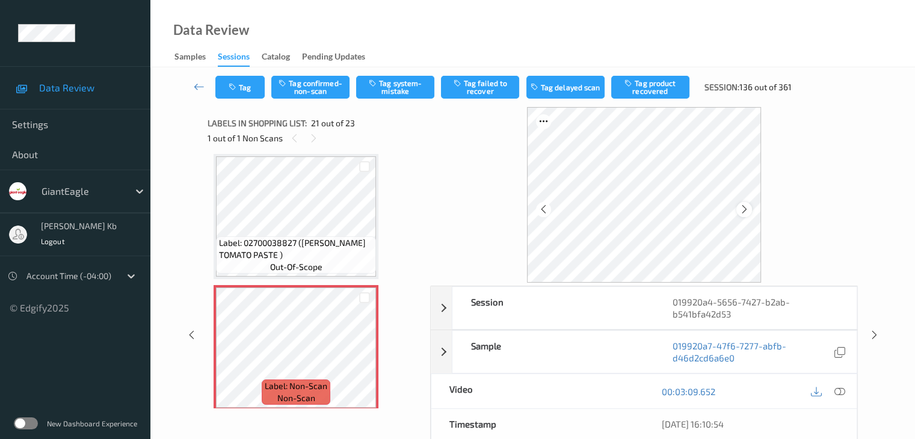
click at [740, 209] on icon at bounding box center [744, 209] width 10 height 11
click at [839, 387] on icon at bounding box center [838, 391] width 11 height 11
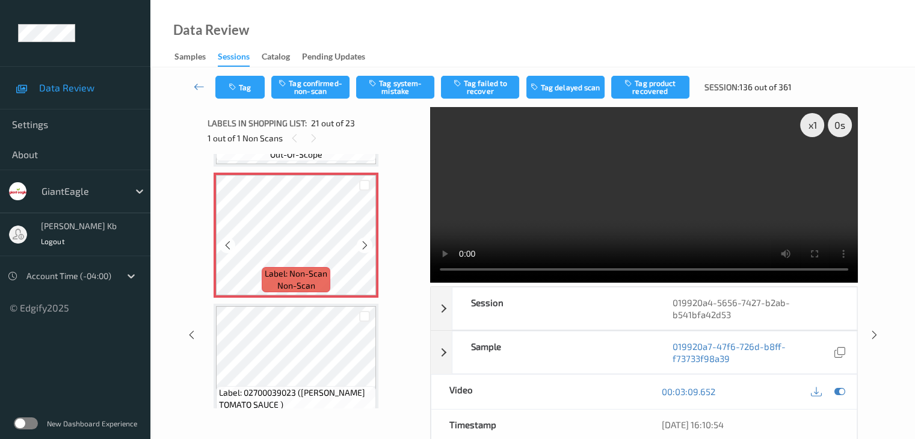
scroll to position [2586, 0]
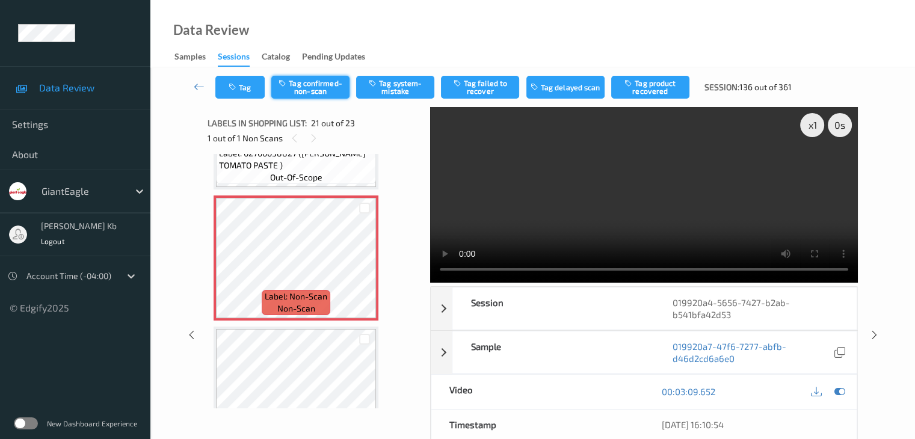
click at [319, 89] on button "Tag confirmed-non-scan" at bounding box center [310, 87] width 78 height 23
click at [654, 85] on button "Tag product recovered" at bounding box center [650, 87] width 78 height 23
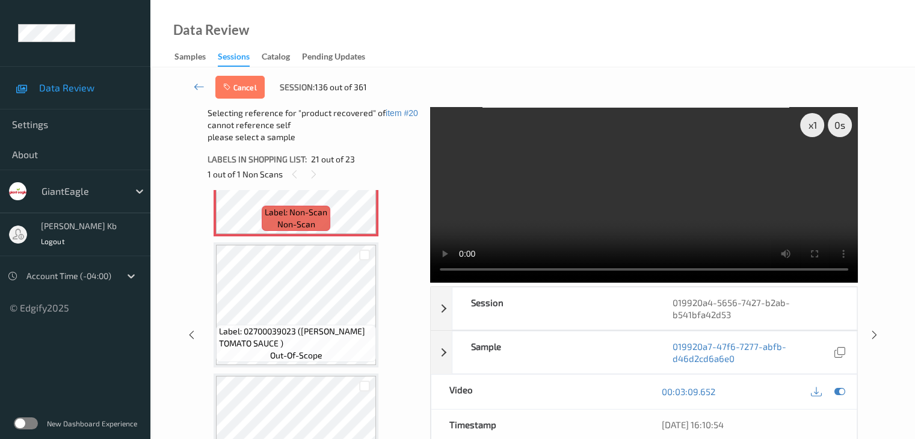
scroll to position [2766, 0]
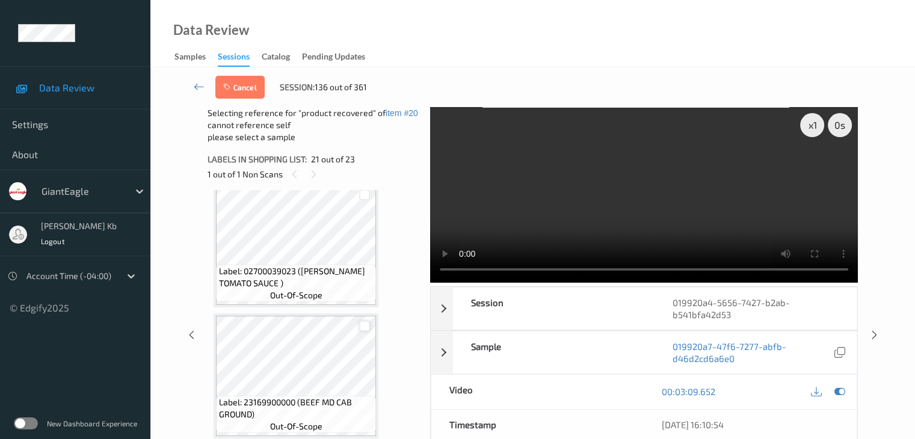
click at [364, 325] on div at bounding box center [364, 325] width 11 height 11
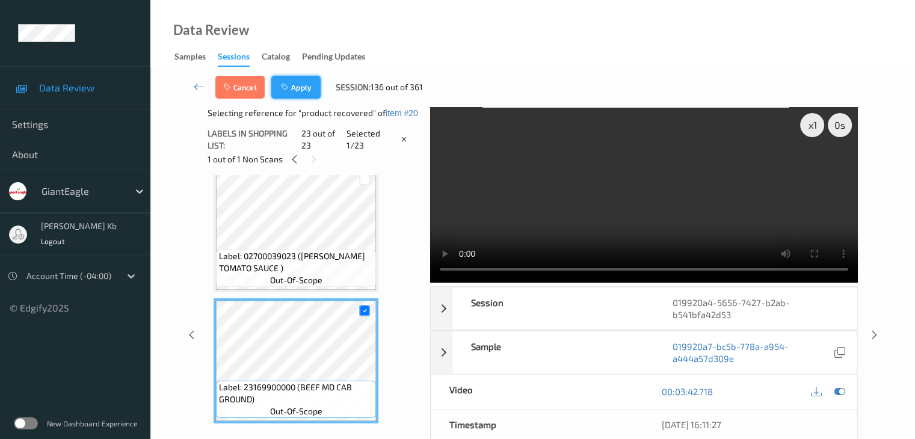
click at [308, 87] on button "Apply" at bounding box center [295, 87] width 49 height 23
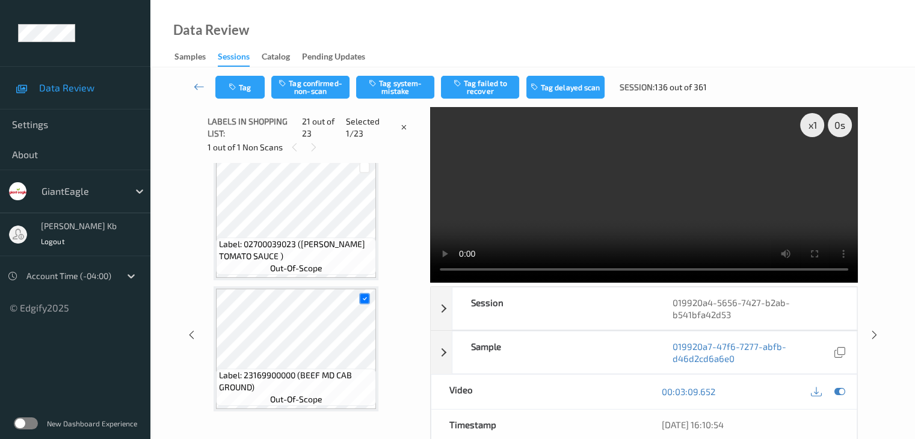
scroll to position [2496, 0]
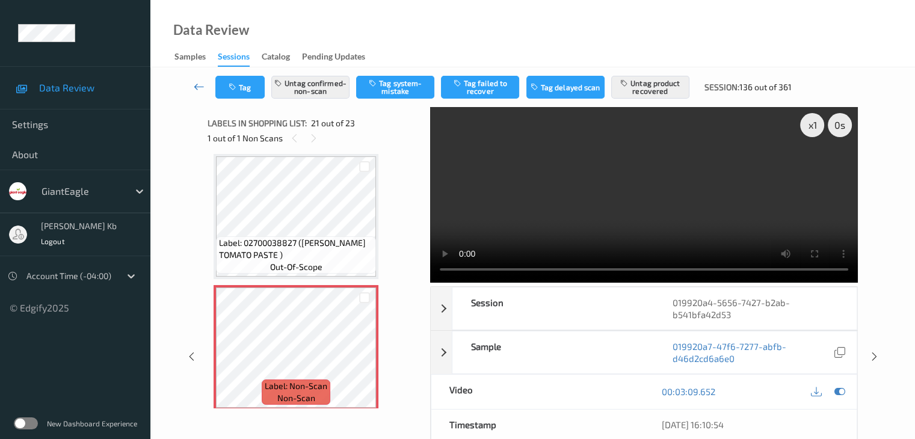
click at [200, 86] on icon at bounding box center [199, 87] width 11 height 12
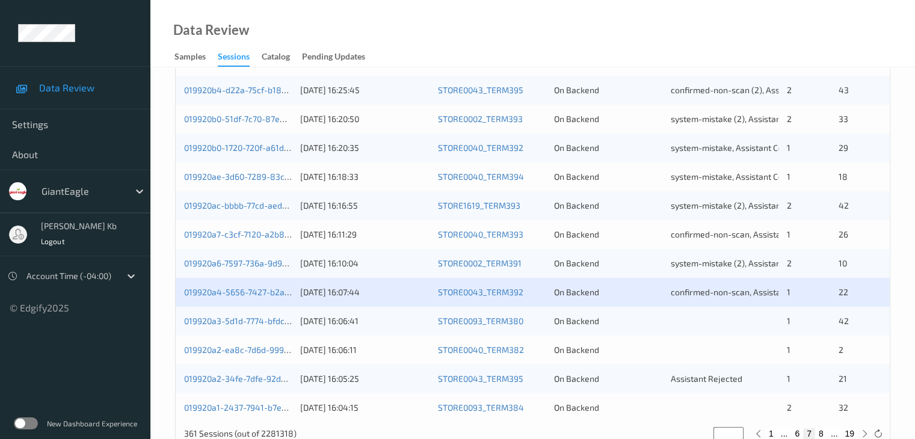
scroll to position [541, 0]
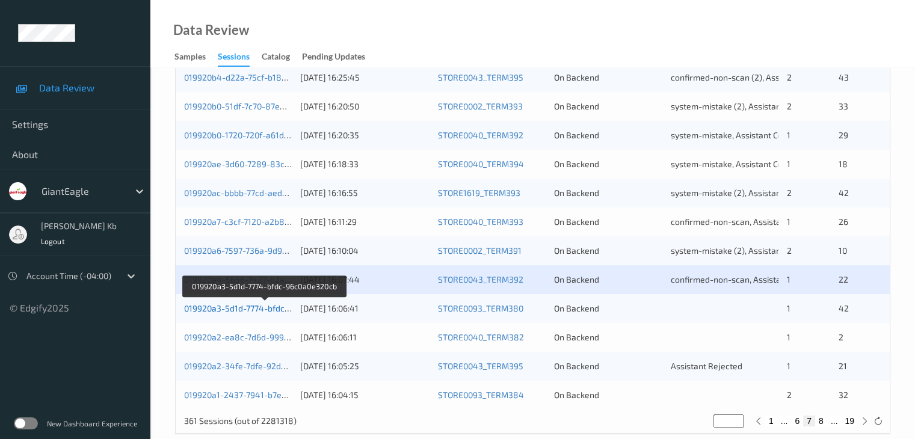
click at [256, 307] on link "019920a3-5d1d-7774-bfdc-96c0a0e320cb" at bounding box center [264, 308] width 161 height 10
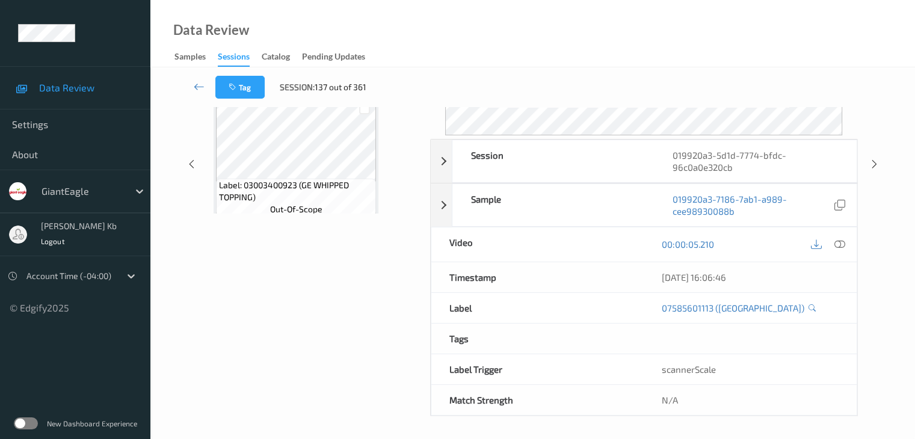
scroll to position [147, 0]
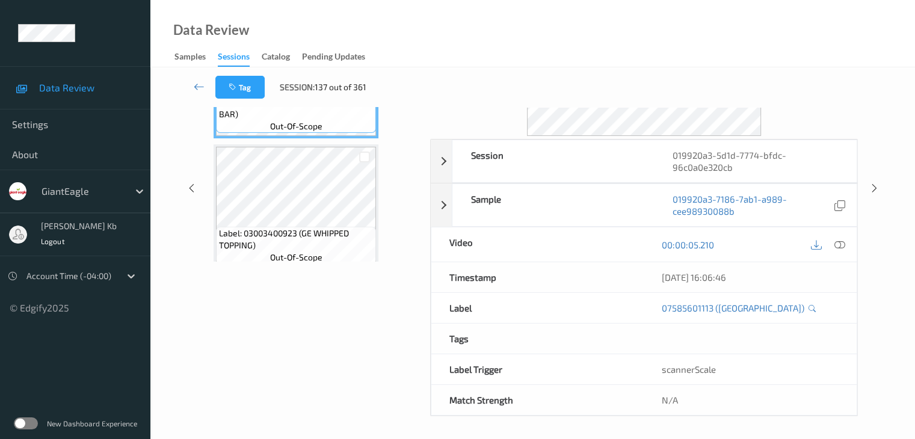
drag, startPoint x: 284, startPoint y: 0, endPoint x: 655, endPoint y: 31, distance: 372.3
click at [655, 31] on div "Data Review Samples Sessions Catalog Pending Updates" at bounding box center [532, 33] width 764 height 67
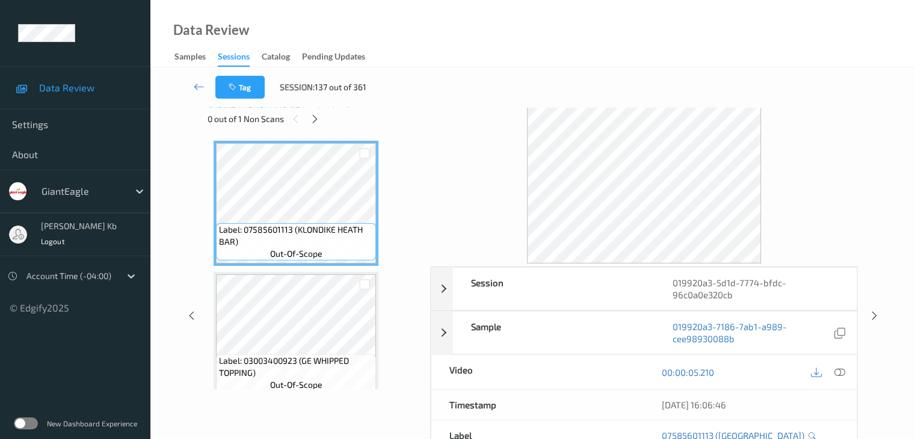
scroll to position [0, 0]
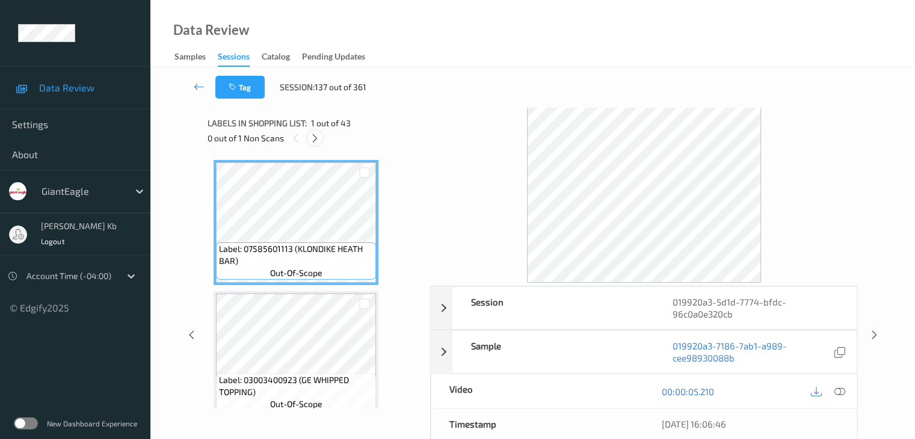
click at [316, 137] on icon at bounding box center [315, 138] width 10 height 11
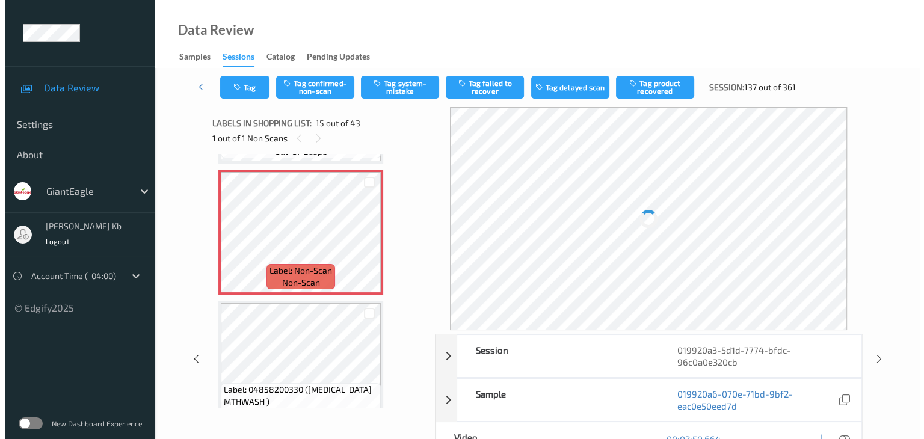
scroll to position [1830, 0]
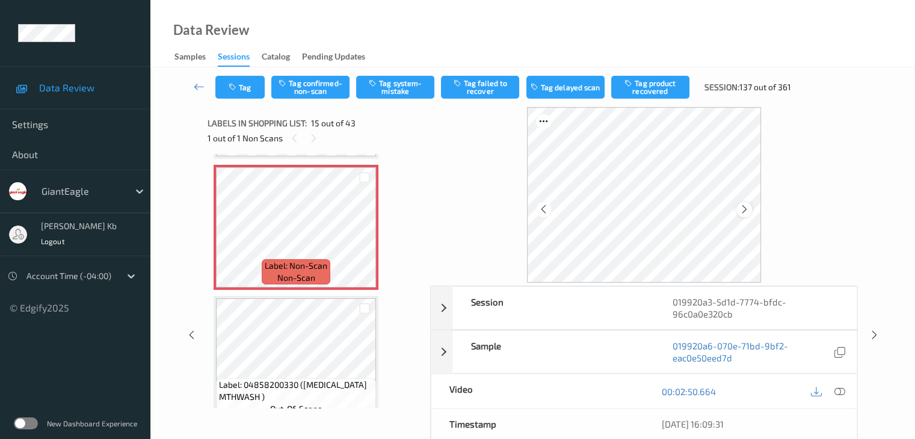
click at [744, 209] on icon at bounding box center [744, 209] width 10 height 11
click at [842, 390] on icon at bounding box center [838, 391] width 11 height 11
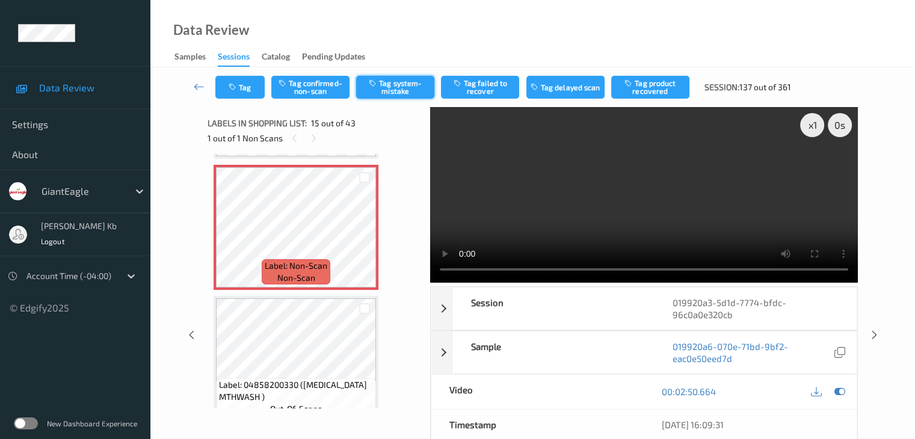
click at [403, 84] on button "Tag system-mistake" at bounding box center [395, 87] width 78 height 23
click at [247, 92] on button "Tag" at bounding box center [239, 87] width 49 height 23
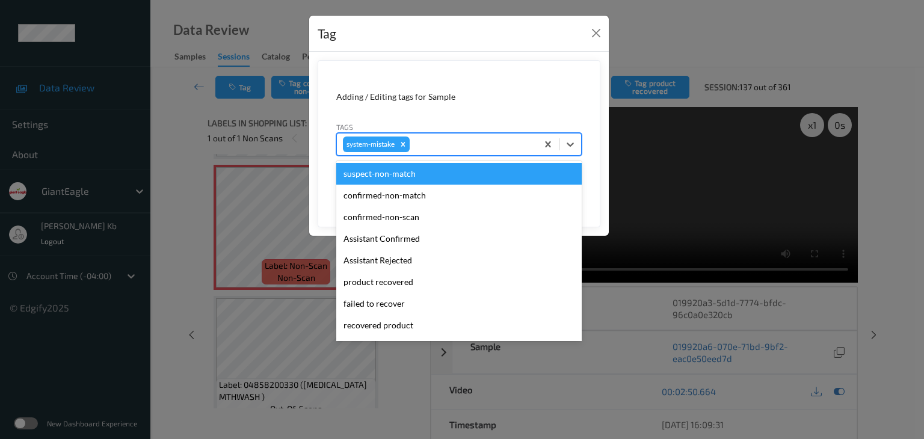
click at [440, 140] on div at bounding box center [471, 144] width 119 height 14
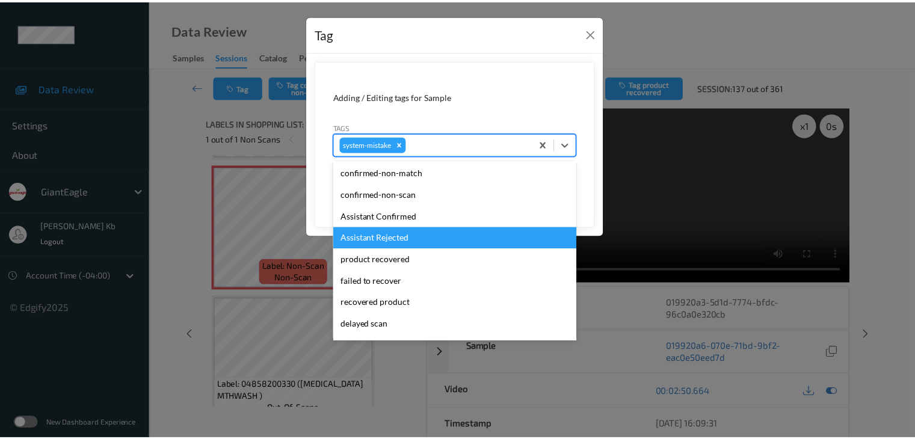
scroll to position [60, 0]
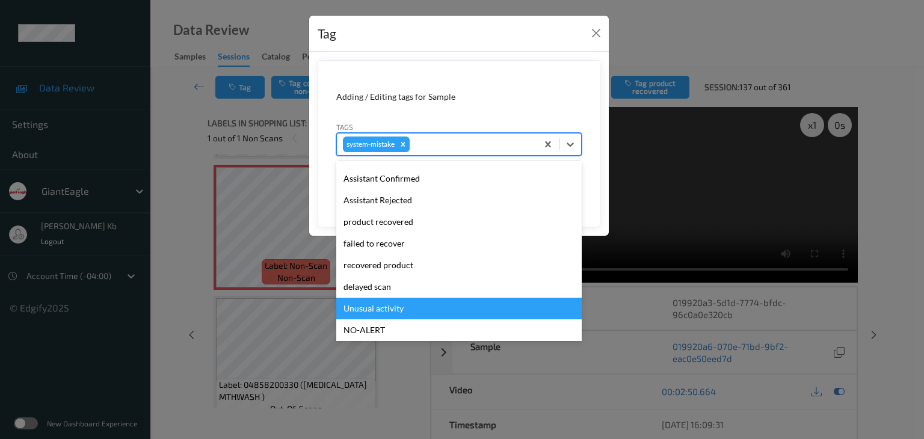
click at [379, 310] on div "Unusual activity" at bounding box center [458, 309] width 245 height 22
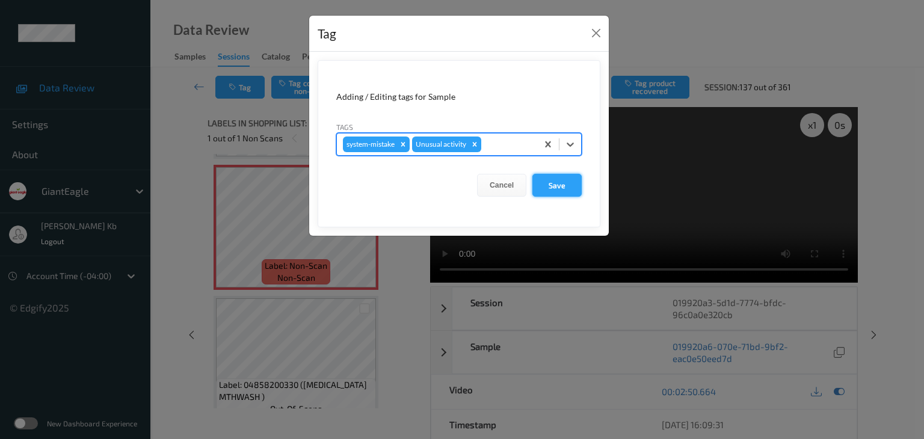
click at [558, 183] on button "Save" at bounding box center [556, 185] width 49 height 23
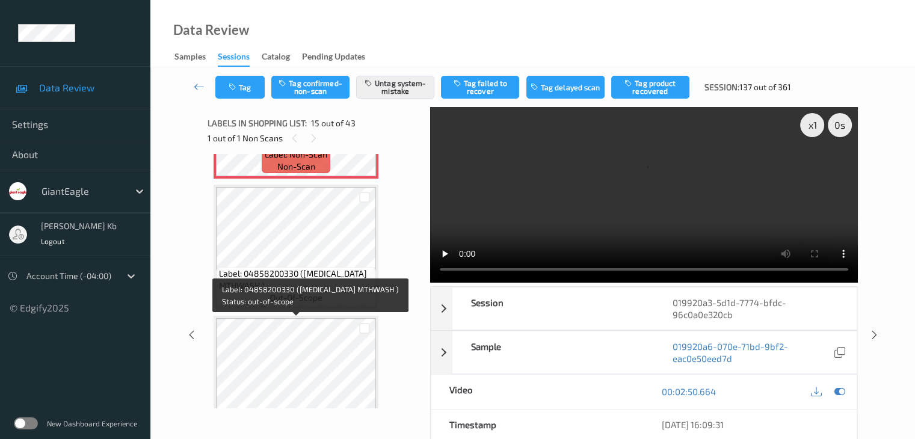
scroll to position [1890, 0]
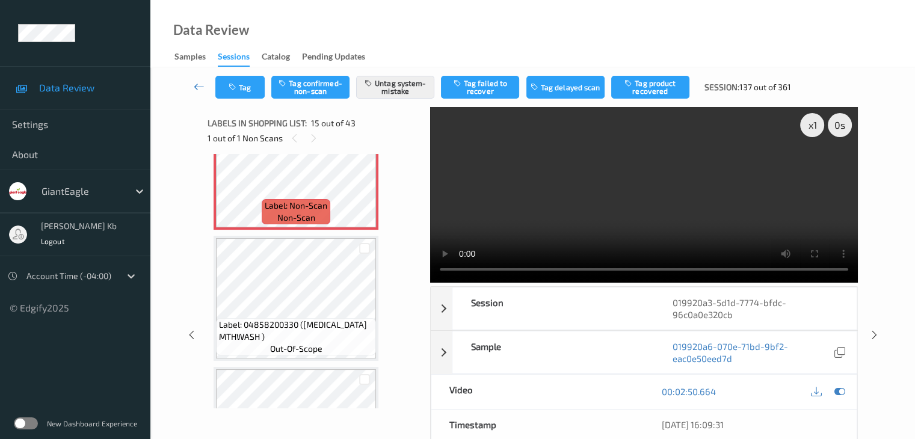
click at [196, 83] on icon at bounding box center [199, 87] width 11 height 12
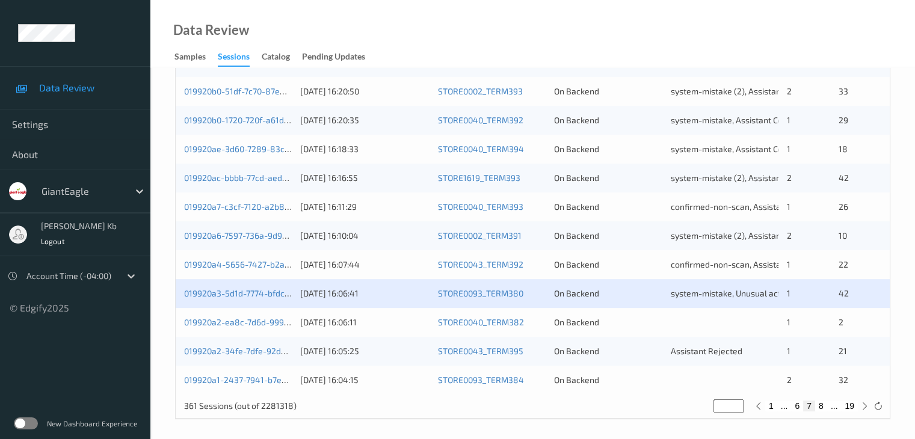
scroll to position [560, 0]
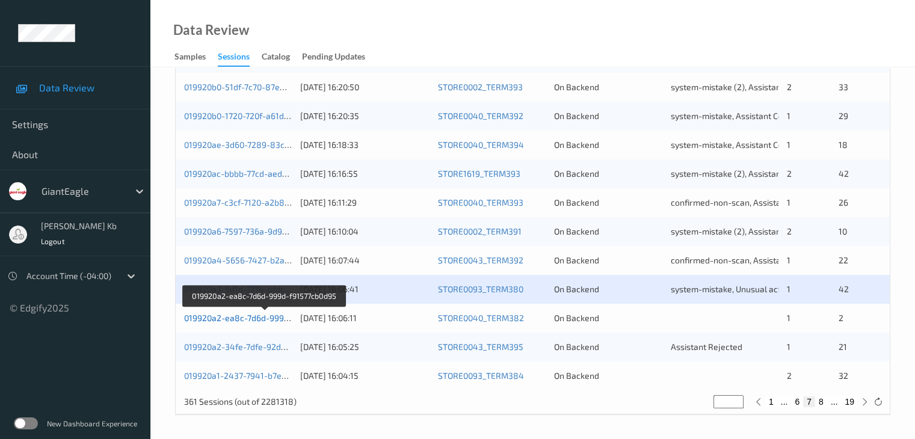
click at [250, 319] on link "019920a2-ea8c-7d6d-999d-f91577cb0d95" at bounding box center [264, 318] width 161 height 10
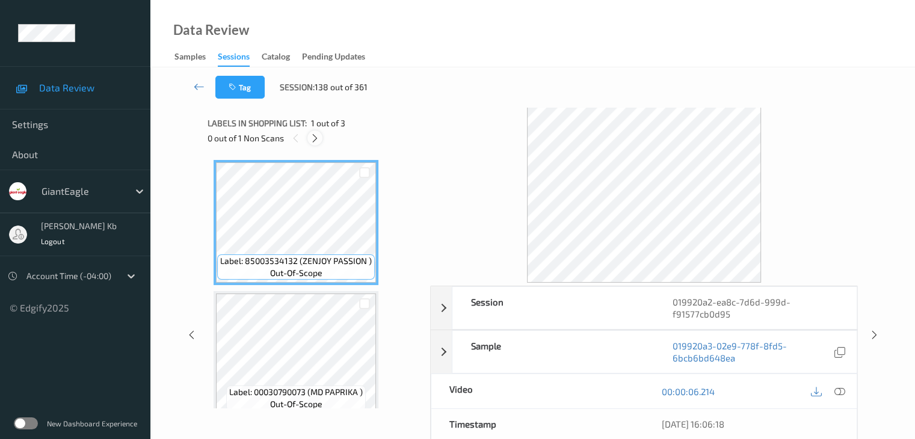
click at [315, 137] on icon at bounding box center [315, 138] width 10 height 11
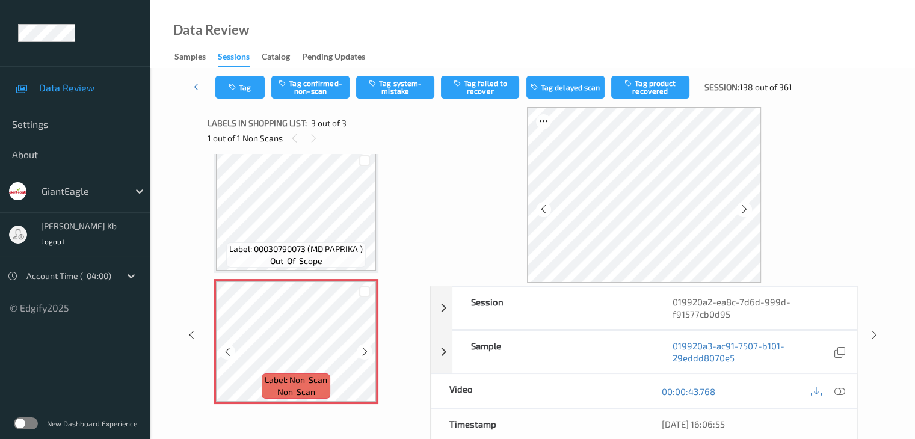
scroll to position [145, 0]
click at [841, 393] on icon at bounding box center [838, 391] width 11 height 11
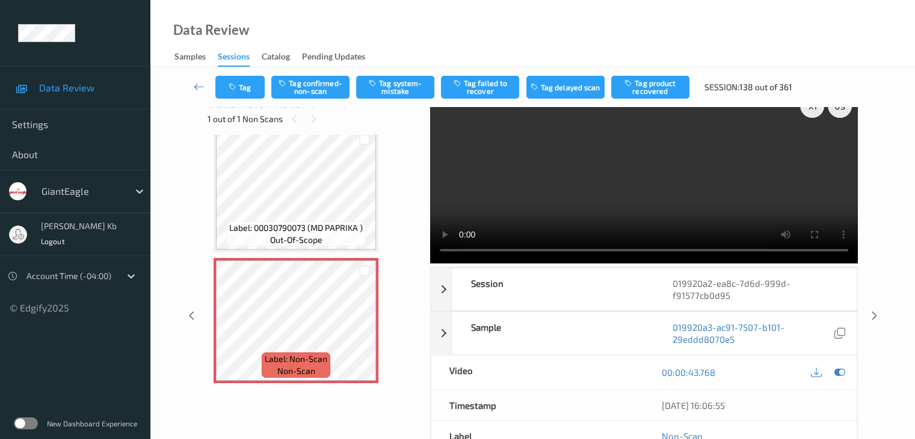
scroll to position [0, 0]
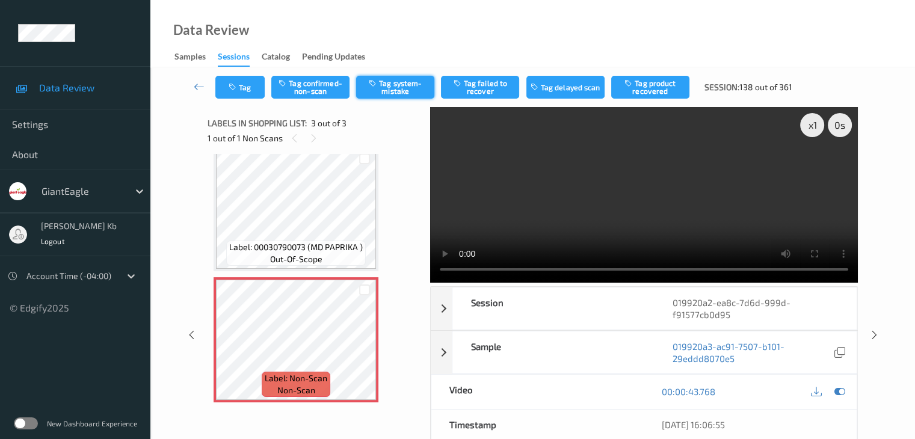
click at [405, 83] on button "Tag system-mistake" at bounding box center [395, 87] width 78 height 23
click at [197, 87] on icon at bounding box center [199, 87] width 11 height 12
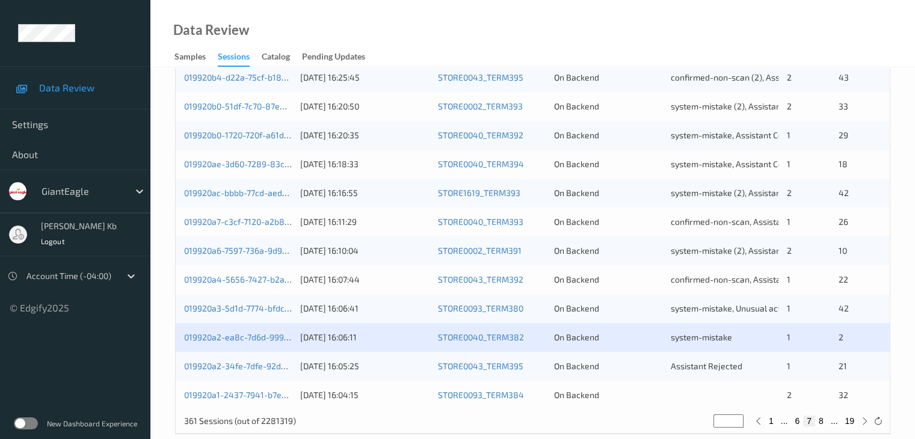
scroll to position [560, 0]
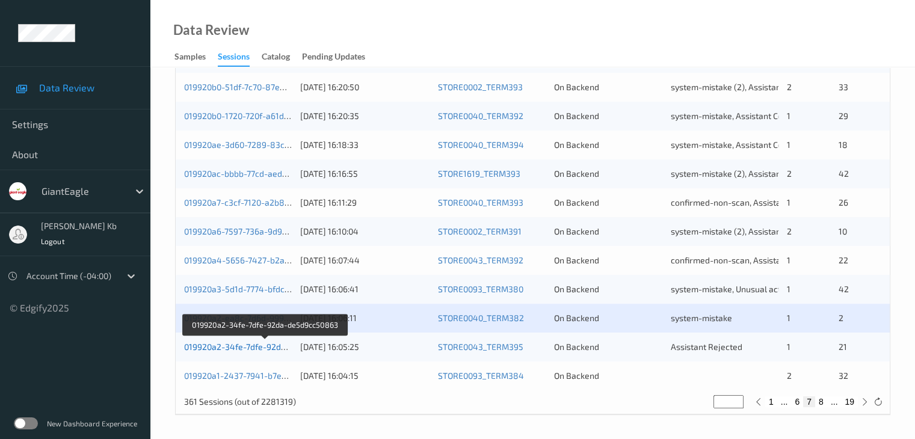
click at [269, 345] on link "019920a2-34fe-7dfe-92da-de5d9cc50863" at bounding box center [265, 347] width 162 height 10
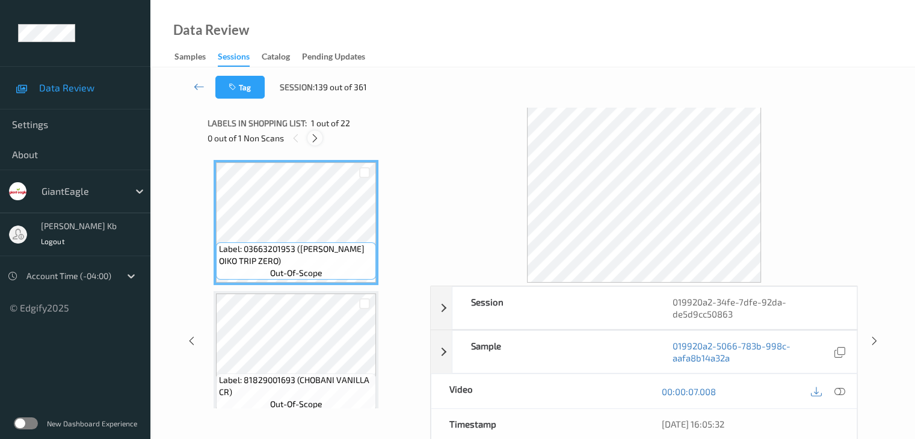
drag, startPoint x: 314, startPoint y: 138, endPoint x: 316, endPoint y: 145, distance: 7.4
click at [314, 138] on icon at bounding box center [315, 138] width 10 height 11
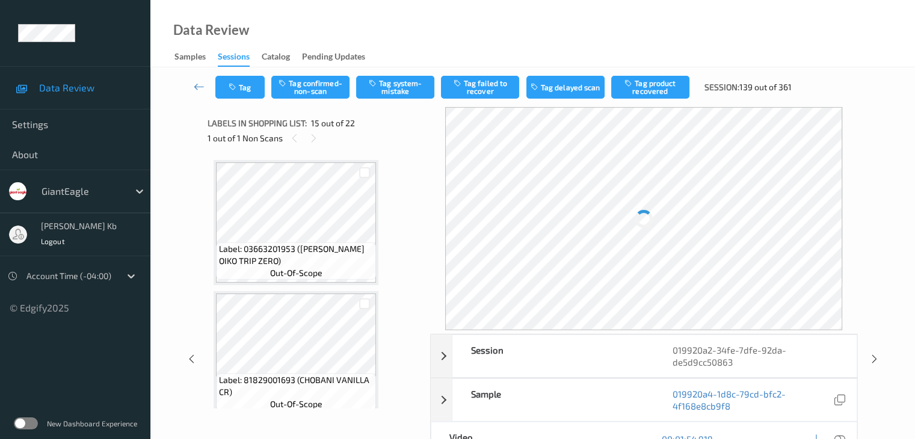
scroll to position [1710, 0]
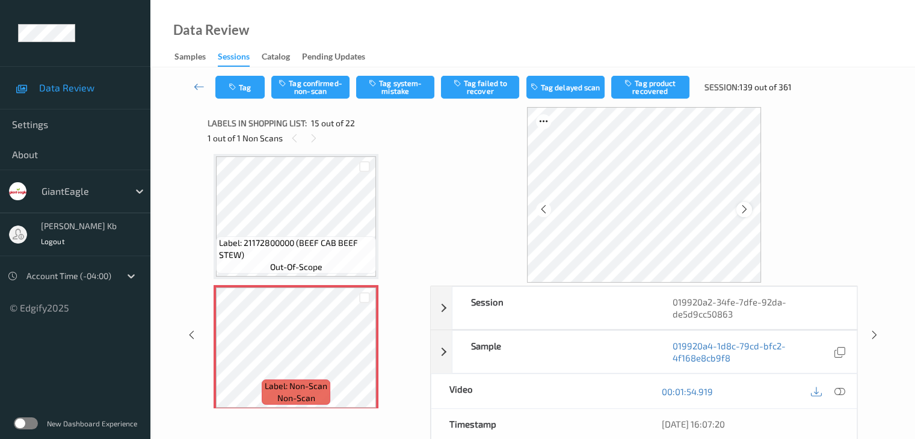
click at [741, 212] on icon at bounding box center [744, 209] width 10 height 11
click at [839, 389] on icon at bounding box center [838, 391] width 11 height 11
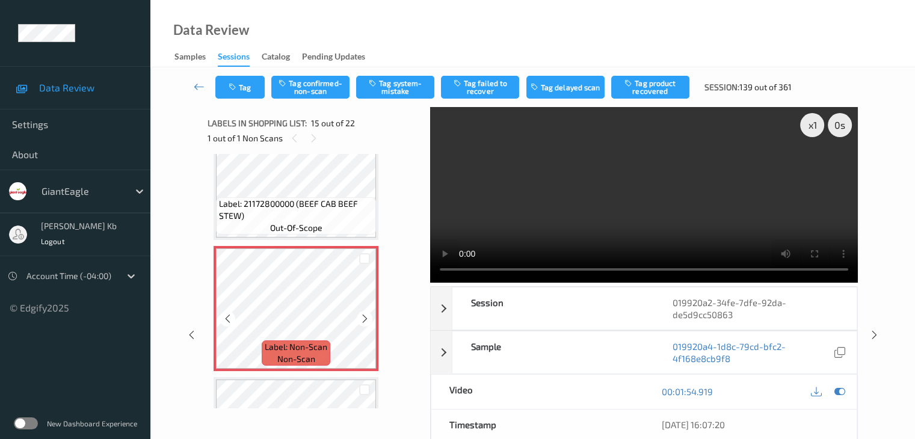
scroll to position [1770, 0]
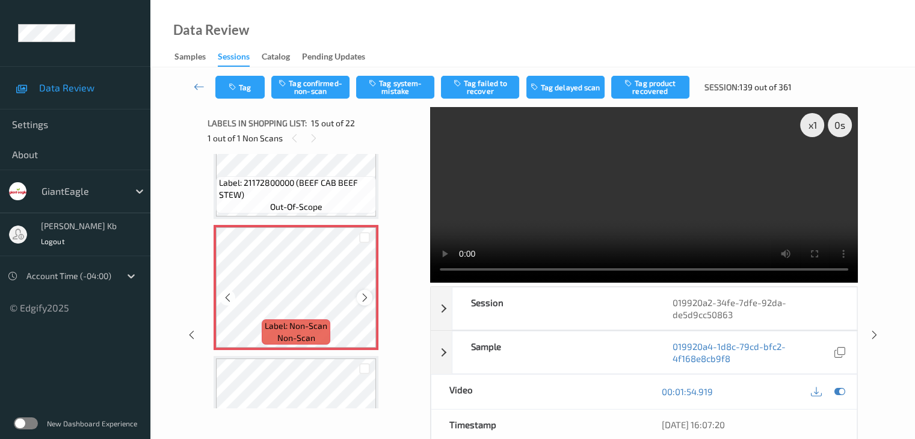
click at [365, 296] on icon at bounding box center [365, 297] width 10 height 11
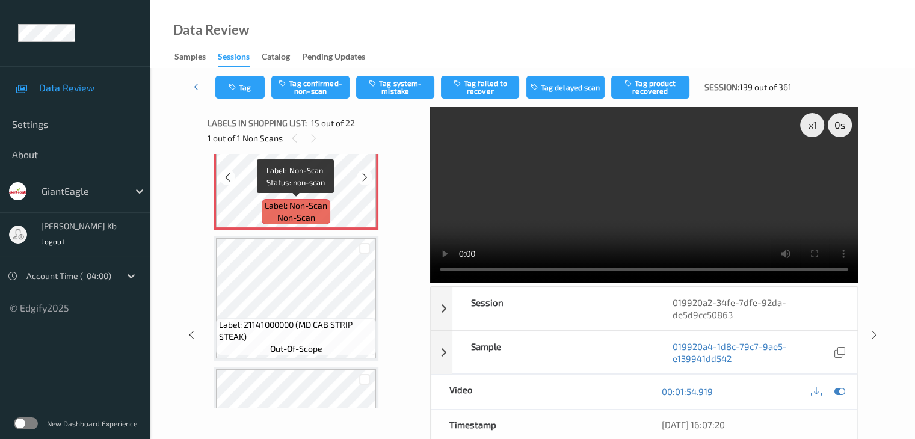
scroll to position [1830, 0]
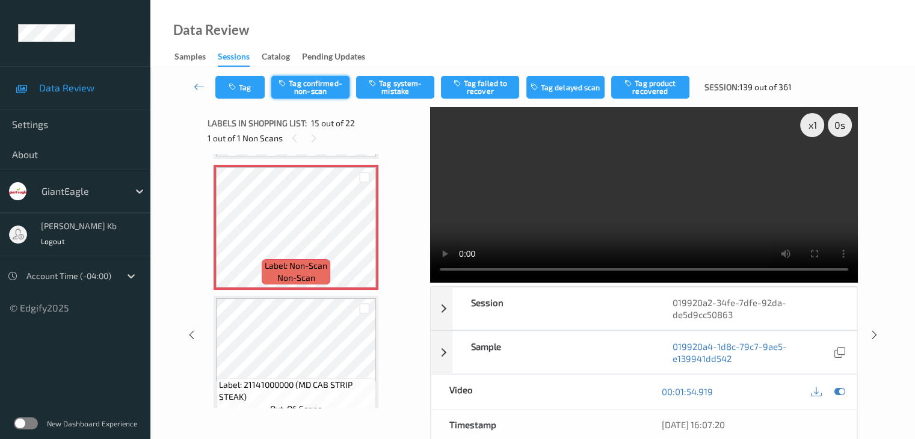
click at [323, 87] on button "Tag confirmed-non-scan" at bounding box center [310, 87] width 78 height 23
click at [651, 89] on button "Tag product recovered" at bounding box center [650, 87] width 78 height 23
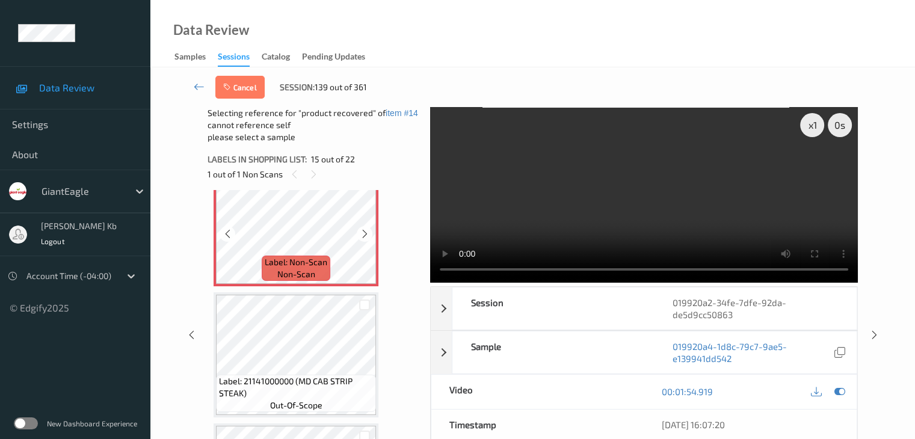
scroll to position [1890, 0]
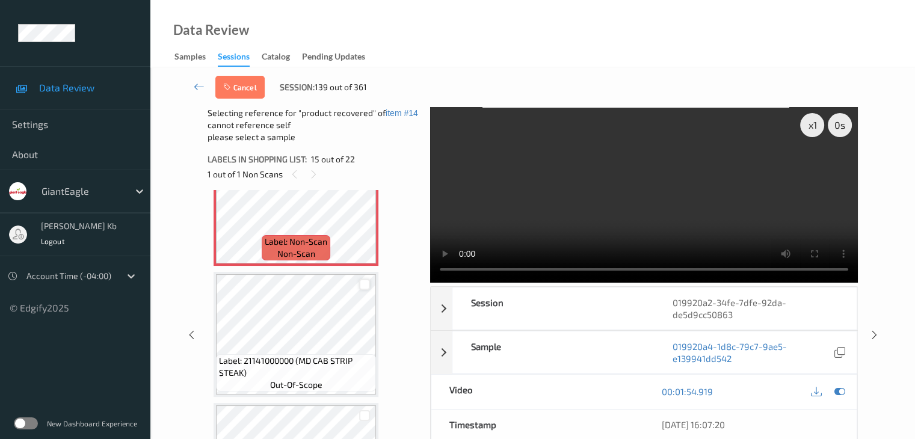
click at [363, 284] on div at bounding box center [364, 284] width 11 height 11
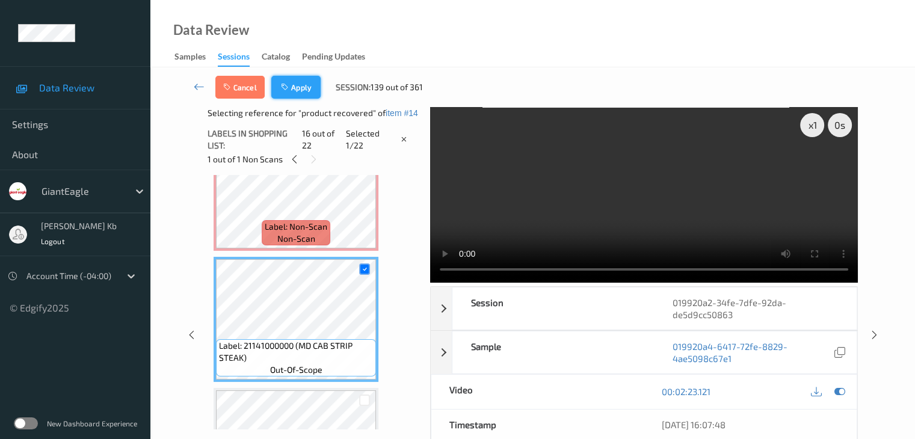
click at [310, 85] on button "Apply" at bounding box center [295, 87] width 49 height 23
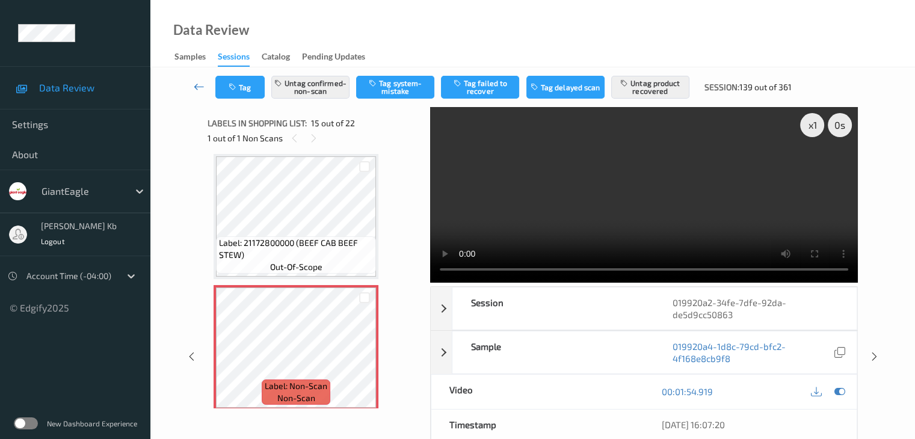
click at [198, 85] on icon at bounding box center [199, 87] width 11 height 12
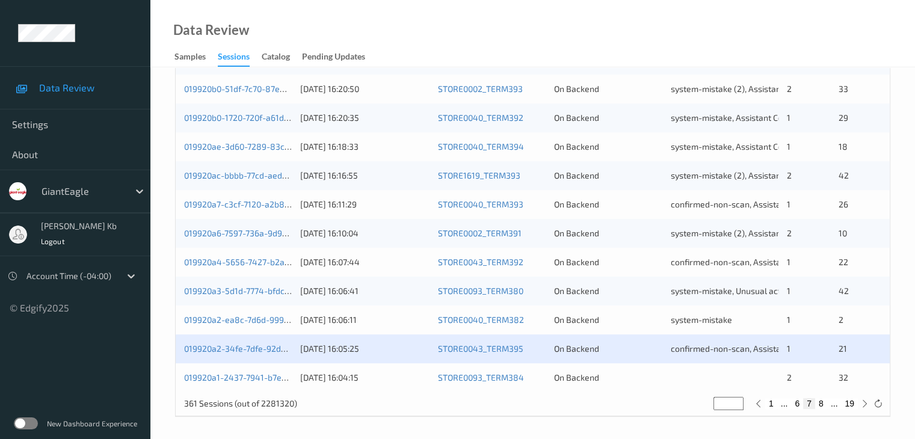
scroll to position [560, 0]
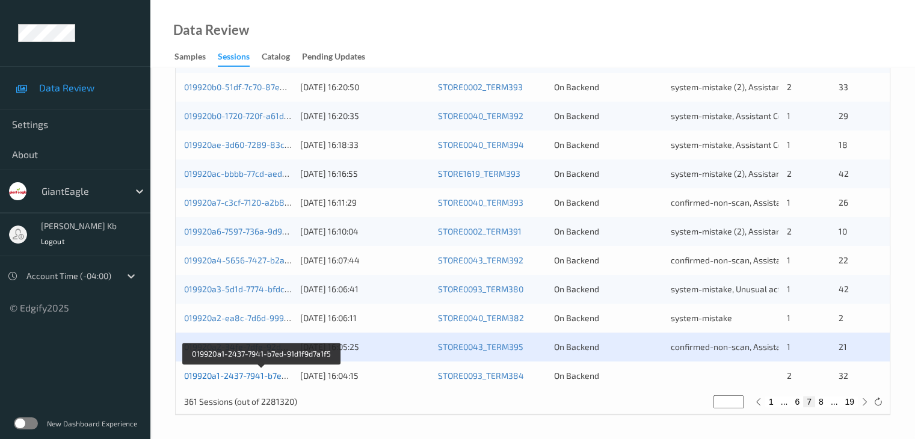
click at [243, 377] on link "019920a1-2437-7941-b7ed-91d1f9d7a1f5" at bounding box center [262, 375] width 156 height 10
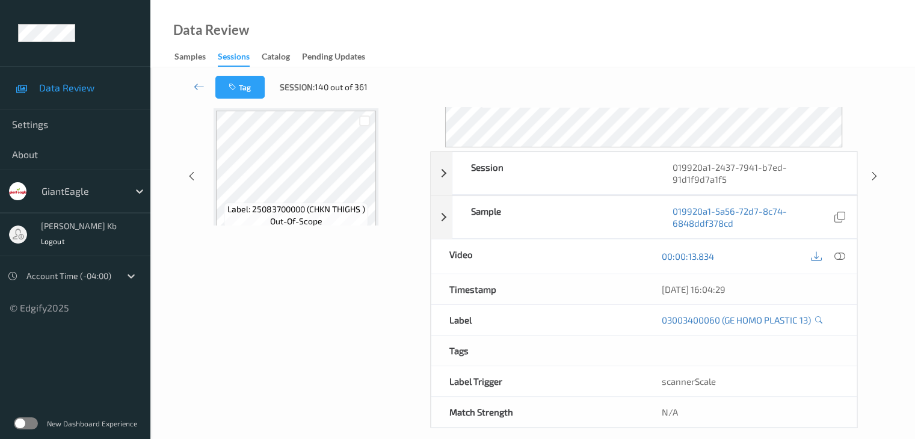
scroll to position [135, 0]
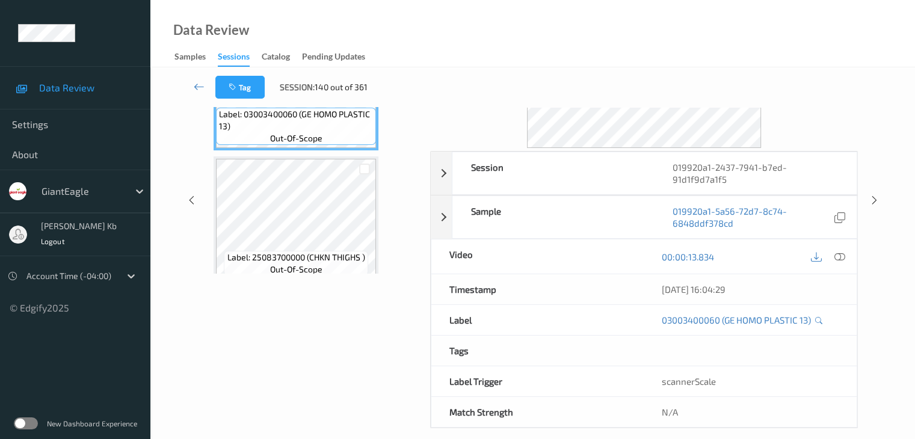
click at [323, 97] on div "Tag Session: 140 out of 361" at bounding box center [295, 87] width 161 height 23
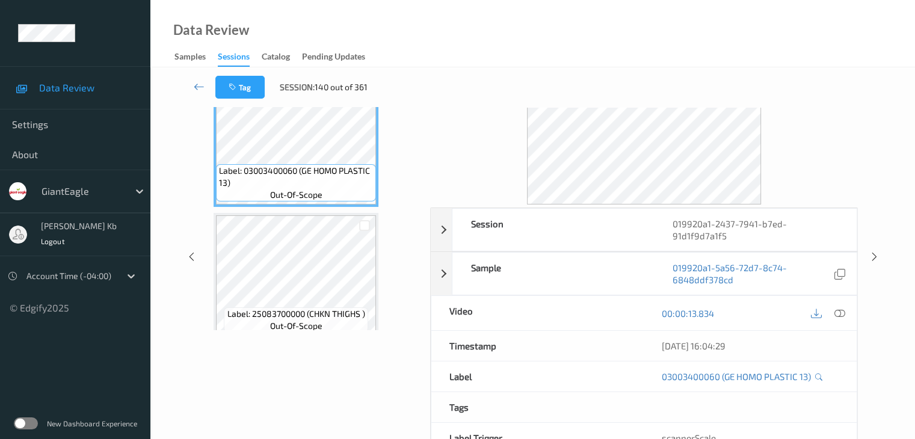
scroll to position [0, 0]
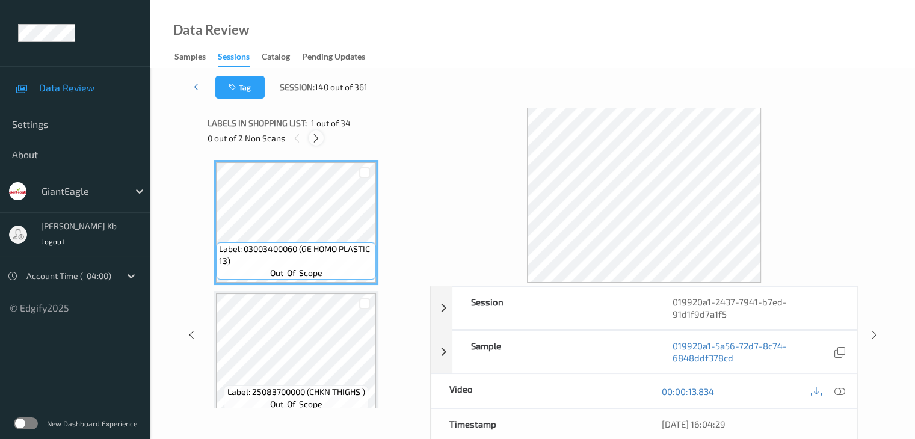
click at [317, 136] on icon at bounding box center [316, 138] width 10 height 11
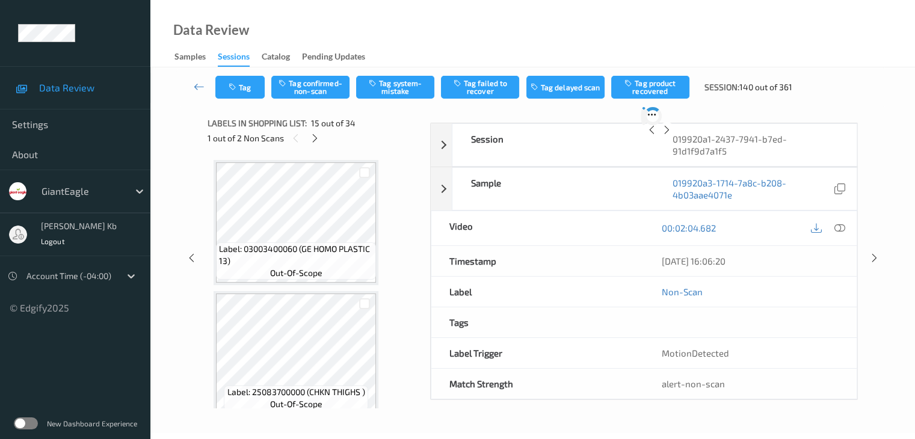
scroll to position [1710, 0]
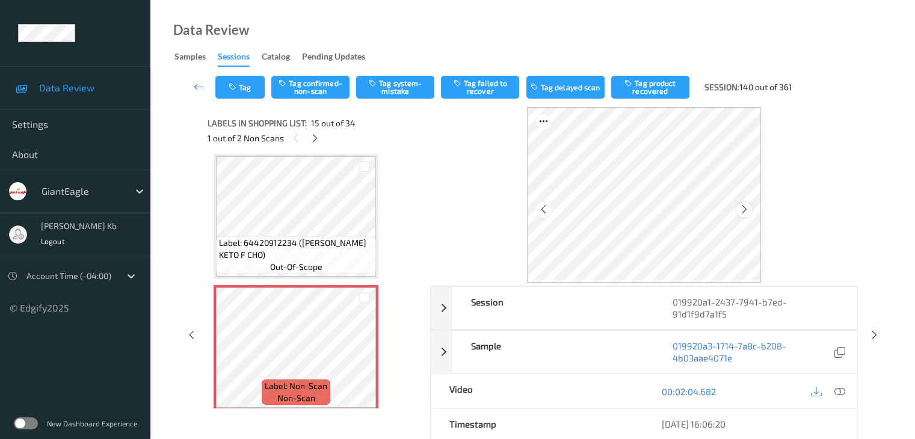
click at [741, 207] on icon at bounding box center [744, 209] width 10 height 11
click at [841, 386] on icon at bounding box center [838, 391] width 11 height 11
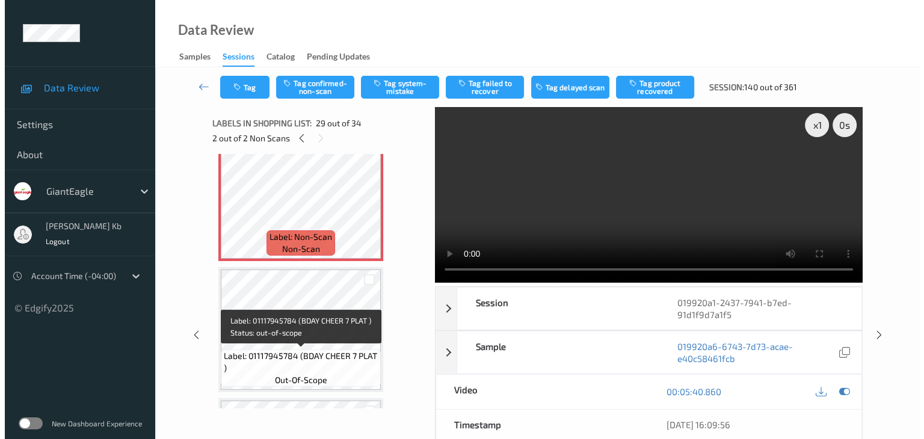
scroll to position [3634, 0]
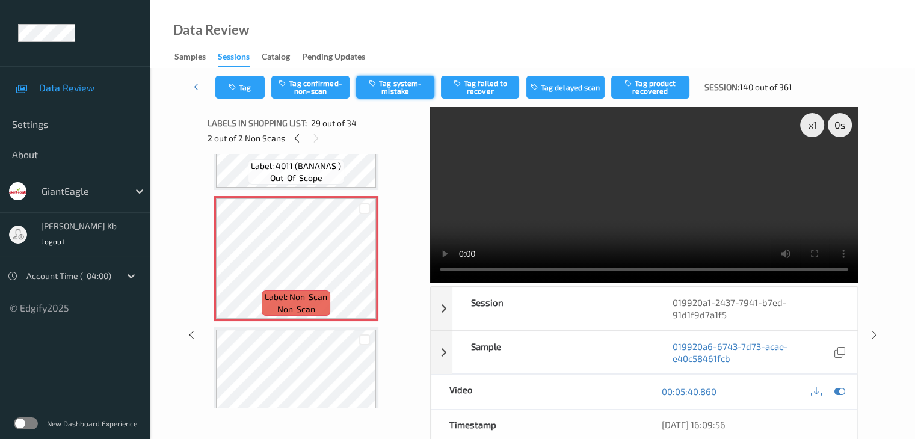
click at [404, 87] on button "Tag system-mistake" at bounding box center [395, 87] width 78 height 23
click at [253, 82] on button "Tag" at bounding box center [239, 87] width 49 height 23
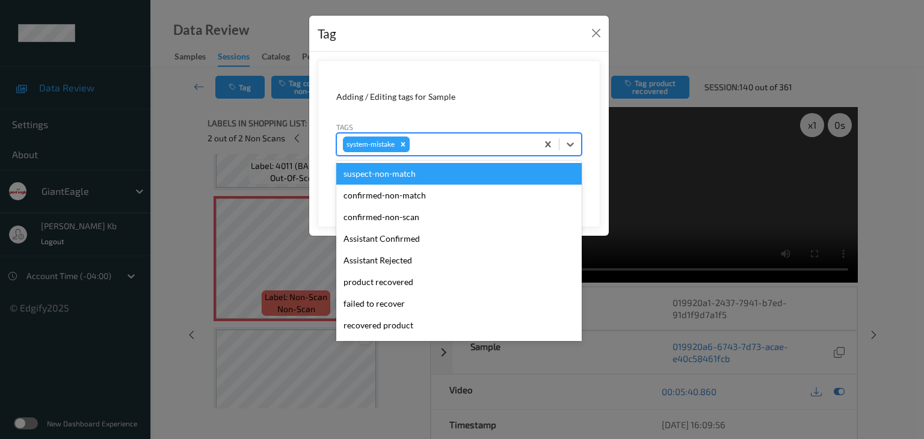
click at [450, 141] on div at bounding box center [471, 144] width 119 height 14
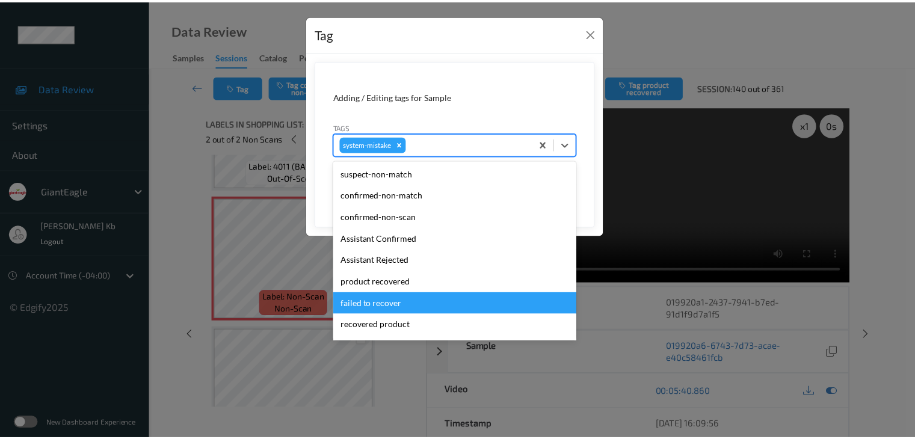
scroll to position [60, 0]
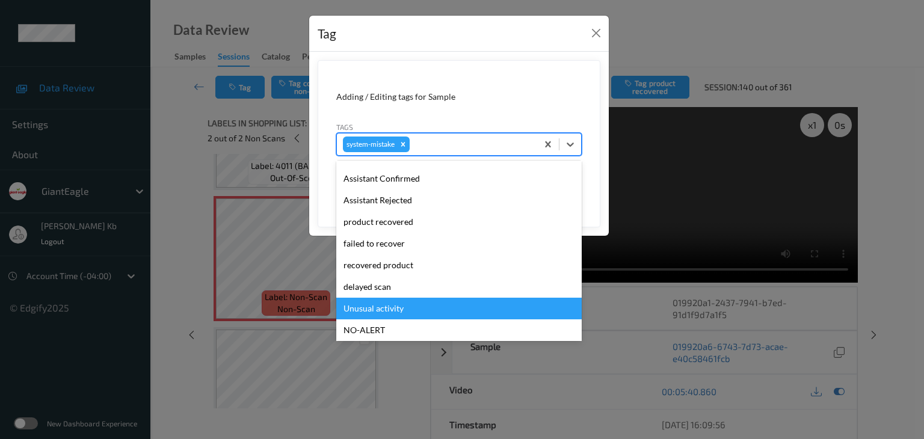
click at [382, 311] on div "Unusual activity" at bounding box center [458, 309] width 245 height 22
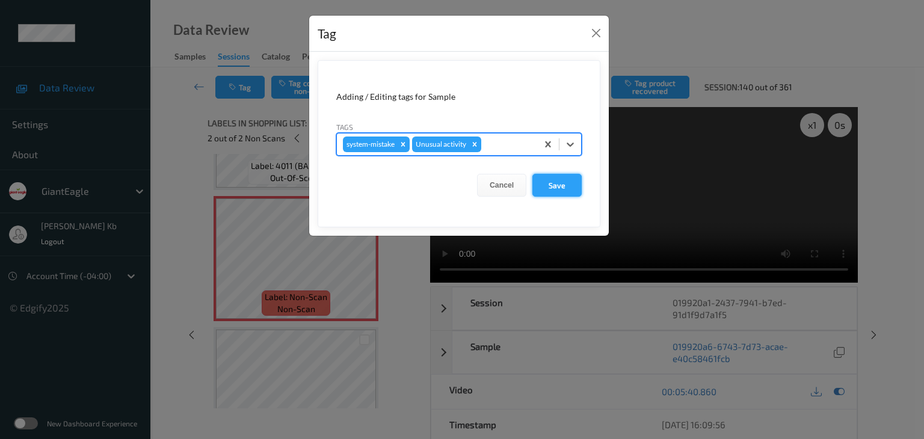
click at [558, 182] on button "Save" at bounding box center [556, 185] width 49 height 23
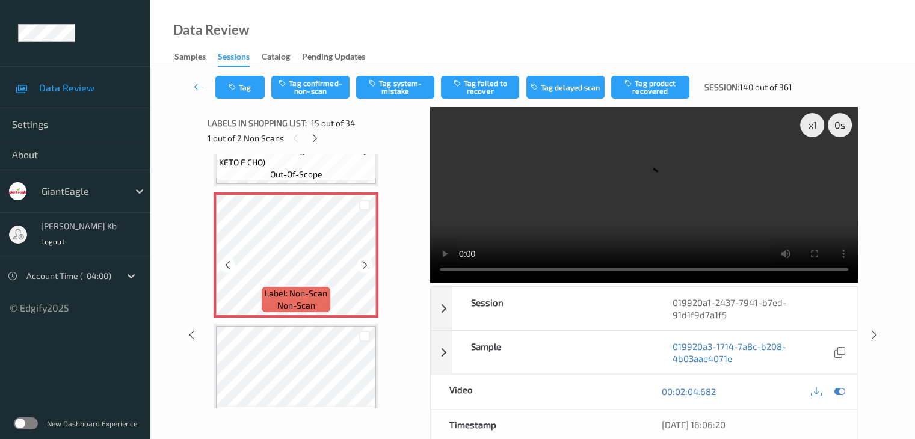
scroll to position [1830, 0]
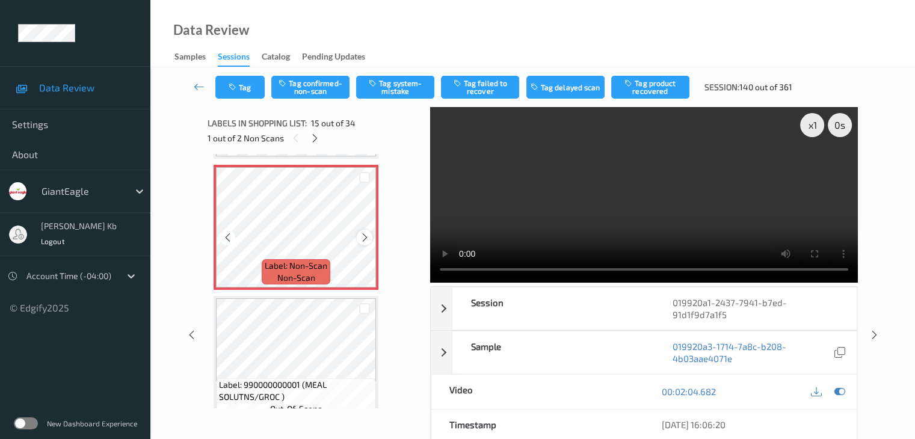
click at [361, 238] on icon at bounding box center [365, 237] width 10 height 11
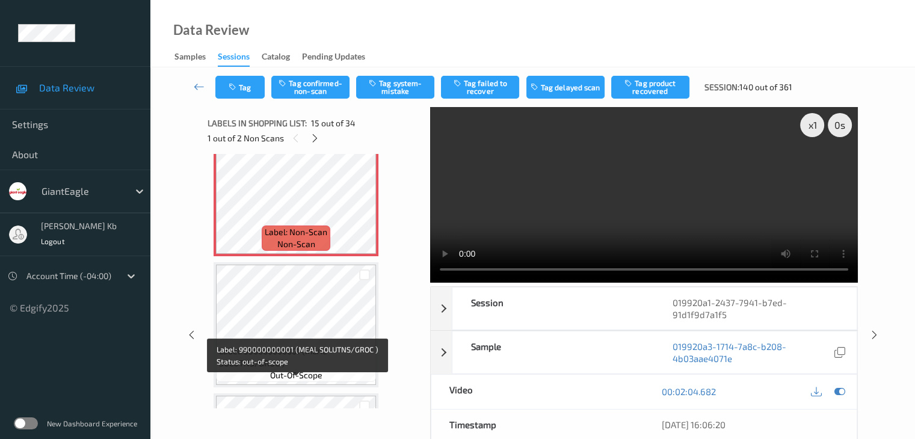
scroll to position [1890, 0]
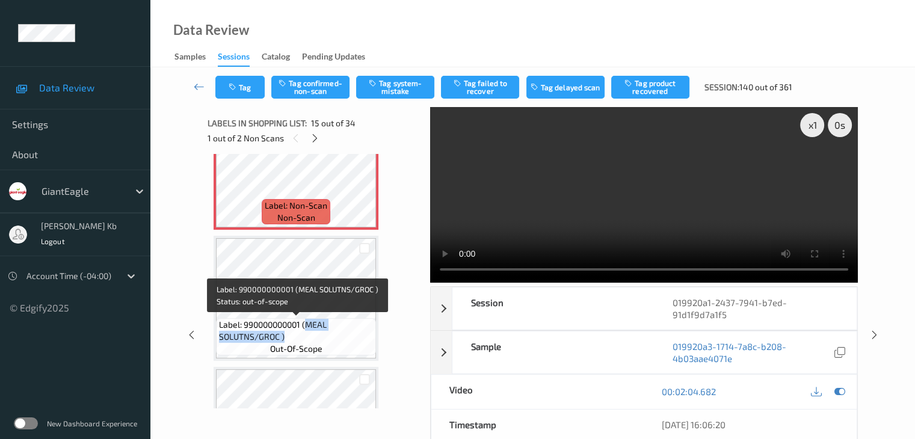
drag, startPoint x: 307, startPoint y: 323, endPoint x: 333, endPoint y: 333, distance: 28.4
click at [333, 333] on span "Label: 990000000001 (MEAL SOLUTNS/GROC )" at bounding box center [296, 331] width 154 height 24
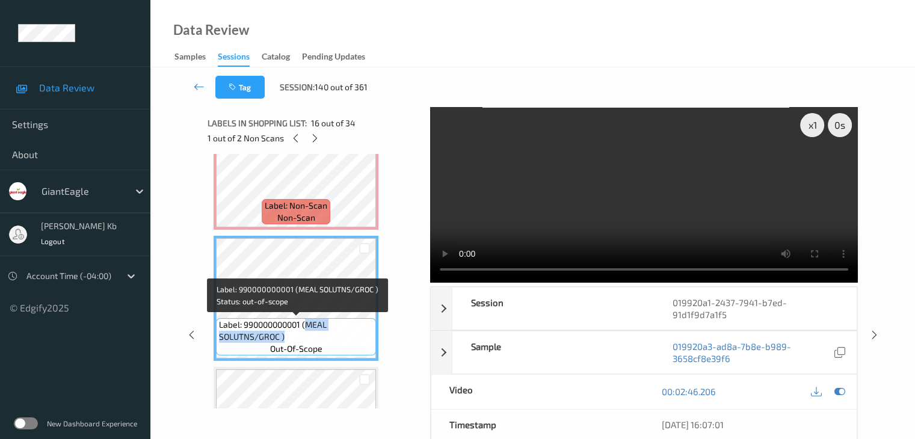
copy span "MEAL SOLUTNS/GROC )"
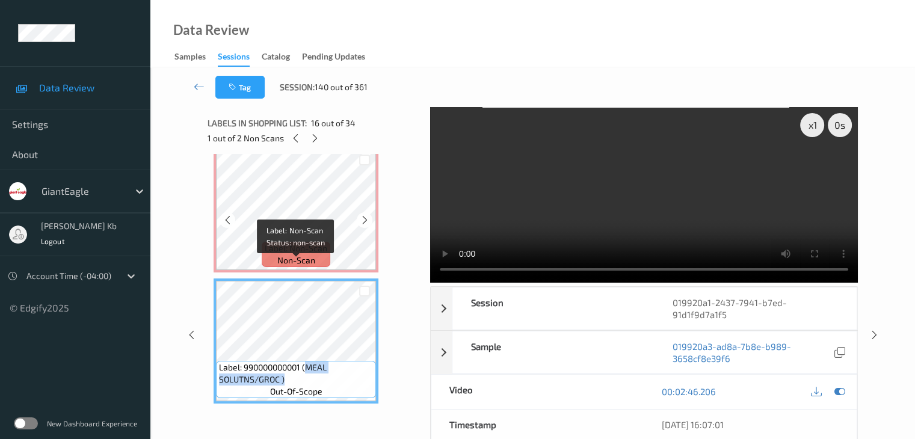
scroll to position [1830, 0]
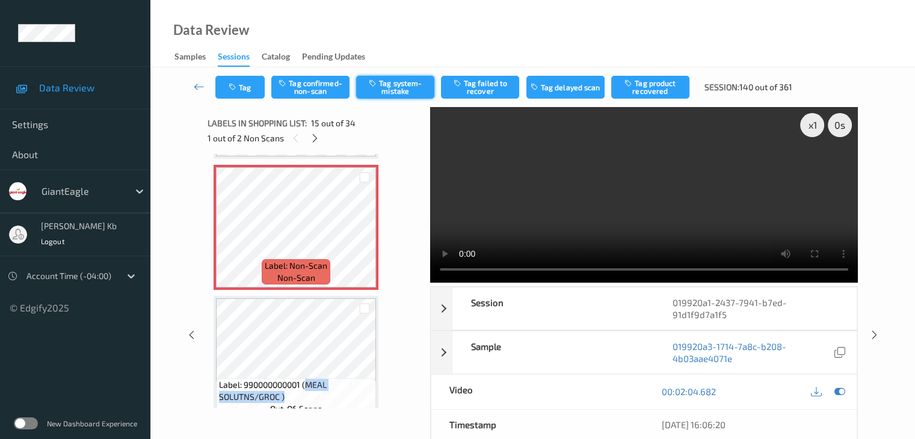
click at [409, 88] on button "Tag system-mistake" at bounding box center [395, 87] width 78 height 23
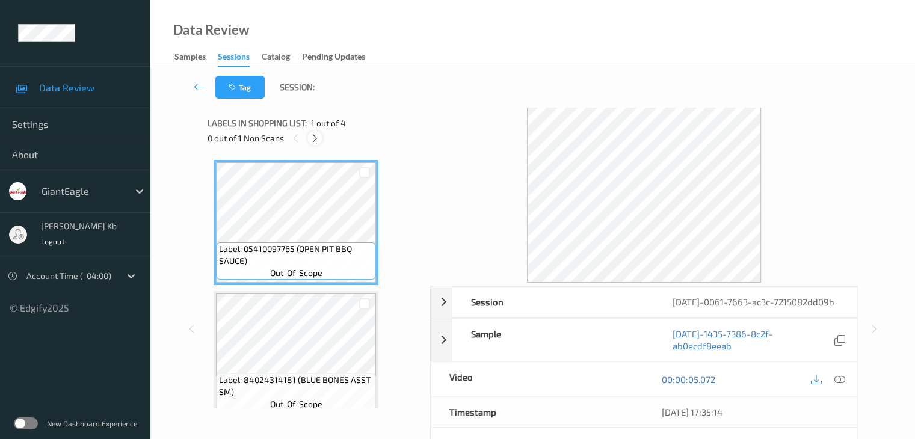
click at [315, 136] on icon at bounding box center [315, 138] width 10 height 11
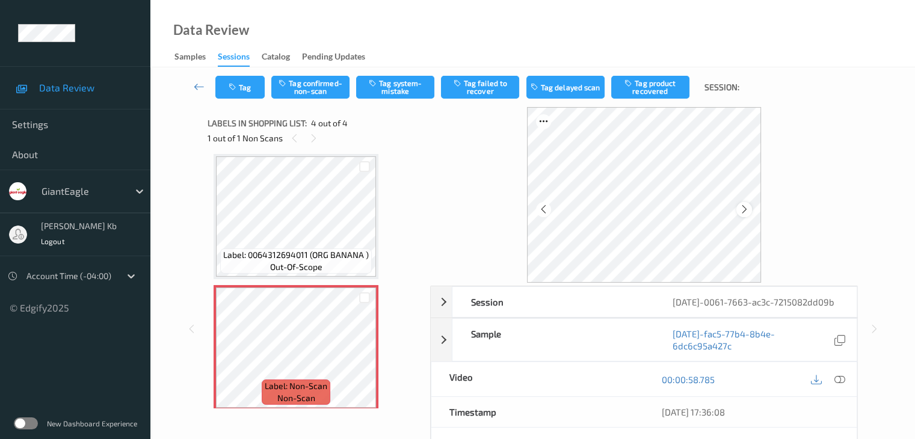
click at [743, 209] on icon at bounding box center [744, 209] width 10 height 11
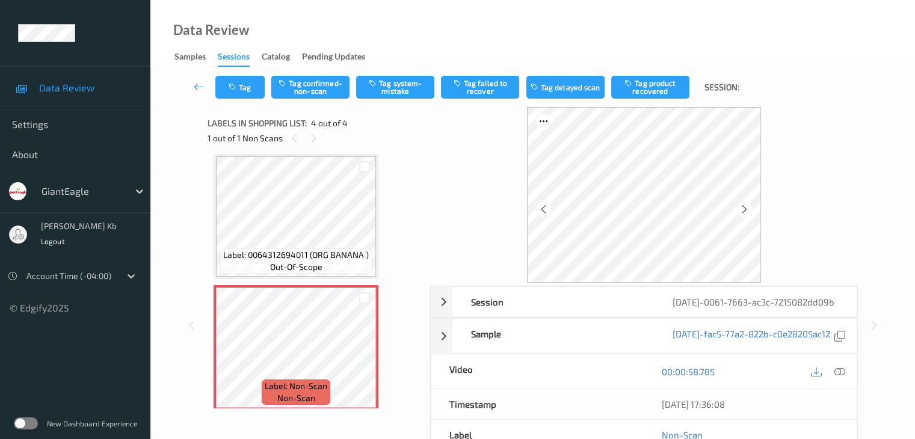
click at [839, 377] on icon at bounding box center [838, 371] width 11 height 11
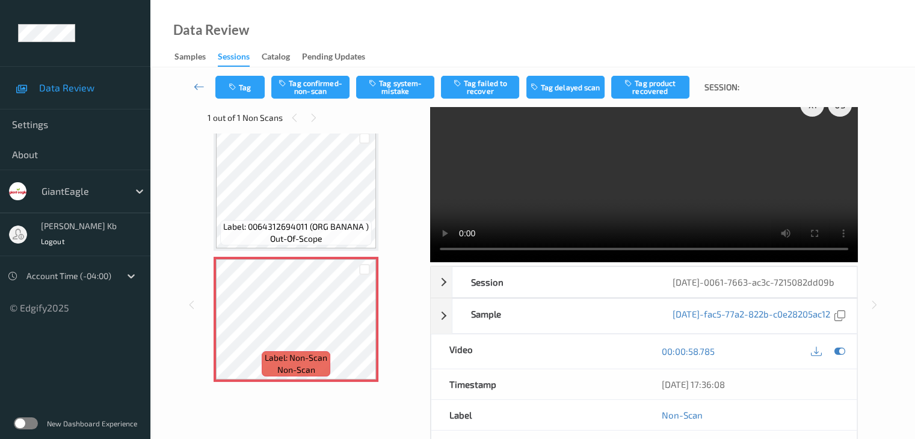
scroll to position [0, 0]
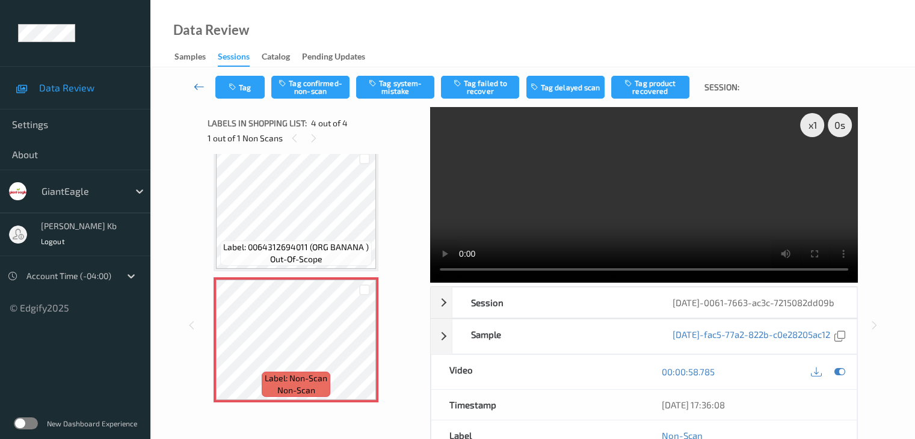
click at [199, 87] on icon at bounding box center [199, 87] width 11 height 12
